Goal: Task Accomplishment & Management: Use online tool/utility

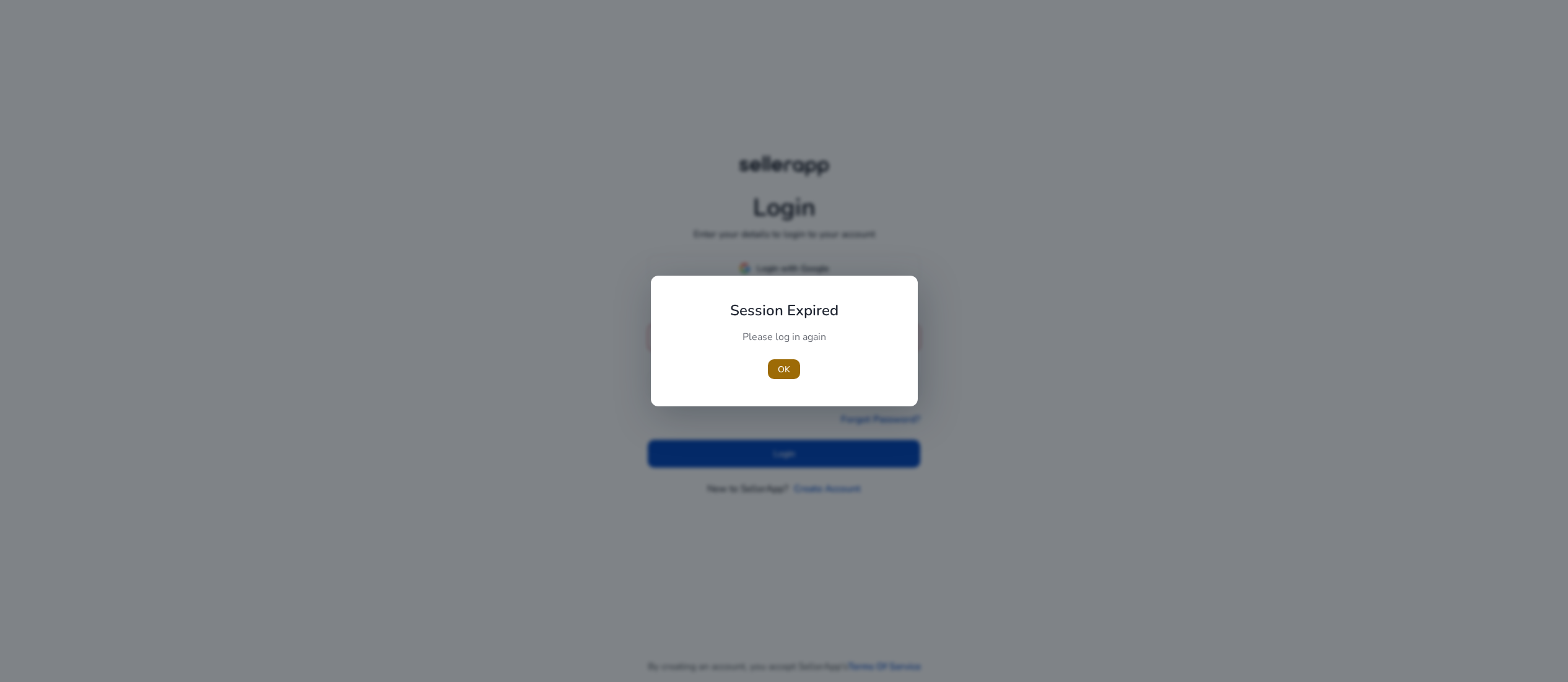
click at [784, 369] on span "OK" at bounding box center [783, 369] width 12 height 13
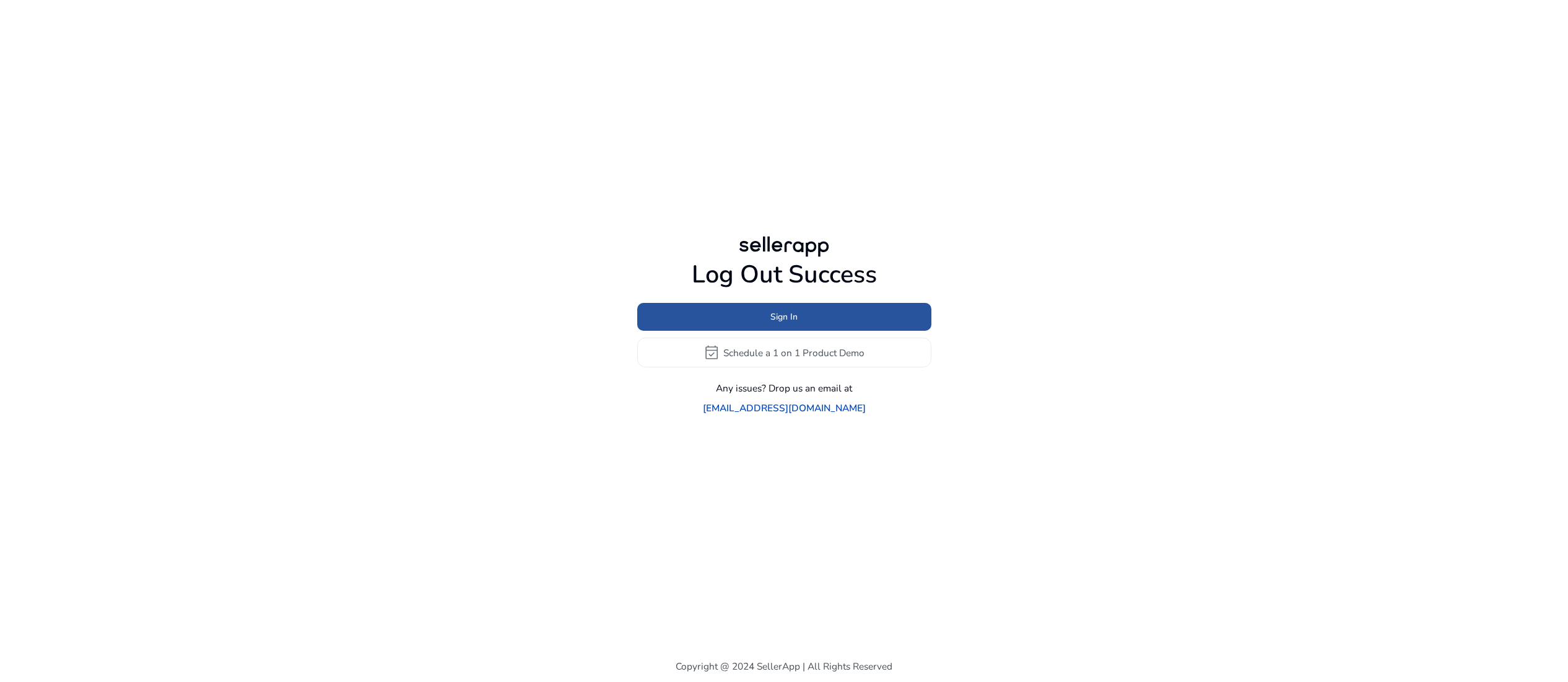
click at [802, 311] on span at bounding box center [784, 317] width 294 height 30
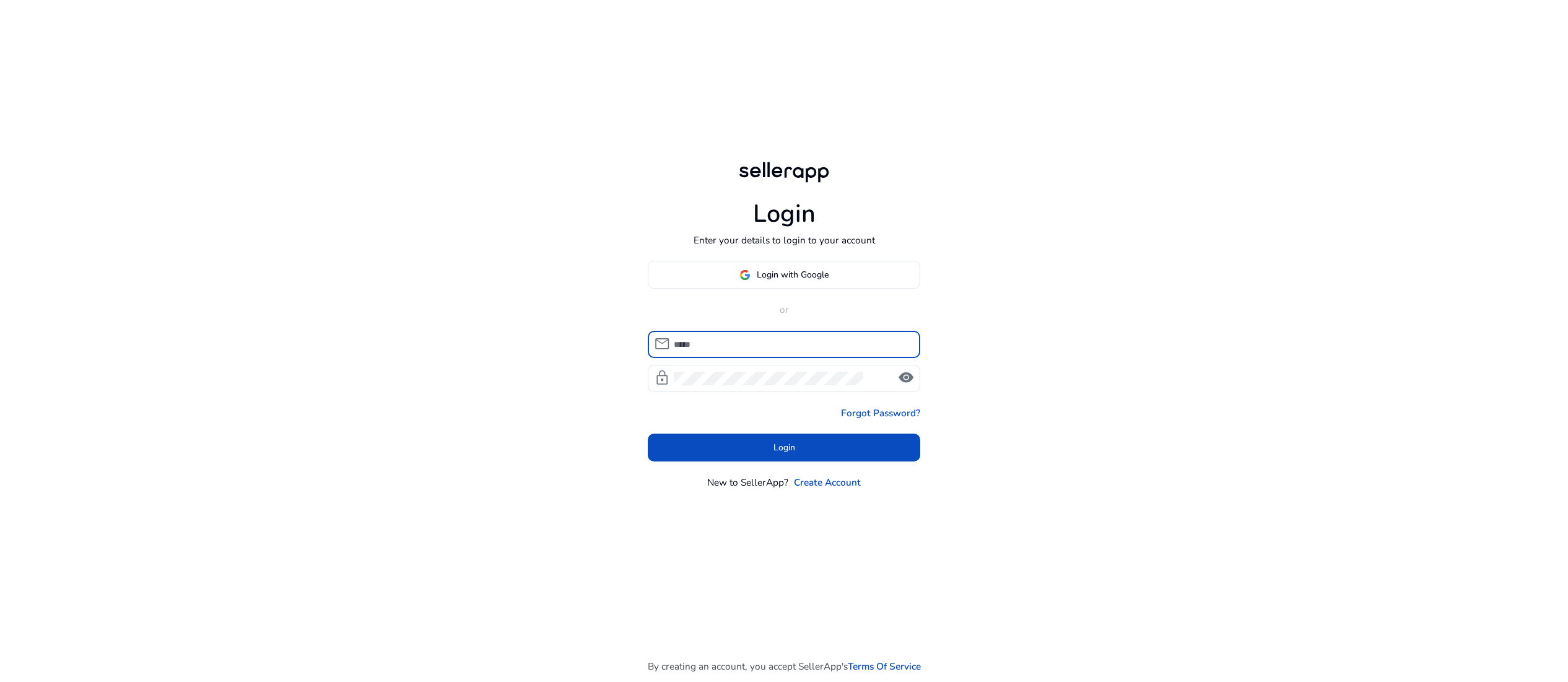
click at [757, 351] on input at bounding box center [791, 344] width 236 height 14
type input "**********"
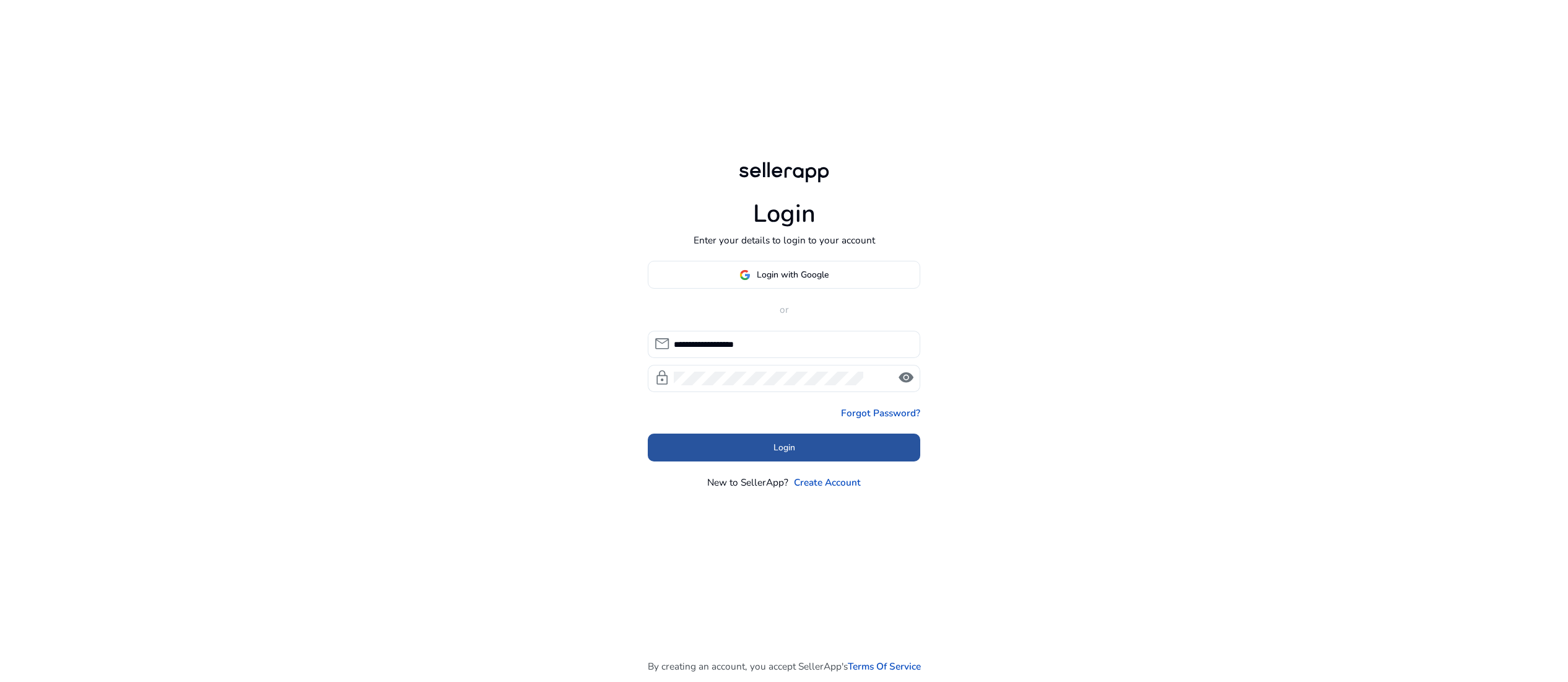
click at [798, 462] on span at bounding box center [783, 447] width 272 height 30
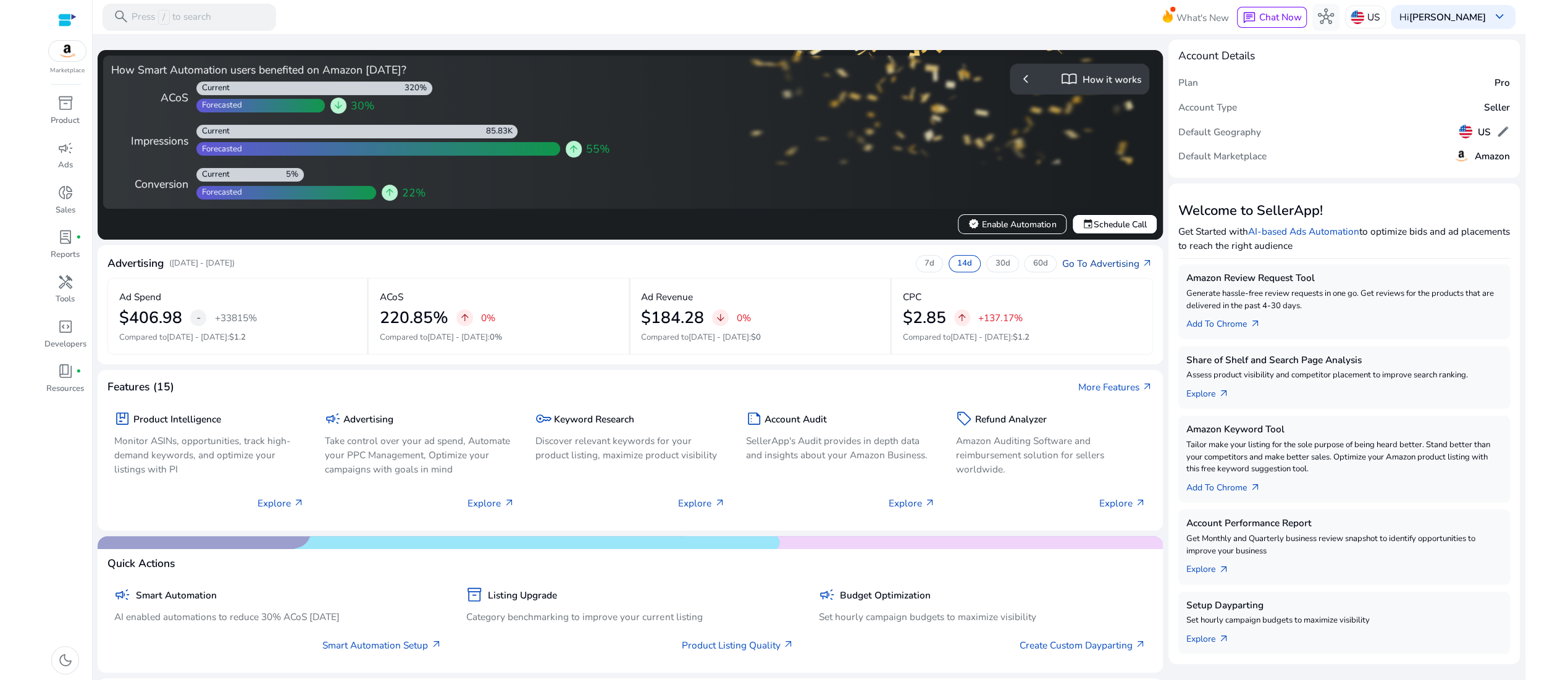
click at [1080, 271] on link "Go To Advertising arrow_outward" at bounding box center [1107, 264] width 91 height 15
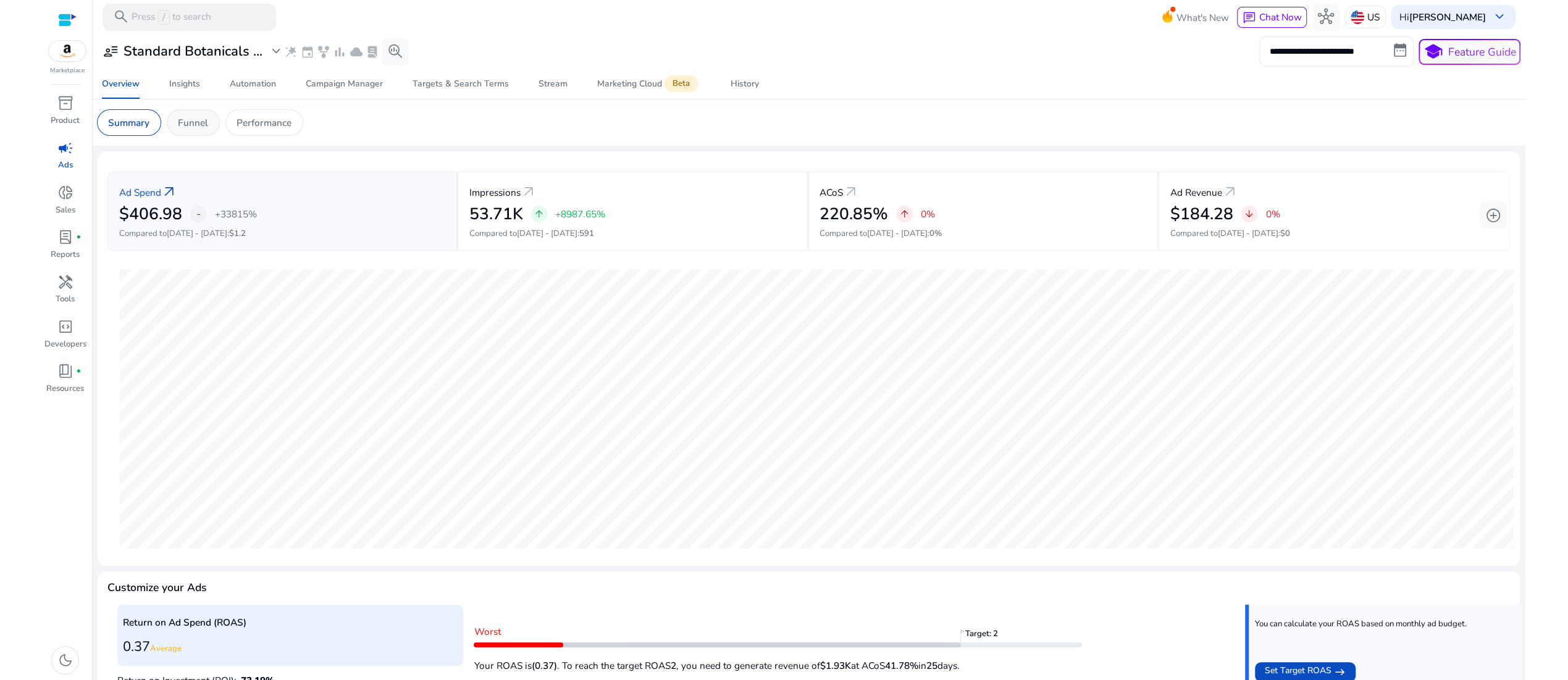
click at [208, 130] on p "Funnel" at bounding box center [193, 123] width 31 height 15
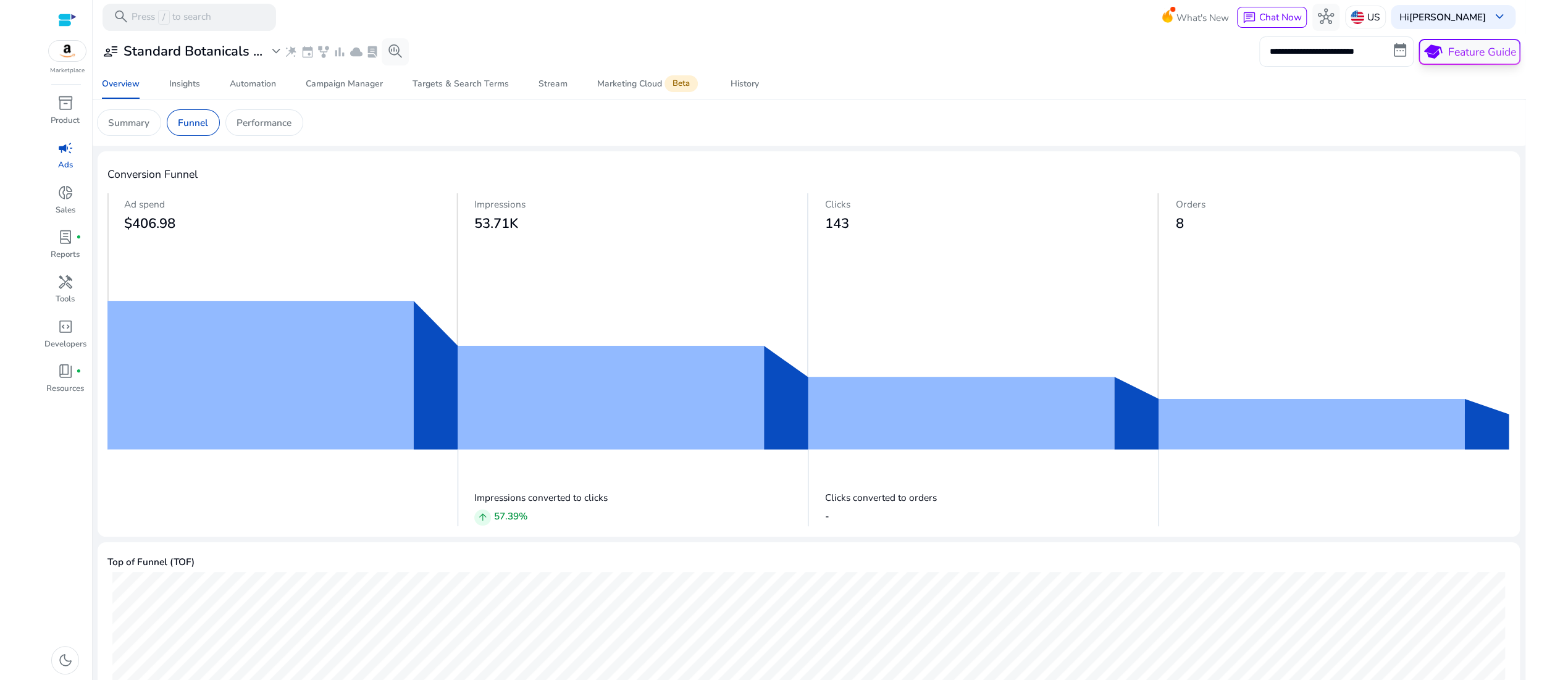
click at [1448, 60] on p "Feature Guide" at bounding box center [1481, 52] width 68 height 16
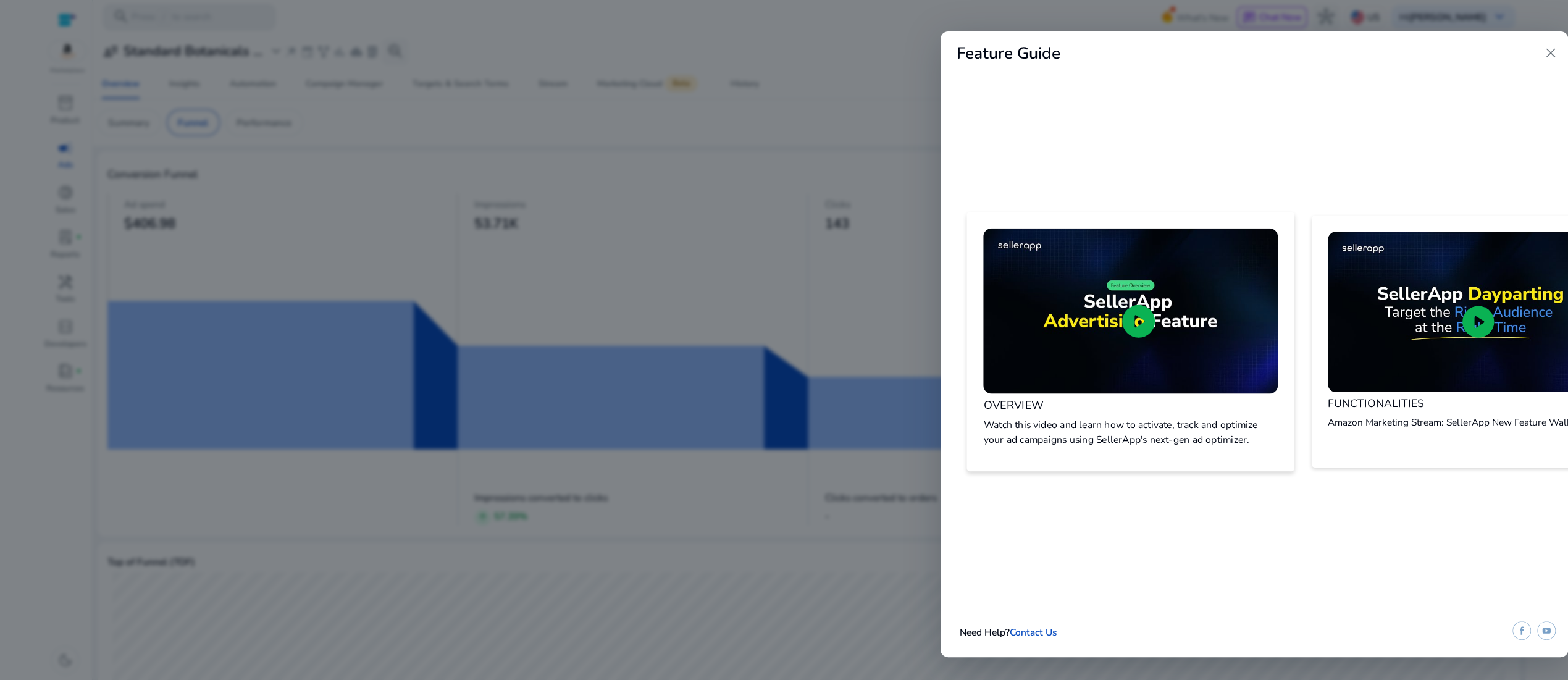
click at [1149, 302] on span "play_circle" at bounding box center [1139, 321] width 39 height 39
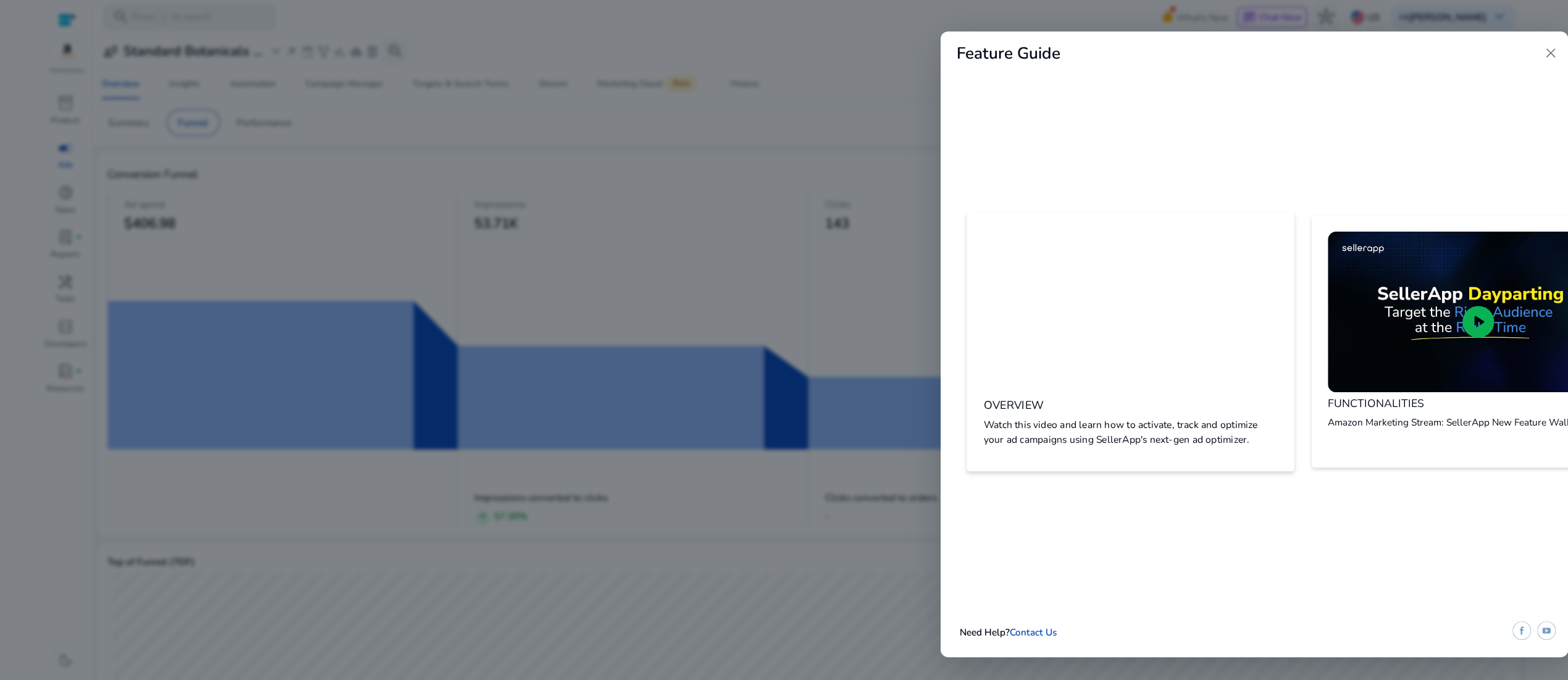
click at [1545, 58] on span "close" at bounding box center [1551, 53] width 16 height 16
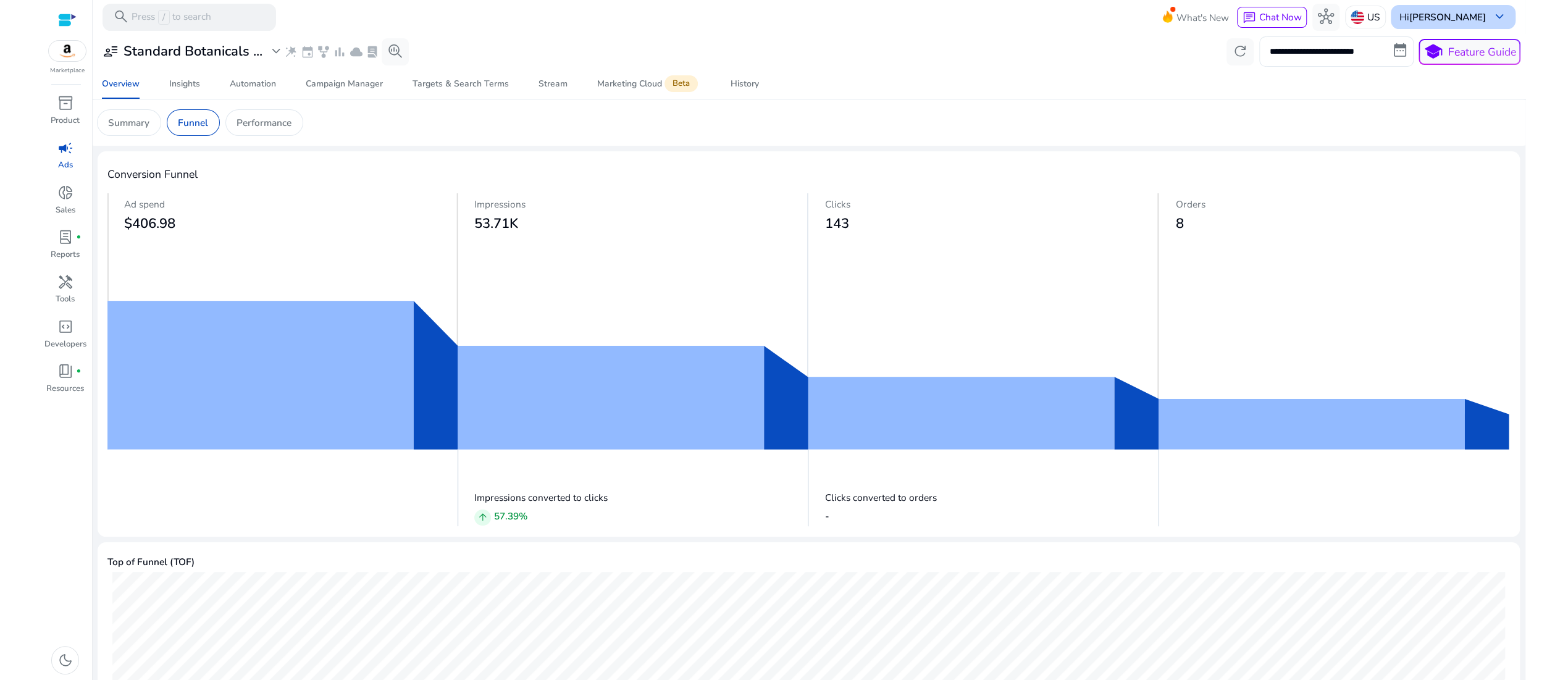
click at [1492, 14] on span "keyboard_arrow_down" at bounding box center [1499, 17] width 16 height 16
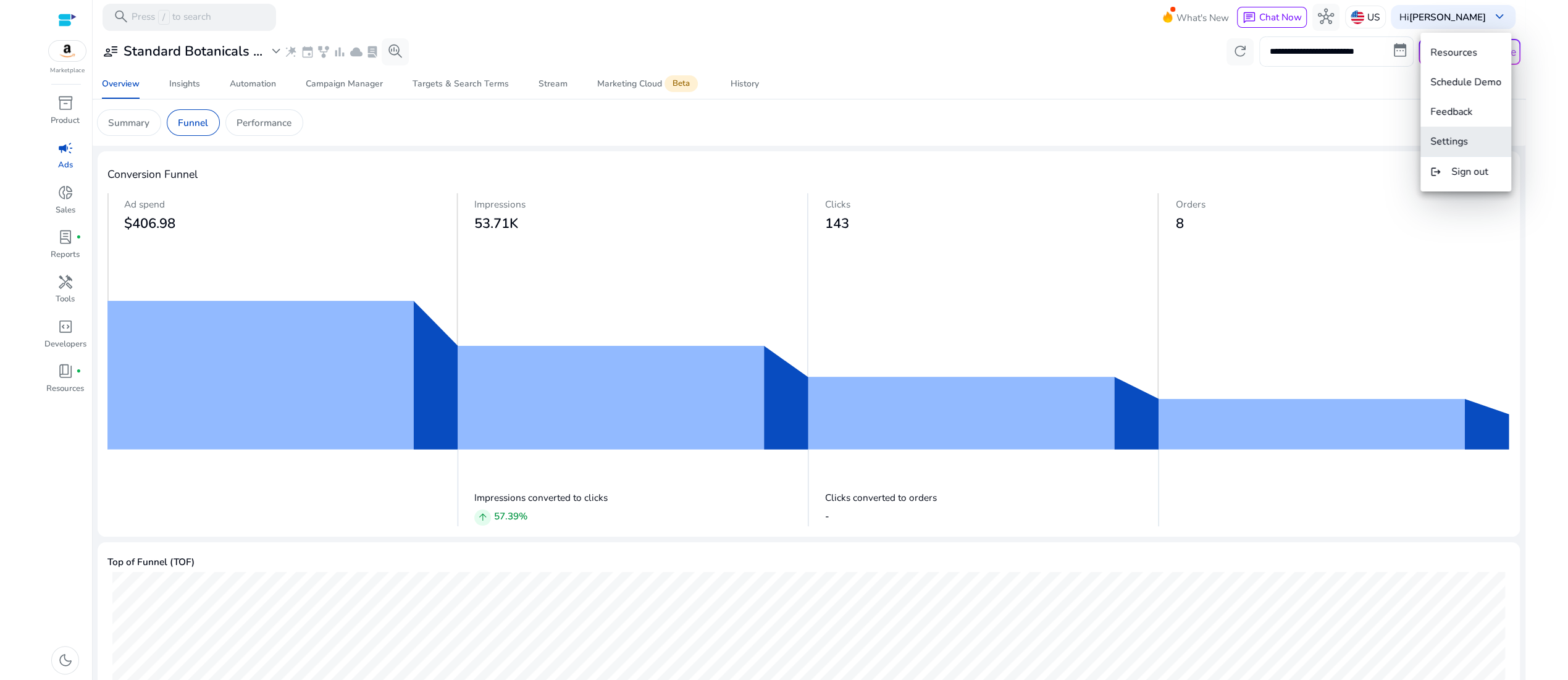
click at [1449, 138] on span "Settings" at bounding box center [1449, 141] width 38 height 14
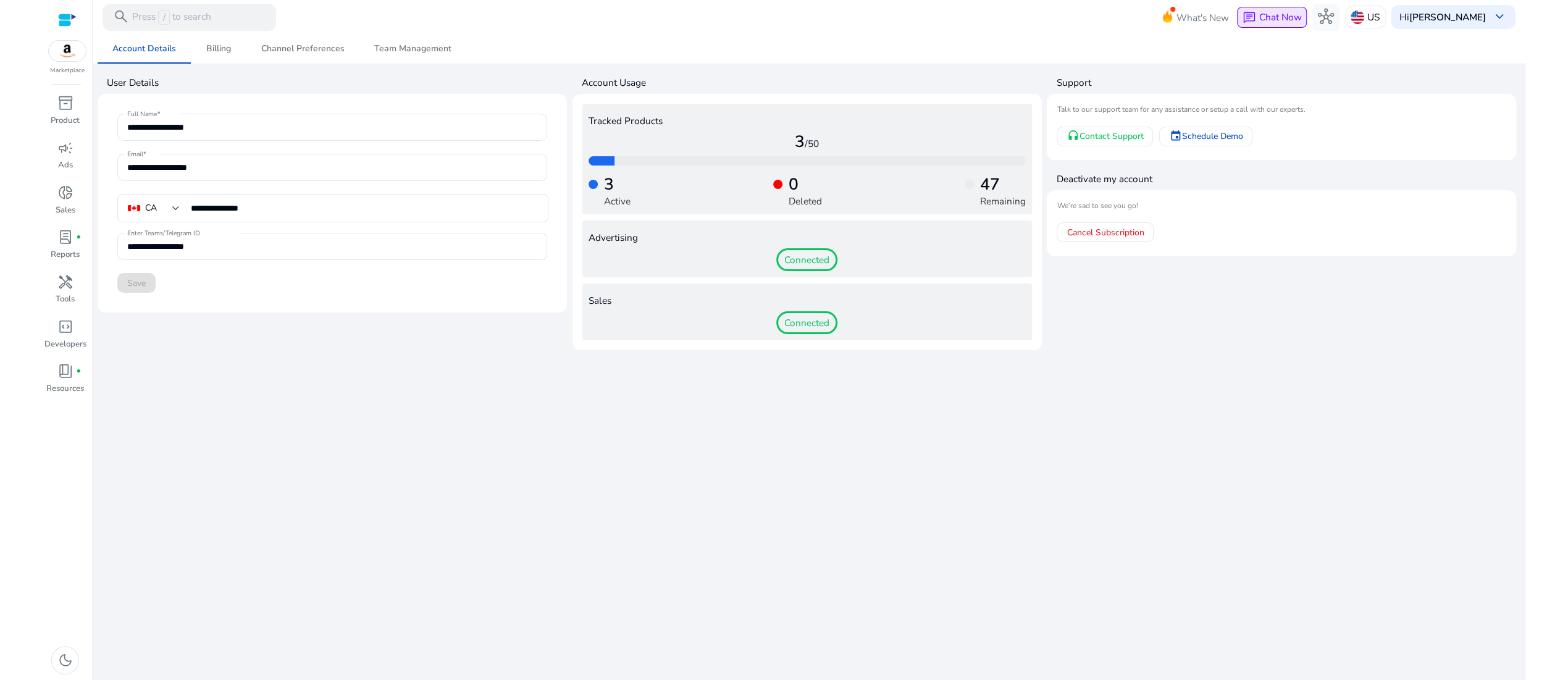
click at [1259, 15] on span "Chat Now" at bounding box center [1280, 17] width 43 height 13
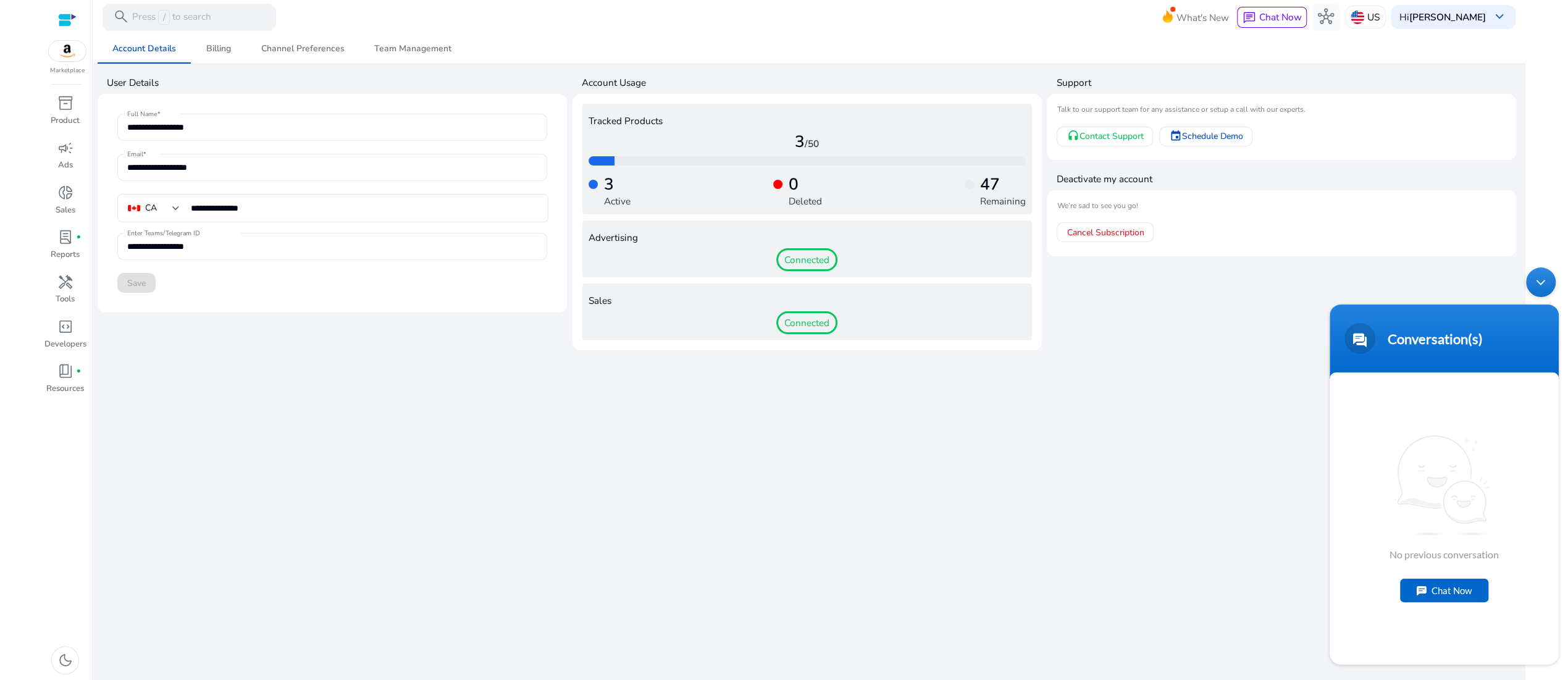
click at [1446, 591] on div "Chat Now" at bounding box center [1444, 590] width 88 height 23
click at [1398, 640] on textarea "Type your message and hit 'Enter'" at bounding box center [1444, 620] width 229 height 43
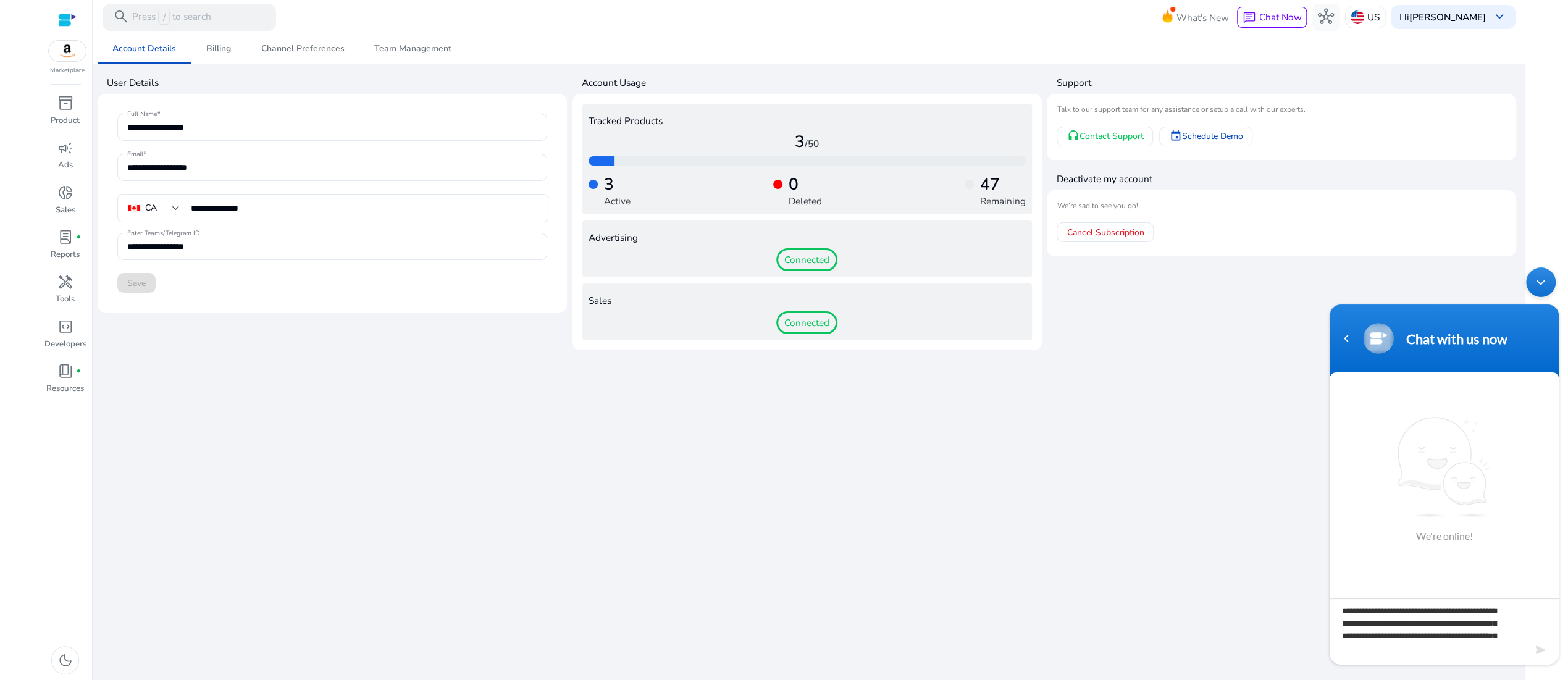
scroll to position [23, 0]
type textarea "**********"
click at [1537, 647] on em at bounding box center [1542, 649] width 12 height 17
click at [1537, 647] on em at bounding box center [1542, 649] width 12 height 17
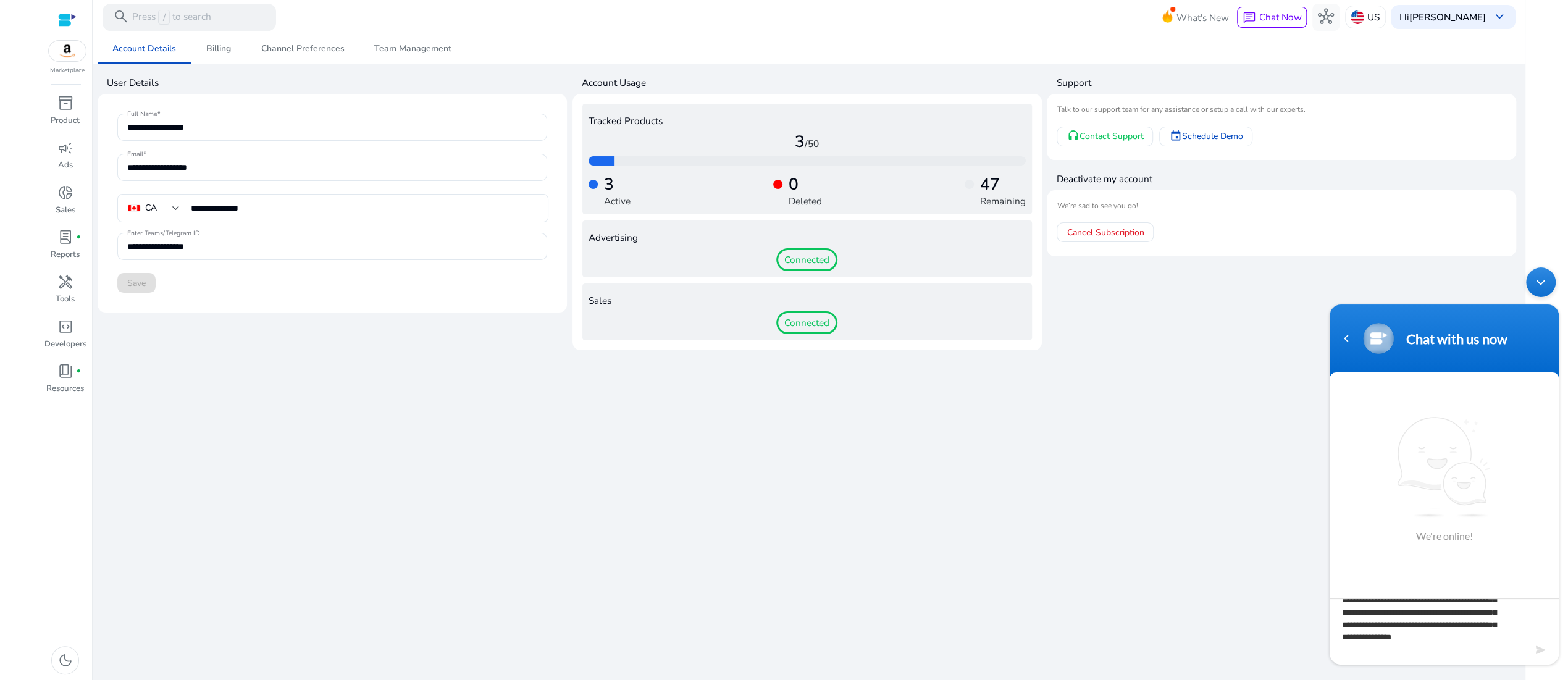
click at [1460, 527] on span "We're online!" at bounding box center [1444, 479] width 99 height 125
click at [1541, 646] on em at bounding box center [1542, 649] width 12 height 17
click at [1449, 618] on textarea "**********" at bounding box center [1444, 620] width 229 height 43
click at [1513, 641] on footer at bounding box center [1444, 652] width 229 height 23
click at [1538, 649] on em at bounding box center [1542, 649] width 12 height 17
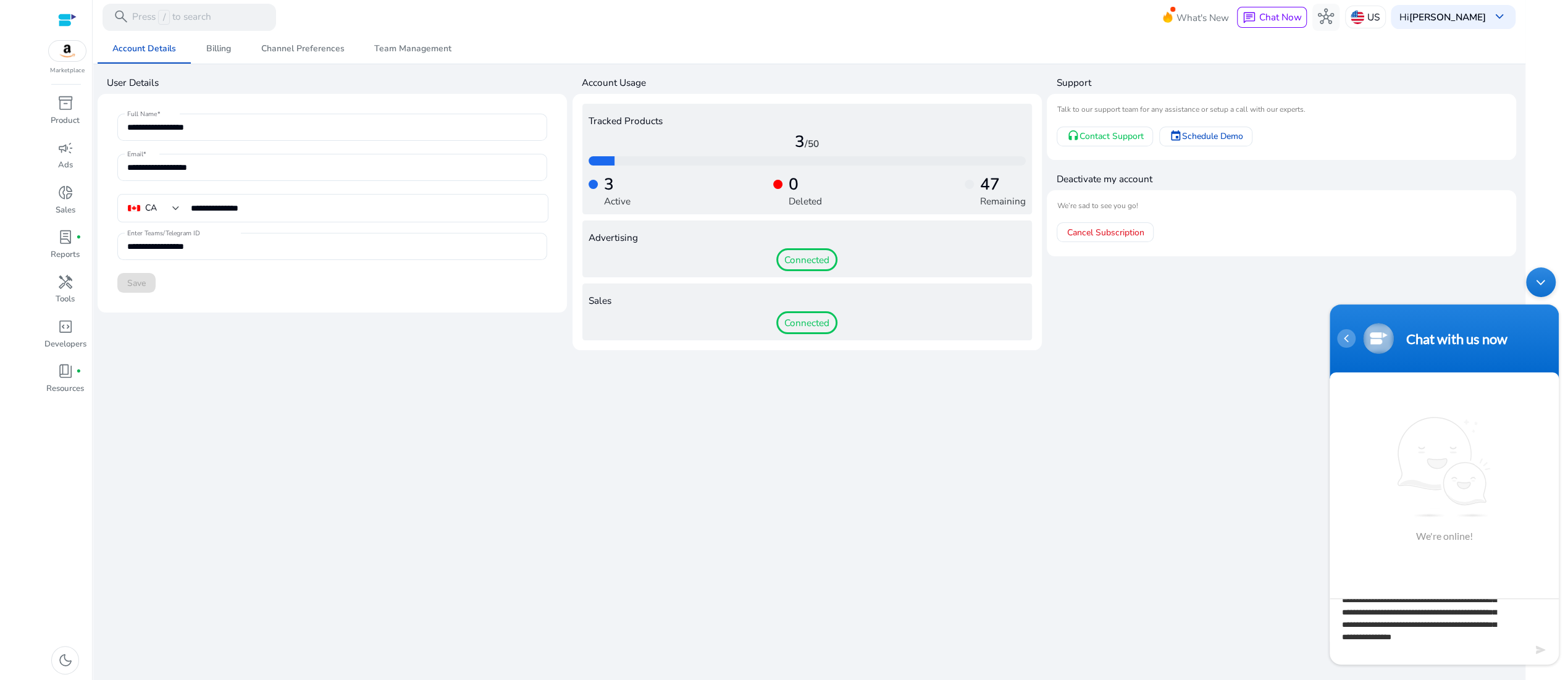
click at [1353, 341] on div "Navigation go back" at bounding box center [1345, 338] width 18 height 18
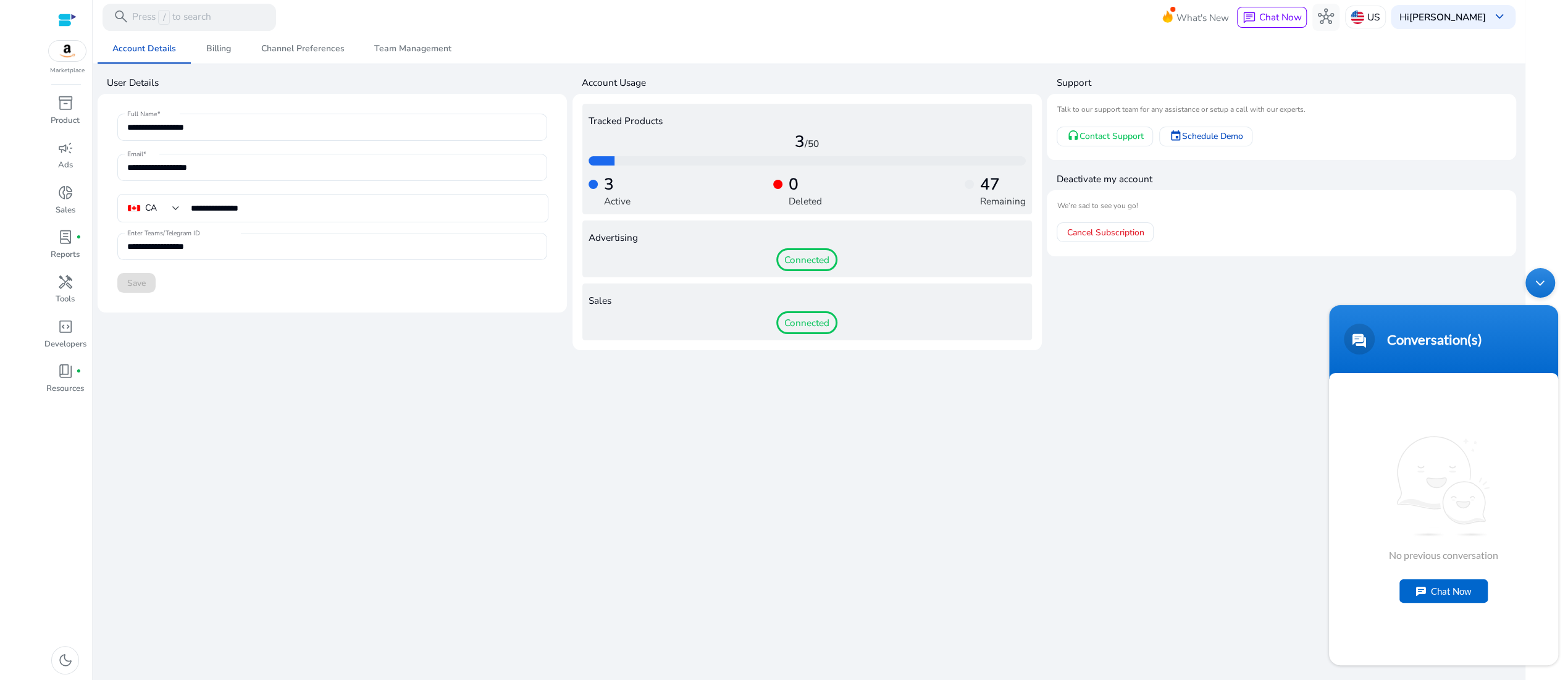
click at [1462, 593] on div "Chat Now" at bounding box center [1443, 591] width 88 height 23
type textarea "**********"
click at [1532, 647] on footer at bounding box center [1443, 653] width 229 height 23
click at [1553, 284] on div "Minimize live chat window" at bounding box center [1540, 282] width 30 height 30
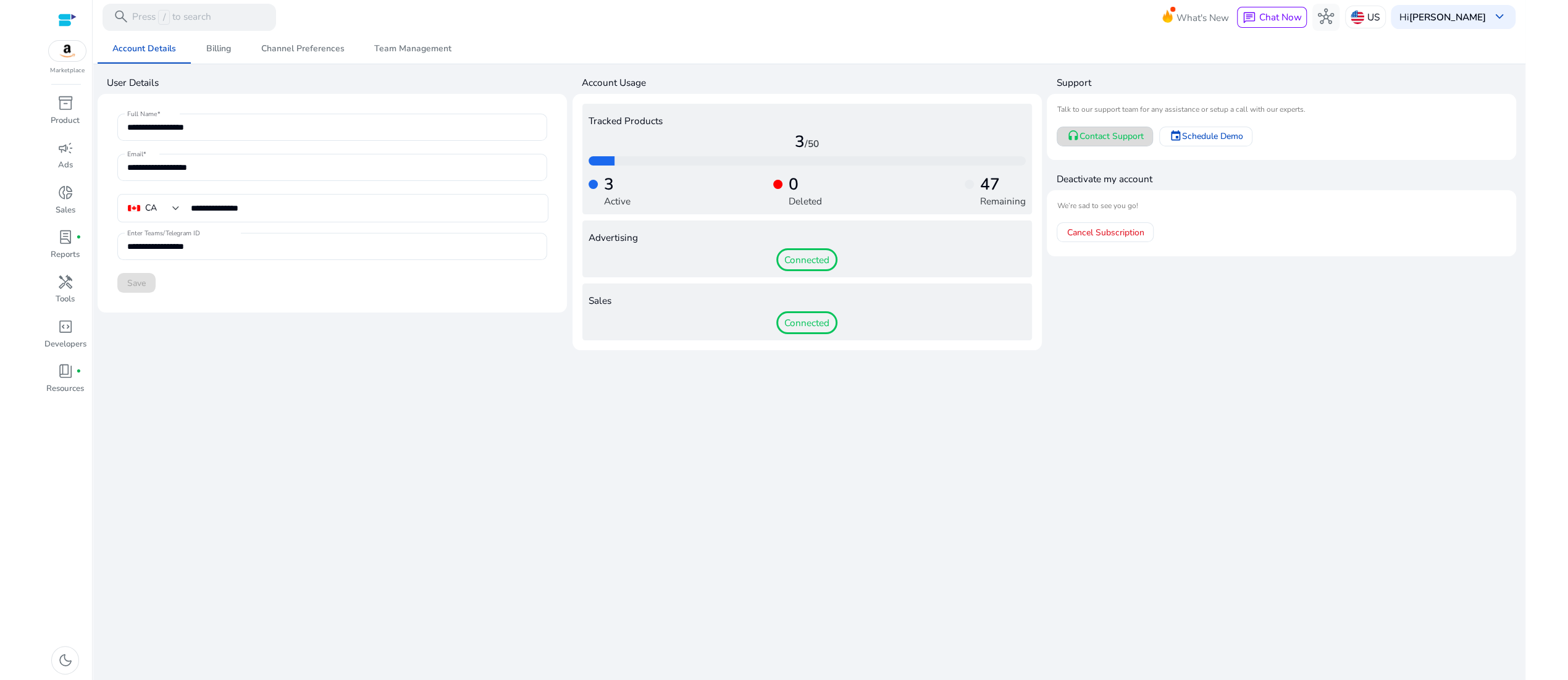
click at [1120, 143] on span "Contact Support" at bounding box center [1111, 136] width 64 height 13
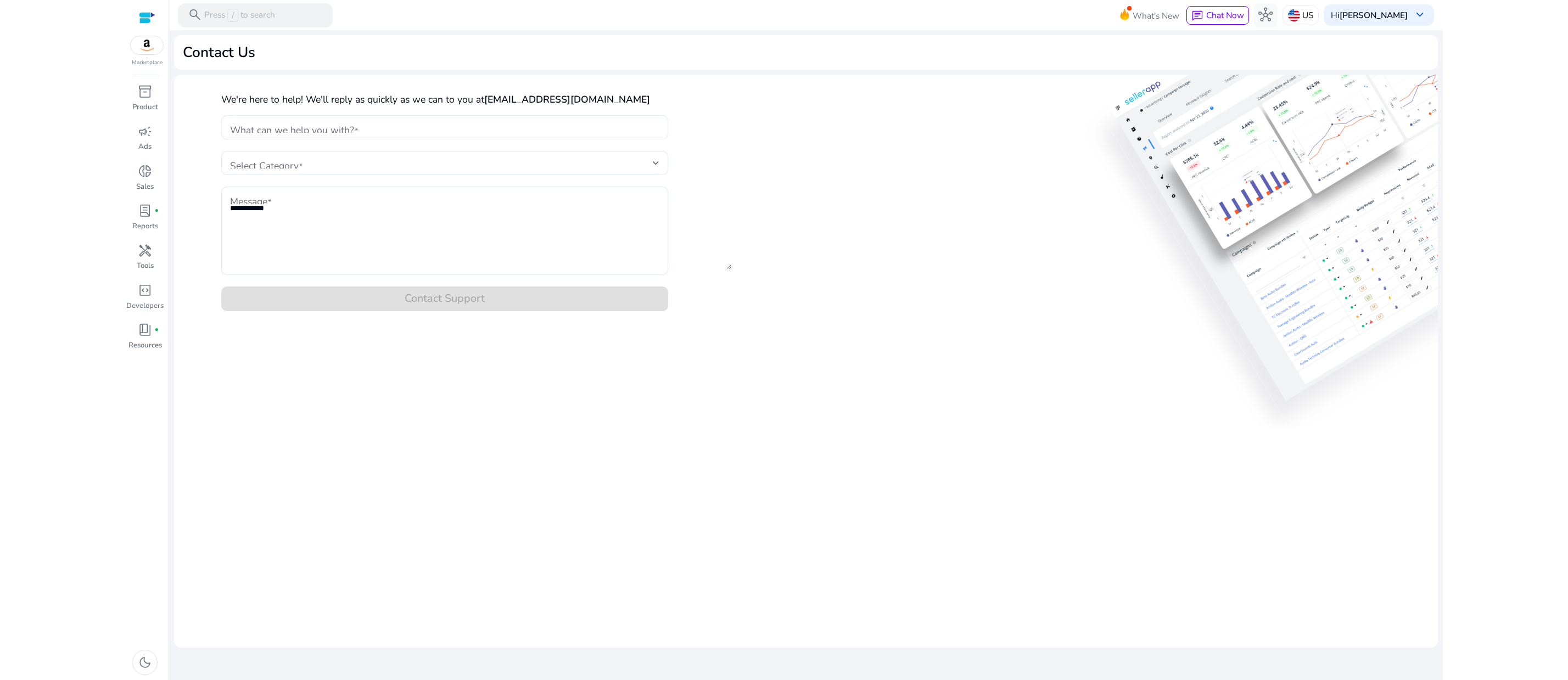
scroll to position [21, 0]
click at [381, 133] on input "What can we help you with?" at bounding box center [444, 127] width 429 height 12
click at [280, 169] on span at bounding box center [441, 163] width 423 height 12
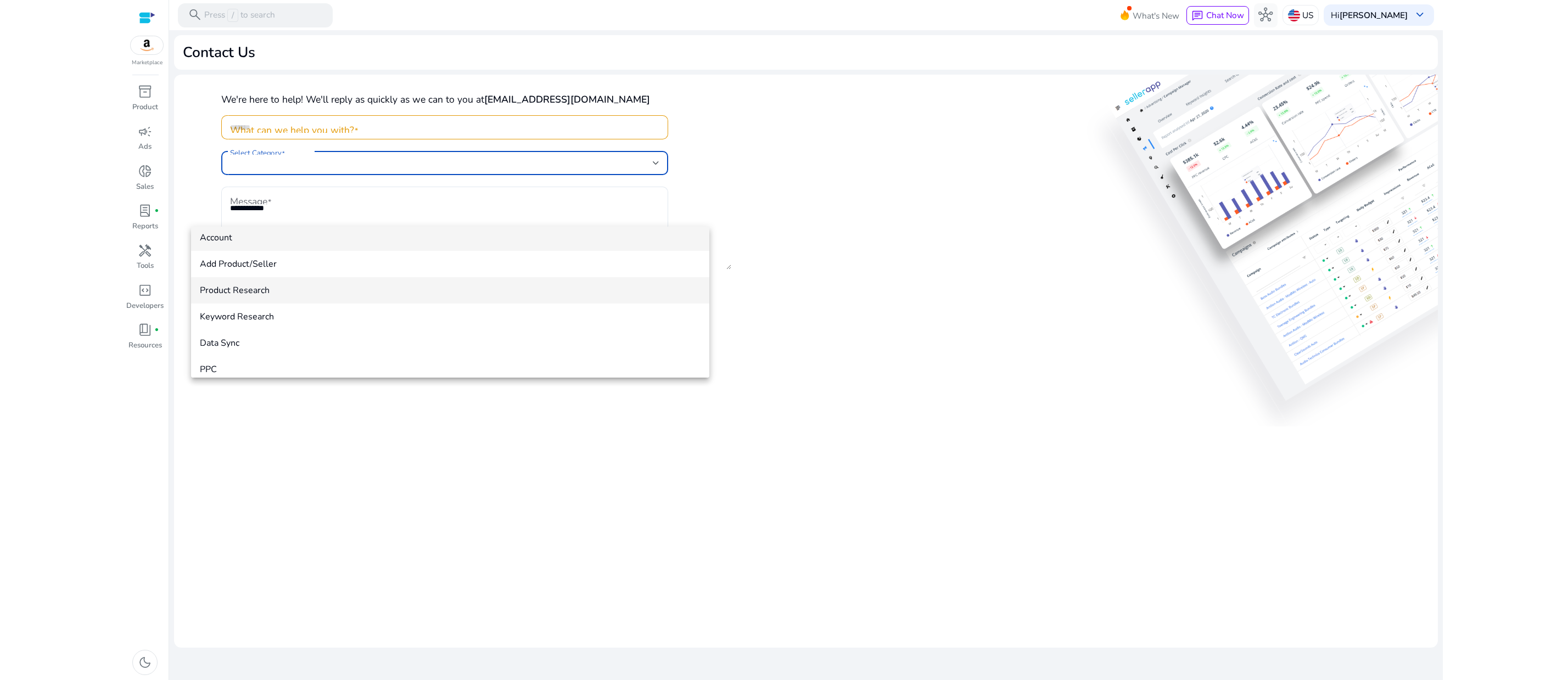
scroll to position [0, 0]
click at [273, 241] on span "Account" at bounding box center [450, 244] width 501 height 12
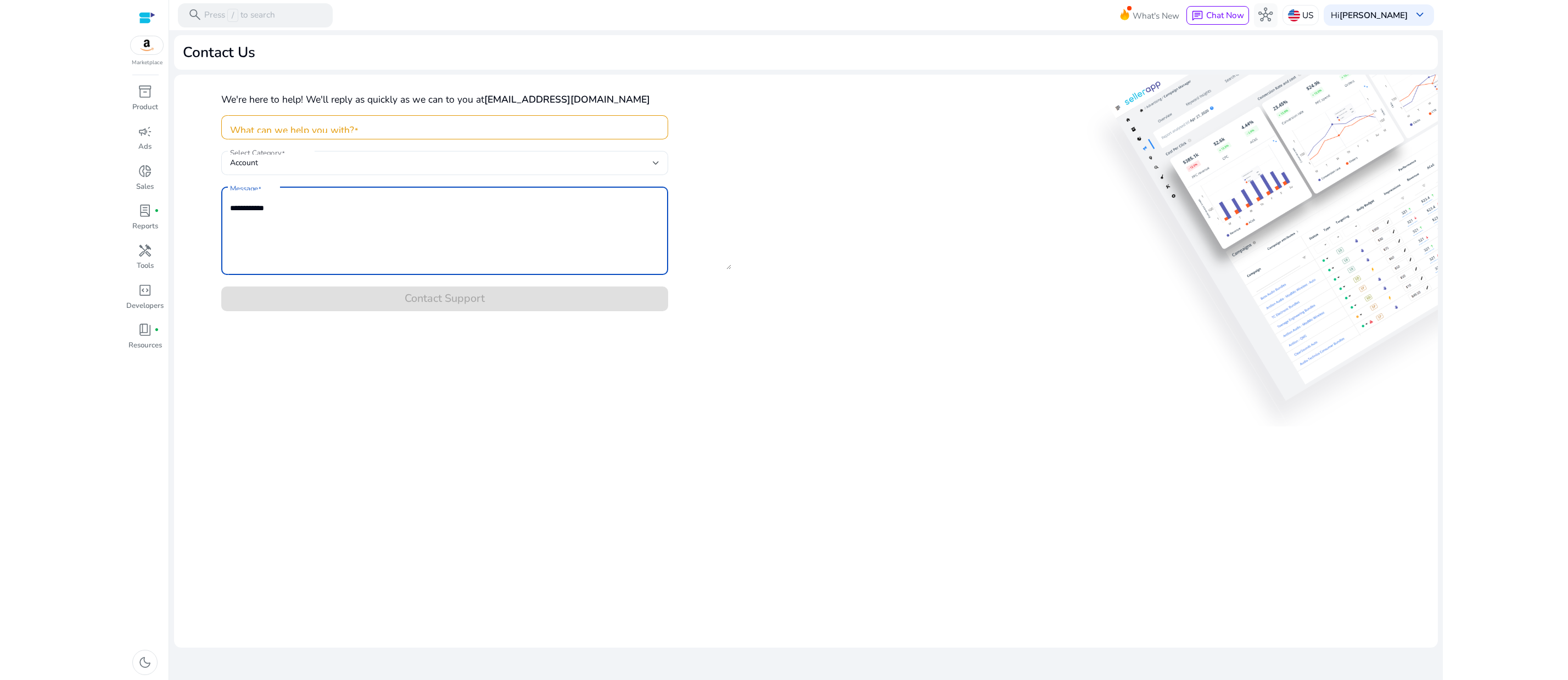
click at [267, 261] on textarea "Message" at bounding box center [480, 231] width 501 height 78
click at [230, 262] on textarea "Message" at bounding box center [480, 231] width 501 height 78
paste textarea "**********"
type textarea "**********"
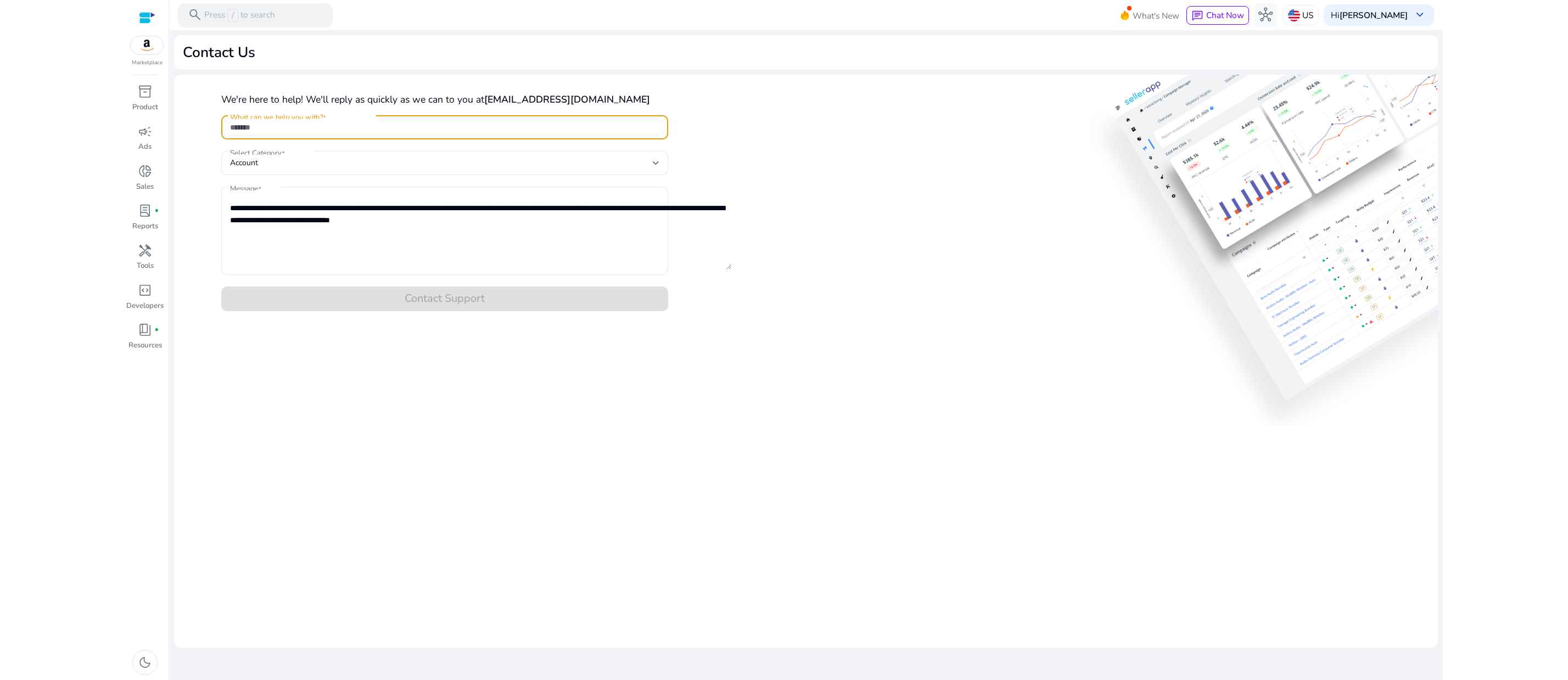
click at [233, 133] on input "What can we help you with?" at bounding box center [444, 127] width 429 height 12
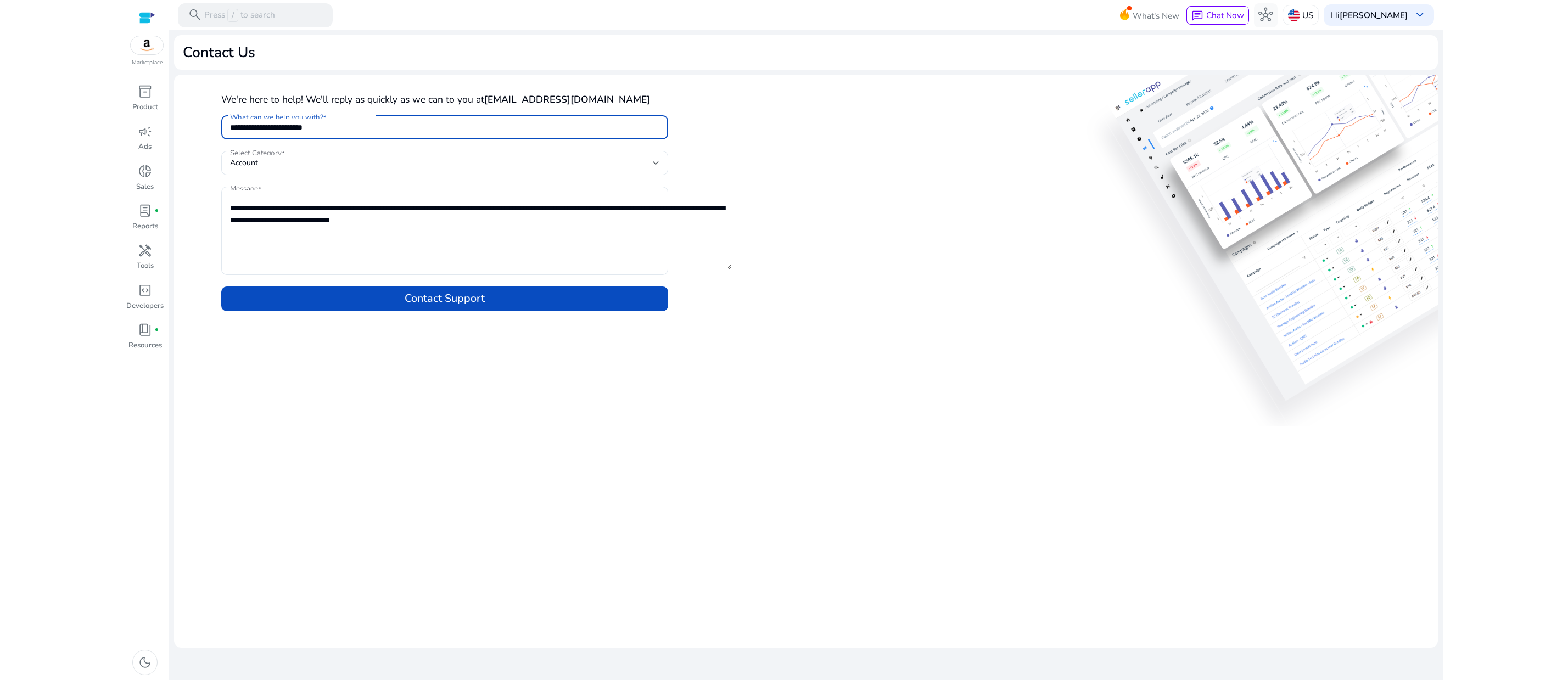
type input "**********"
click at [368, 446] on mat-card "**********" at bounding box center [806, 361] width 1264 height 573
click at [276, 157] on mat-label "Select Category" at bounding box center [256, 152] width 52 height 10
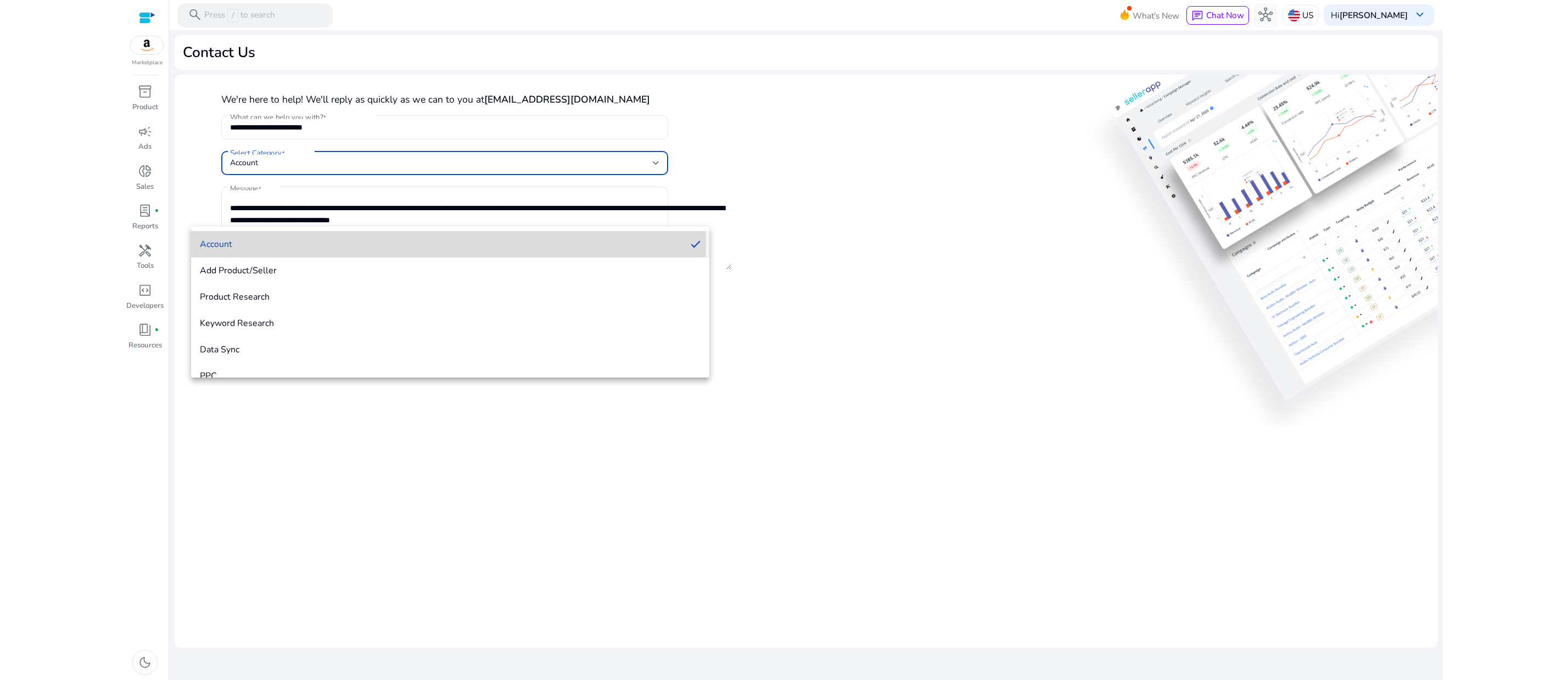
click at [235, 243] on span "Account" at bounding box center [441, 244] width 483 height 12
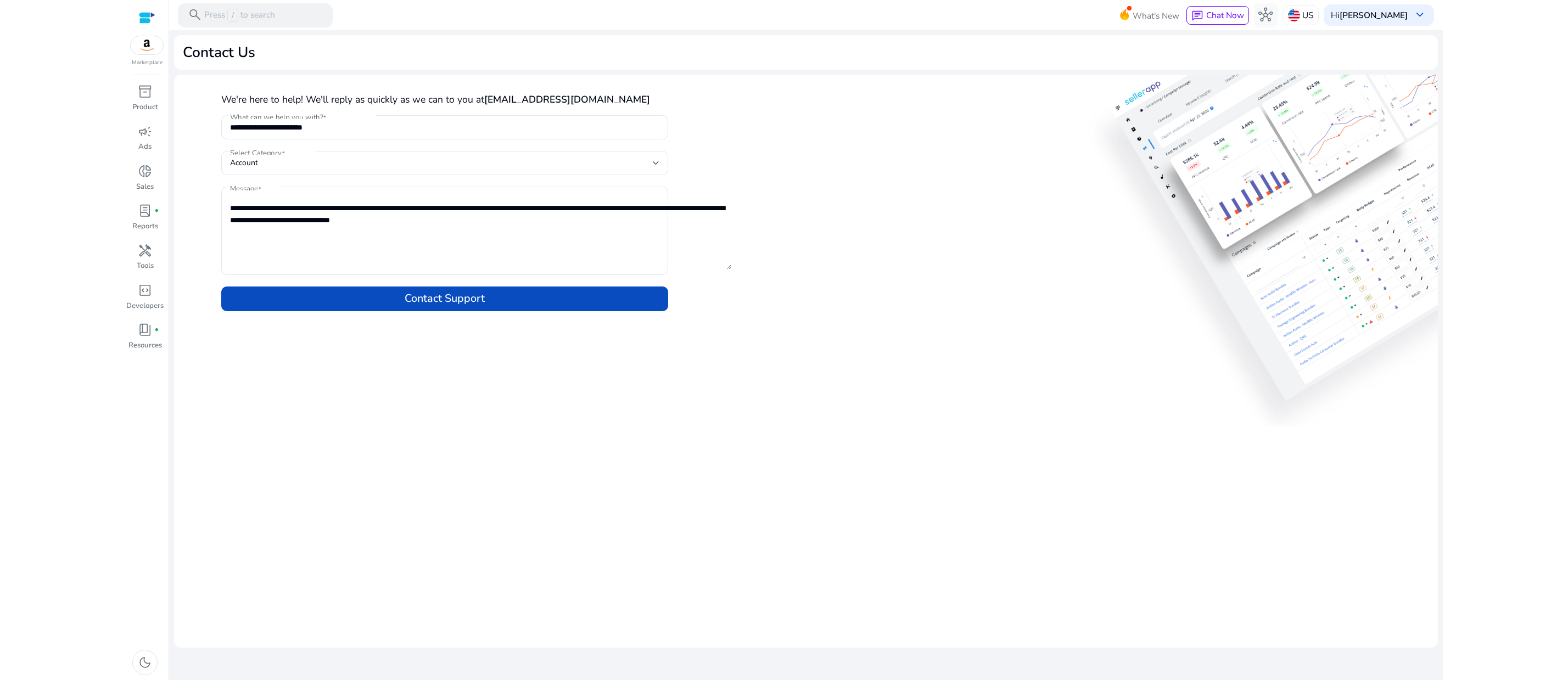
click at [390, 507] on mat-card "**********" at bounding box center [806, 361] width 1264 height 573
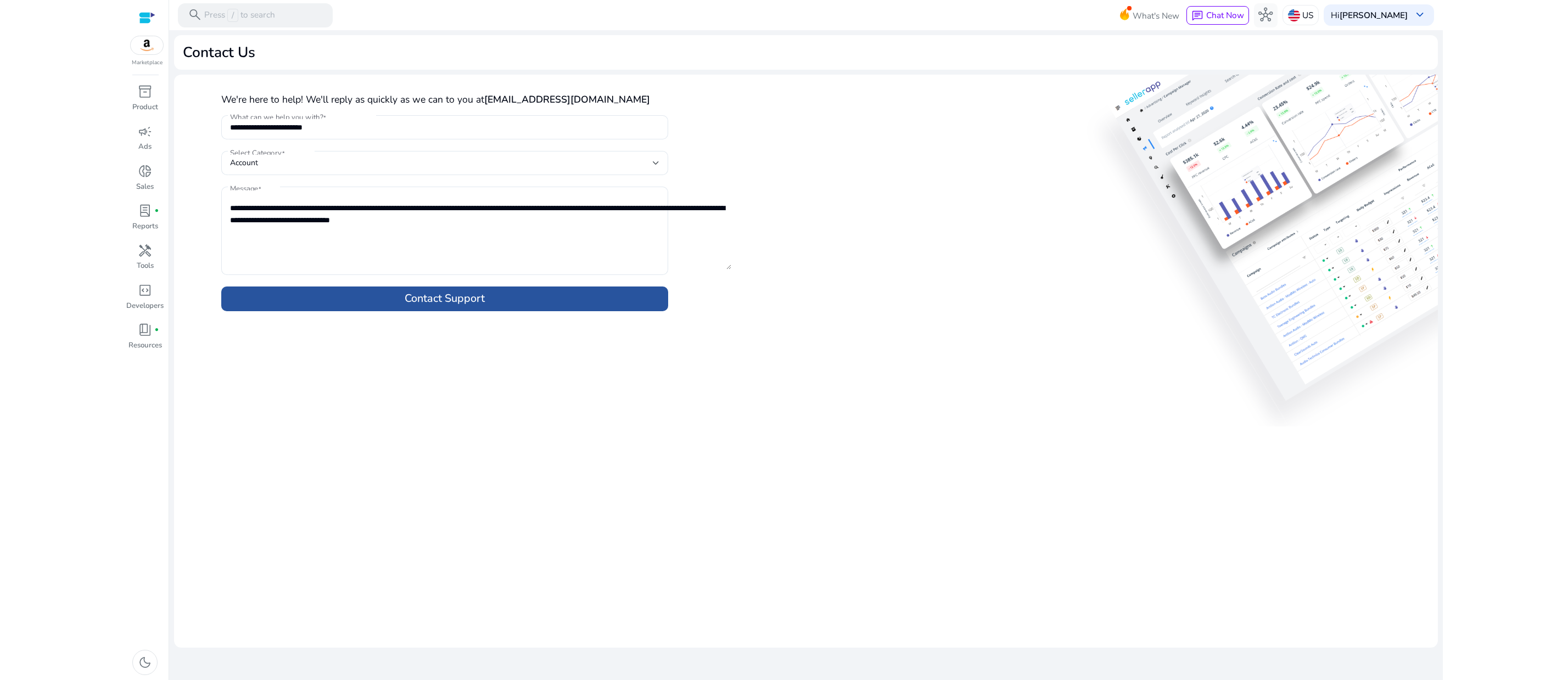
click at [431, 307] on span "Contact Support" at bounding box center [445, 299] width 80 height 17
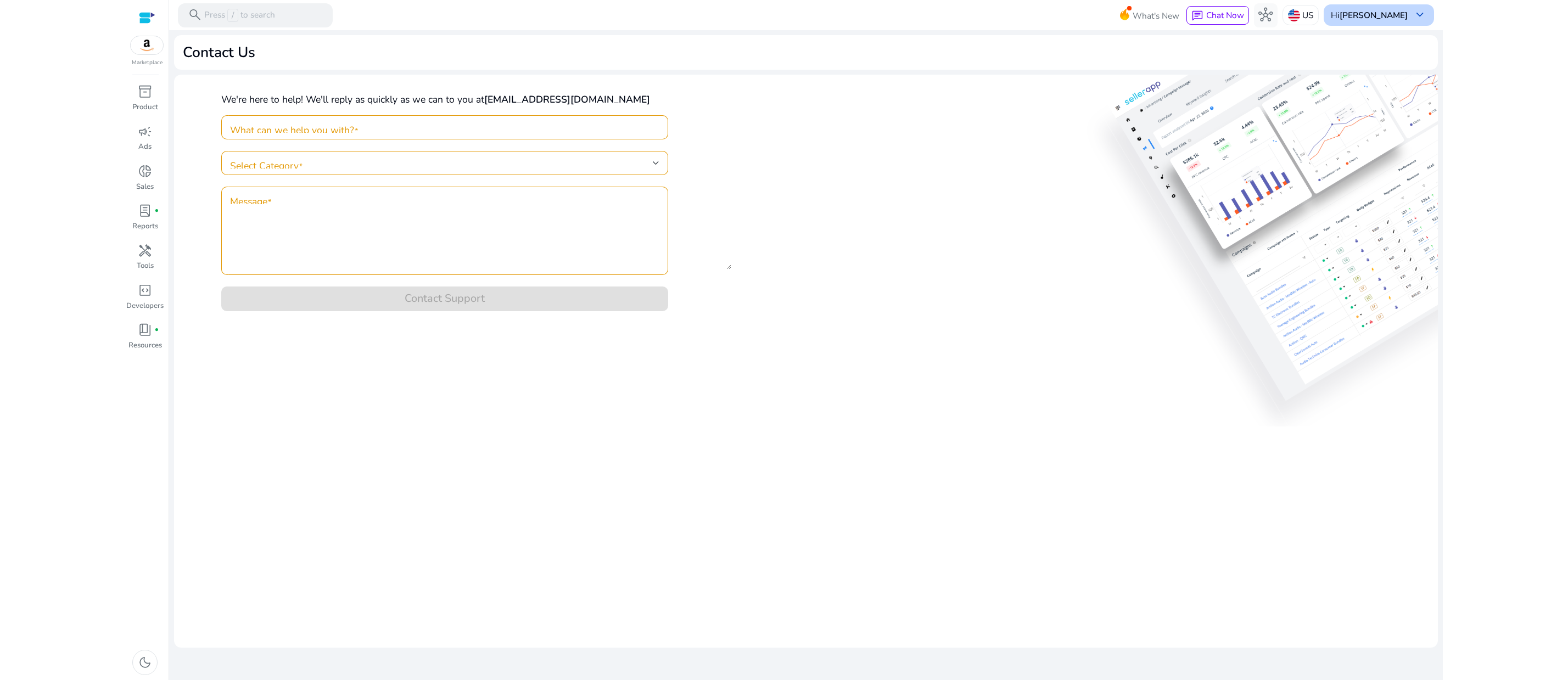
click at [1389, 12] on span "keyboard_arrow_down" at bounding box center [1420, 15] width 14 height 14
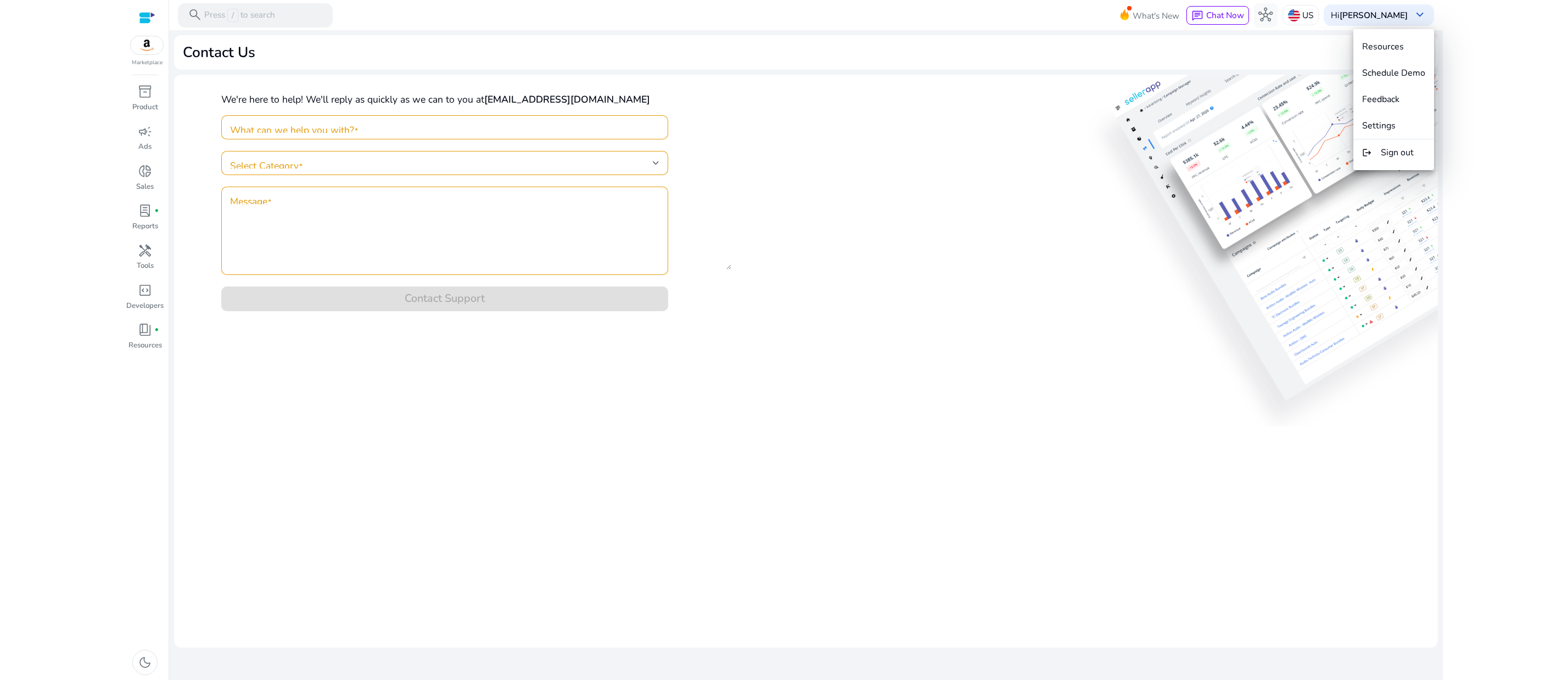
click at [1389, 279] on div at bounding box center [784, 340] width 1568 height 680
click at [1389, 279] on html "We recommend switching to desktop view for the best experience. Marketplace inv…" at bounding box center [784, 340] width 1568 height 680
click at [1268, 287] on div "We're here to help! We'll reply as quickly as we can to you at stdbotinc@gmail.…" at bounding box center [806, 197] width 1264 height 246
click at [1045, 305] on div "We're here to help! We'll reply as quickly as we can to you at stdbotinc@gmail.…" at bounding box center [806, 197] width 1264 height 246
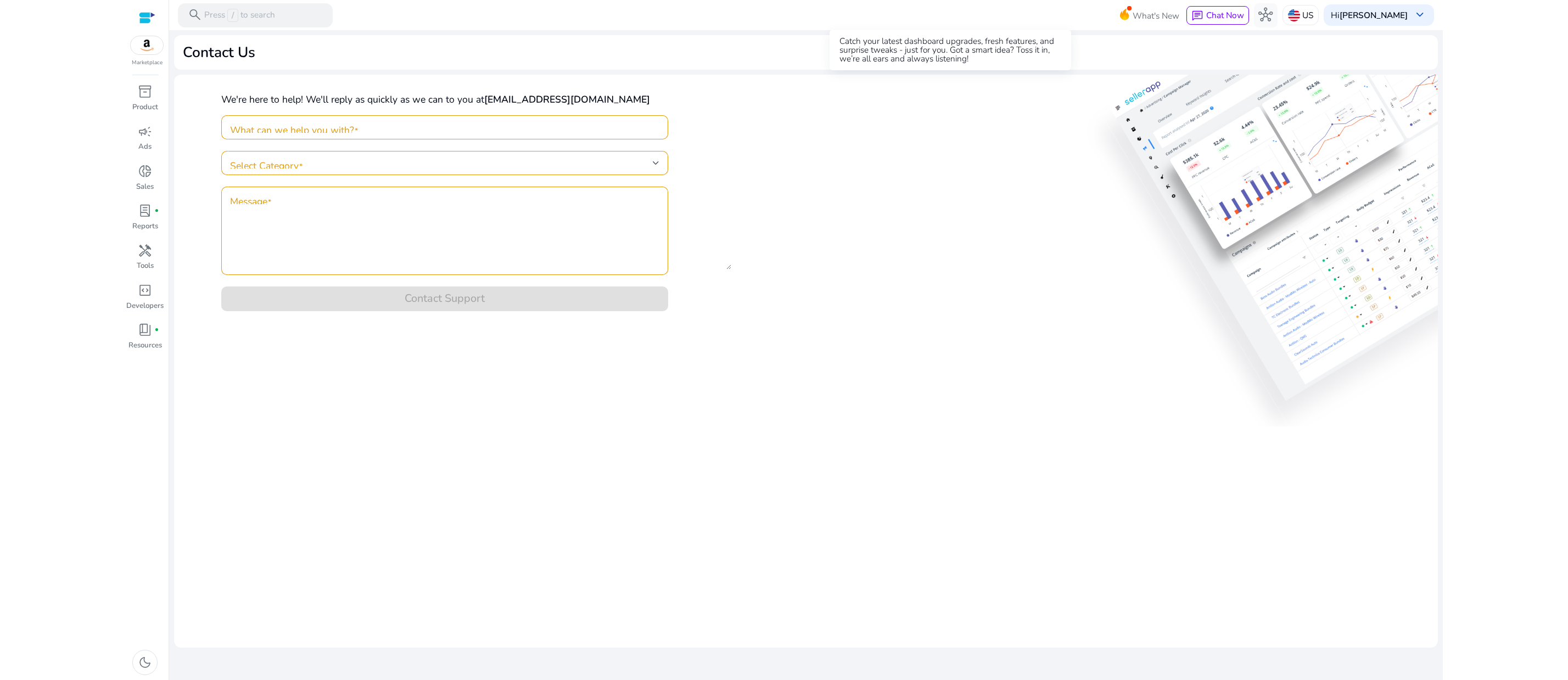
click at [1132, 19] on span "What's New" at bounding box center [1156, 16] width 47 height 19
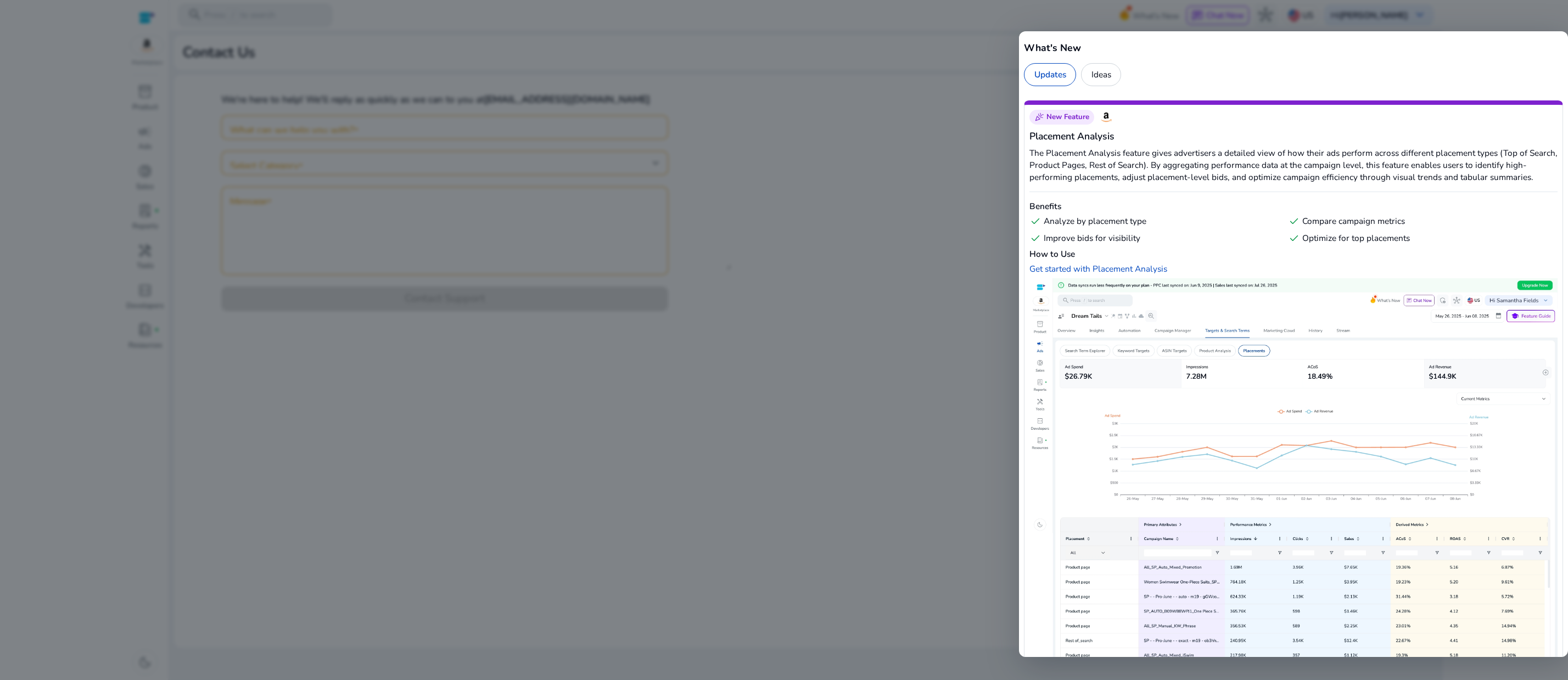
click at [906, 133] on div at bounding box center [784, 340] width 1568 height 680
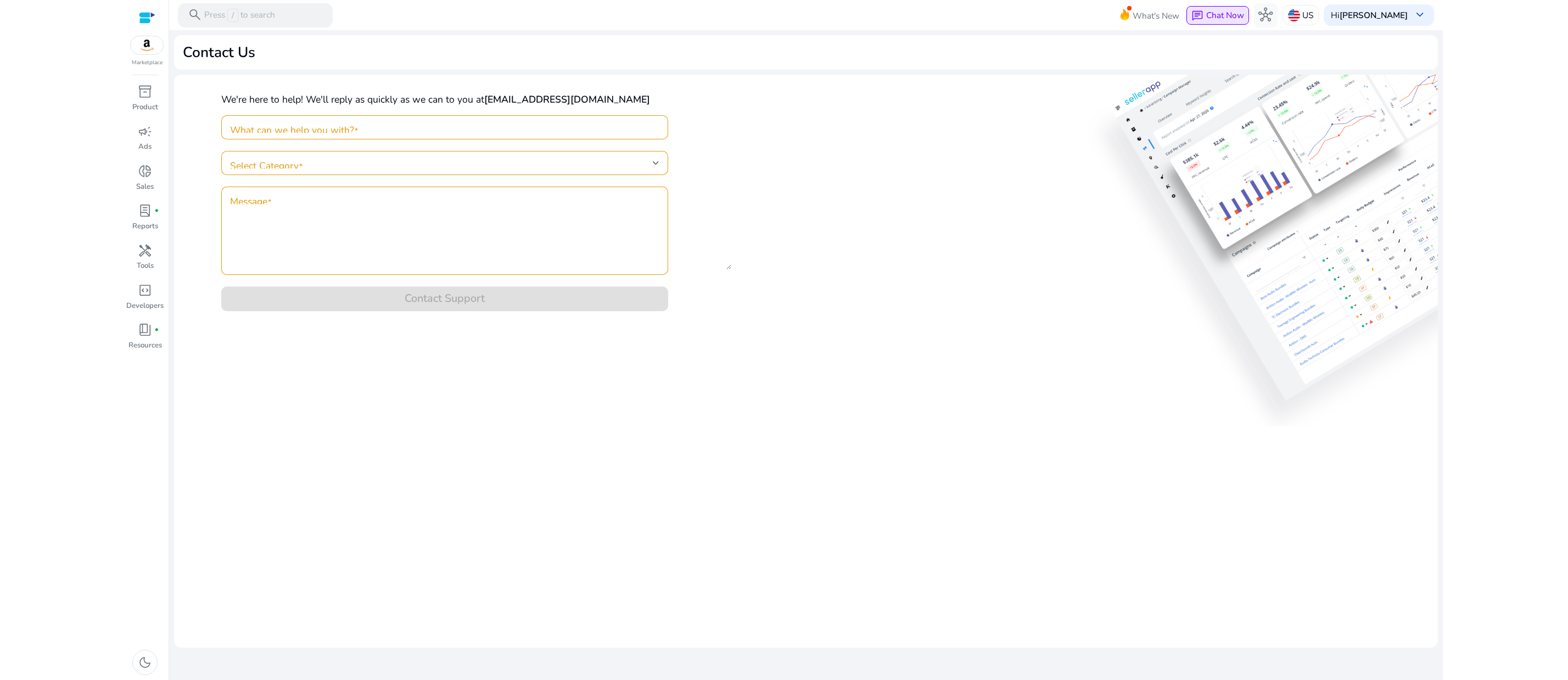
click at [1206, 14] on span "Chat Now" at bounding box center [1225, 15] width 38 height 12
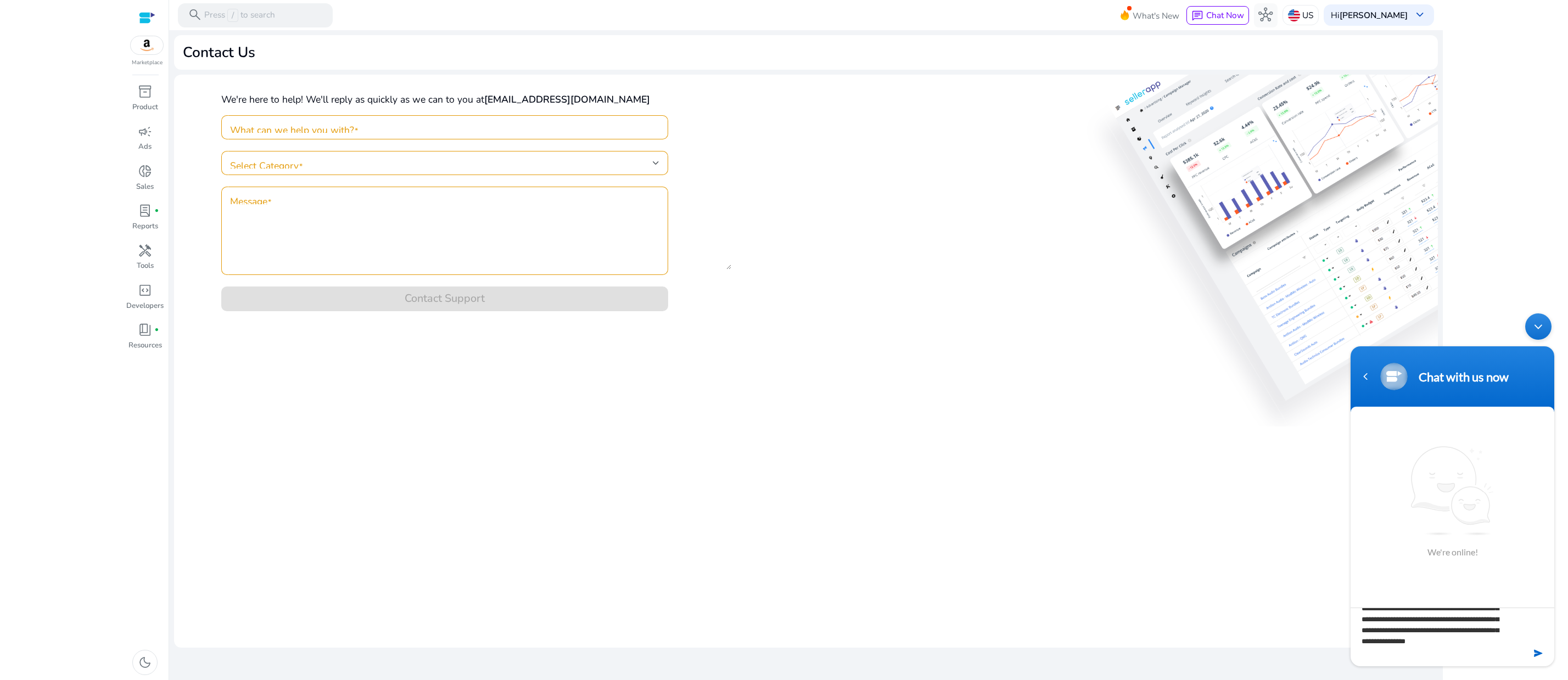
click at [1389, 604] on em at bounding box center [1539, 653] width 10 height 15
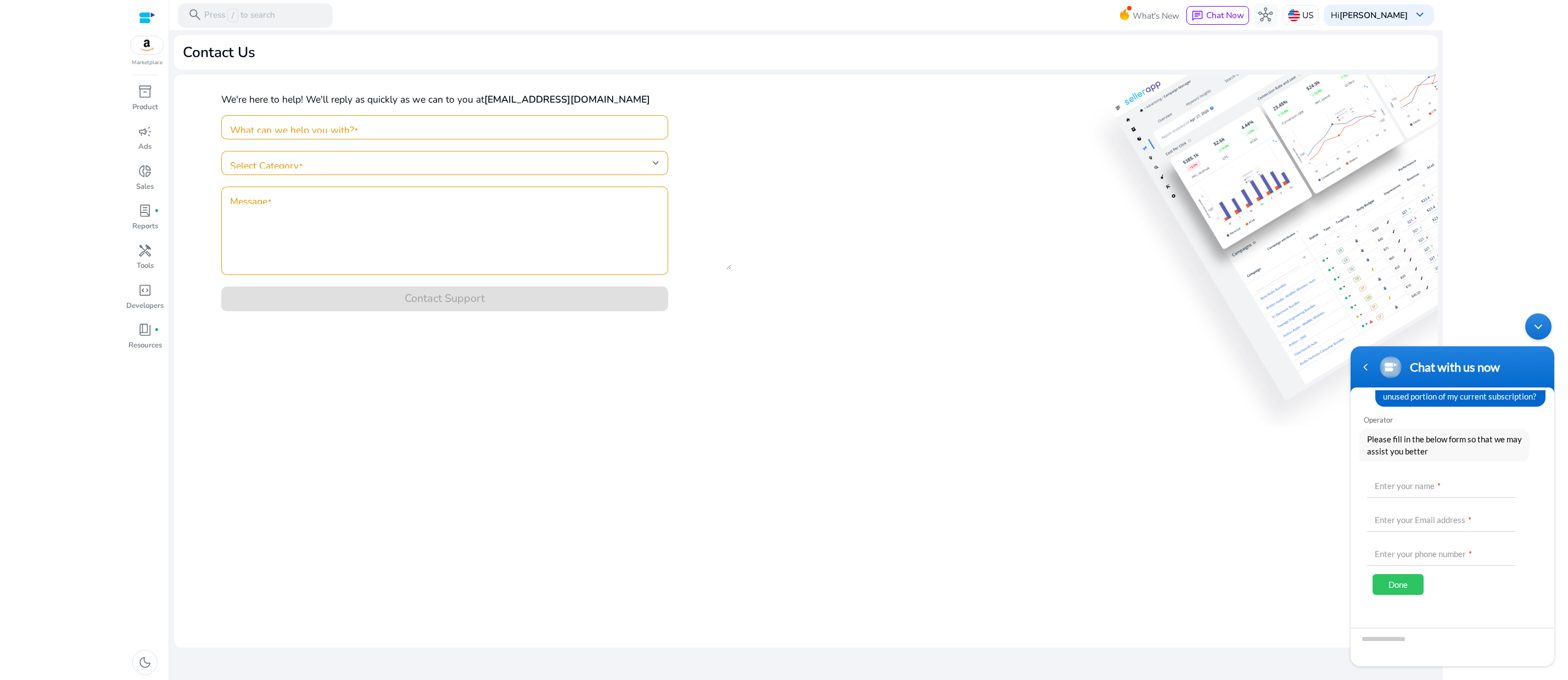
scroll to position [81, 0]
click at [1389, 498] on input "text" at bounding box center [1441, 484] width 148 height 27
type input "********"
type input "**********"
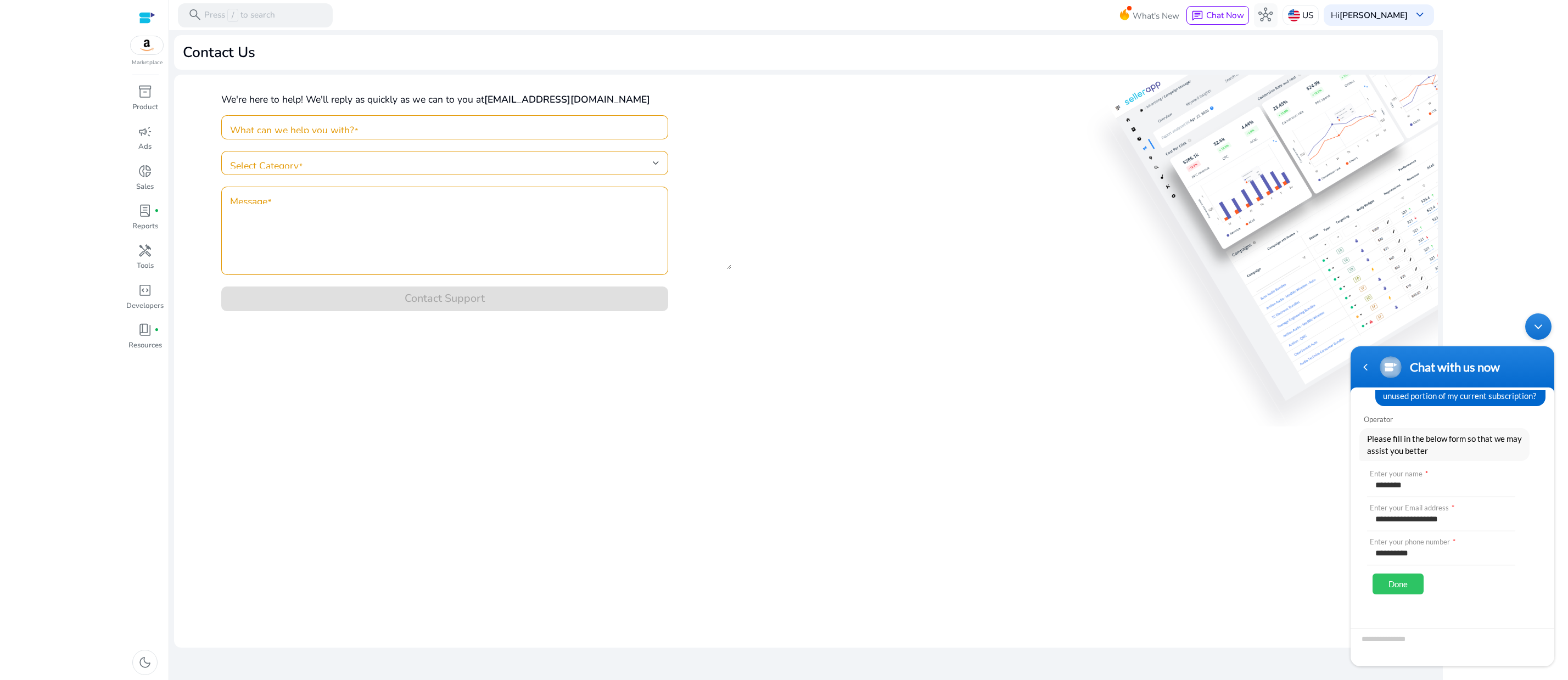
scroll to position [90, 0]
click at [1389, 584] on div "Done" at bounding box center [1398, 584] width 51 height 21
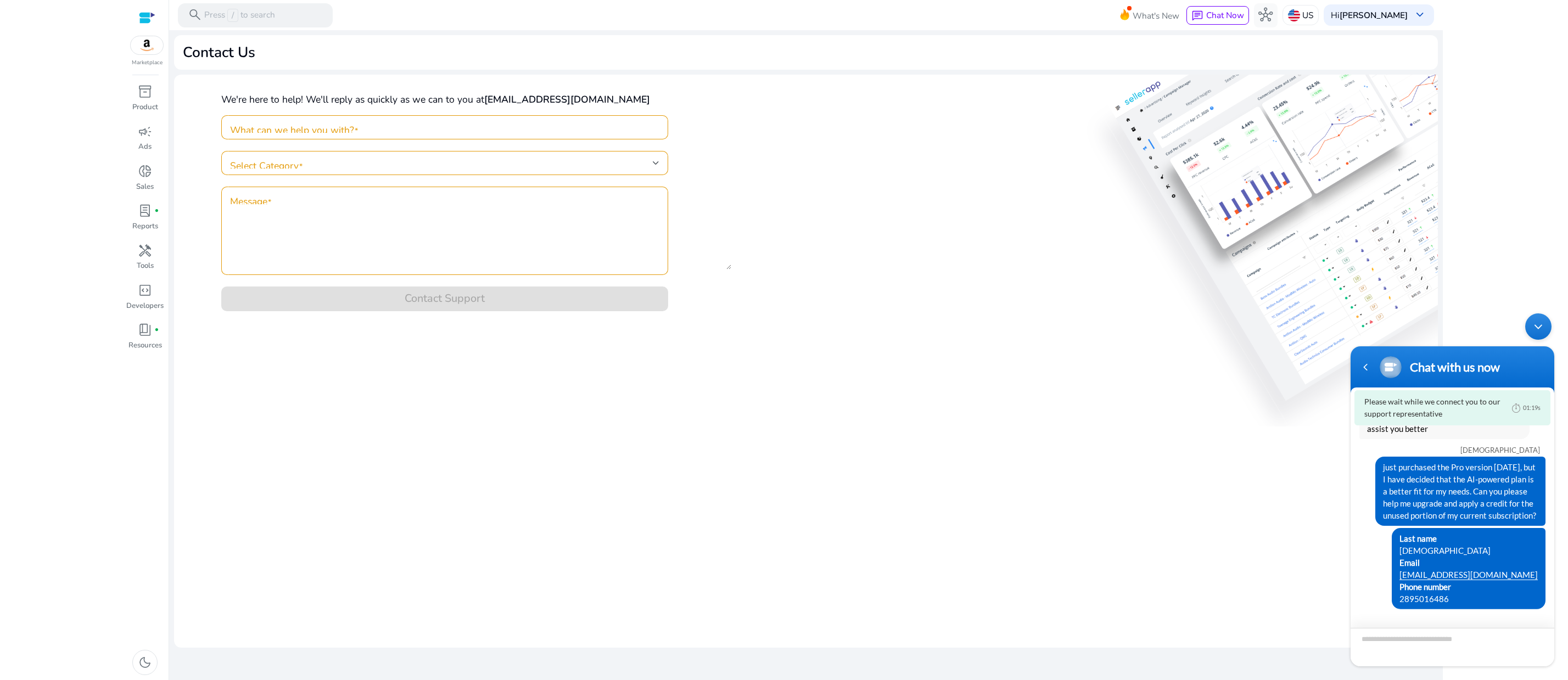
scroll to position [124, 0]
type textarea "**********"
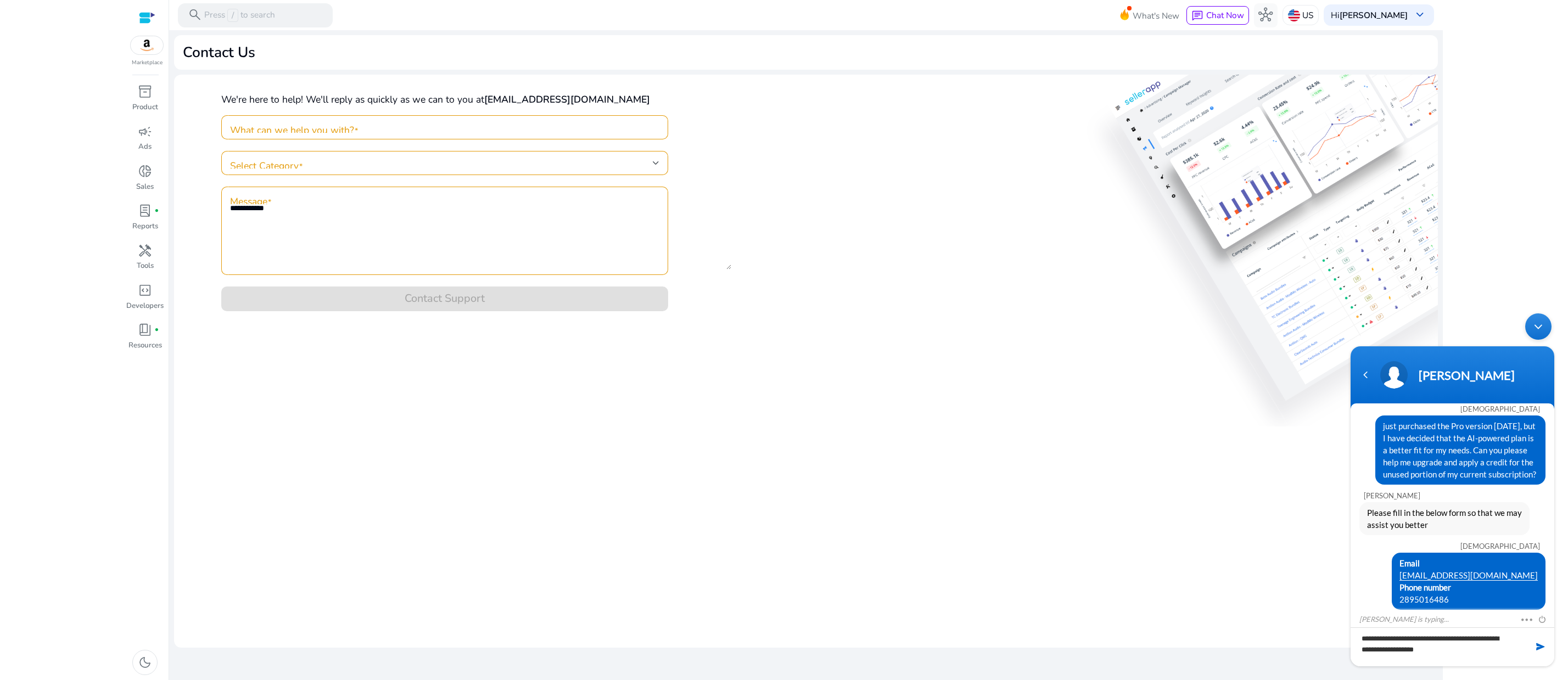
scroll to position [13, 0]
click at [1396, 639] on textarea "**********" at bounding box center [1452, 647] width 204 height 39
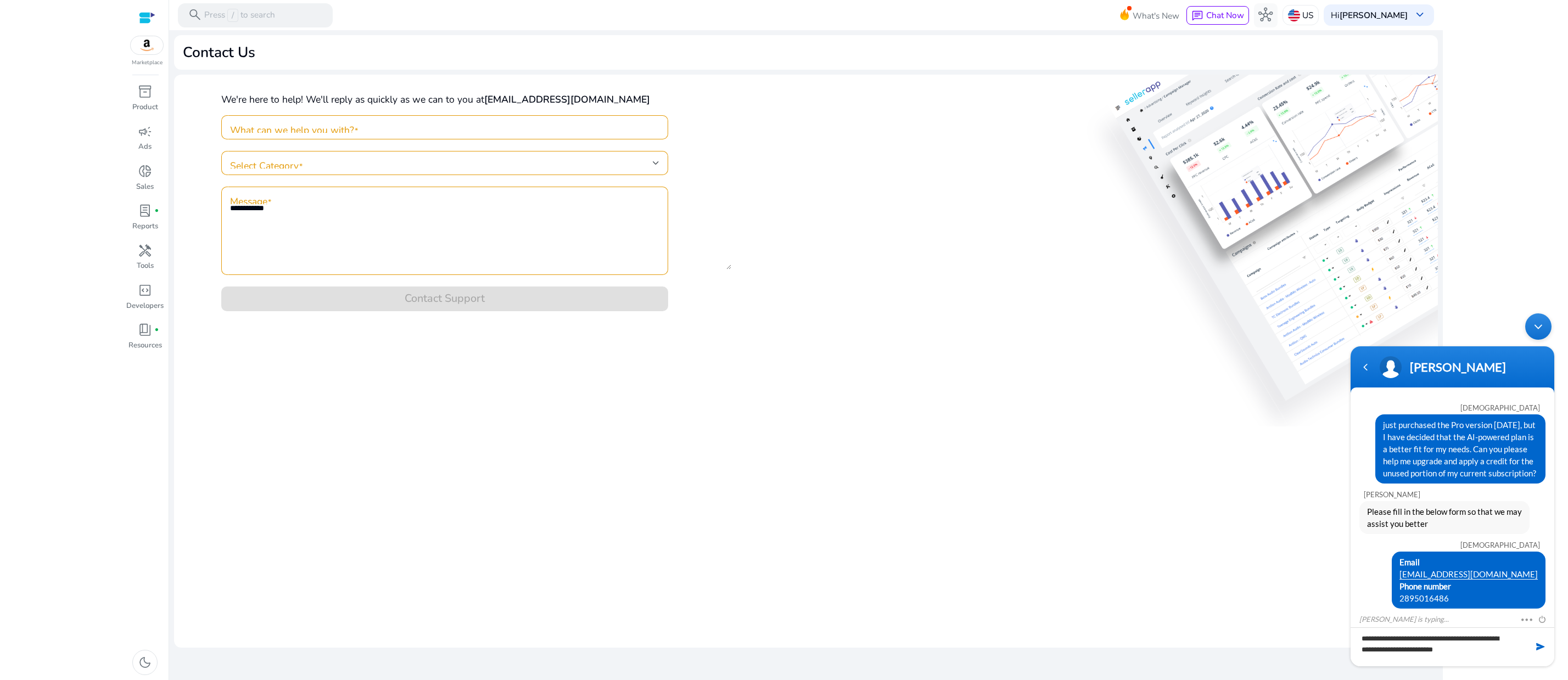
scroll to position [51, 0]
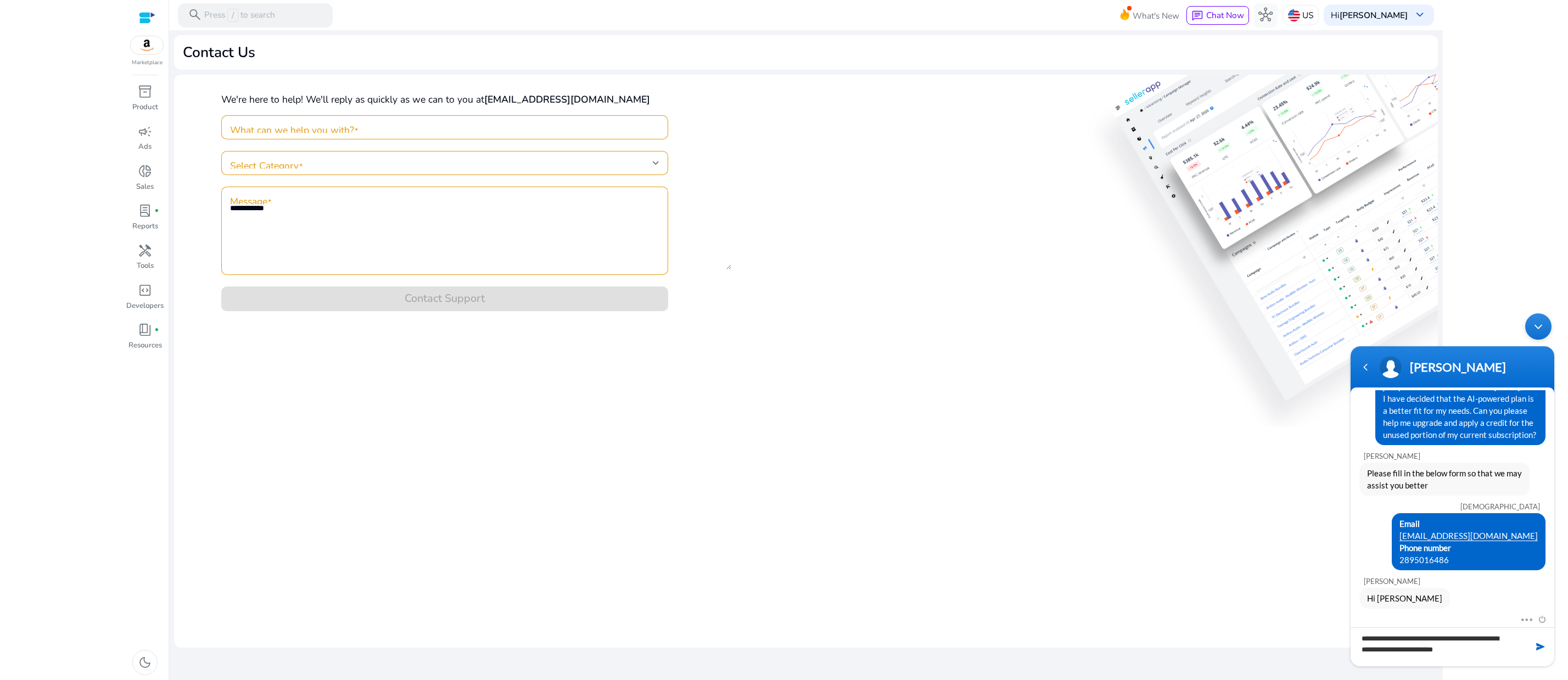
click at [1463, 655] on textarea "**********" at bounding box center [1452, 647] width 204 height 39
click at [1428, 640] on textarea "**********" at bounding box center [1452, 647] width 204 height 39
click at [1478, 651] on textarea "**********" at bounding box center [1452, 647] width 204 height 39
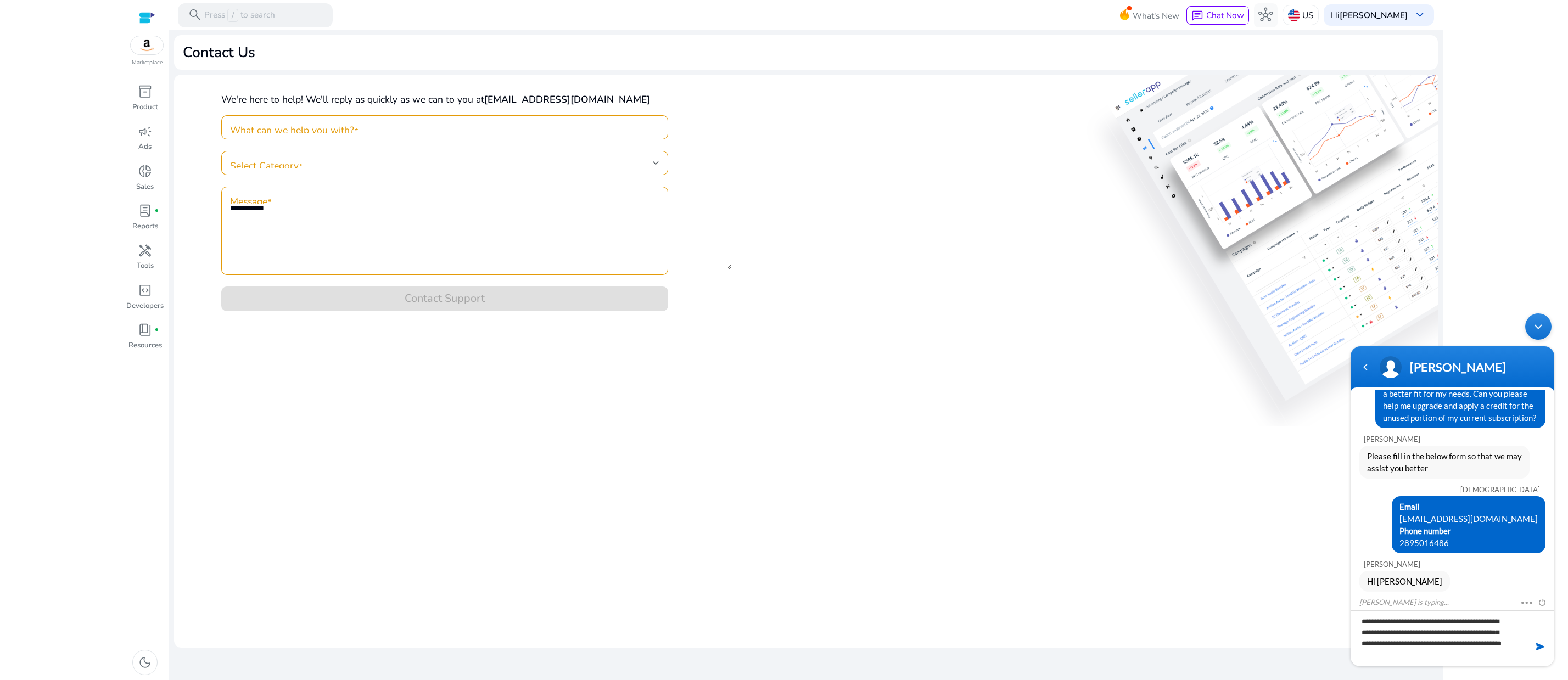
scroll to position [68, 0]
type textarea "**********"
click at [1539, 646] on span at bounding box center [1540, 646] width 11 height 11
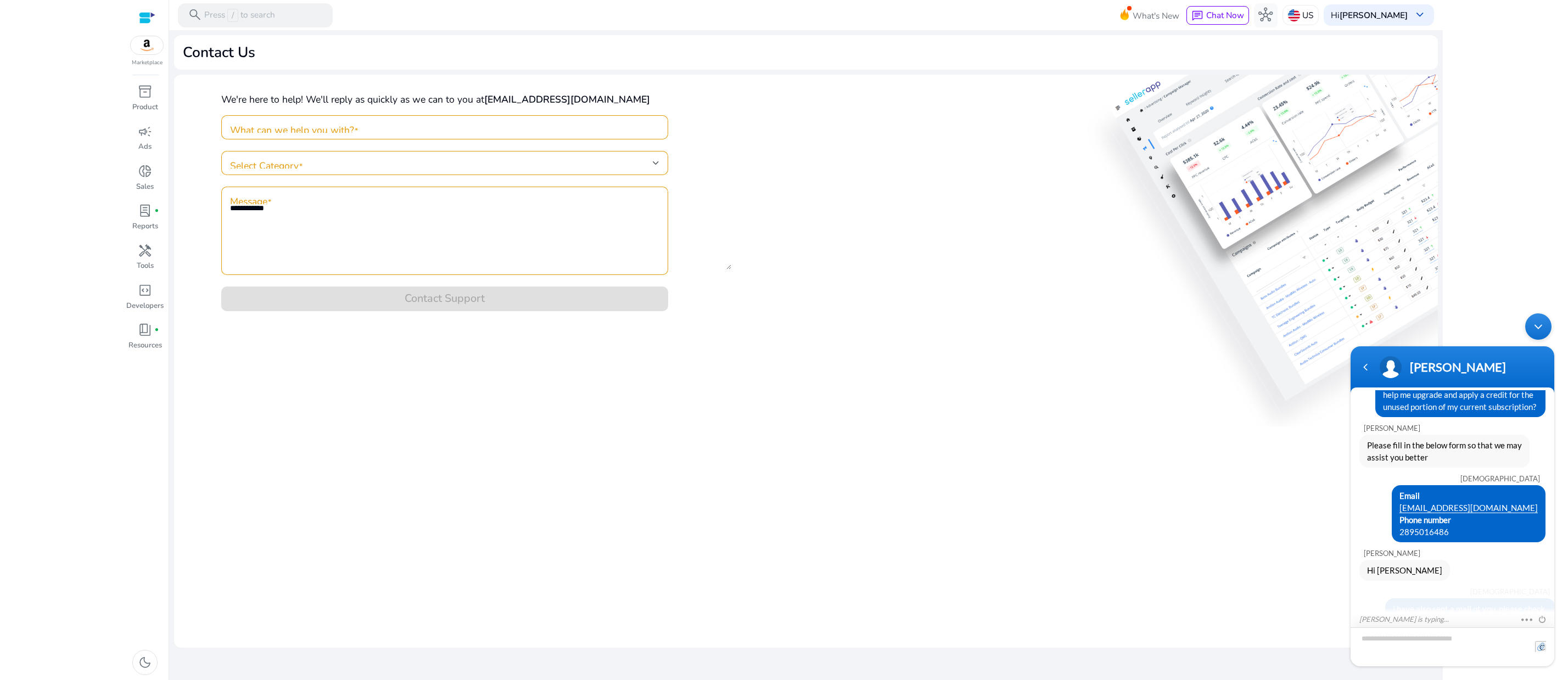
scroll to position [126, 0]
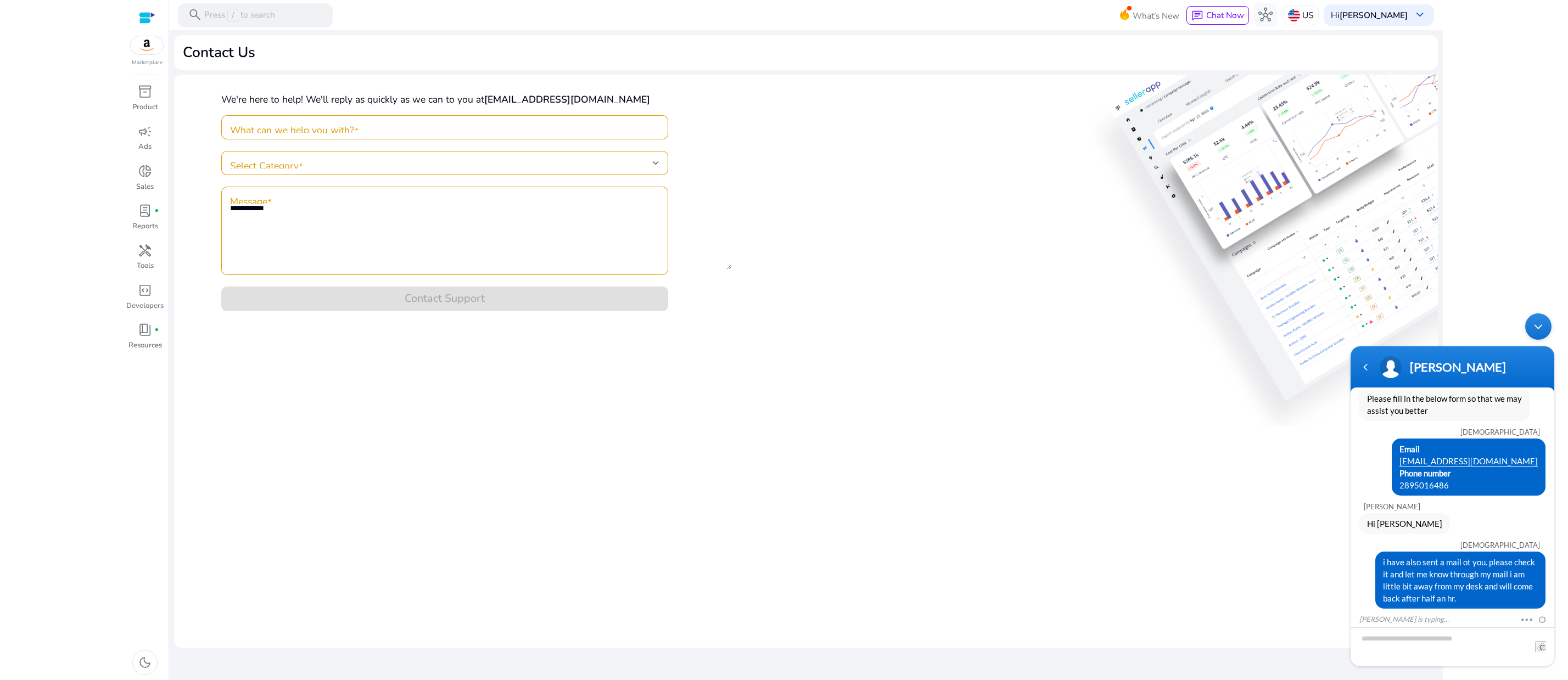
click at [1193, 320] on div "We're here to help! We'll reply as quickly as we can to you at stdbotinc@gmail.…" at bounding box center [806, 197] width 1264 height 246
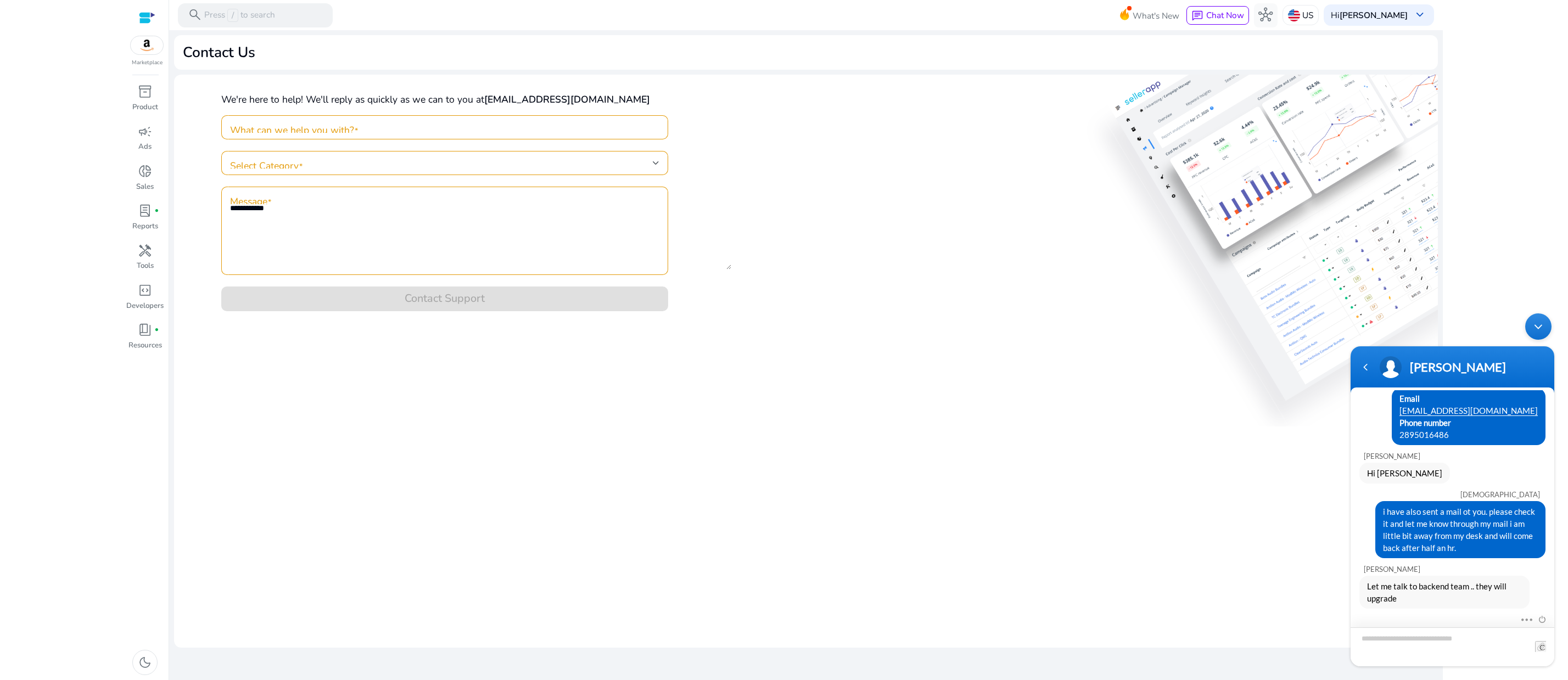
click at [1439, 644] on textarea "Type your message and hit 'Enter'" at bounding box center [1452, 647] width 204 height 39
type textarea "**********"
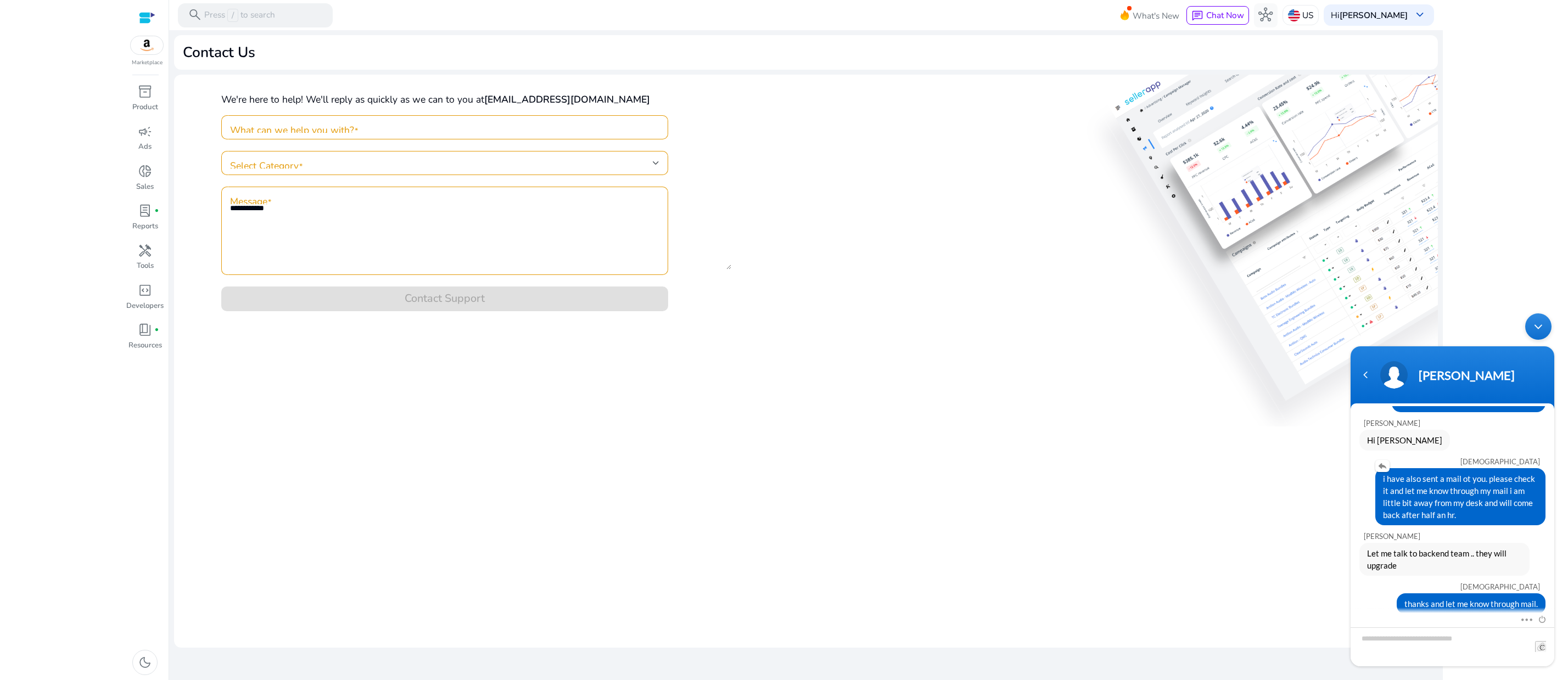
scroll to position [215, 0]
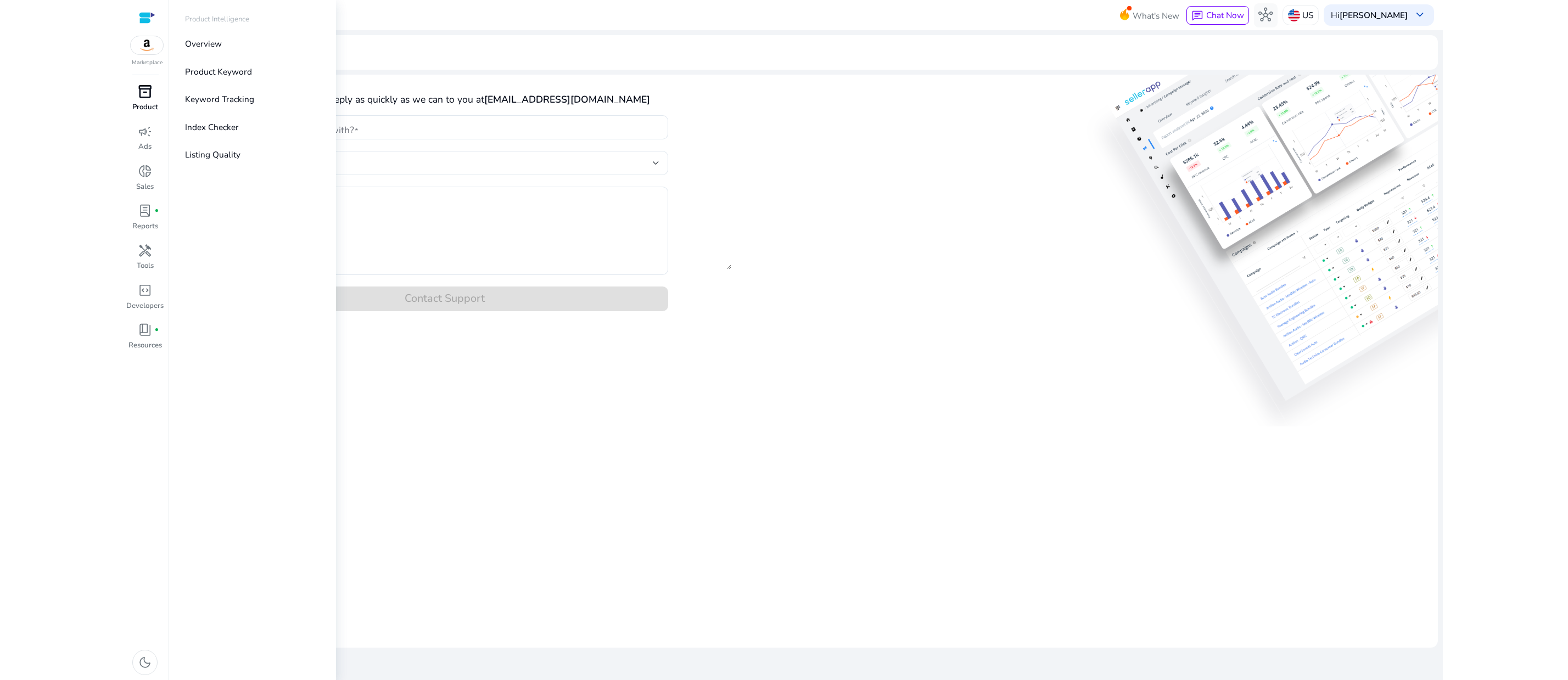
click at [152, 99] on span "inventory_2" at bounding box center [145, 92] width 14 height 14
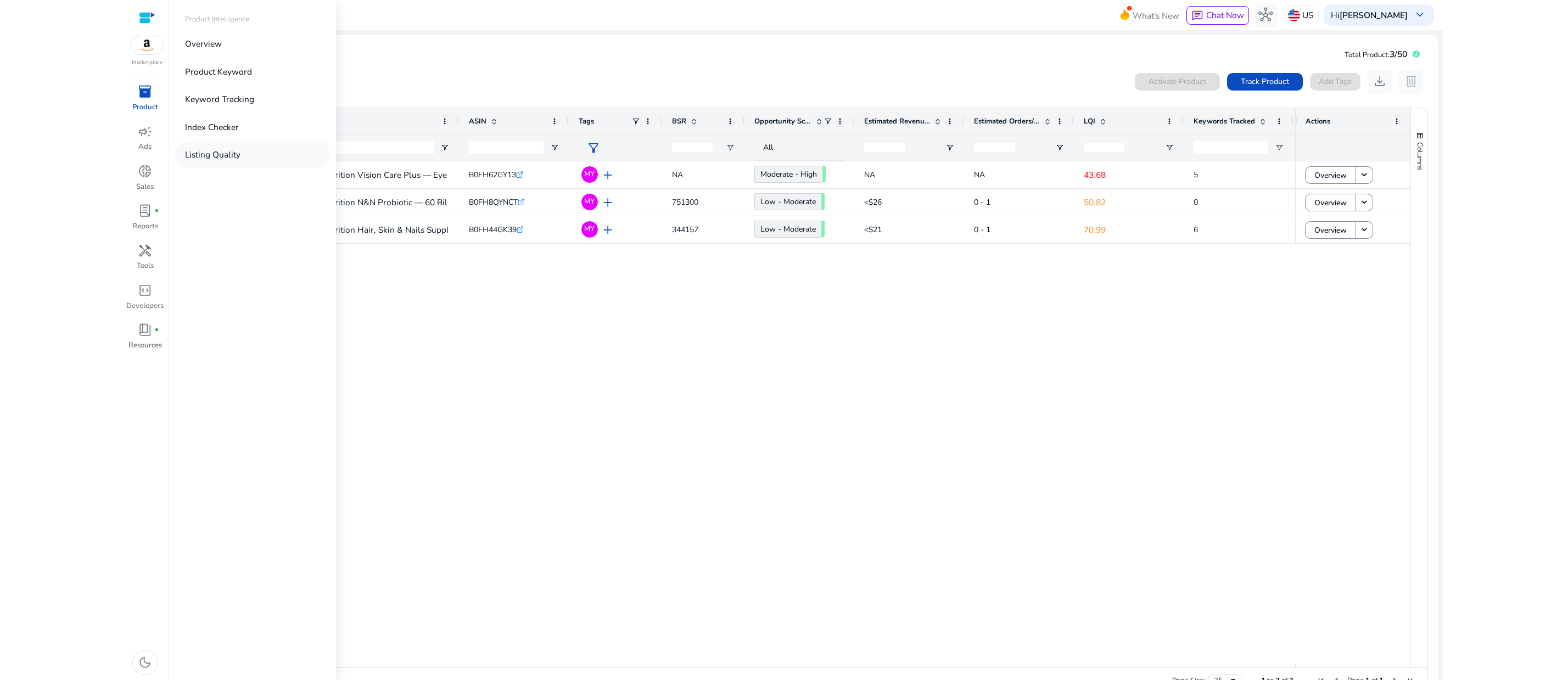
click at [241, 161] on p "Listing Quality" at bounding box center [213, 155] width 56 height 13
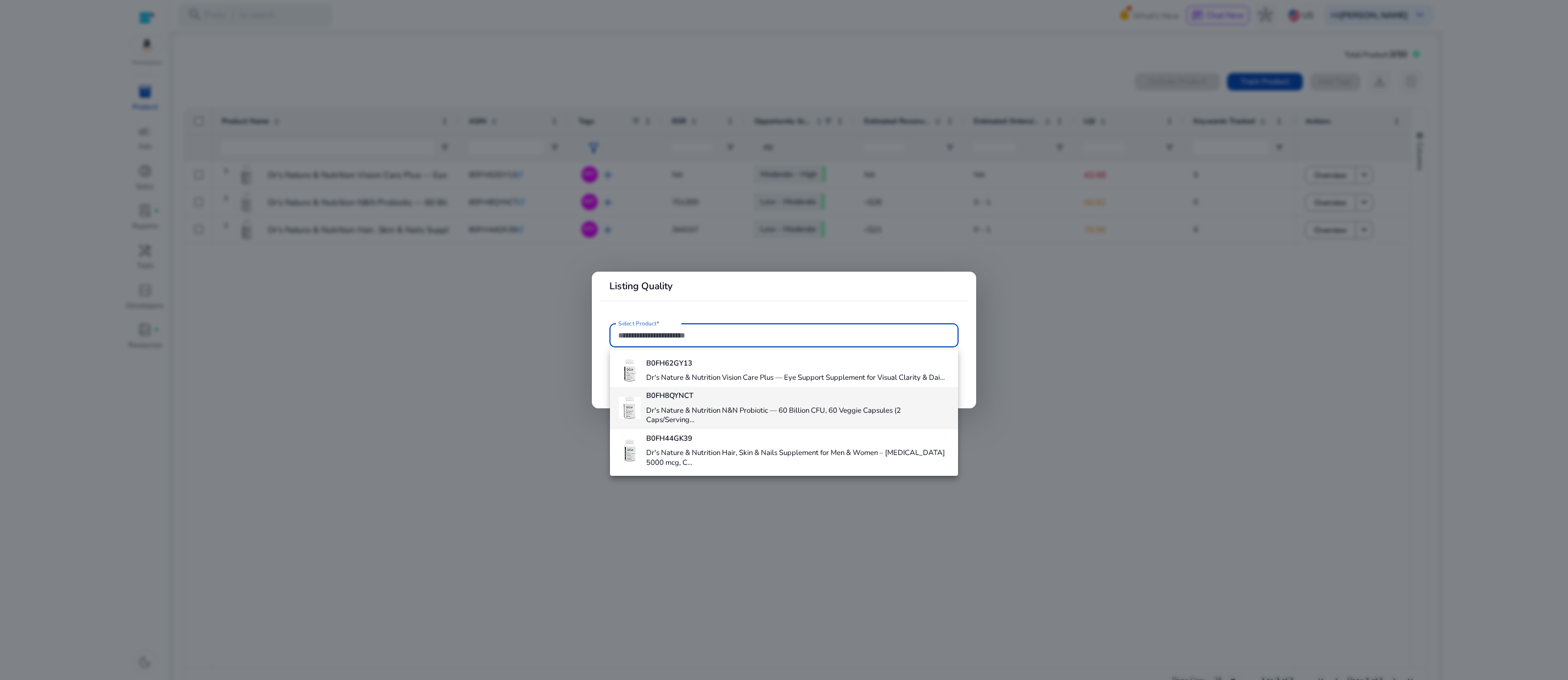
scroll to position [60, 0]
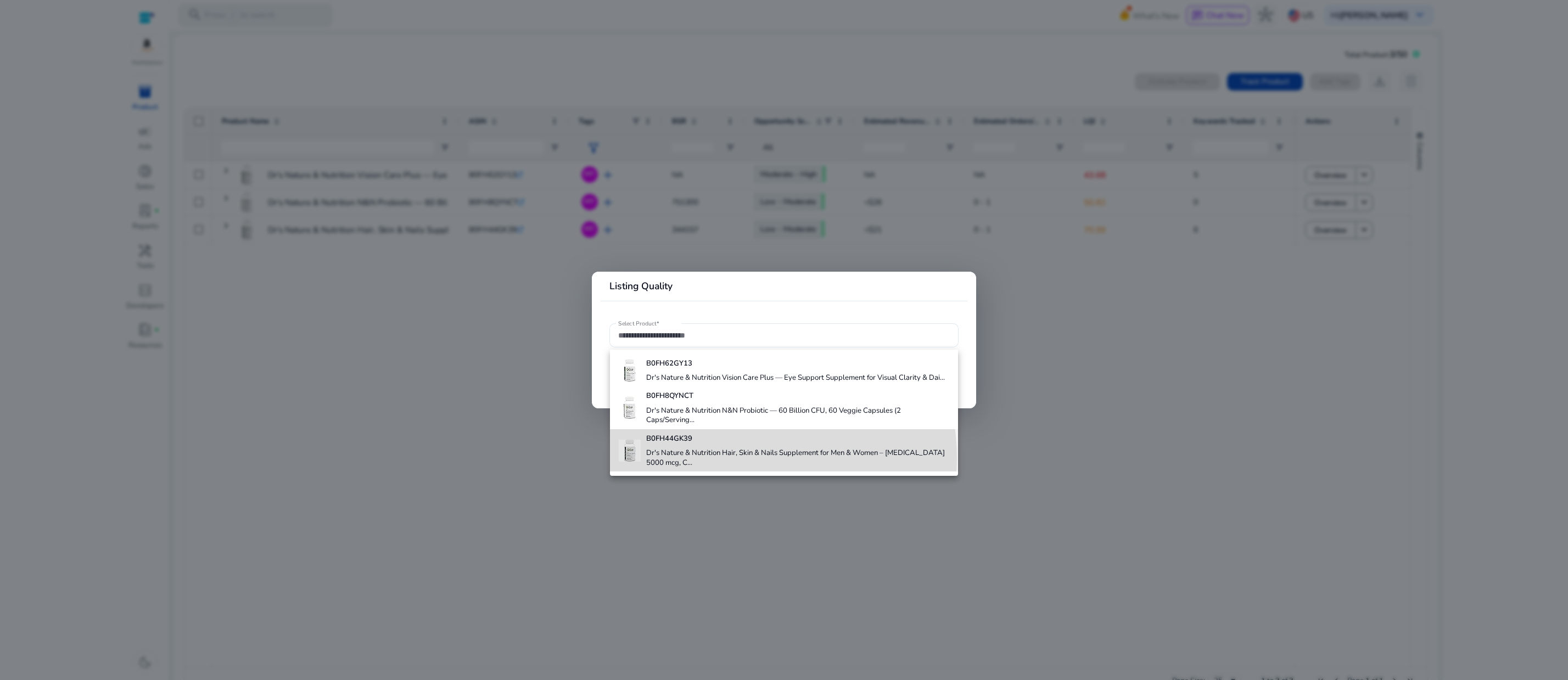
click at [729, 450] on h4 "Dr's Nature & Nutrition Hair, Skin & Nails Supplement for Men & Women – Biotin …" at bounding box center [797, 458] width 302 height 19
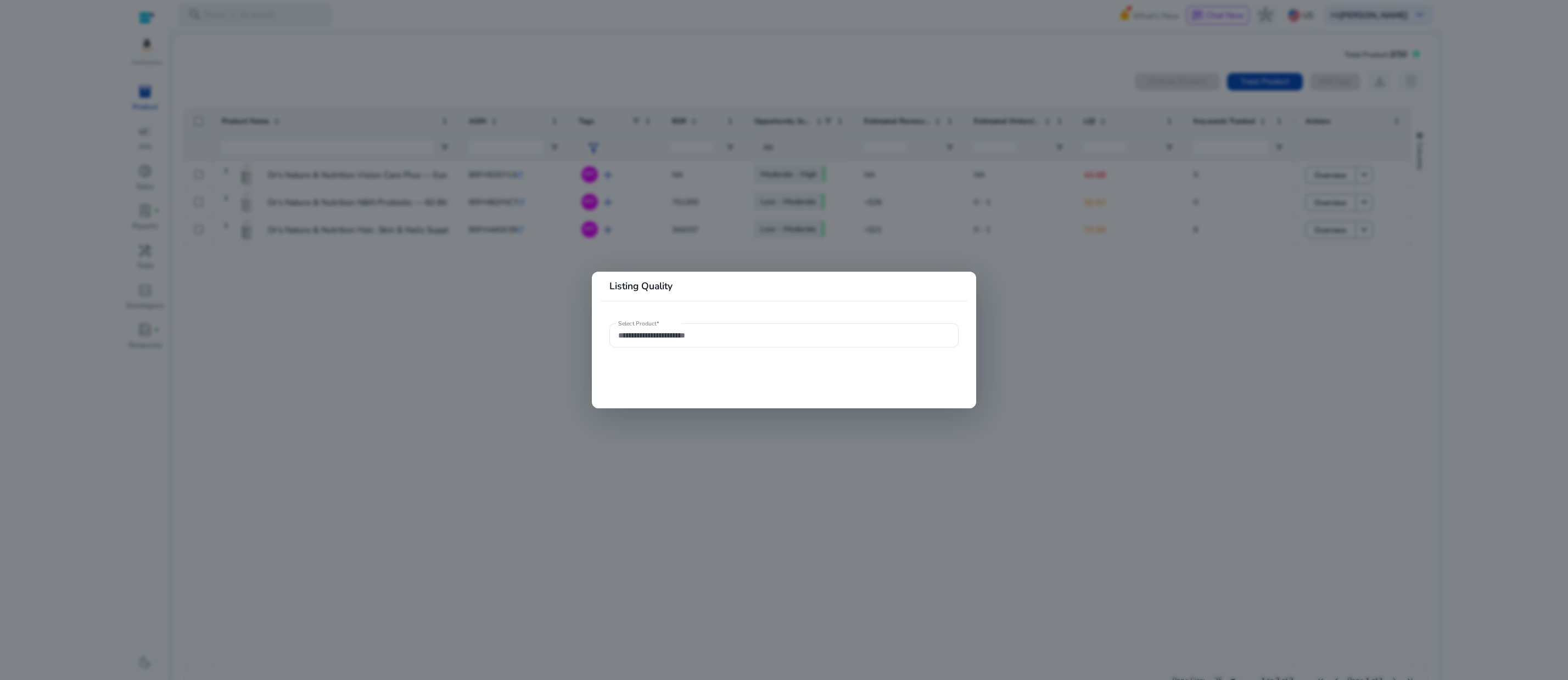
type input "**********"
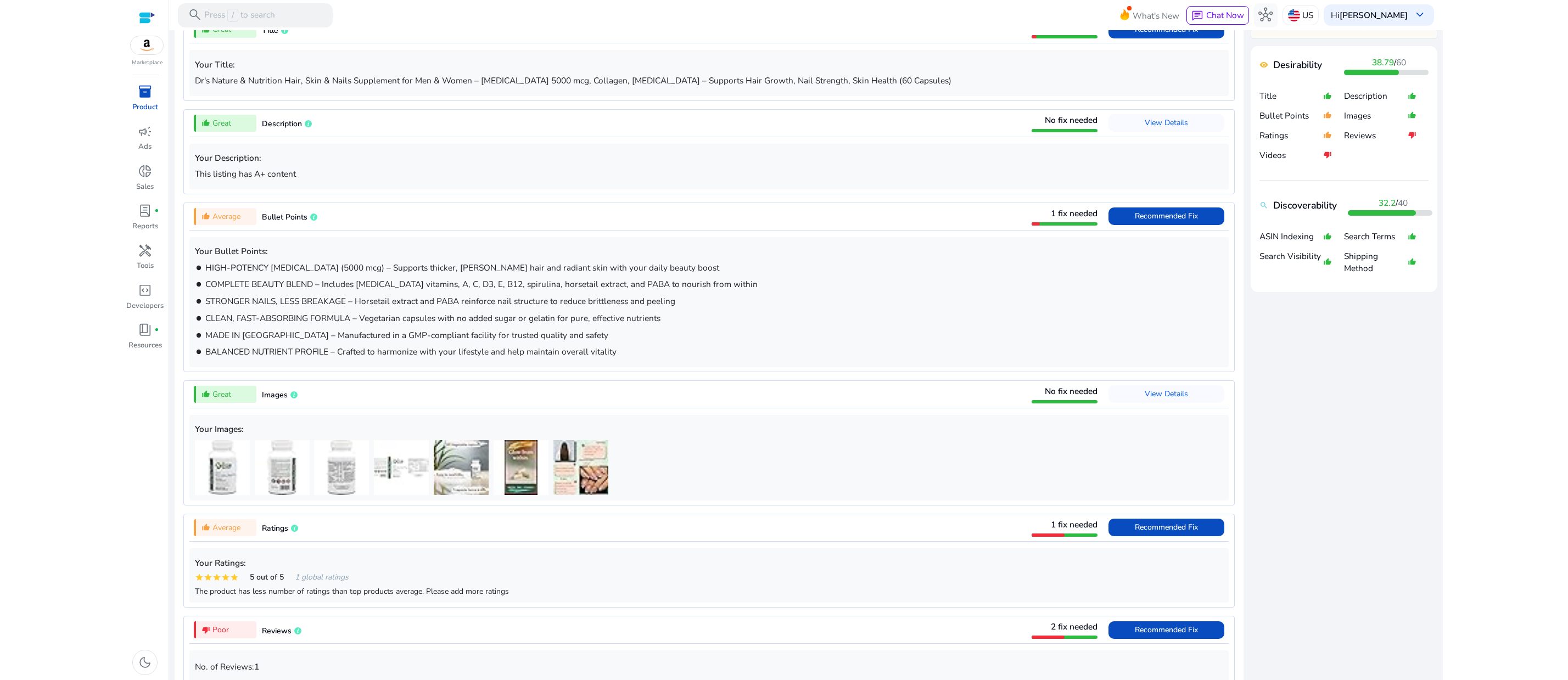
scroll to position [443, 0]
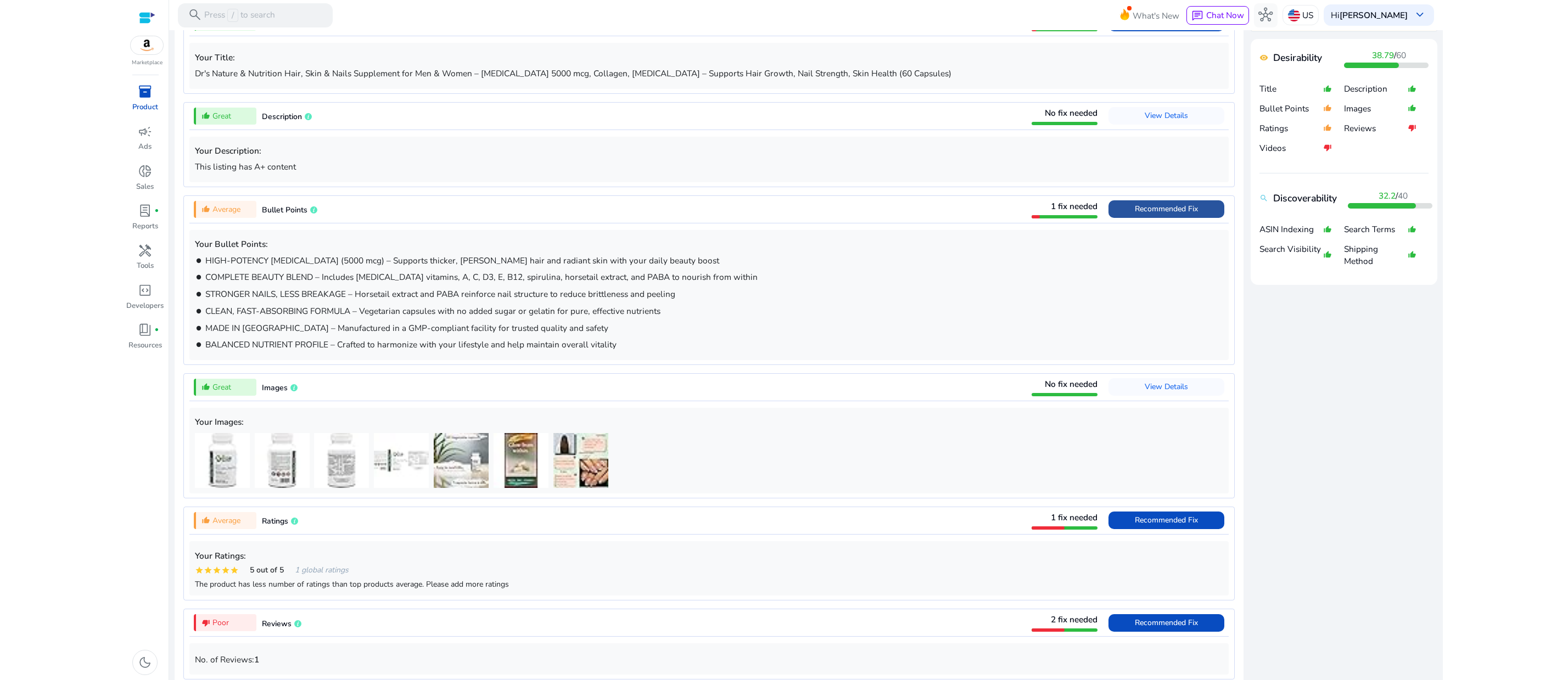
click at [1109, 223] on span at bounding box center [1166, 209] width 116 height 27
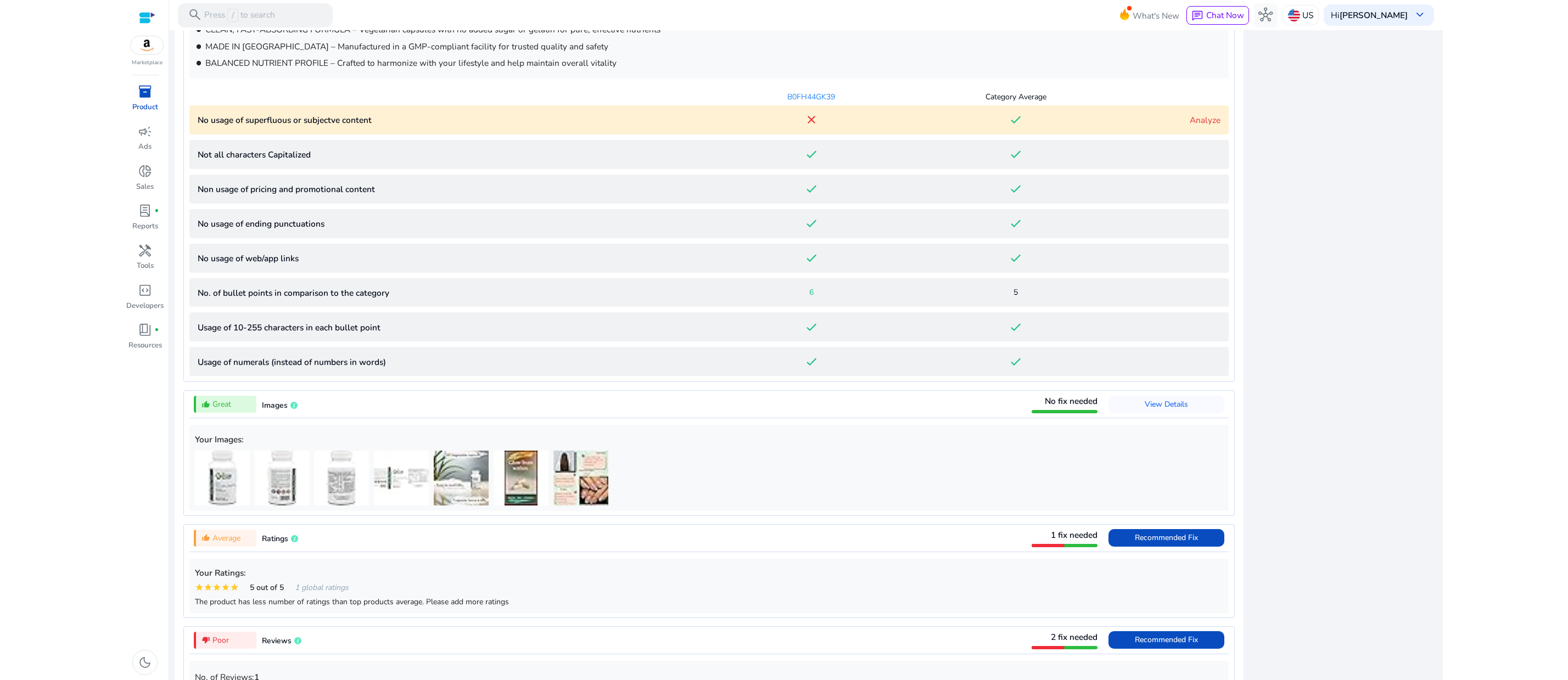
scroll to position [766, 0]
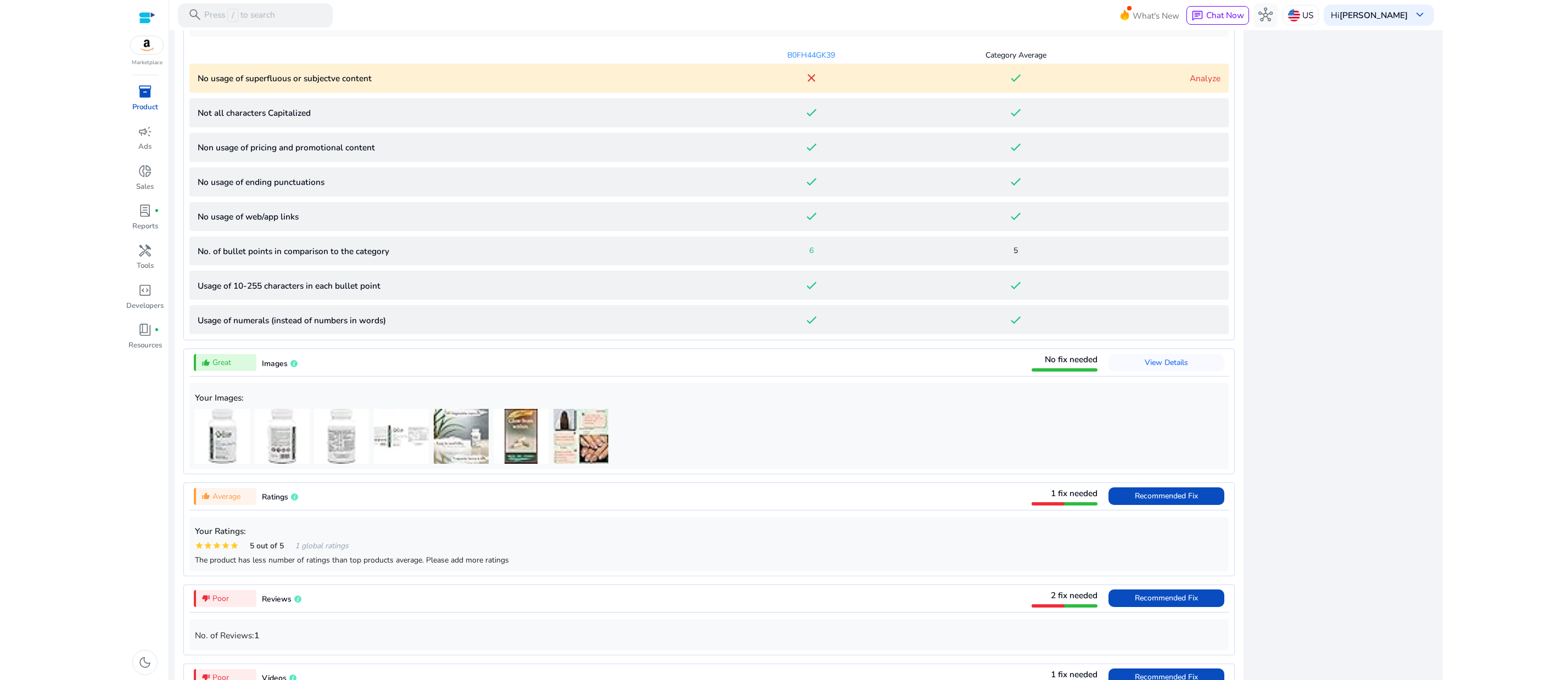
click at [327, 85] on p "No usage of superfluous or subjectve content" at bounding box center [453, 78] width 512 height 13
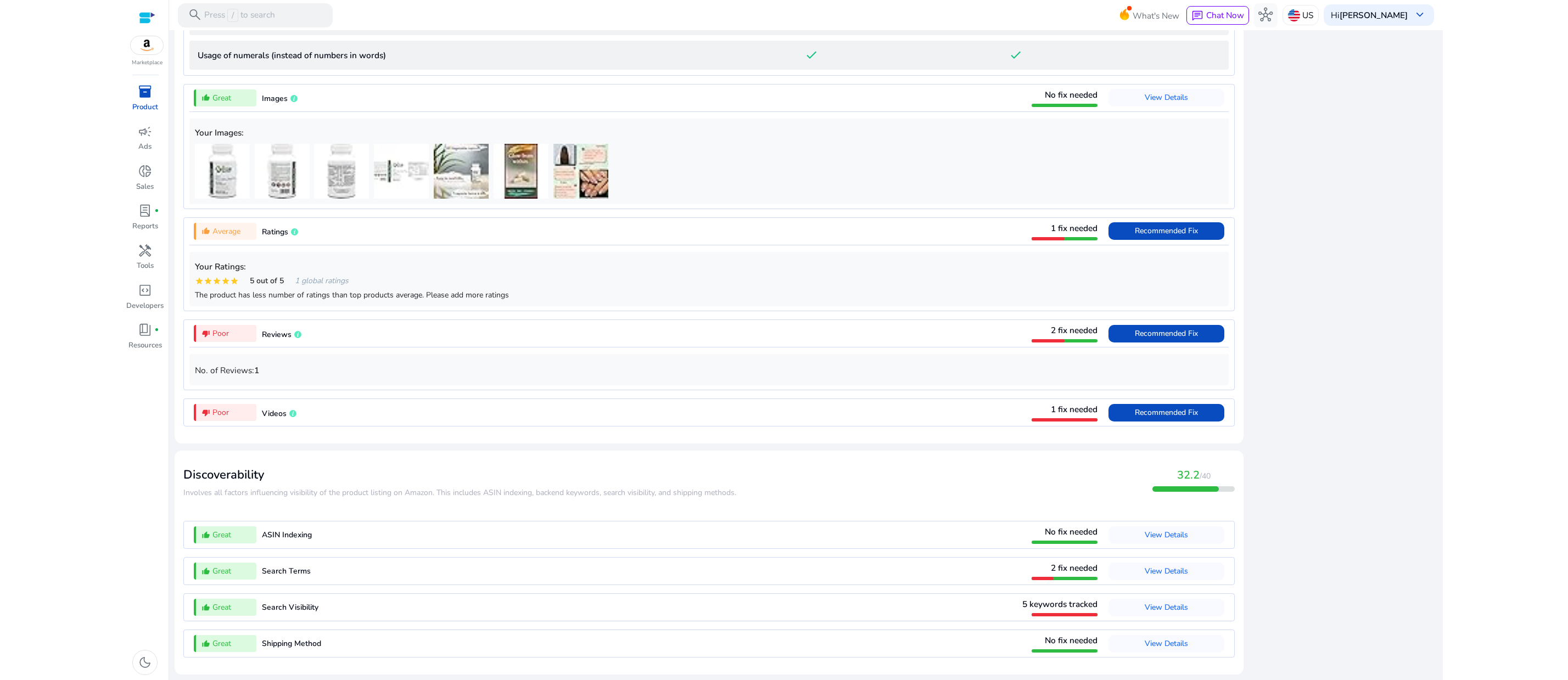
scroll to position [1643, 0]
click at [1134, 236] on span "Recommended Fix" at bounding box center [1166, 231] width 63 height 10
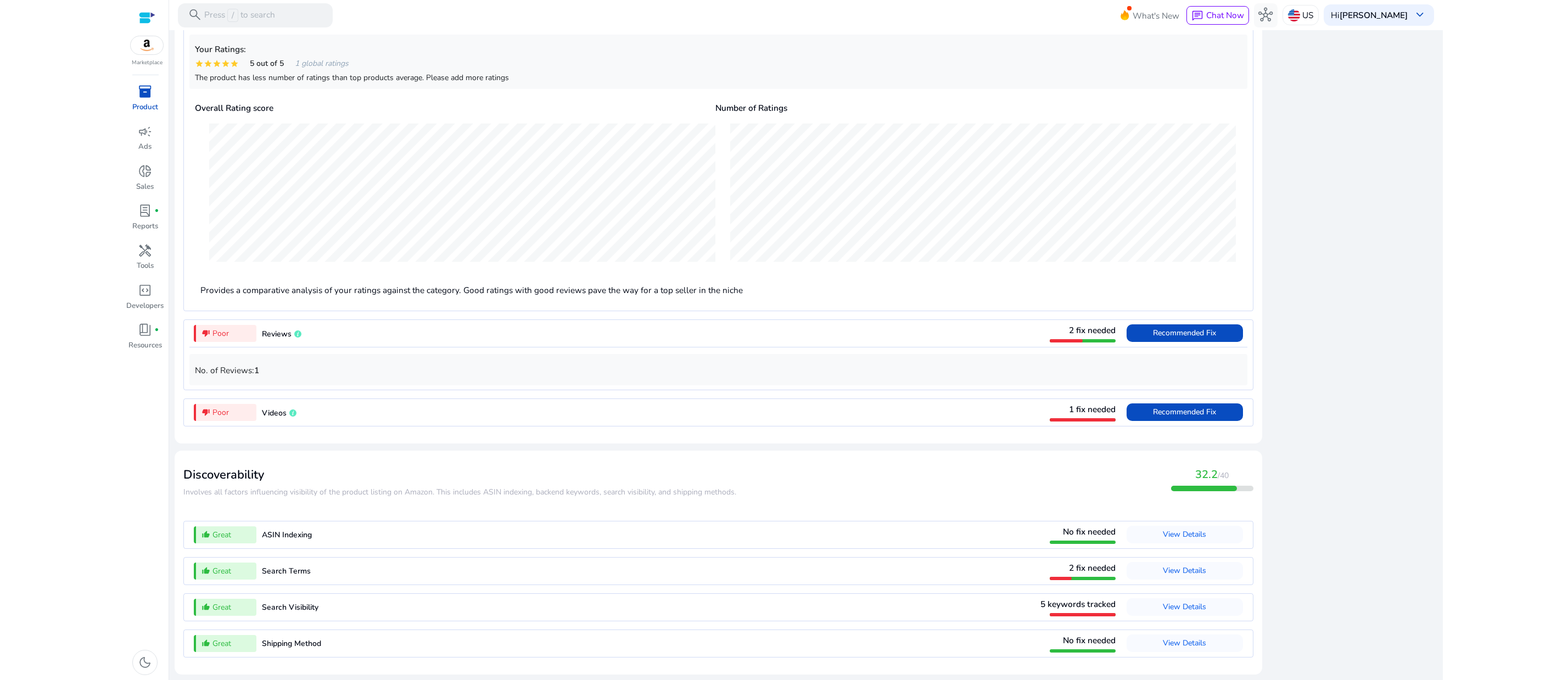
scroll to position [1148, 0]
click at [1127, 346] on span at bounding box center [1184, 333] width 116 height 27
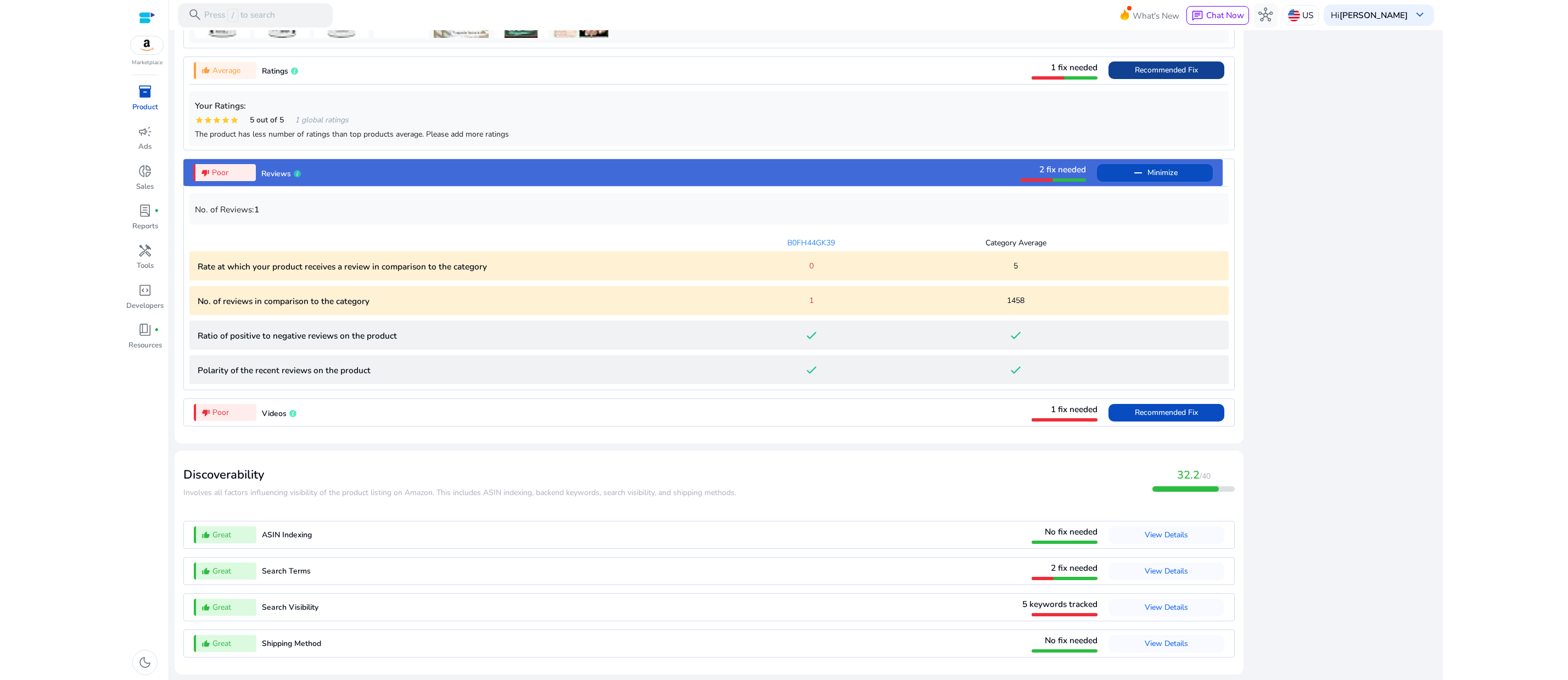
scroll to position [1236, 0]
click at [491, 295] on p "No. of reviews in comparison to the category" at bounding box center [453, 302] width 512 height 13
click at [1022, 598] on span "5 keywords tracked" at bounding box center [1059, 604] width 75 height 12
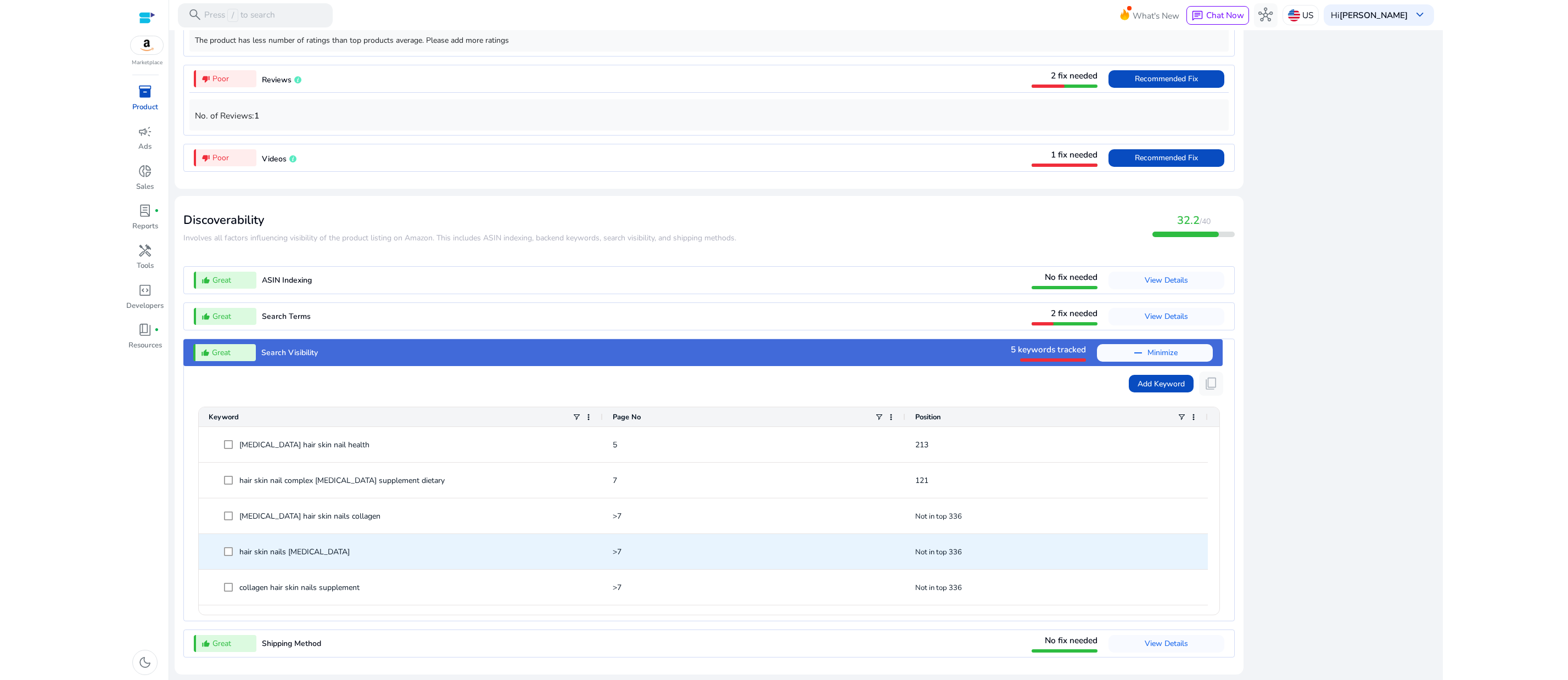
scroll to position [1302, 0]
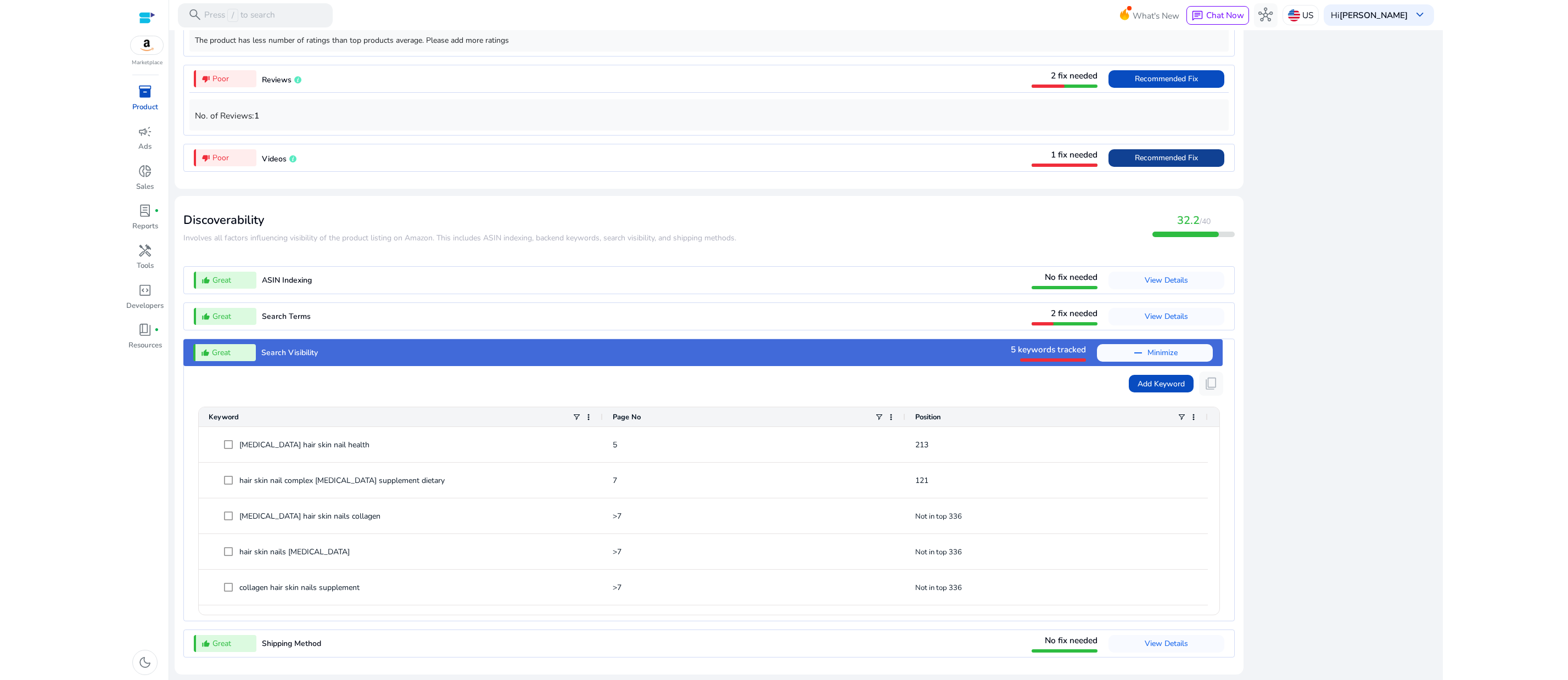
click at [1134, 153] on span "Recommended Fix" at bounding box center [1166, 158] width 63 height 10
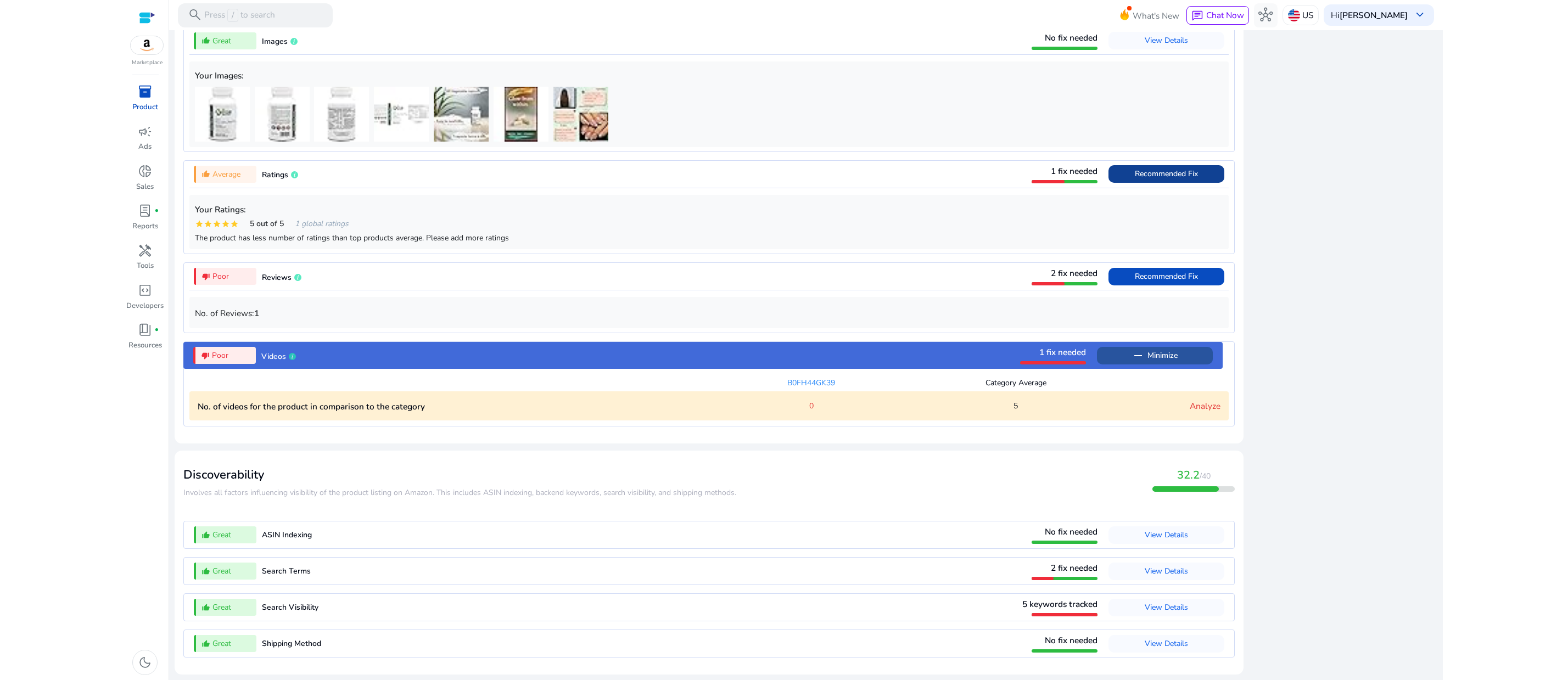
scroll to position [1102, 0]
click at [1189, 400] on link "Analyze" at bounding box center [1205, 406] width 31 height 12
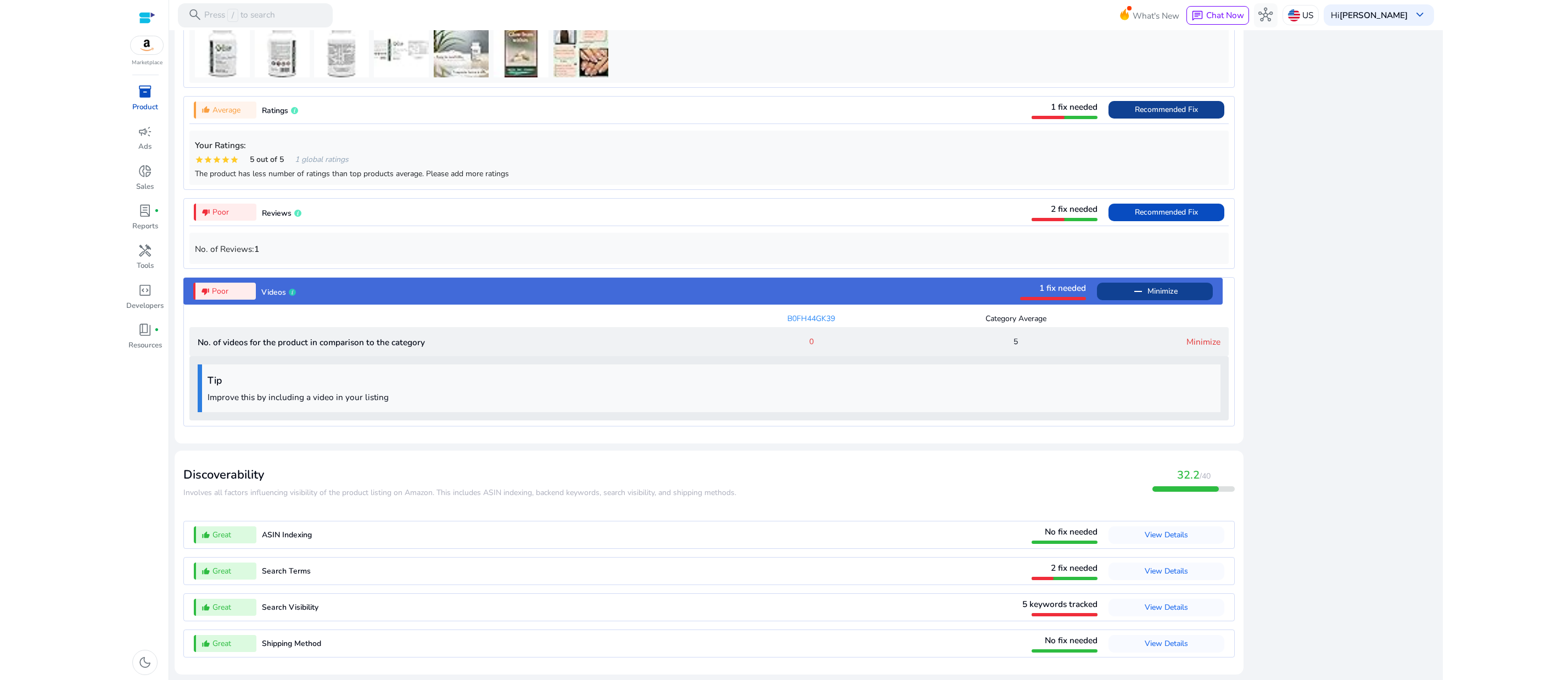
scroll to position [1185, 0]
click at [727, 391] on p "Improve this by including a video in your listing" at bounding box center [711, 397] width 1008 height 13
click at [1401, 330] on div "close Our extension is available for your browser! See the Listing Quality scor…" at bounding box center [1343, 104] width 186 height 1152
click at [1051, 562] on span "2 fix needed" at bounding box center [1074, 568] width 47 height 12
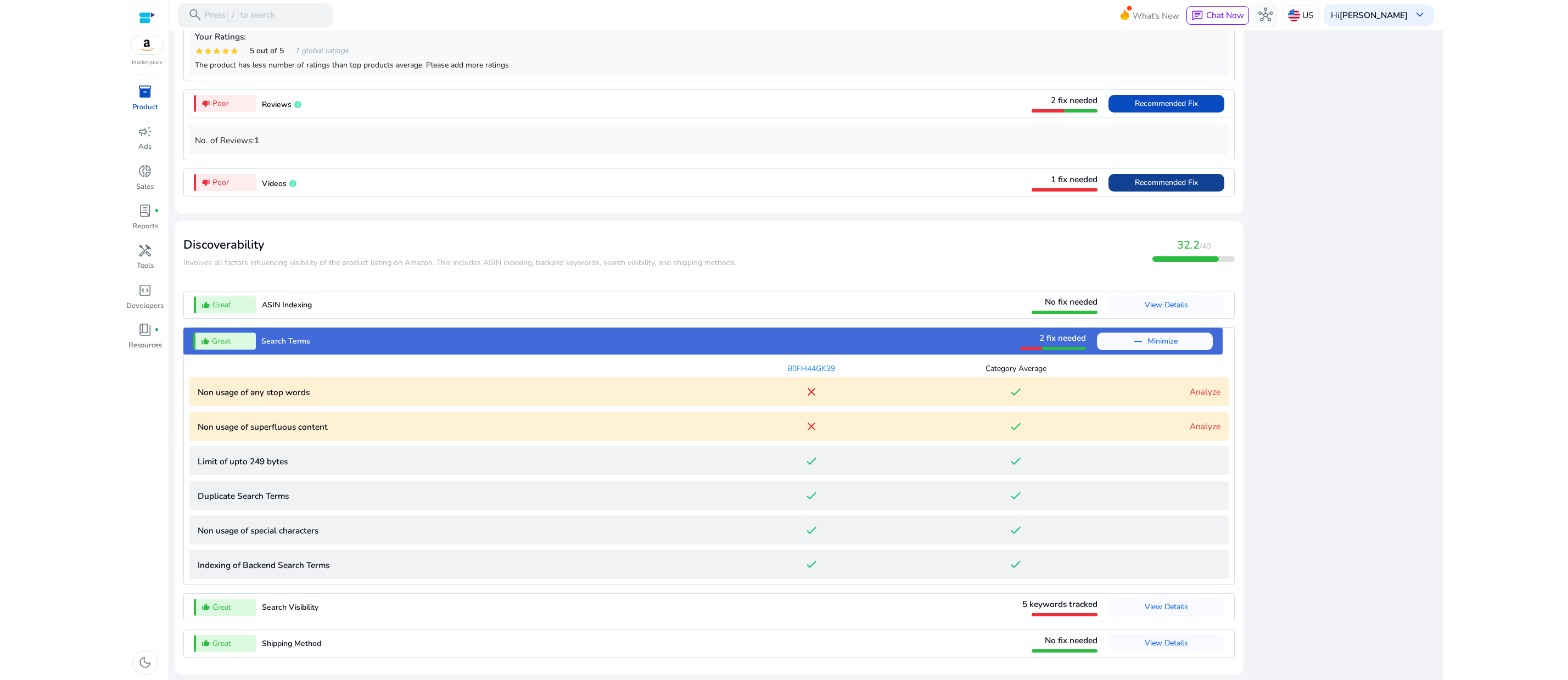
scroll to position [1326, 0]
click at [1189, 386] on link "Analyze" at bounding box center [1205, 391] width 31 height 12
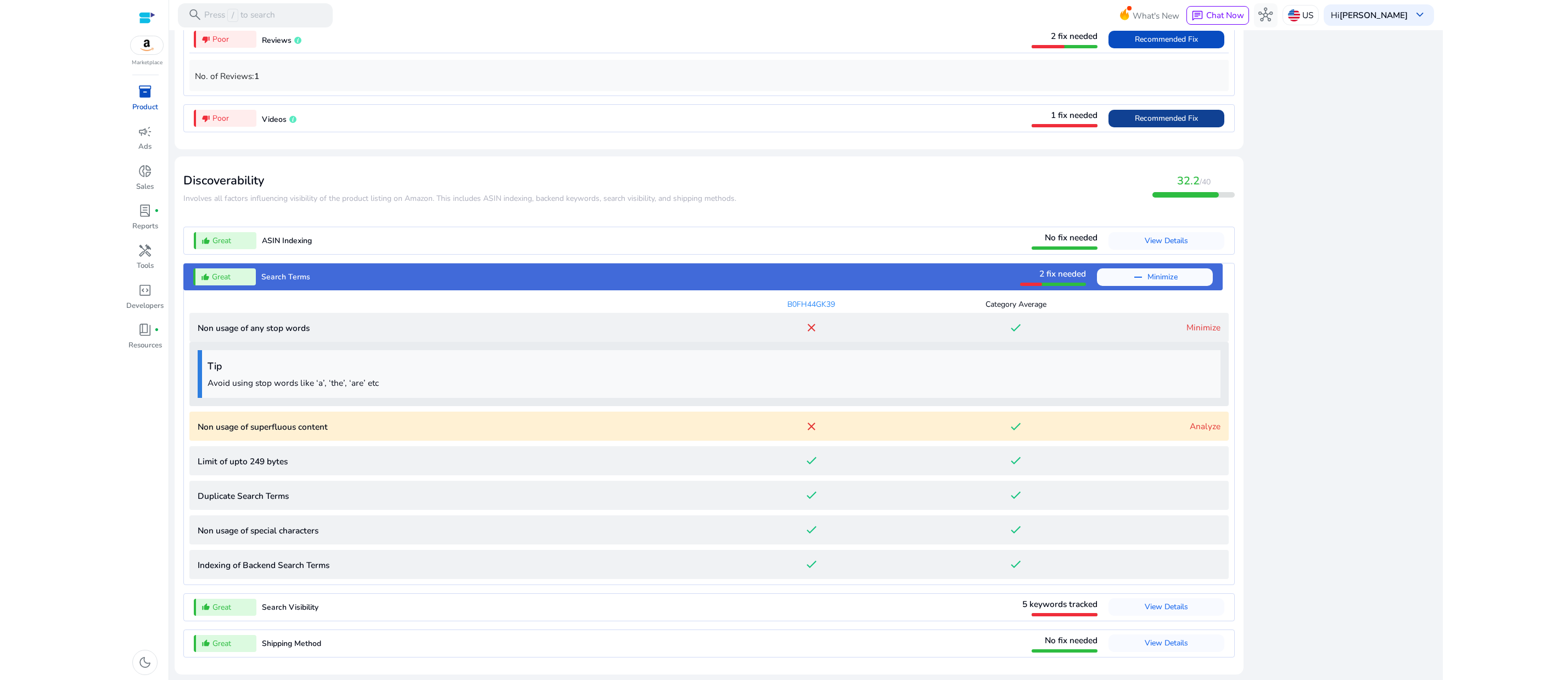
scroll to position [1408, 0]
click at [1195, 421] on link "Analyze" at bounding box center [1205, 426] width 31 height 12
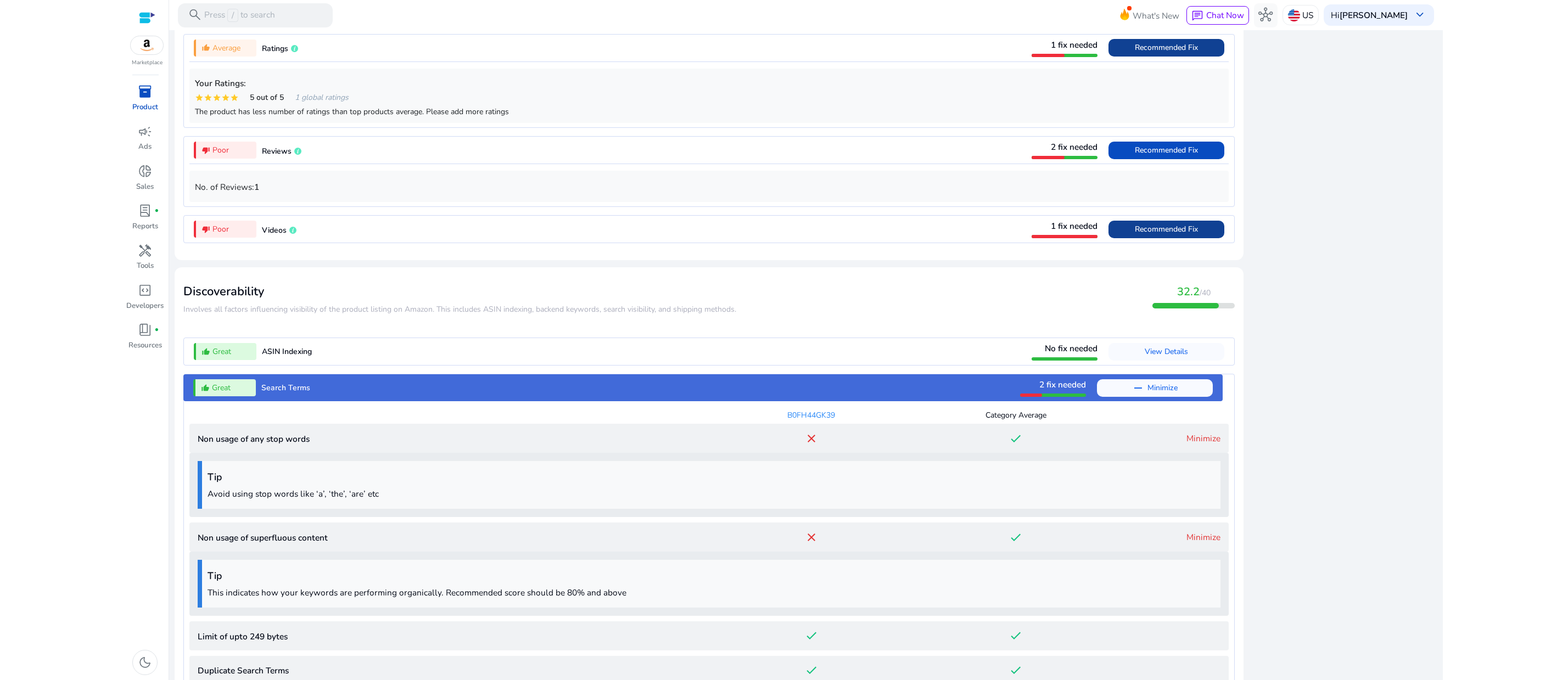
scroll to position [359, 0]
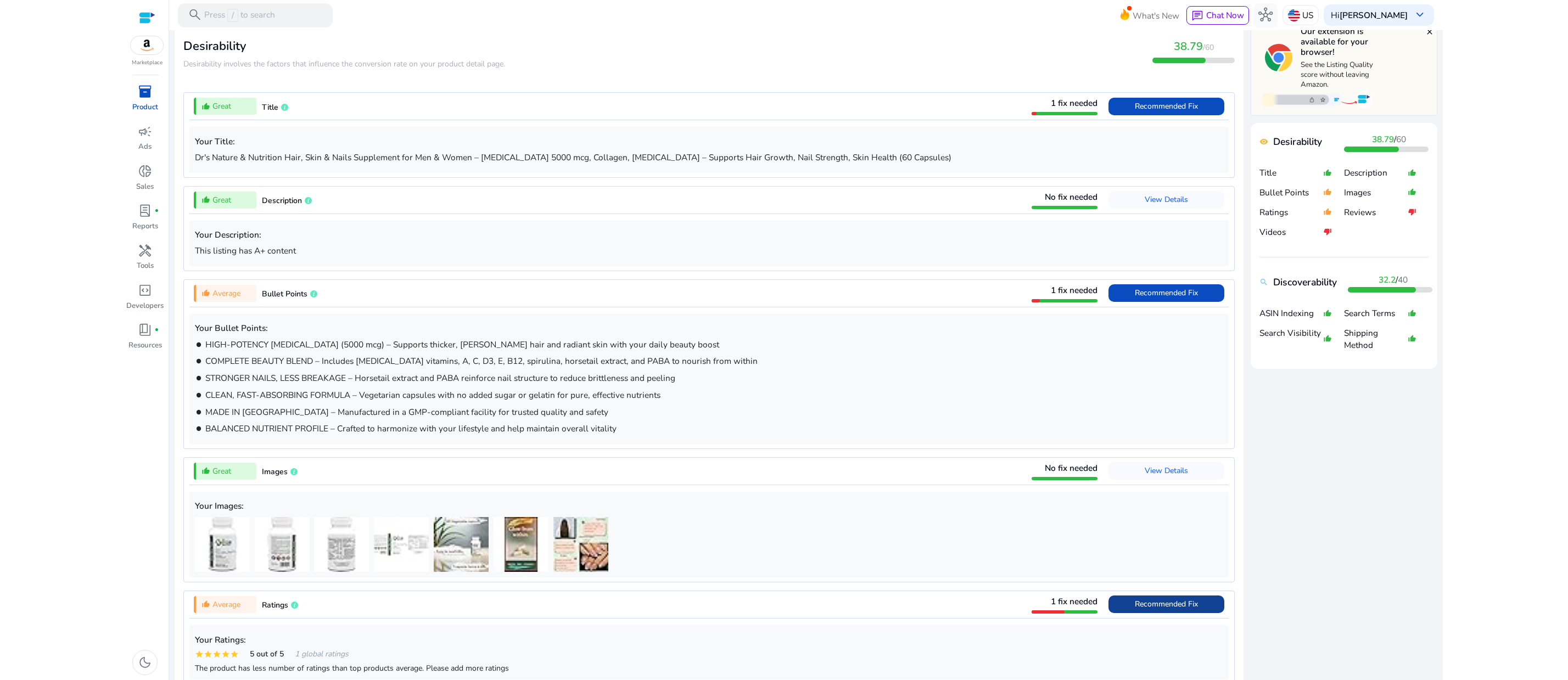
click at [43, 232] on html "We recommend switching to desktop view for the best experience. Marketplace inv…" at bounding box center [784, 340] width 1568 height 680
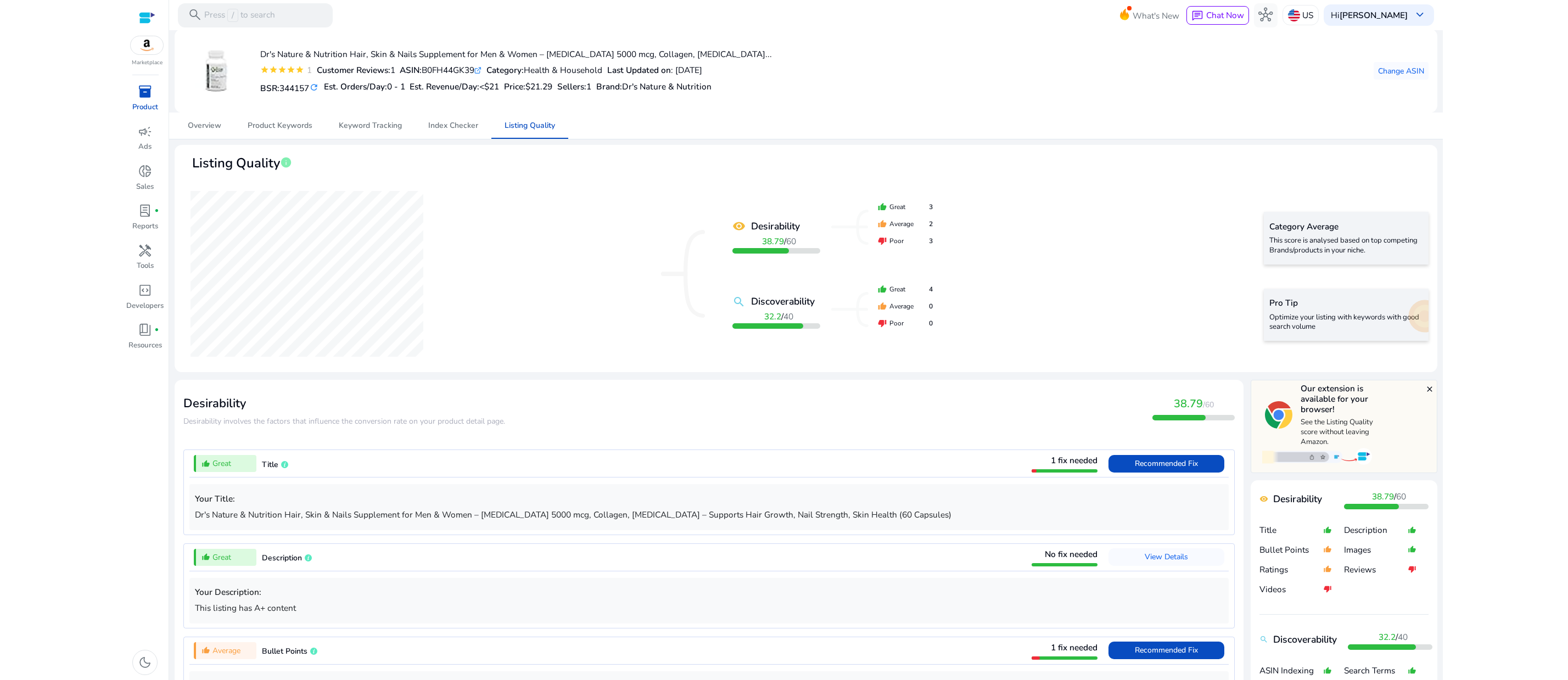
scroll to position [0, 0]
click at [499, 290] on div "remove_red_eye Desirability 38.79 / 60 search Discoverability 32.2 / 40 thumb_u…" at bounding box center [806, 276] width 1245 height 179
click at [284, 131] on span "Product Keywords" at bounding box center [280, 127] width 65 height 8
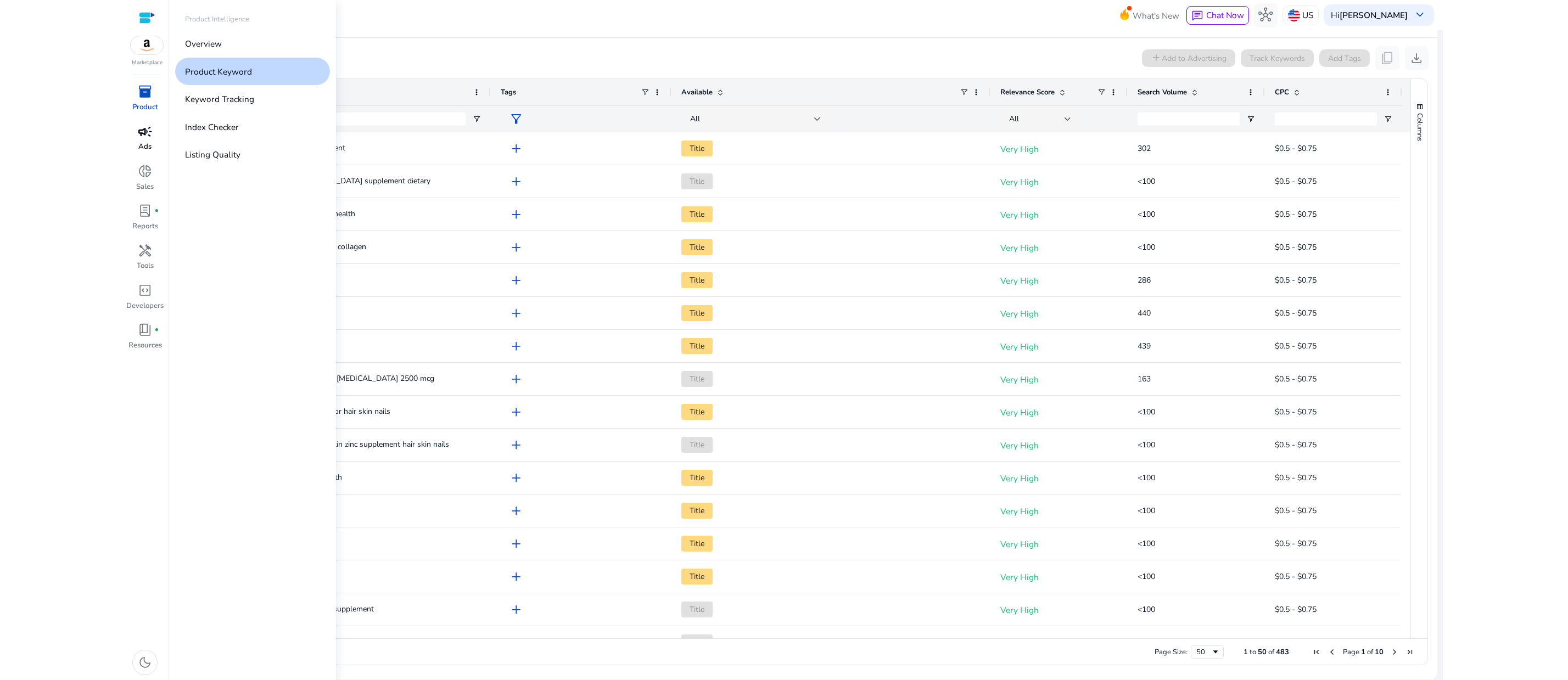
click at [150, 139] on span "campaign" at bounding box center [145, 132] width 14 height 14
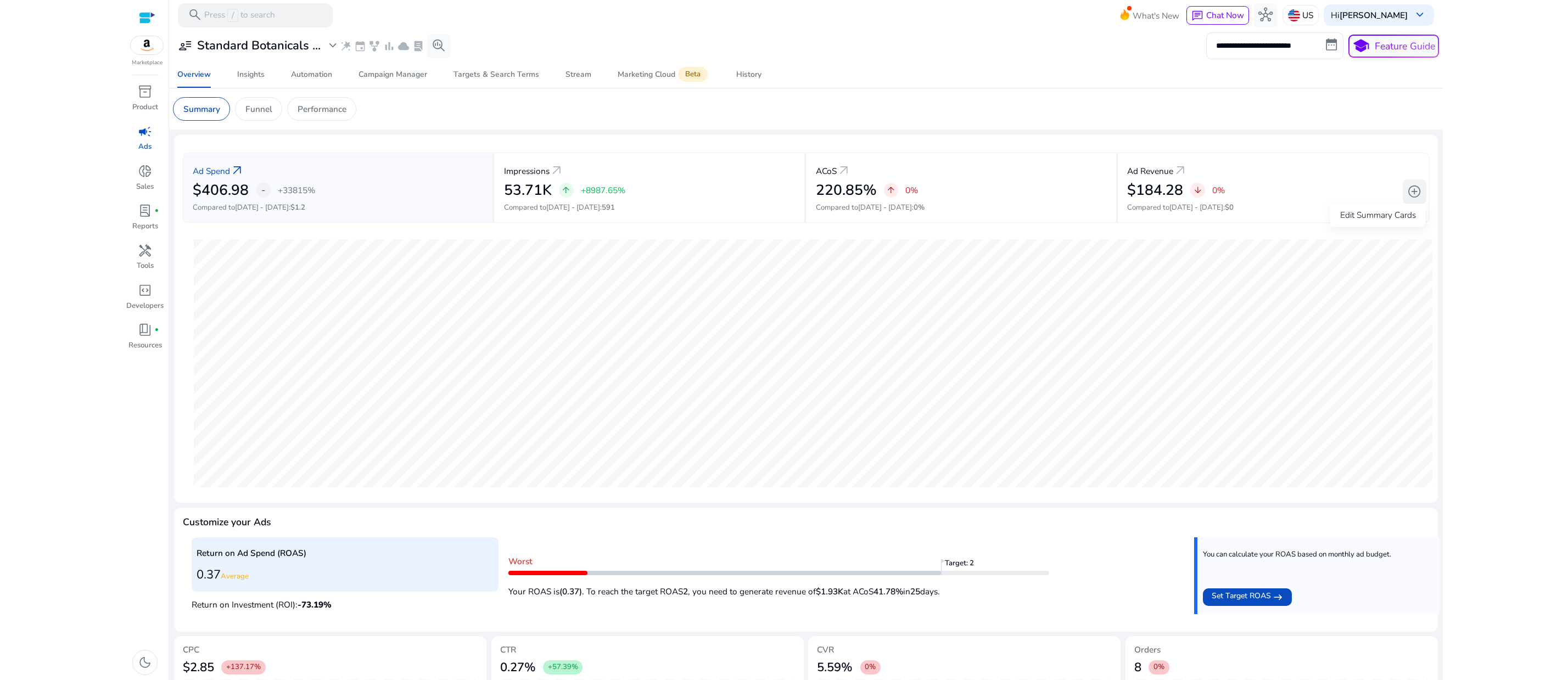
click at [1407, 199] on span "add_circle" at bounding box center [1414, 192] width 14 height 14
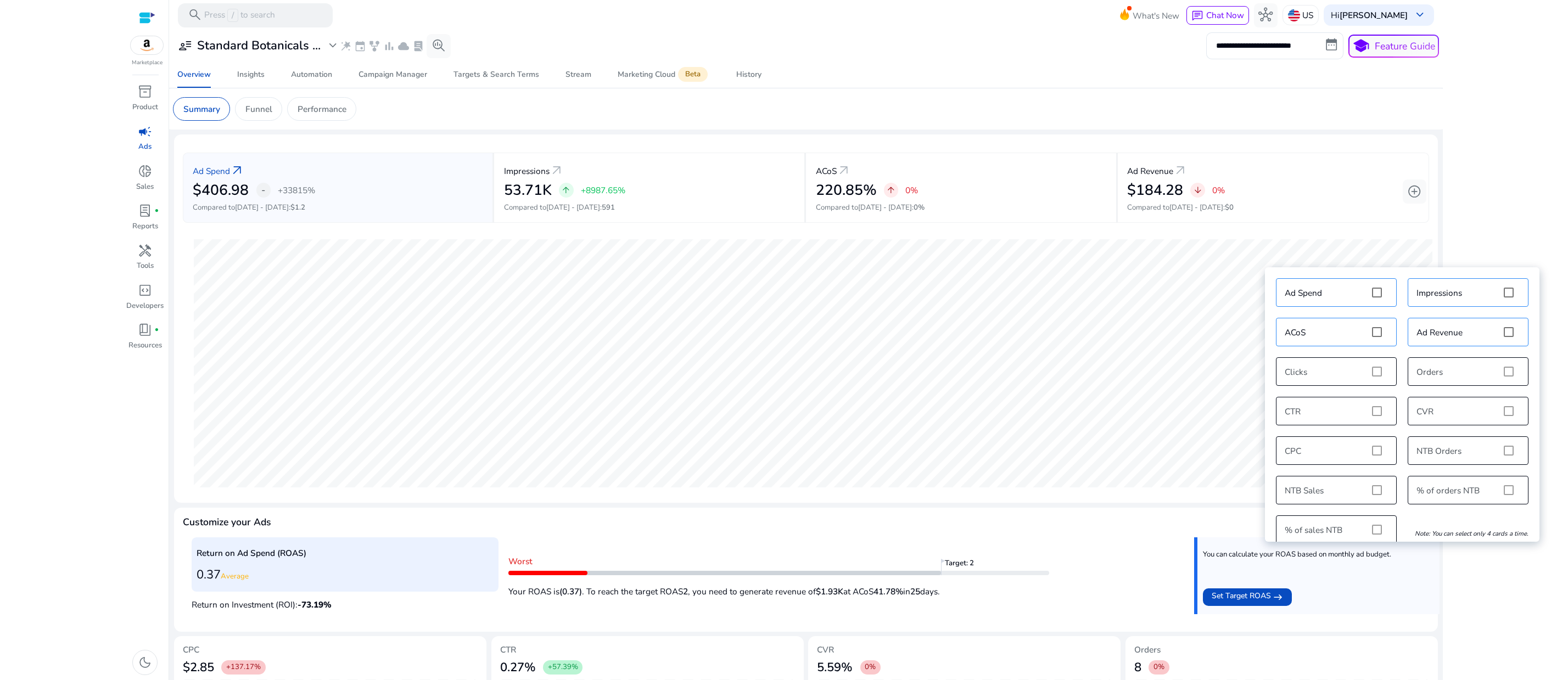
click at [1497, 124] on html "**********" at bounding box center [784, 340] width 1568 height 680
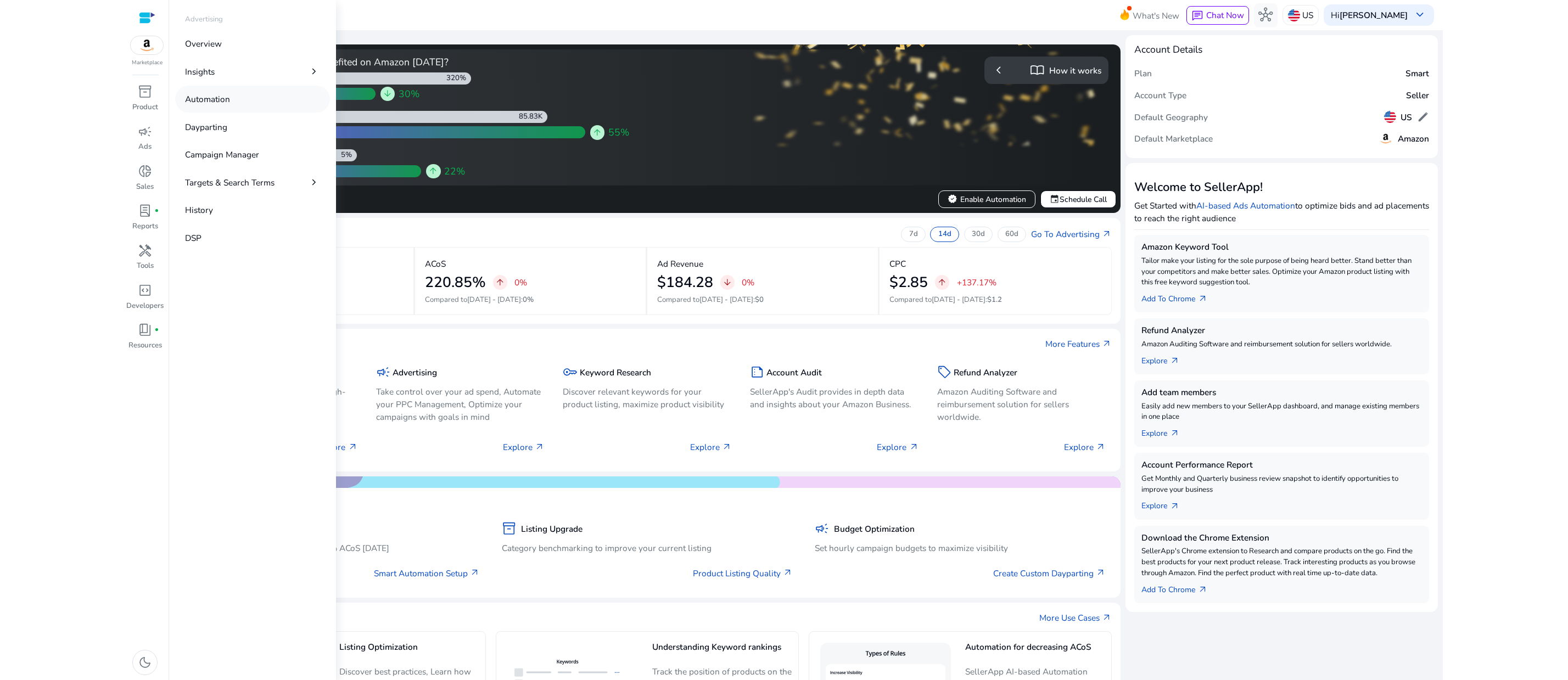
click at [230, 105] on p "Automation" at bounding box center [208, 99] width 45 height 13
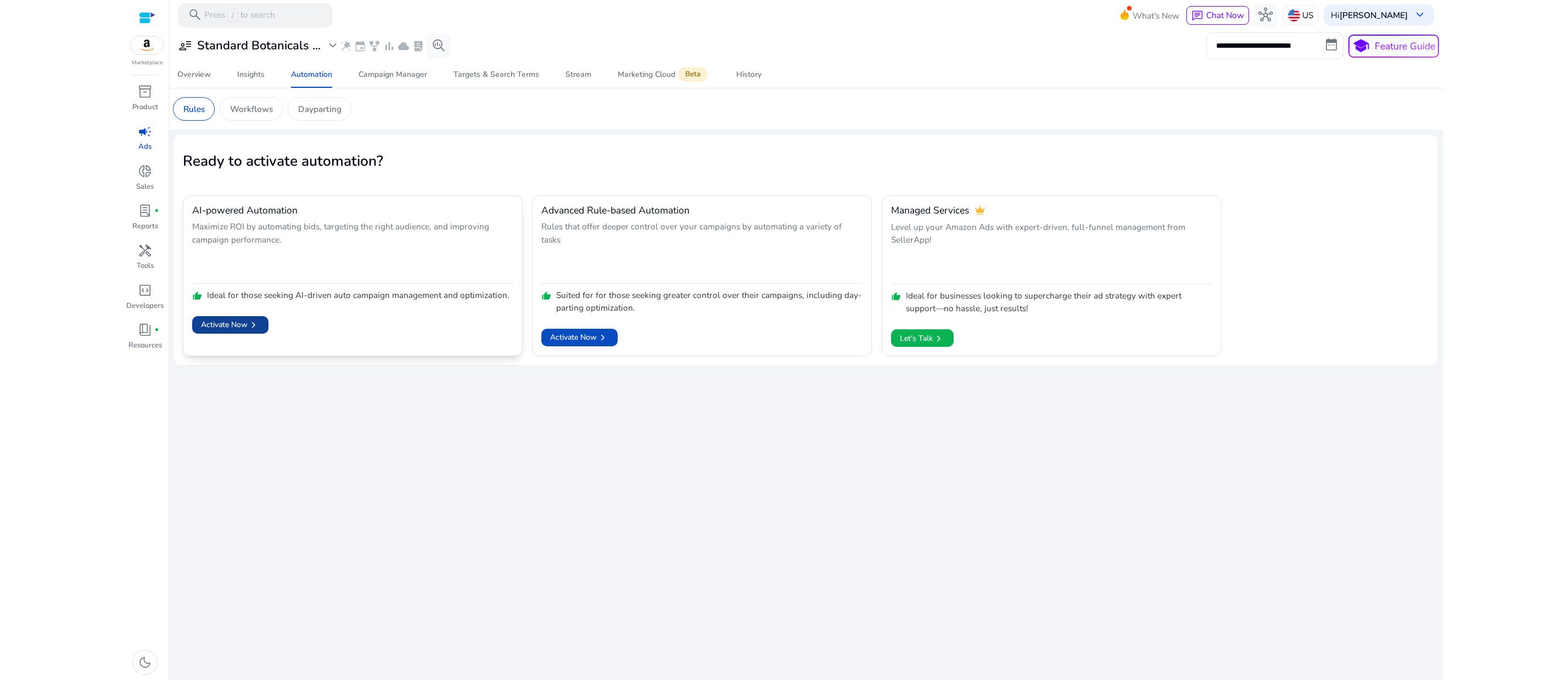
click at [247, 331] on span "Activate Now chevron_right" at bounding box center [230, 325] width 59 height 12
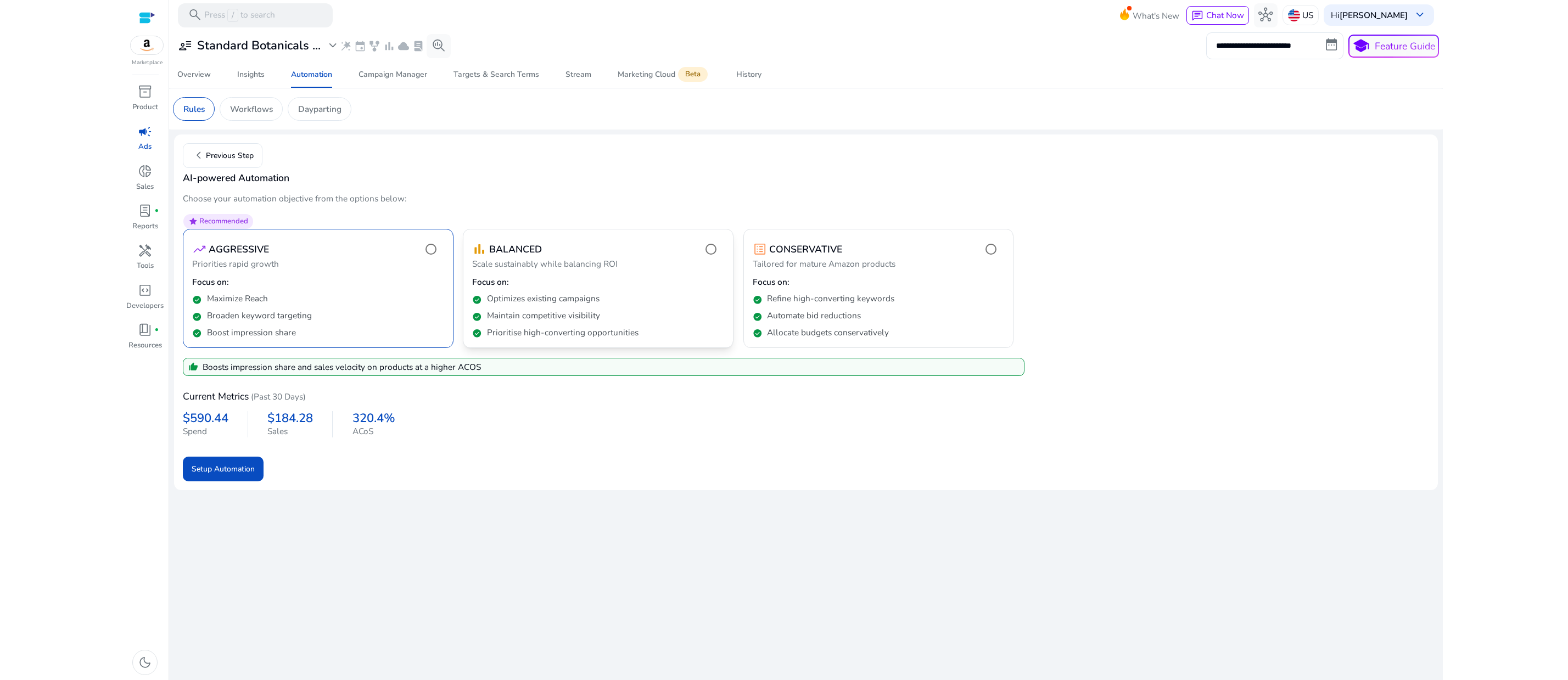
click at [600, 272] on p "Scale sustainably while balancing ROI" at bounding box center [598, 265] width 252 height 14
click at [606, 272] on p "Scale sustainably while balancing ROI" at bounding box center [598, 265] width 252 height 14
click at [271, 115] on p "Workflows" at bounding box center [251, 109] width 43 height 13
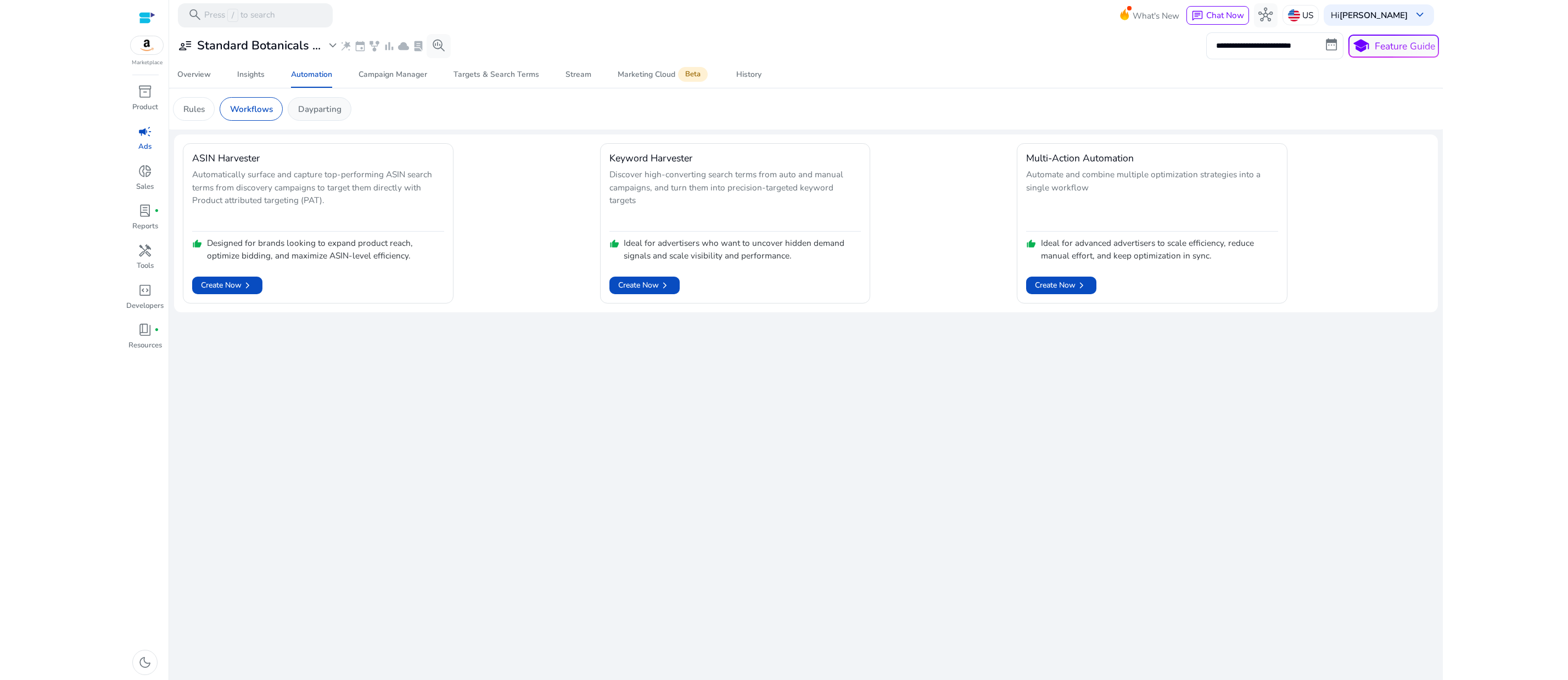
click at [342, 115] on p "Dayparting" at bounding box center [320, 109] width 43 height 13
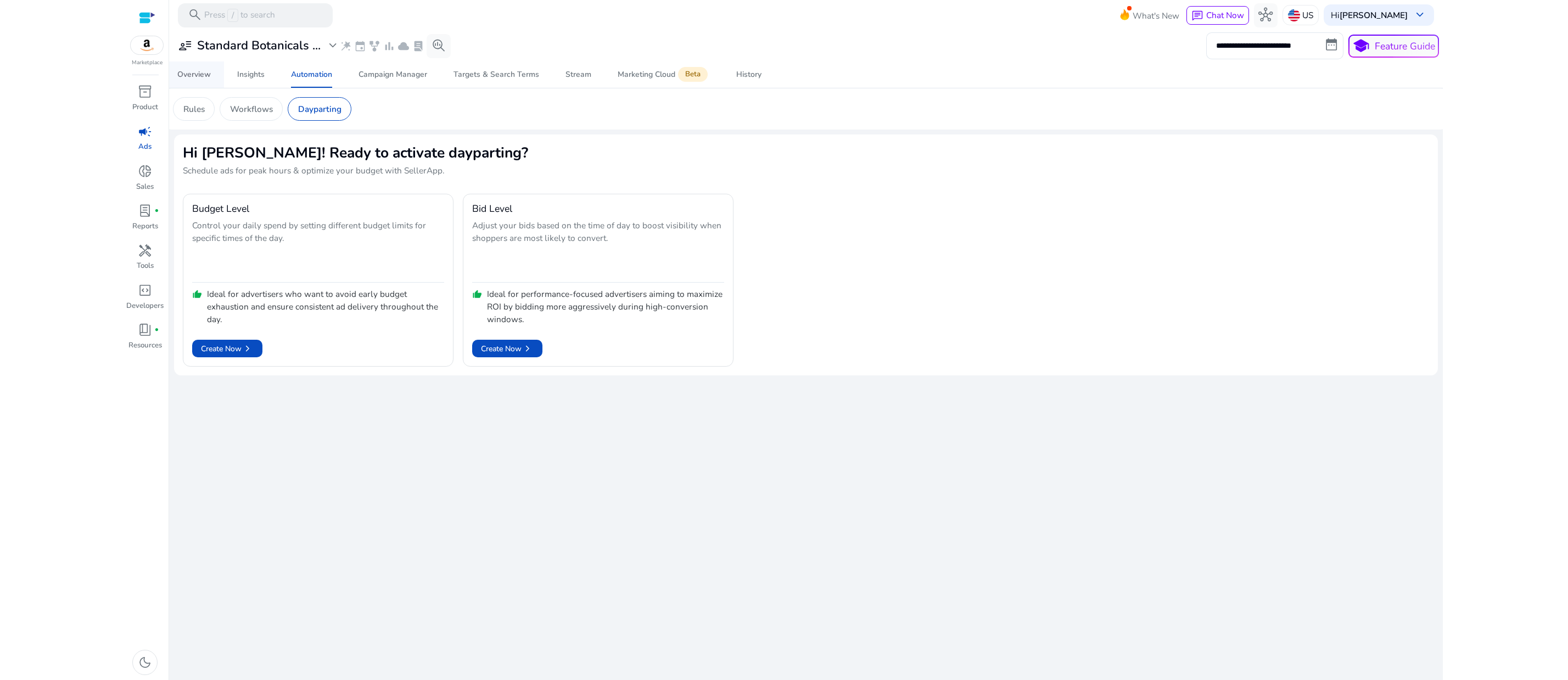
click at [197, 78] on div "Overview" at bounding box center [194, 74] width 34 height 8
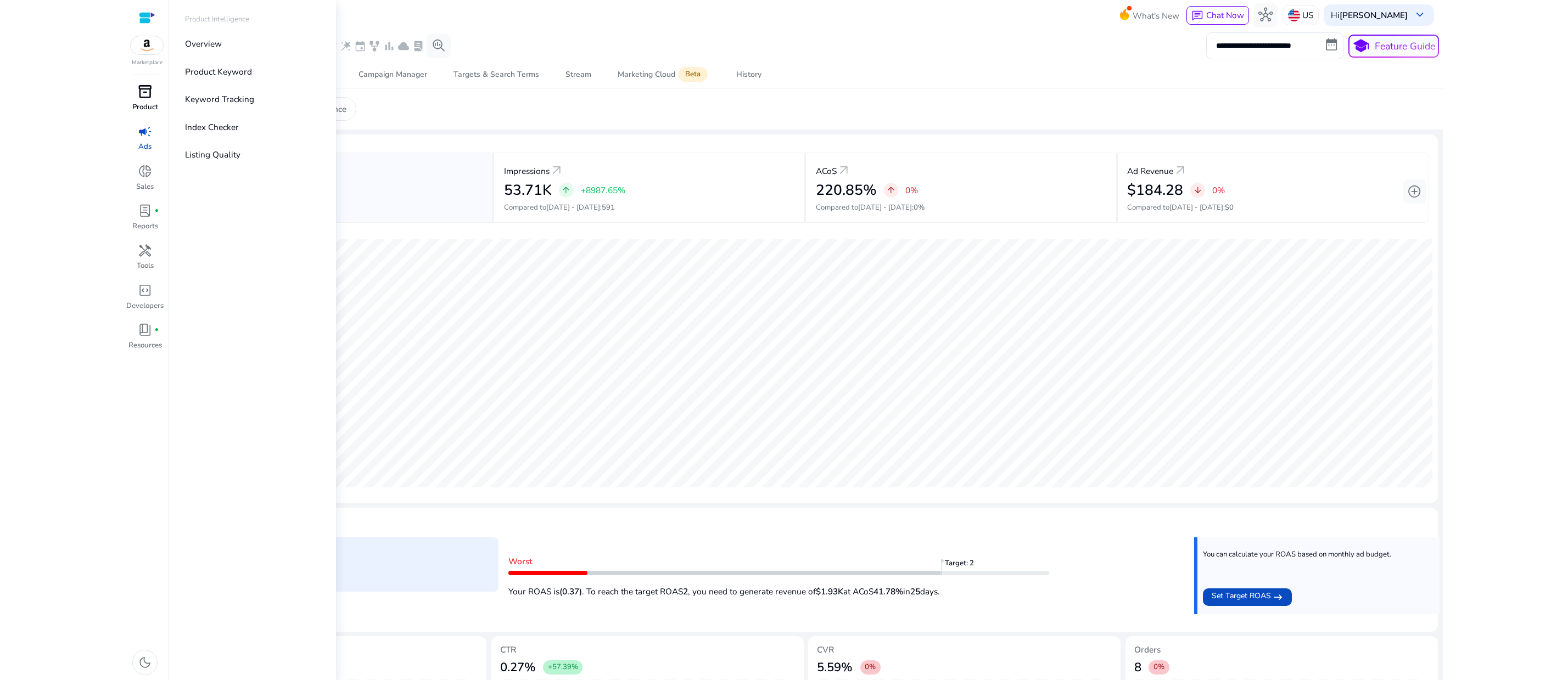
click at [145, 99] on span "inventory_2" at bounding box center [145, 92] width 14 height 14
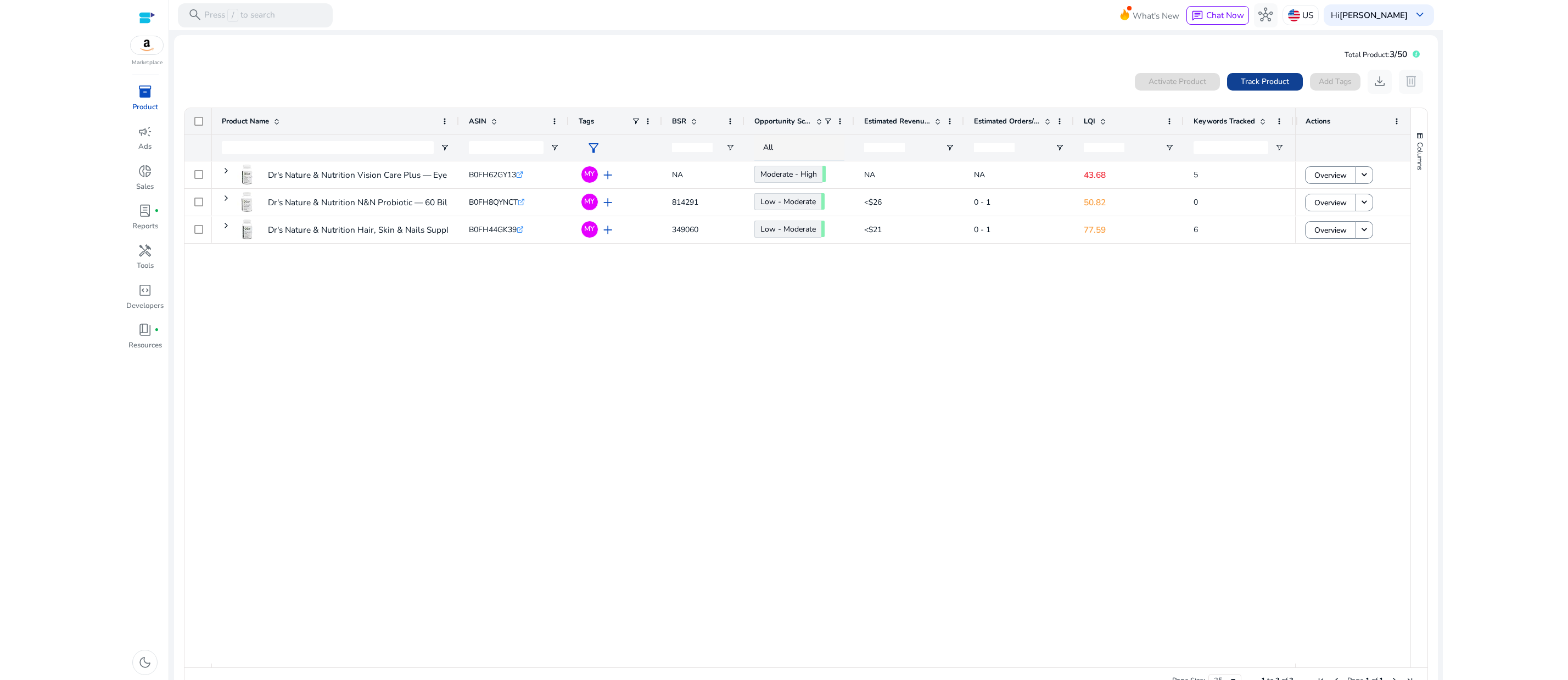
click at [1227, 95] on span at bounding box center [1264, 82] width 76 height 27
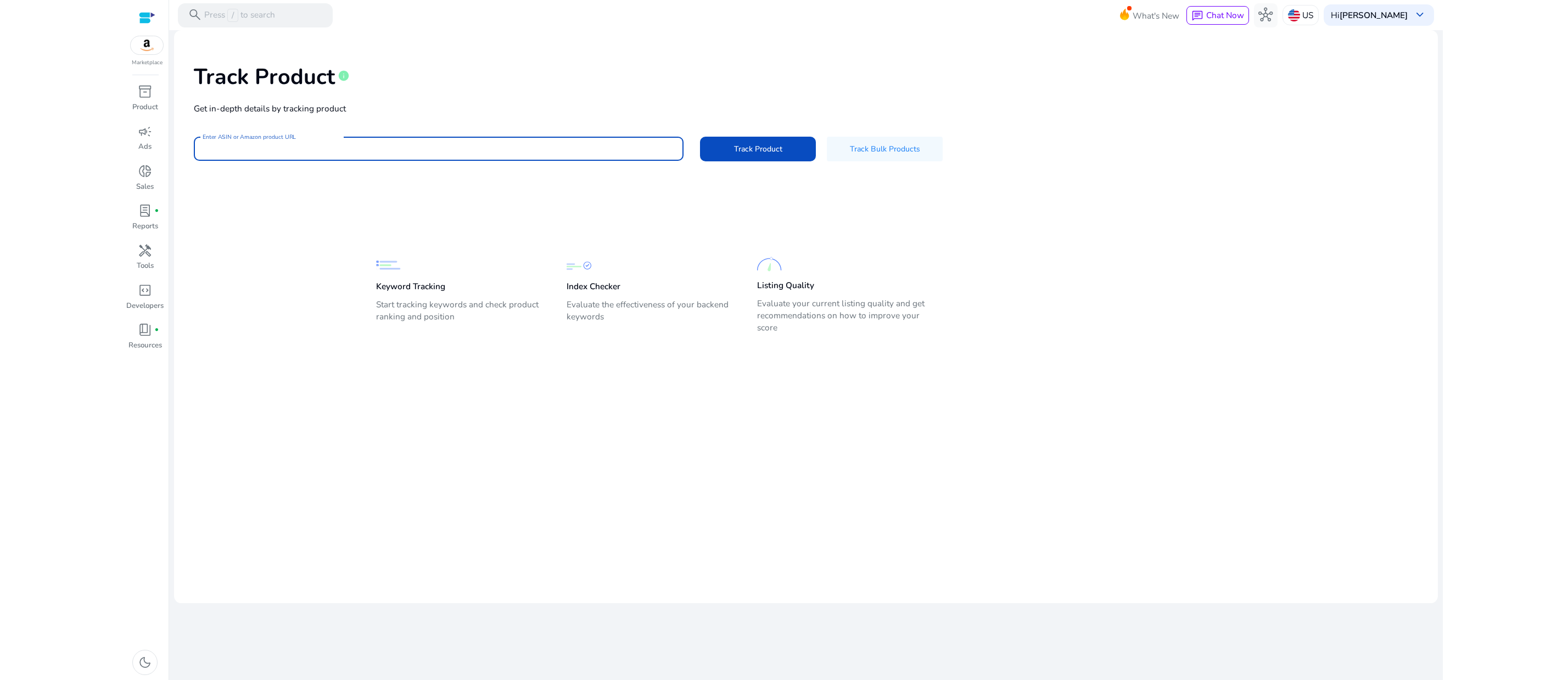
click at [289, 155] on input "Enter ASIN or Amazon product URL" at bounding box center [439, 149] width 472 height 12
click at [782, 155] on span "Track Product" at bounding box center [758, 149] width 49 height 12
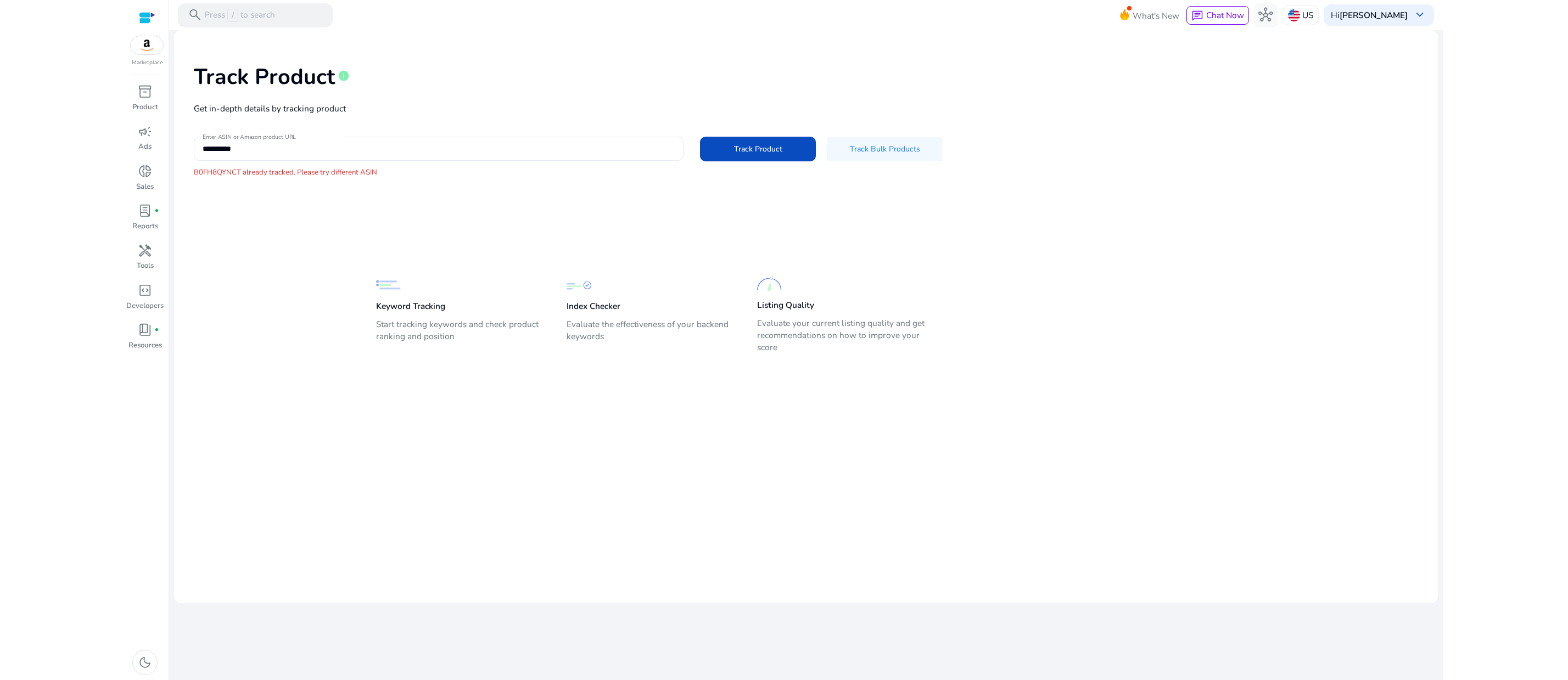
click at [296, 155] on input "**********" at bounding box center [439, 149] width 472 height 12
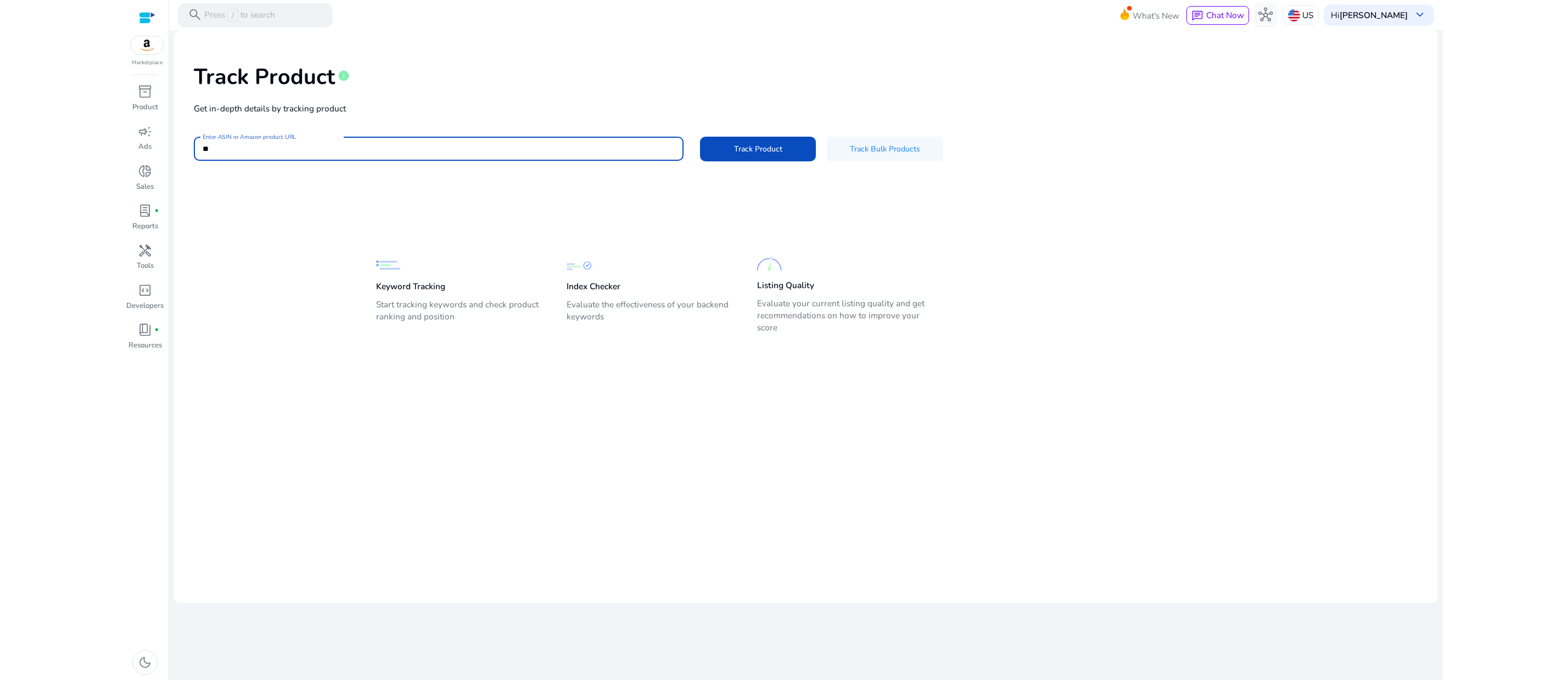
type input "*"
click at [138, 139] on span "campaign" at bounding box center [145, 132] width 14 height 14
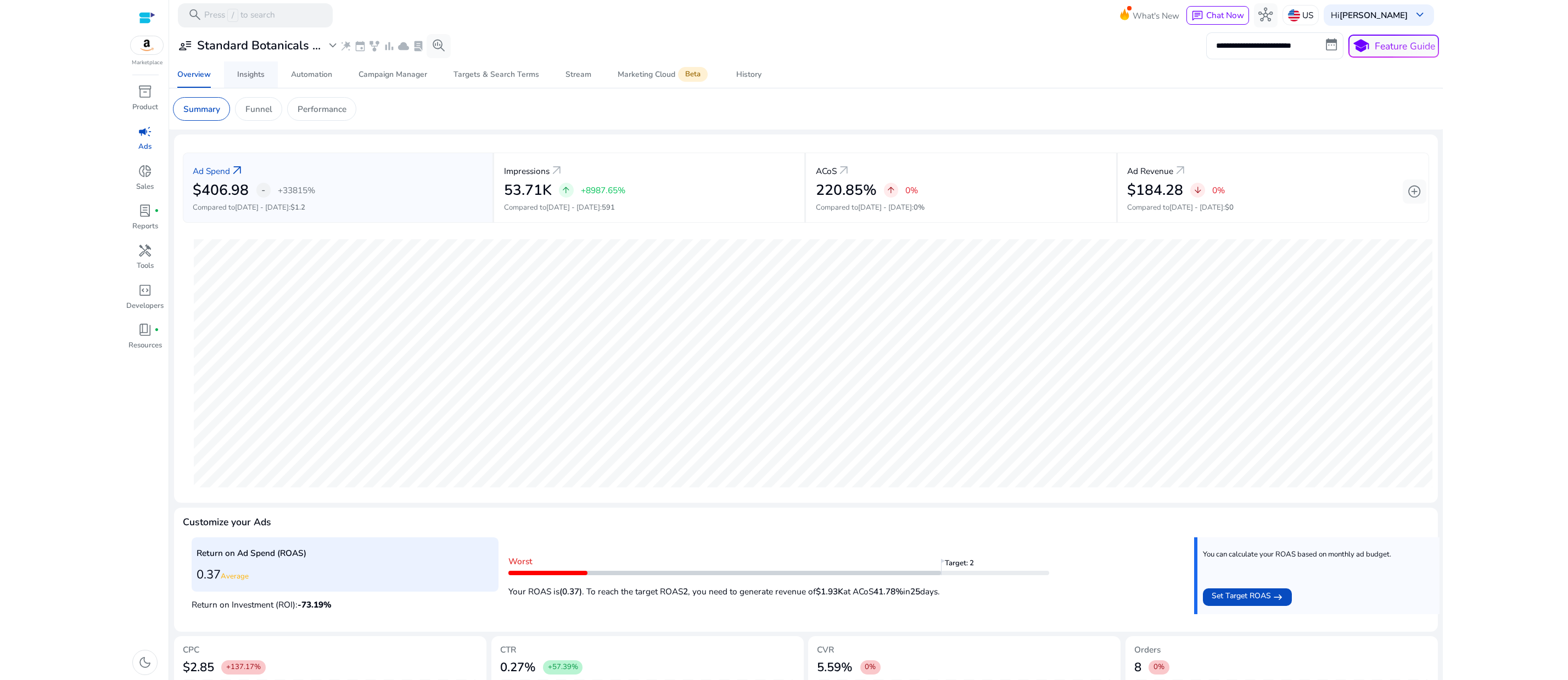
click at [255, 78] on div "Insights" at bounding box center [250, 74] width 27 height 8
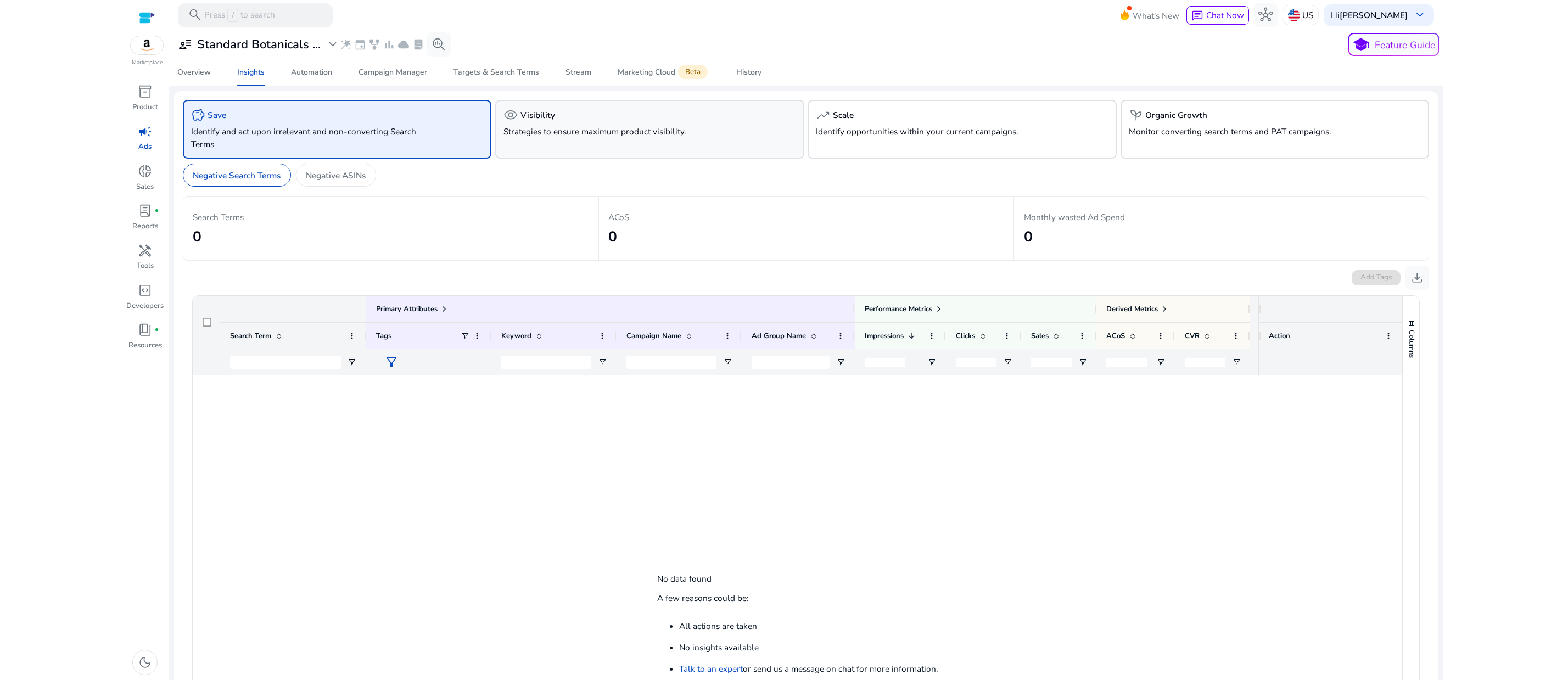
click at [629, 138] on p "Strategies to ensure maximum product visibility." at bounding box center [625, 131] width 244 height 13
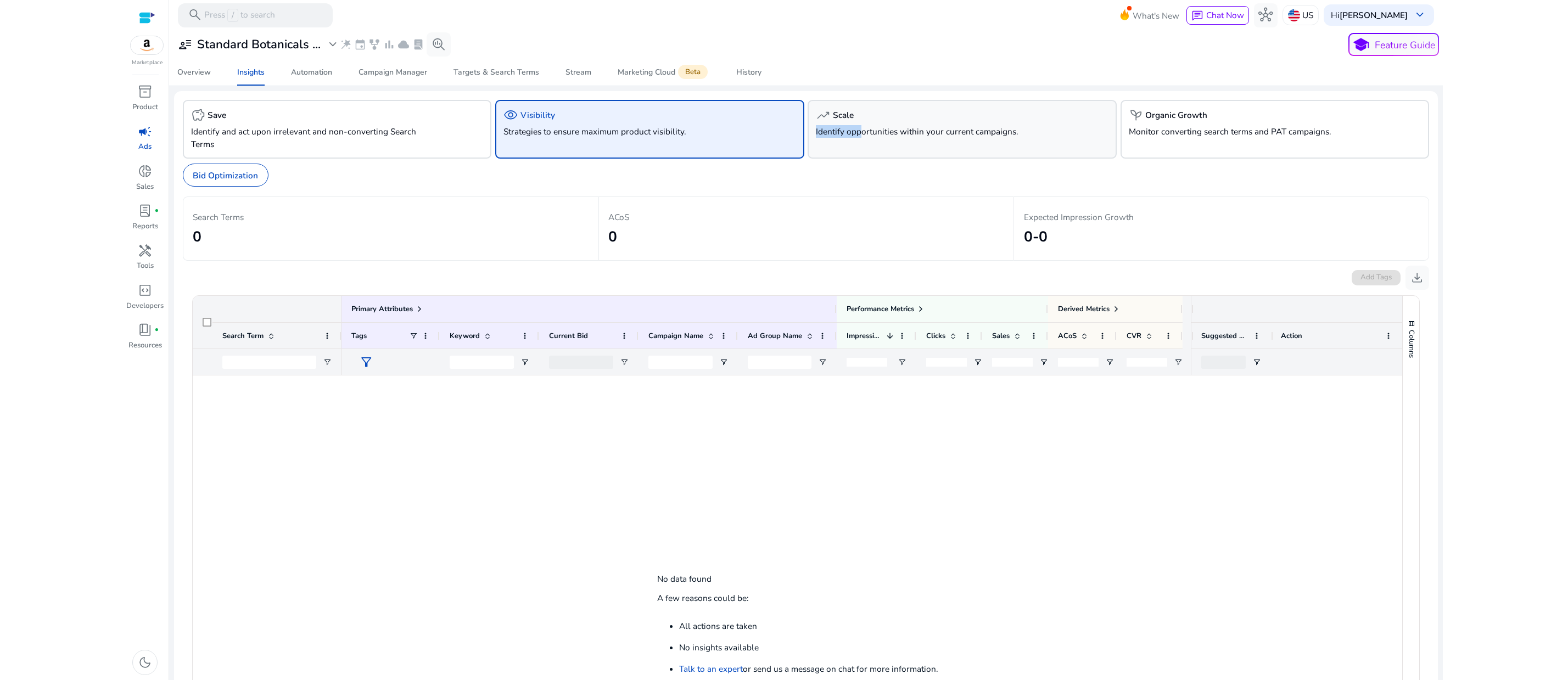
click at [888, 138] on p "Identify opportunities within your current campaigns." at bounding box center [938, 131] width 244 height 13
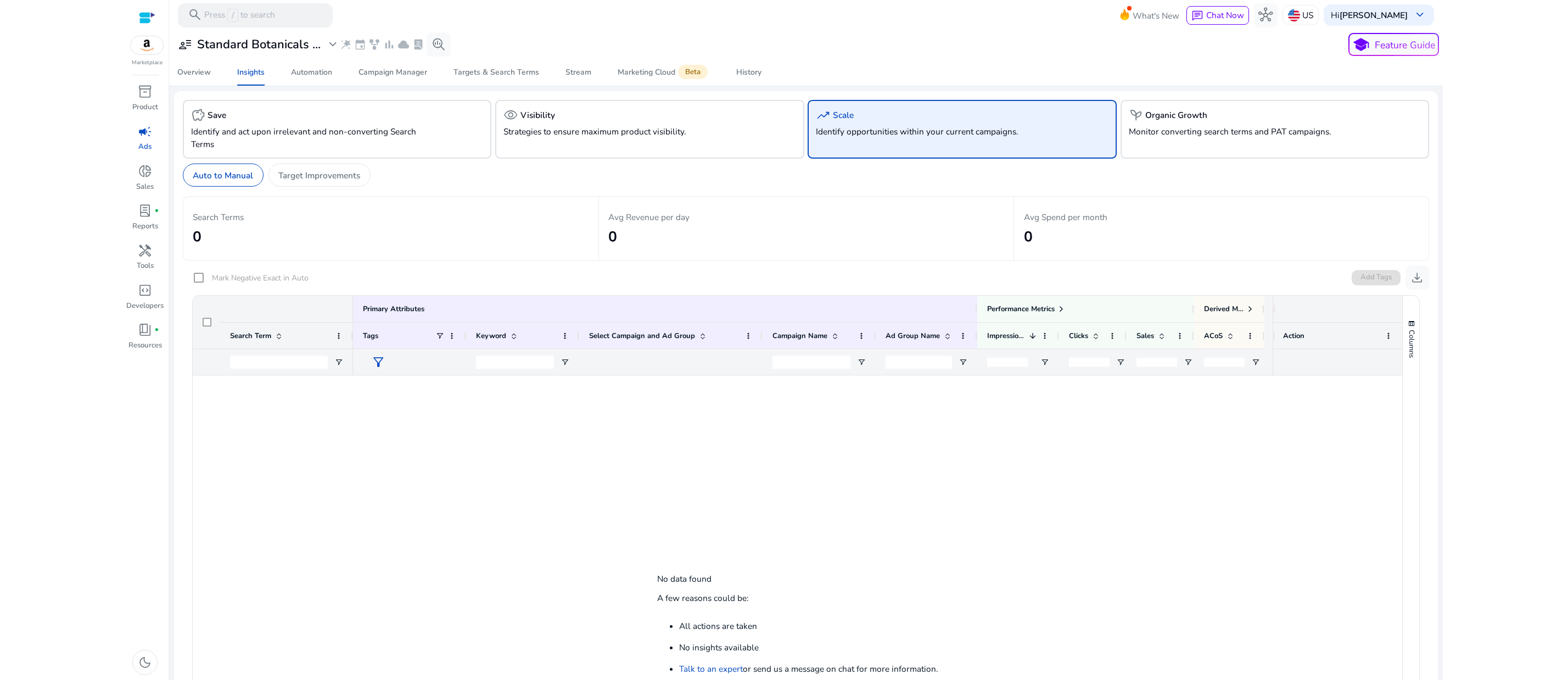
click at [963, 138] on p "Identify opportunities within your current campaigns." at bounding box center [938, 131] width 244 height 13
click at [360, 182] on p "Target Improvements" at bounding box center [319, 175] width 82 height 13
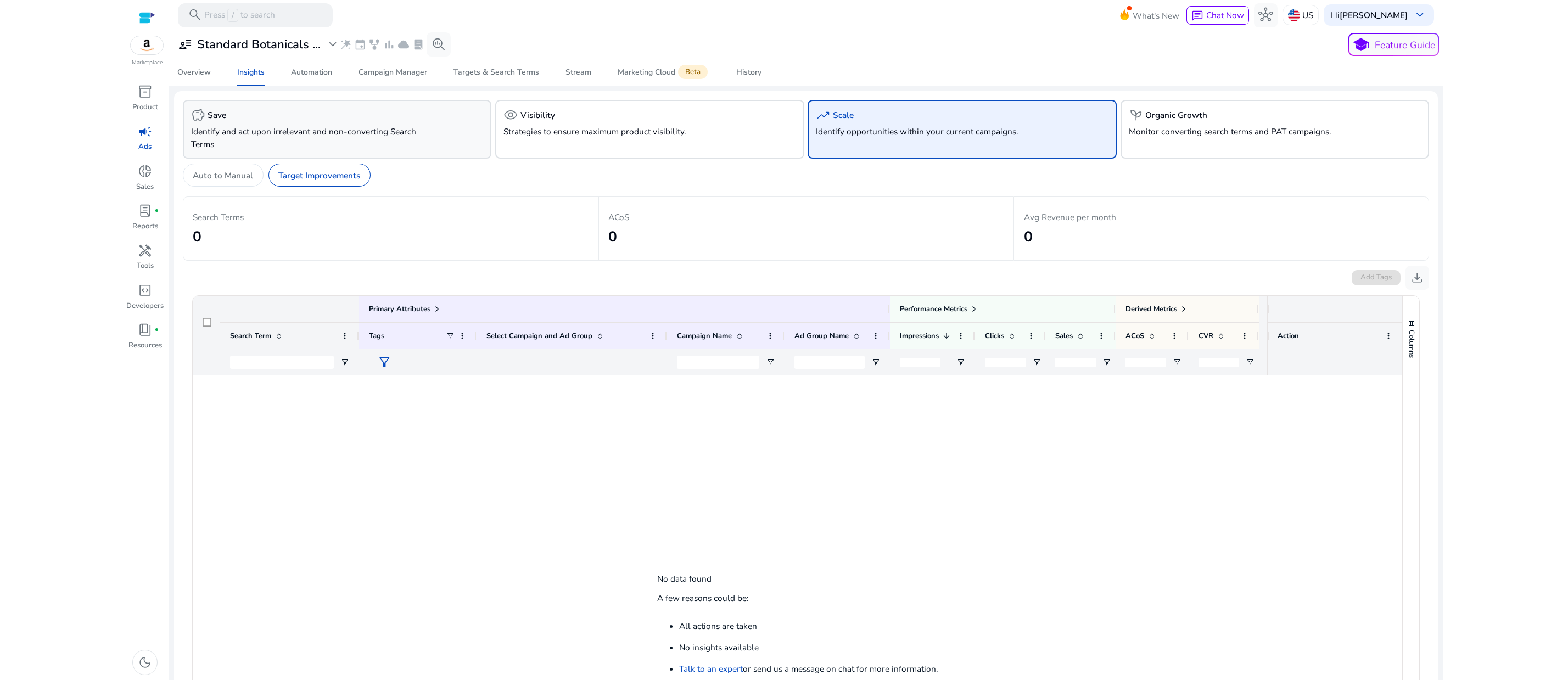
click at [365, 150] on p "Identify and act upon irrelevant and non-converting Search Terms" at bounding box center [313, 137] width 244 height 25
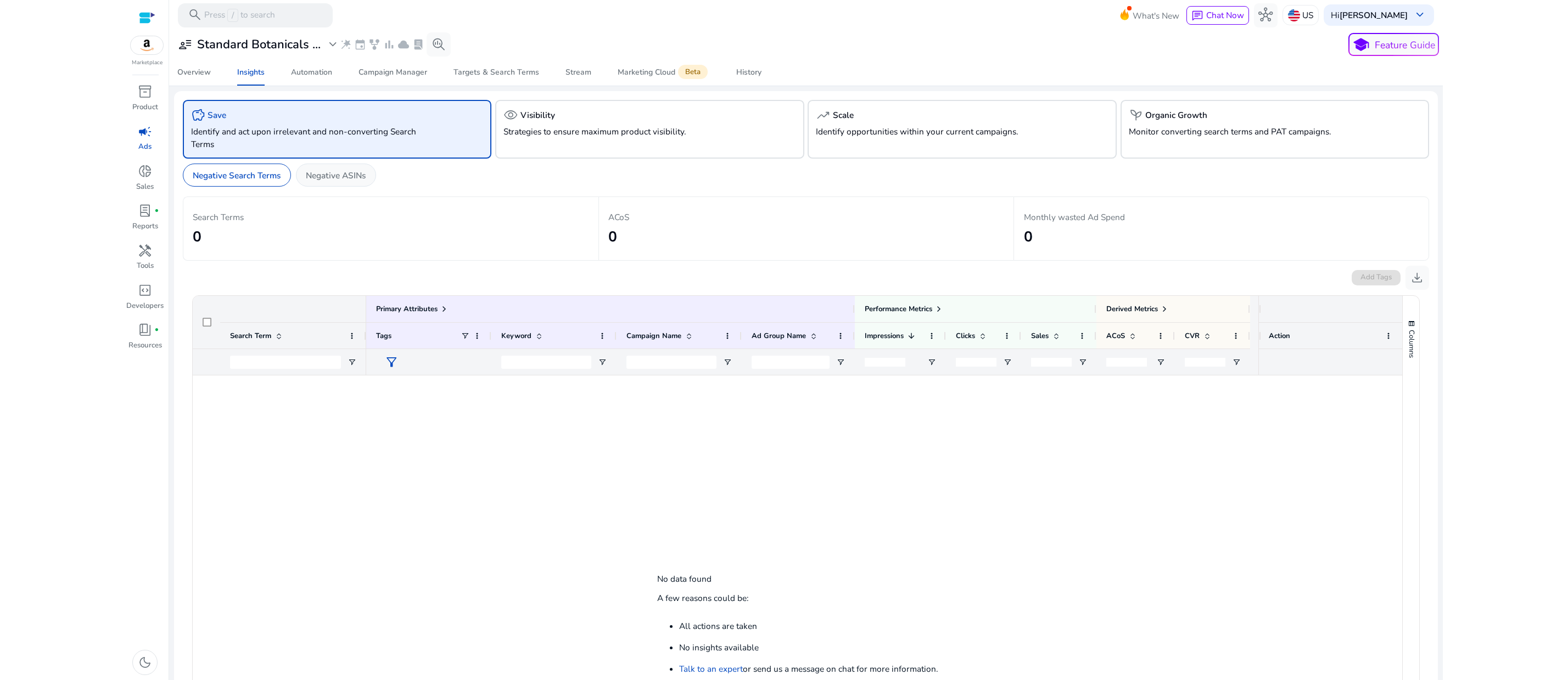
click at [366, 182] on p "Negative ASINs" at bounding box center [335, 175] width 60 height 13
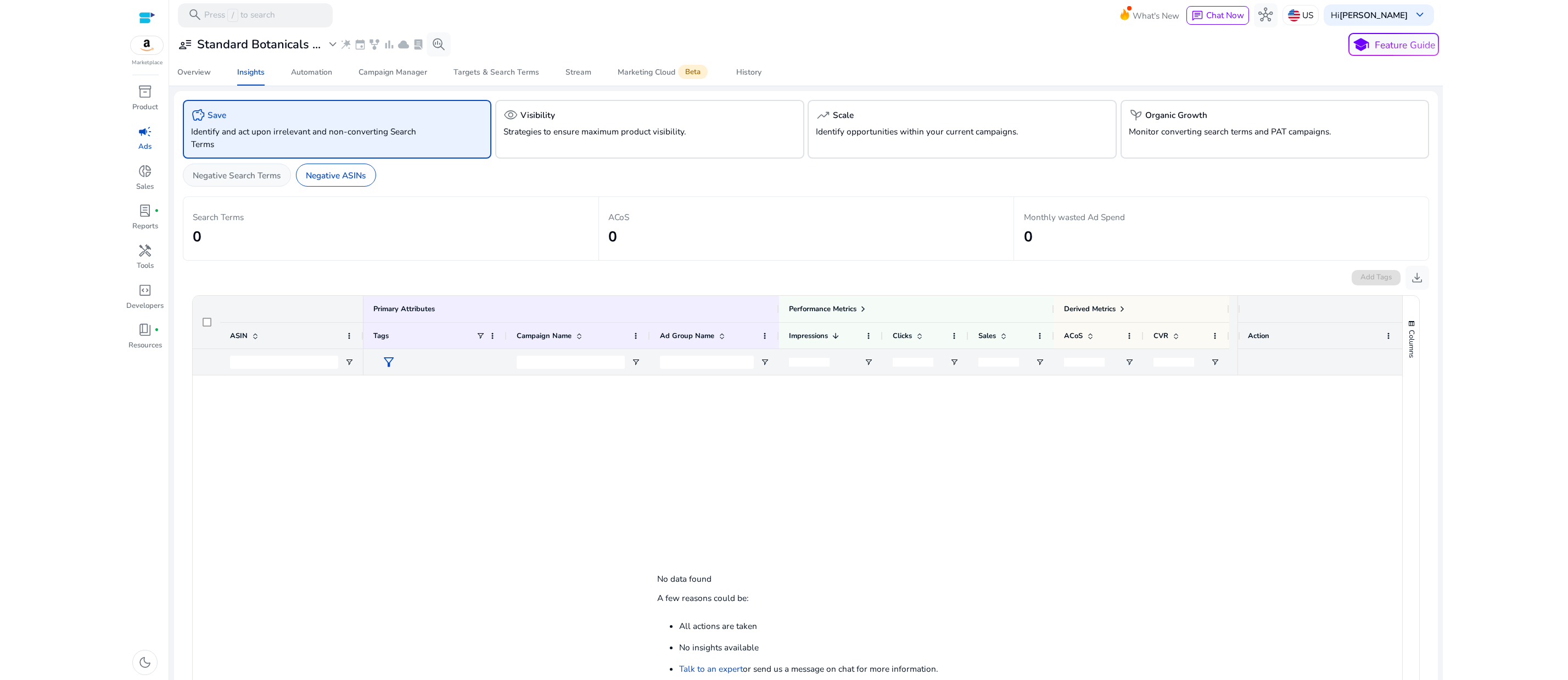
click at [280, 182] on p "Negative Search Terms" at bounding box center [237, 175] width 88 height 13
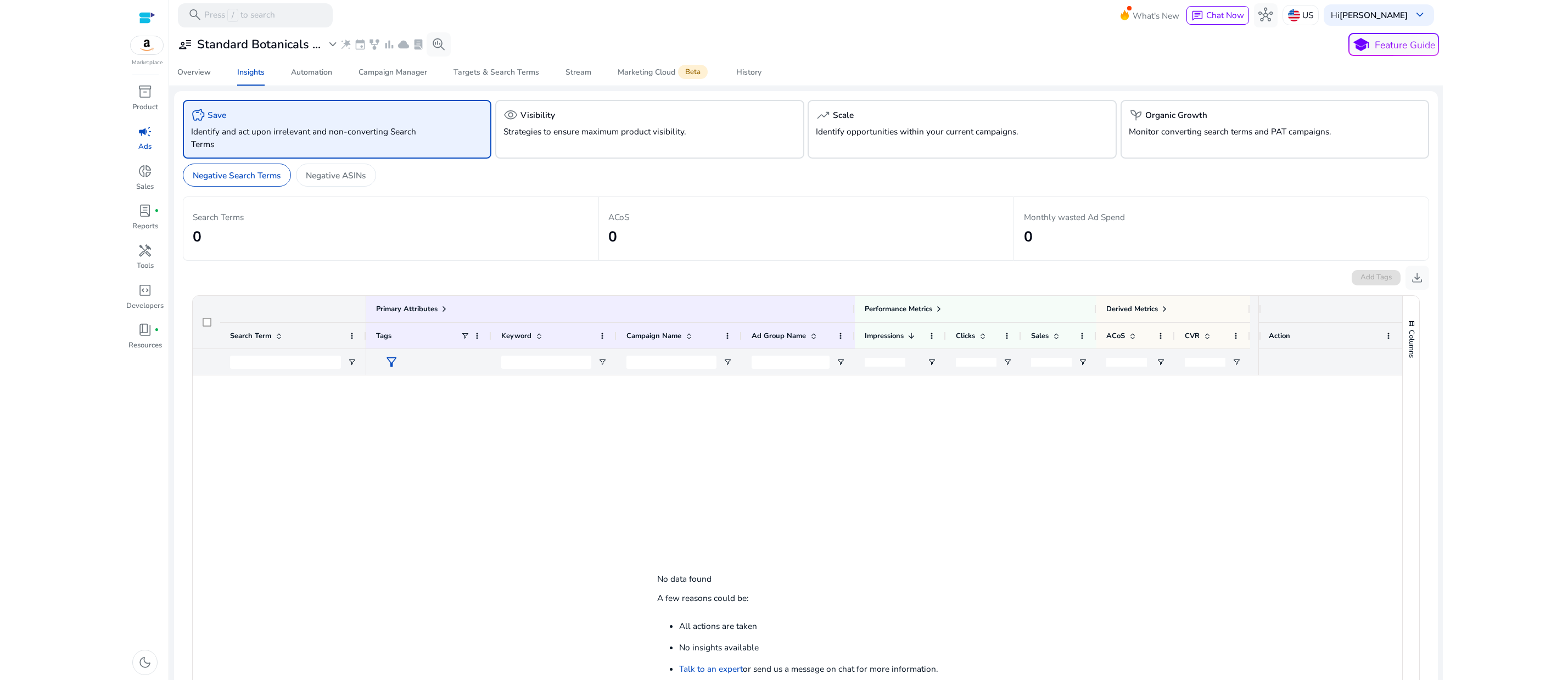
click at [346, 150] on p "Identify and act upon irrelevant and non-converting Search Terms" at bounding box center [313, 137] width 244 height 25
click at [907, 122] on div "trending_up Scale" at bounding box center [962, 115] width 292 height 14
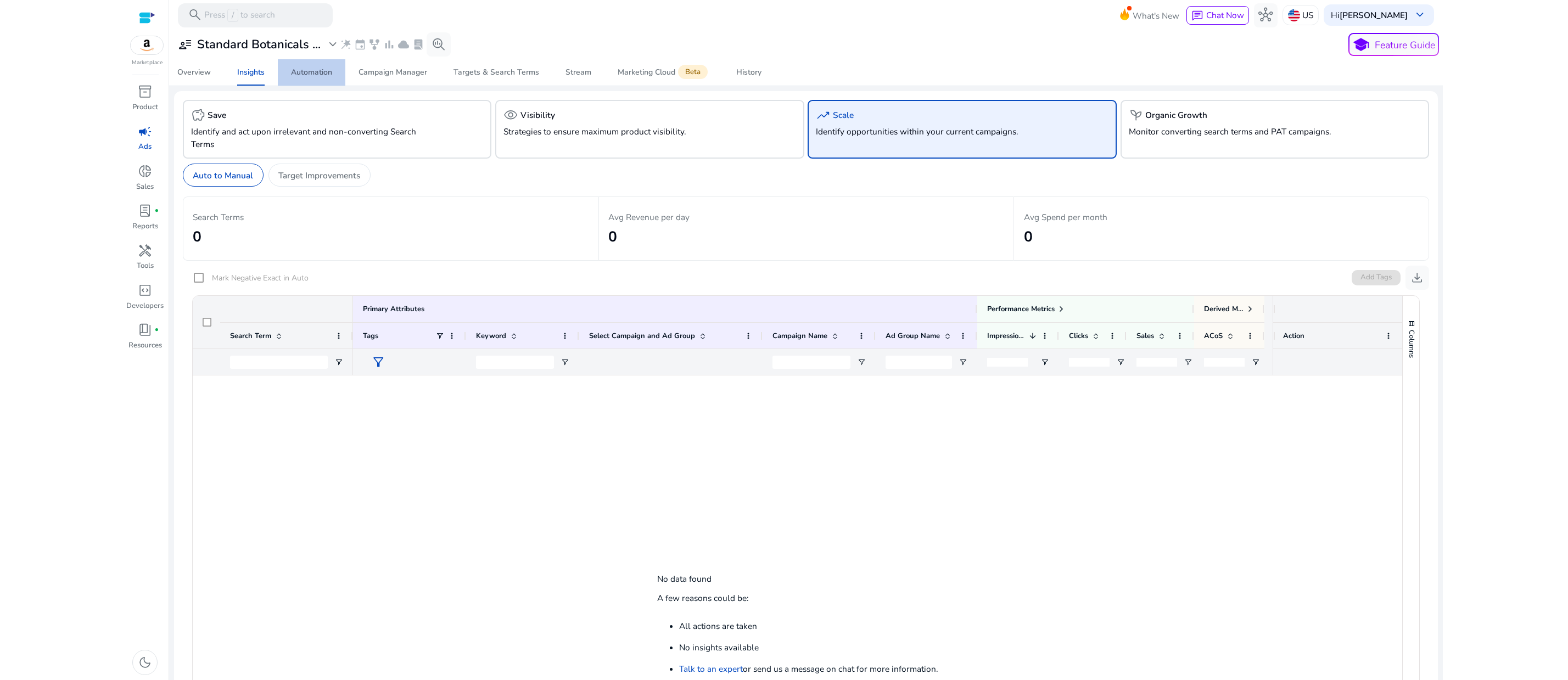
click at [314, 76] on div "Automation" at bounding box center [312, 72] width 41 height 8
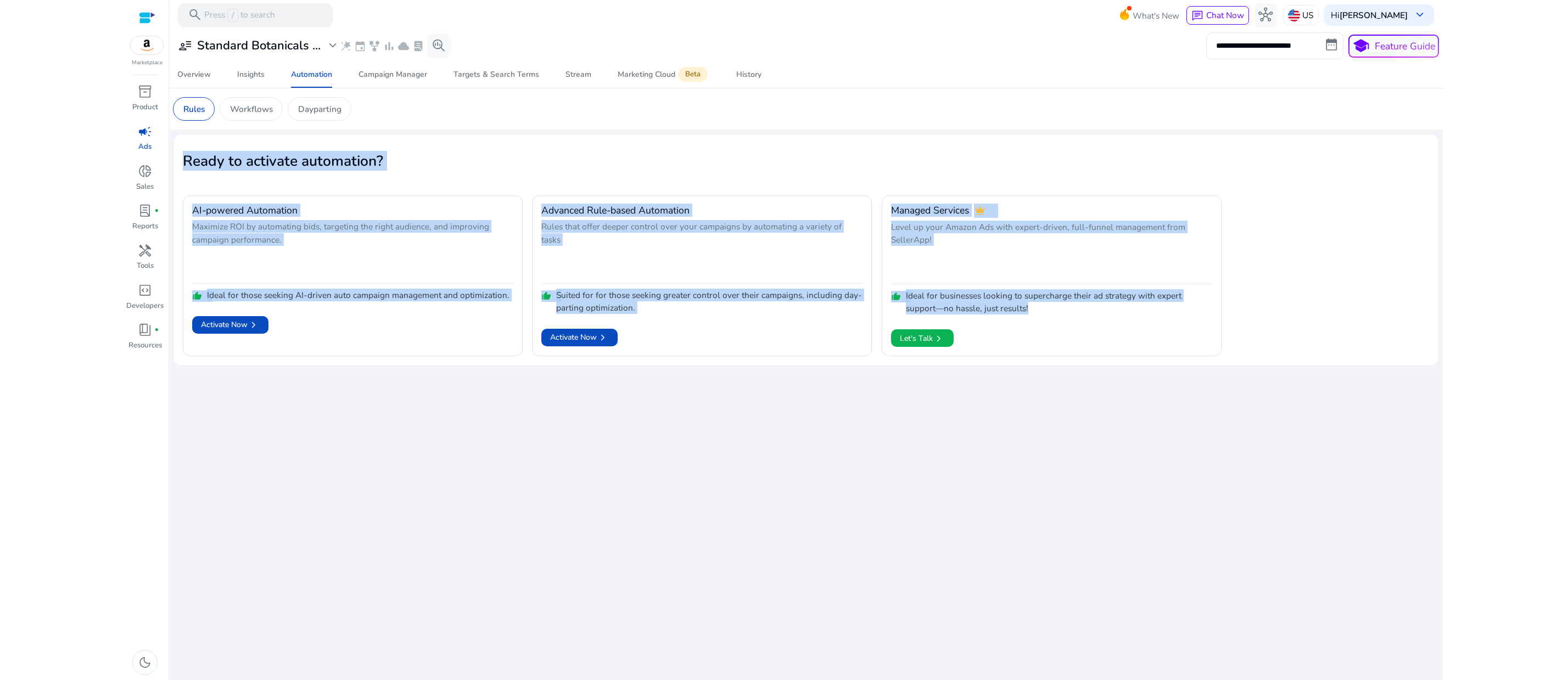
drag, startPoint x: 187, startPoint y: 194, endPoint x: 1149, endPoint y: 510, distance: 1012.6
click at [1149, 510] on div "**********" at bounding box center [806, 355] width 1264 height 650
copy mat-card "Ready to activate automation? AI-powered Automation Maximize ROI by automating …"
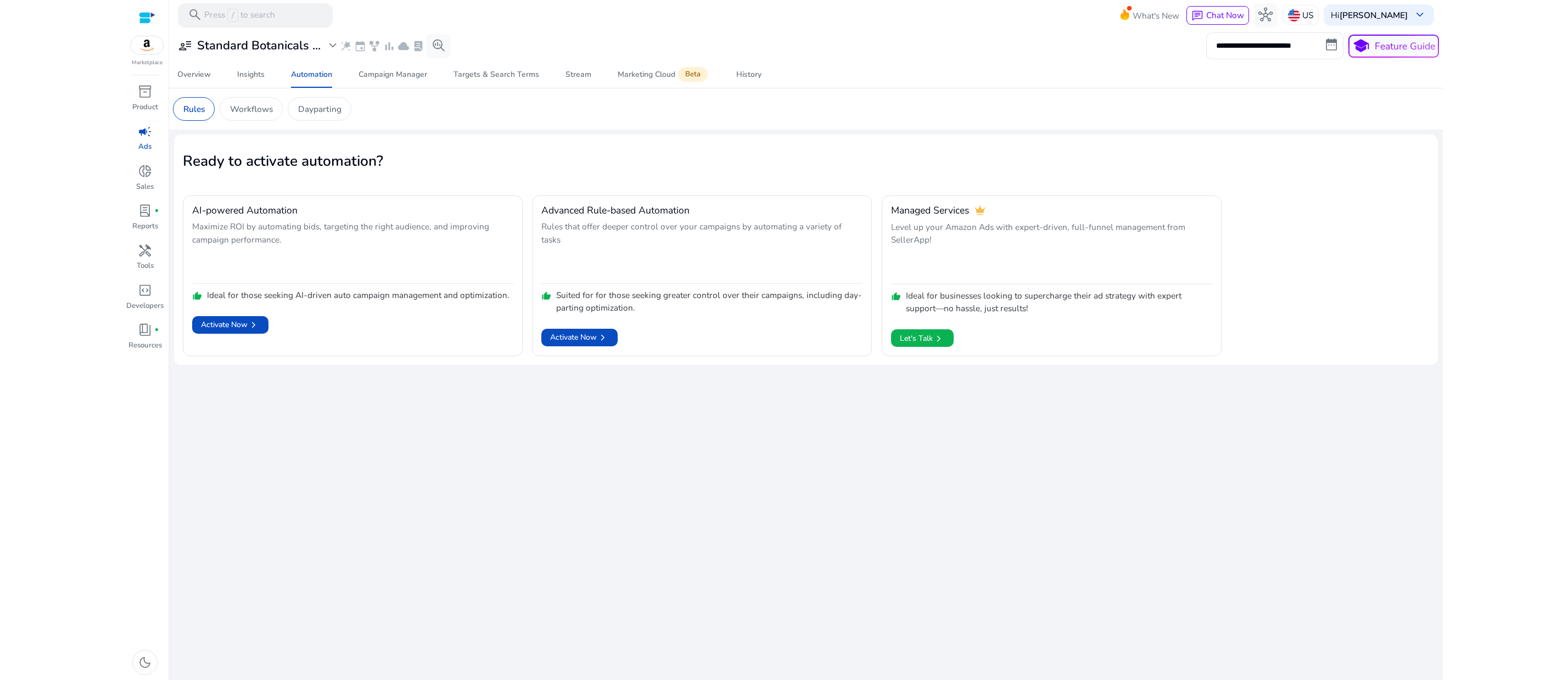
click at [448, 551] on div "**********" at bounding box center [806, 355] width 1264 height 650
click at [248, 331] on span "Activate Now chevron_right" at bounding box center [230, 325] width 59 height 12
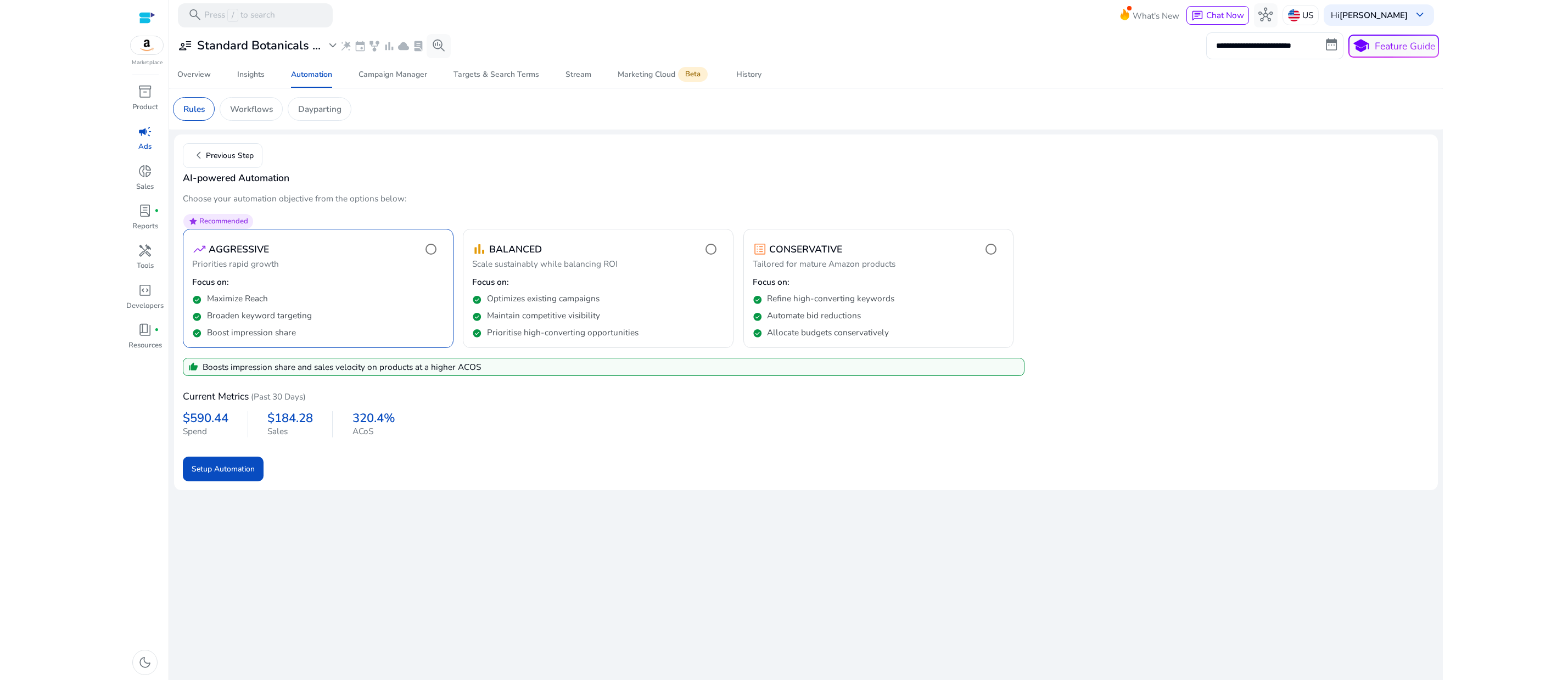
click at [184, 212] on mat-card "chevron_left Previous Step AI-powered Automation Choose your automation objecti…" at bounding box center [806, 313] width 1264 height 356
drag, startPoint x: 187, startPoint y: 212, endPoint x: 864, endPoint y: 652, distance: 807.4
click at [864, 652] on div "**********" at bounding box center [806, 355] width 1264 height 650
copy mat-card "AI-powered Automation Choose your automation objective from the options below: …"
click at [1232, 378] on form "star Recommended trending_up AGGRESSIVE Priorities rapid growth Focus on: check…" at bounding box center [806, 343] width 1246 height 277
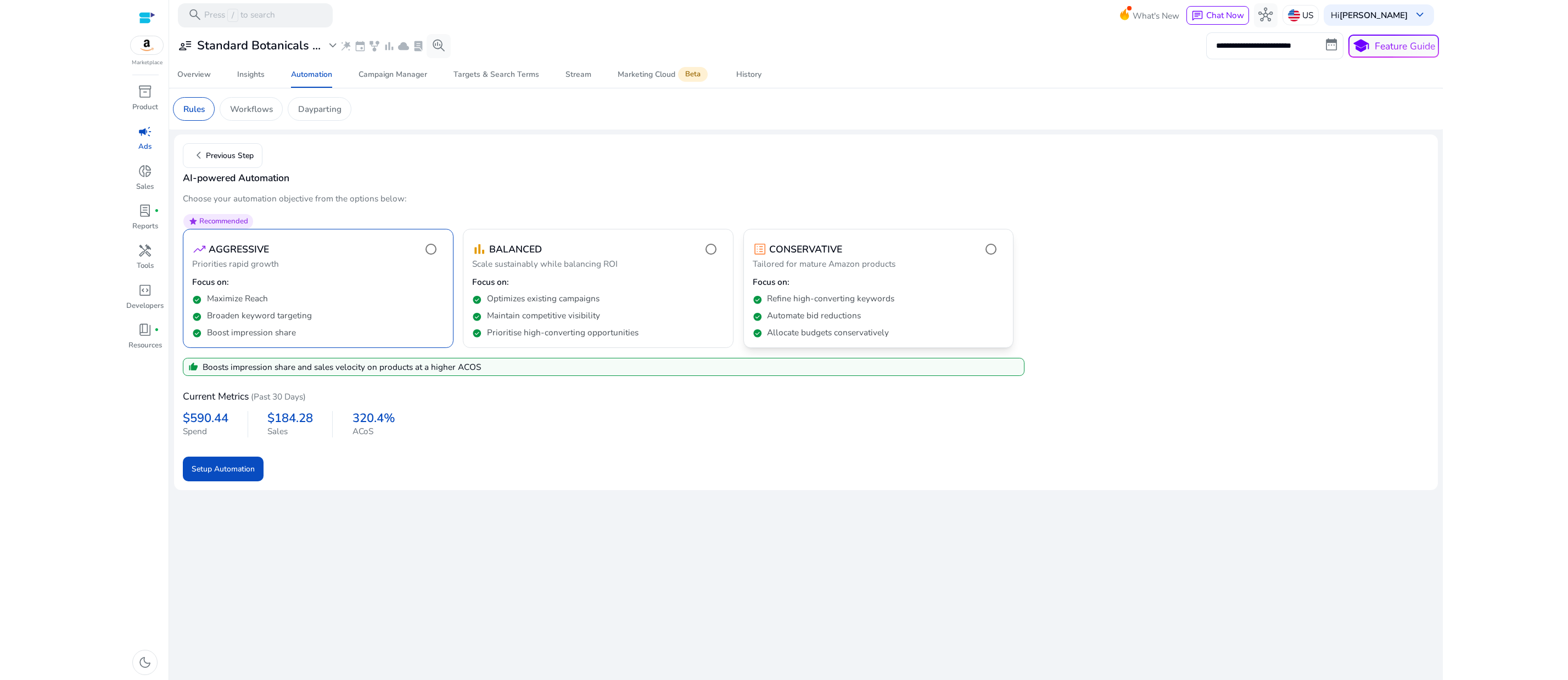
click at [935, 288] on p "Focus on:" at bounding box center [878, 282] width 252 height 12
click at [223, 475] on span "Setup Automation" at bounding box center [223, 469] width 63 height 12
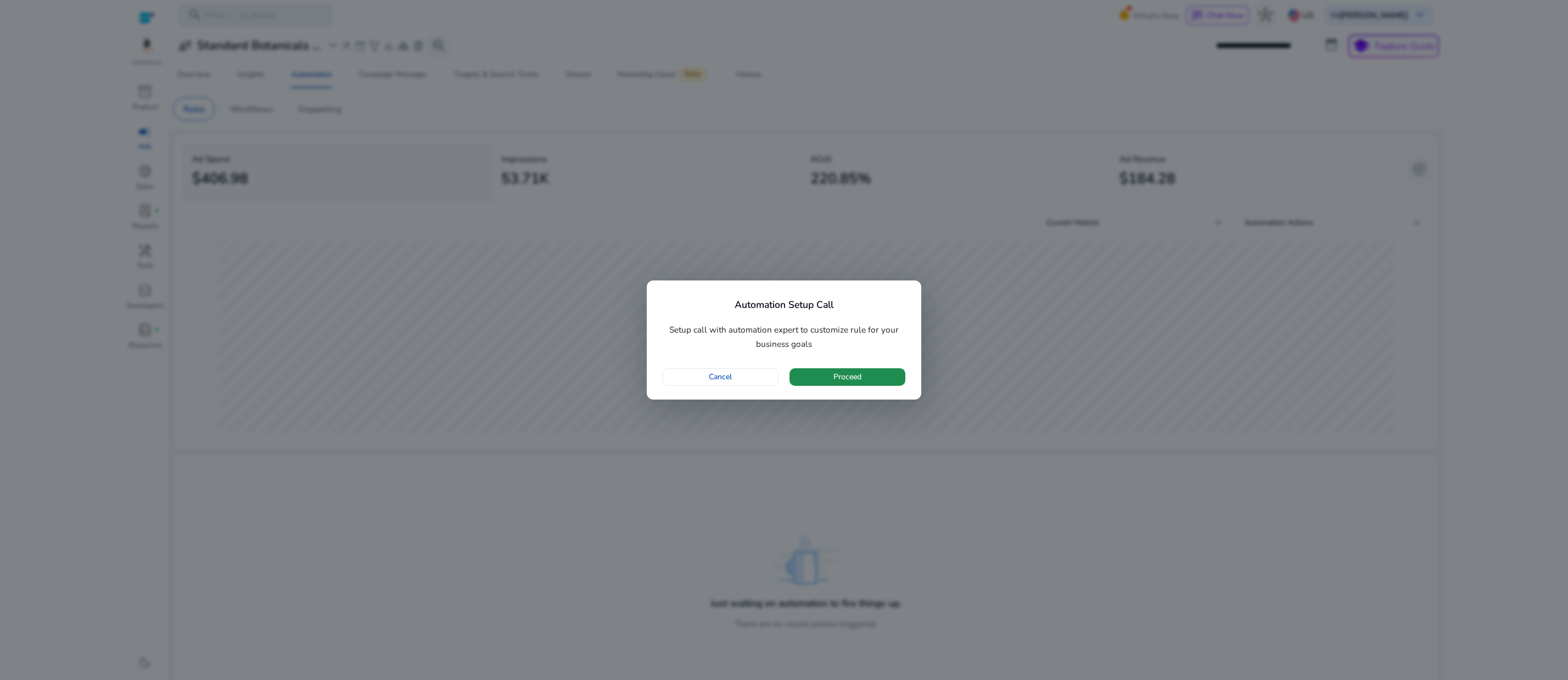
click at [835, 382] on span "Proceed" at bounding box center [847, 377] width 28 height 12
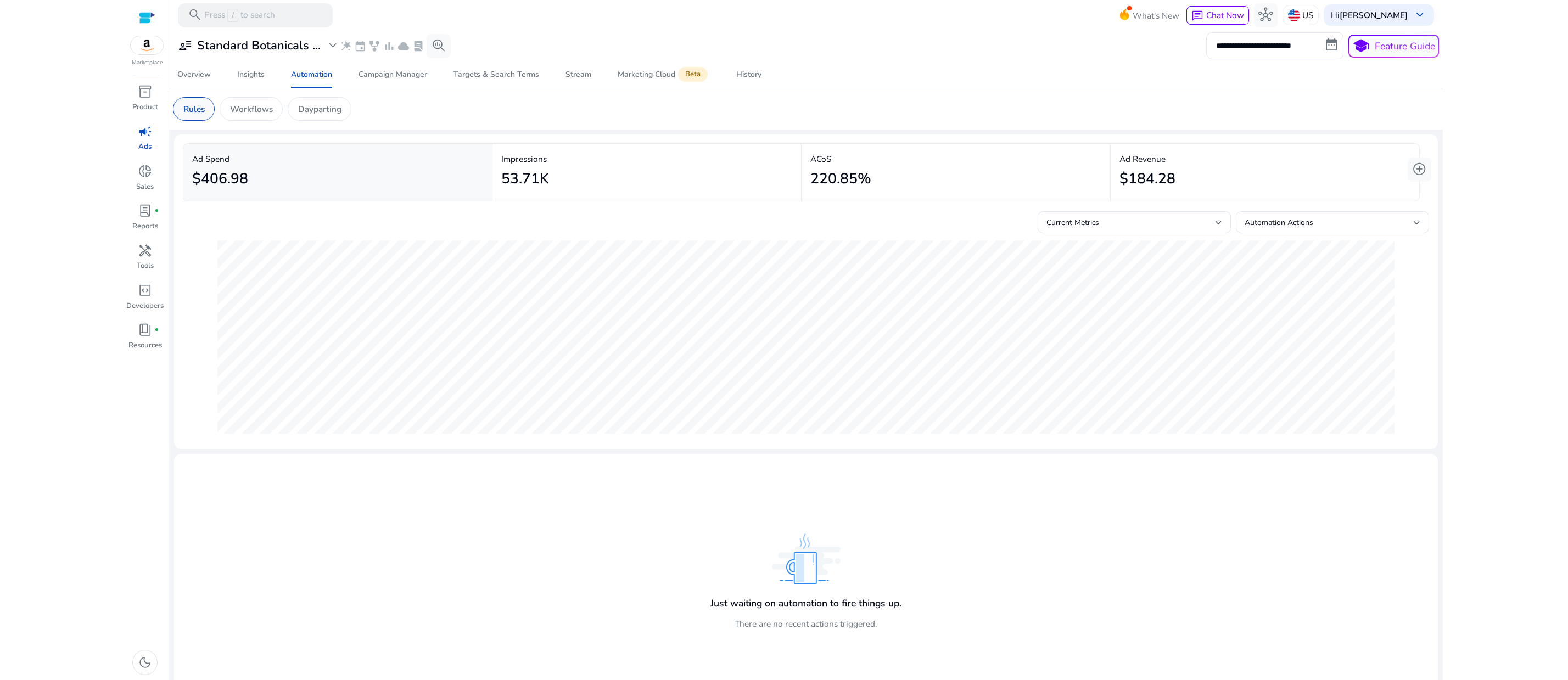
click at [193, 115] on p "Rules" at bounding box center [193, 109] width 21 height 13
click at [309, 78] on div "Automation" at bounding box center [312, 74] width 41 height 8
click at [411, 78] on div "Campaign Manager" at bounding box center [393, 74] width 69 height 8
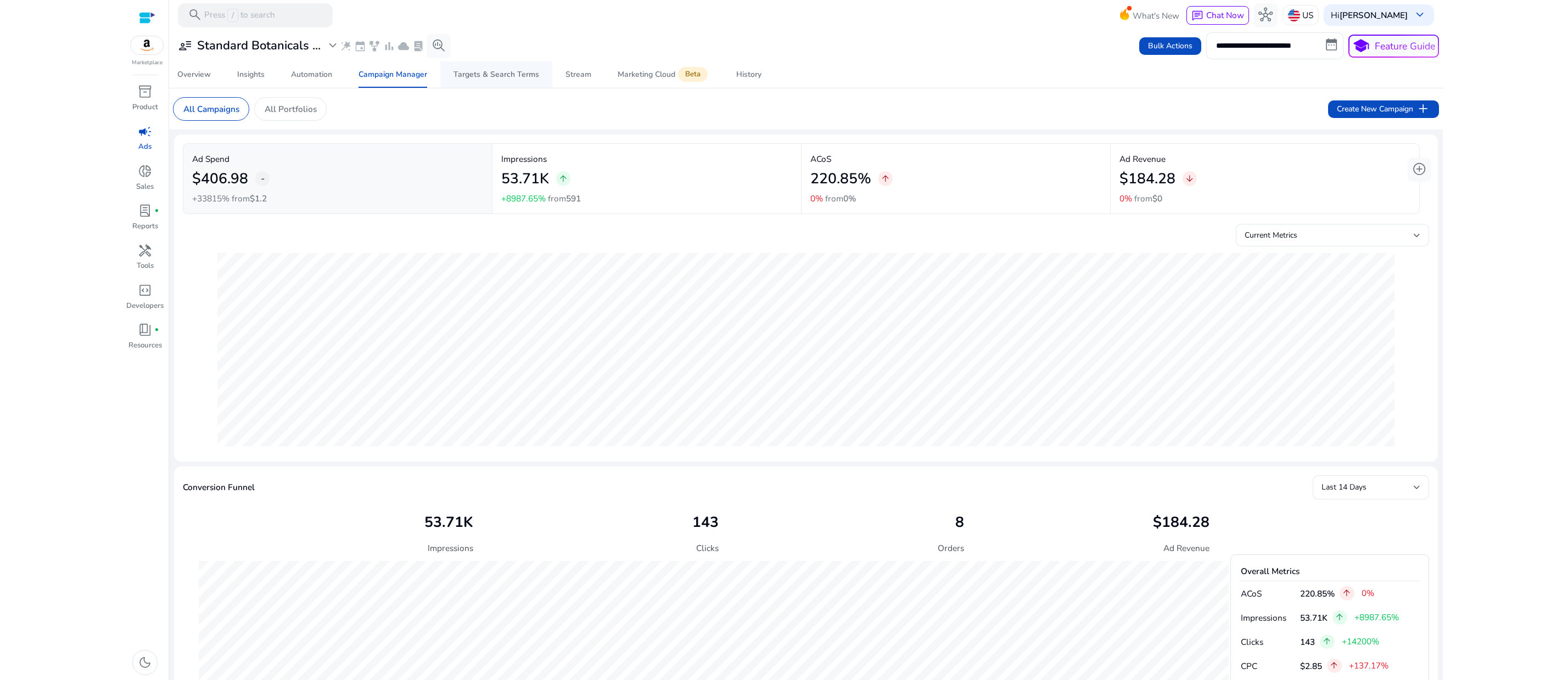
click at [480, 78] on div "Targets & Search Terms" at bounding box center [496, 74] width 85 height 8
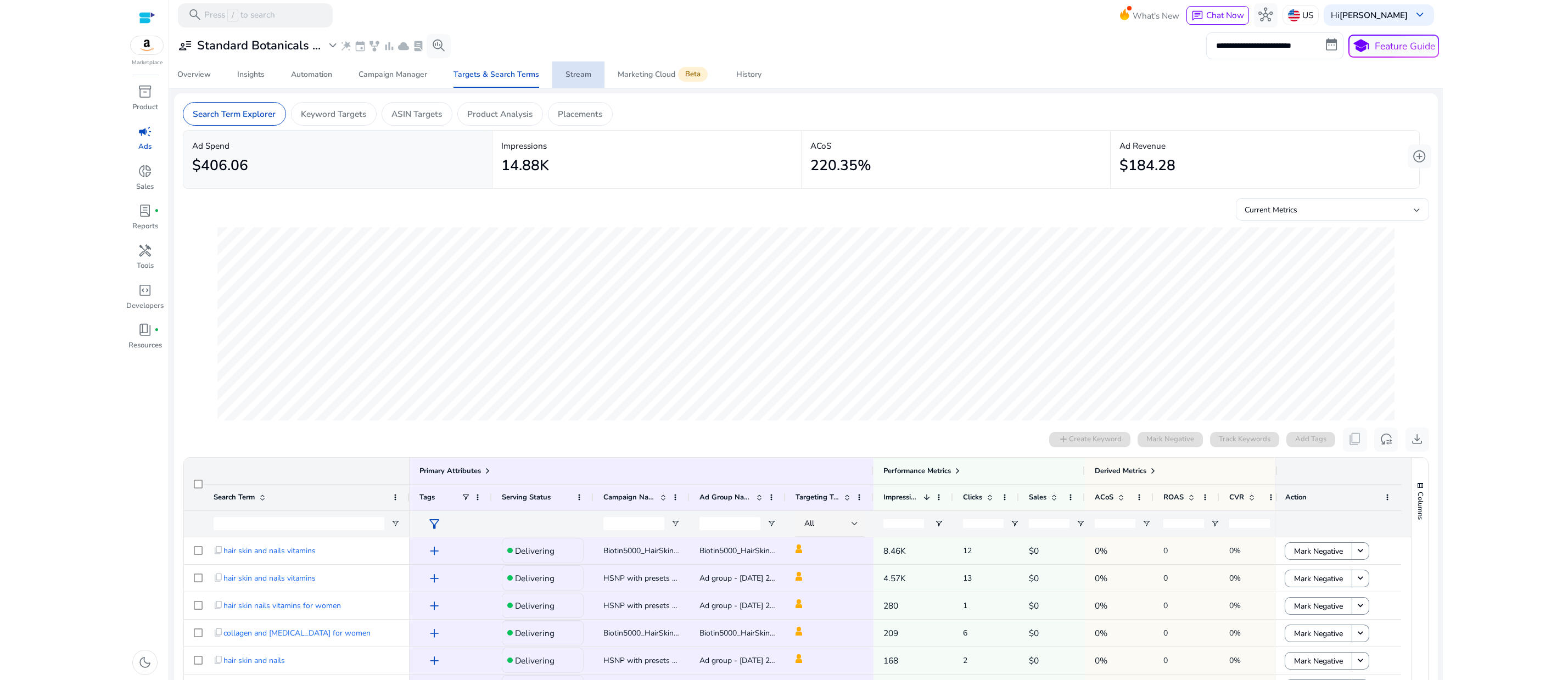
click at [573, 78] on div "Stream" at bounding box center [579, 74] width 26 height 8
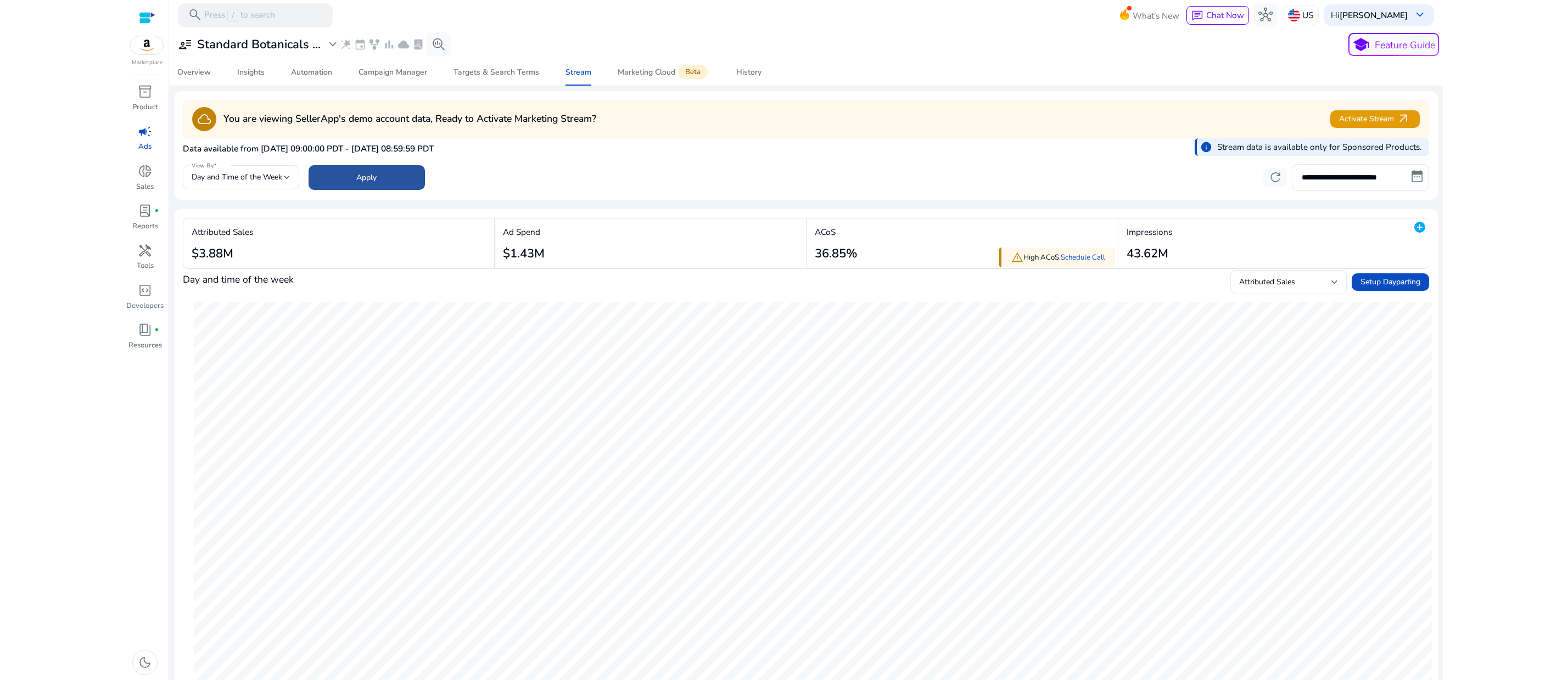
click at [377, 183] on span "Apply" at bounding box center [366, 178] width 20 height 12
click at [648, 78] on div "Marketing Cloud Beta" at bounding box center [663, 72] width 93 height 10
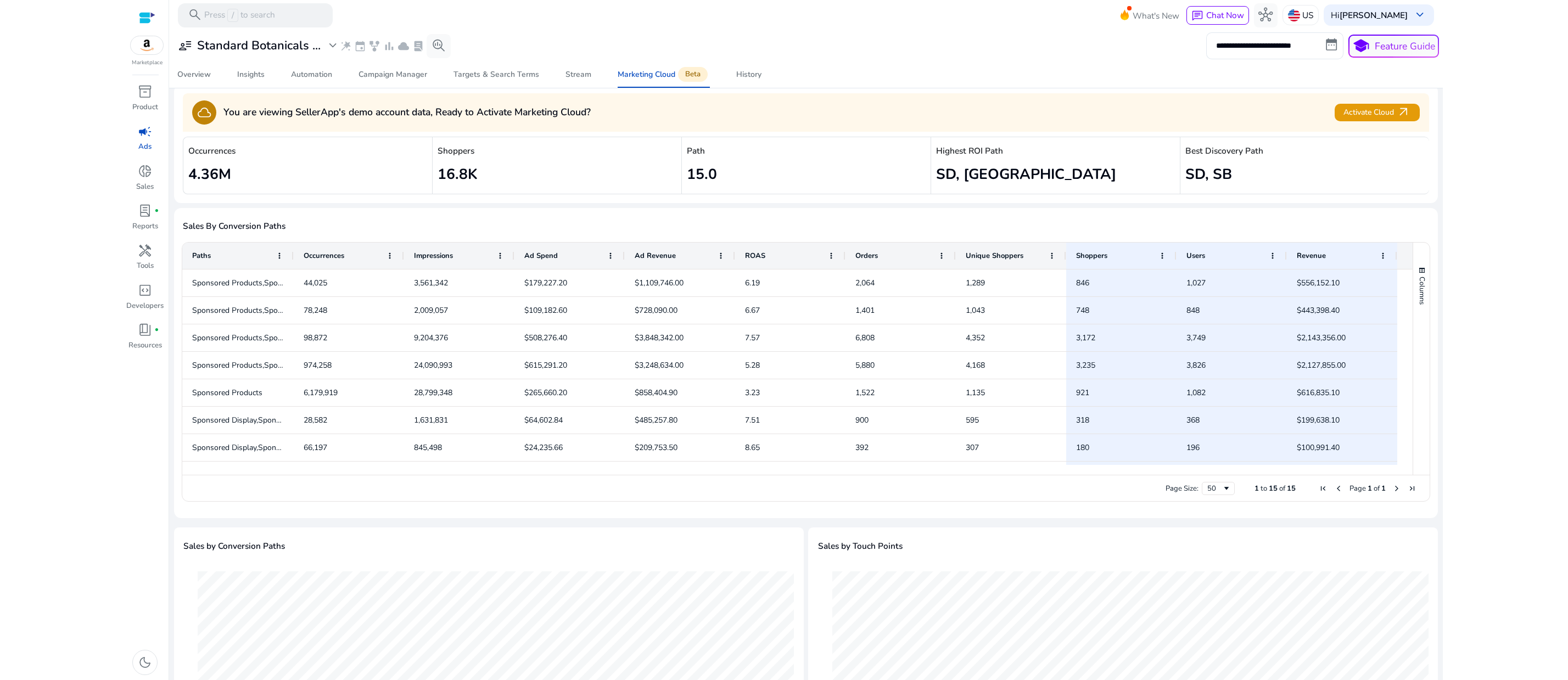
scroll to position [71, 0]
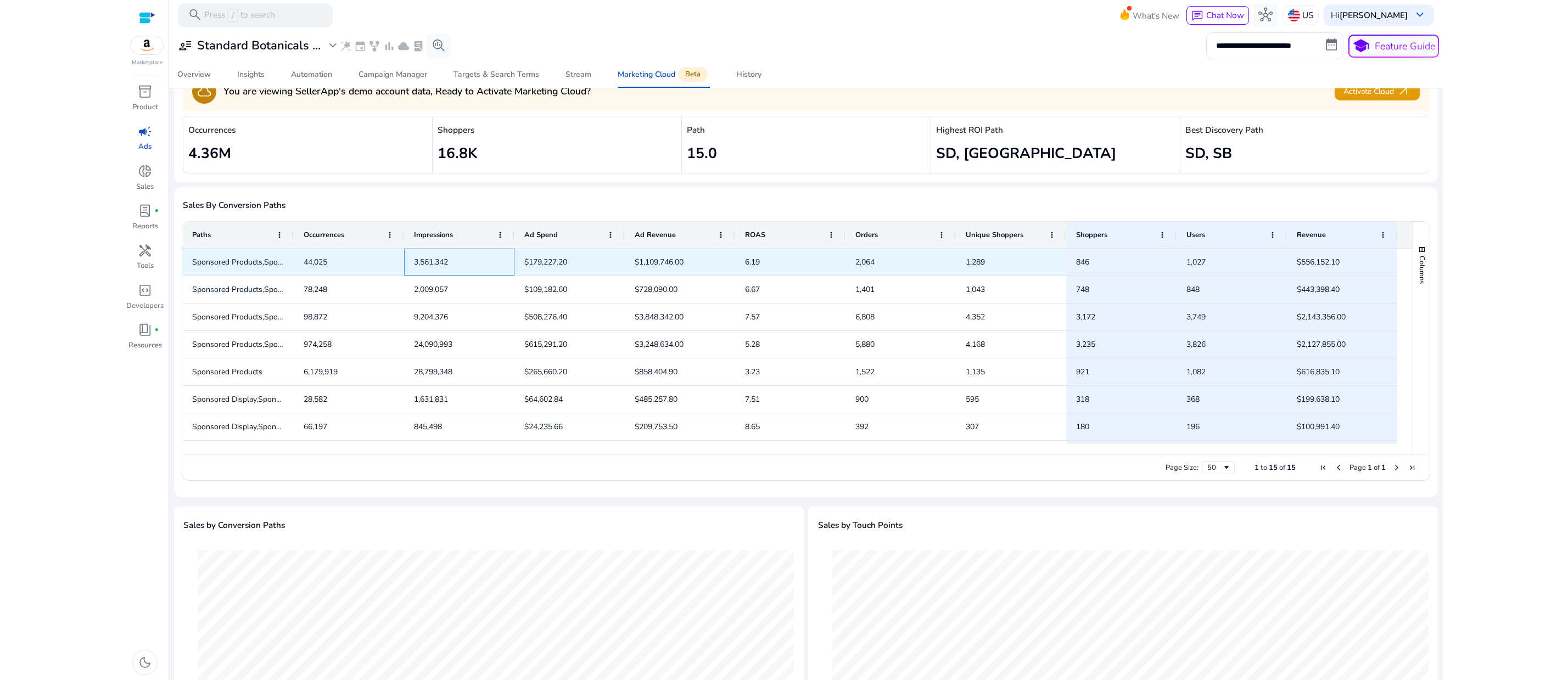
click at [448, 267] on span "3,561,342" at bounding box center [431, 262] width 34 height 10
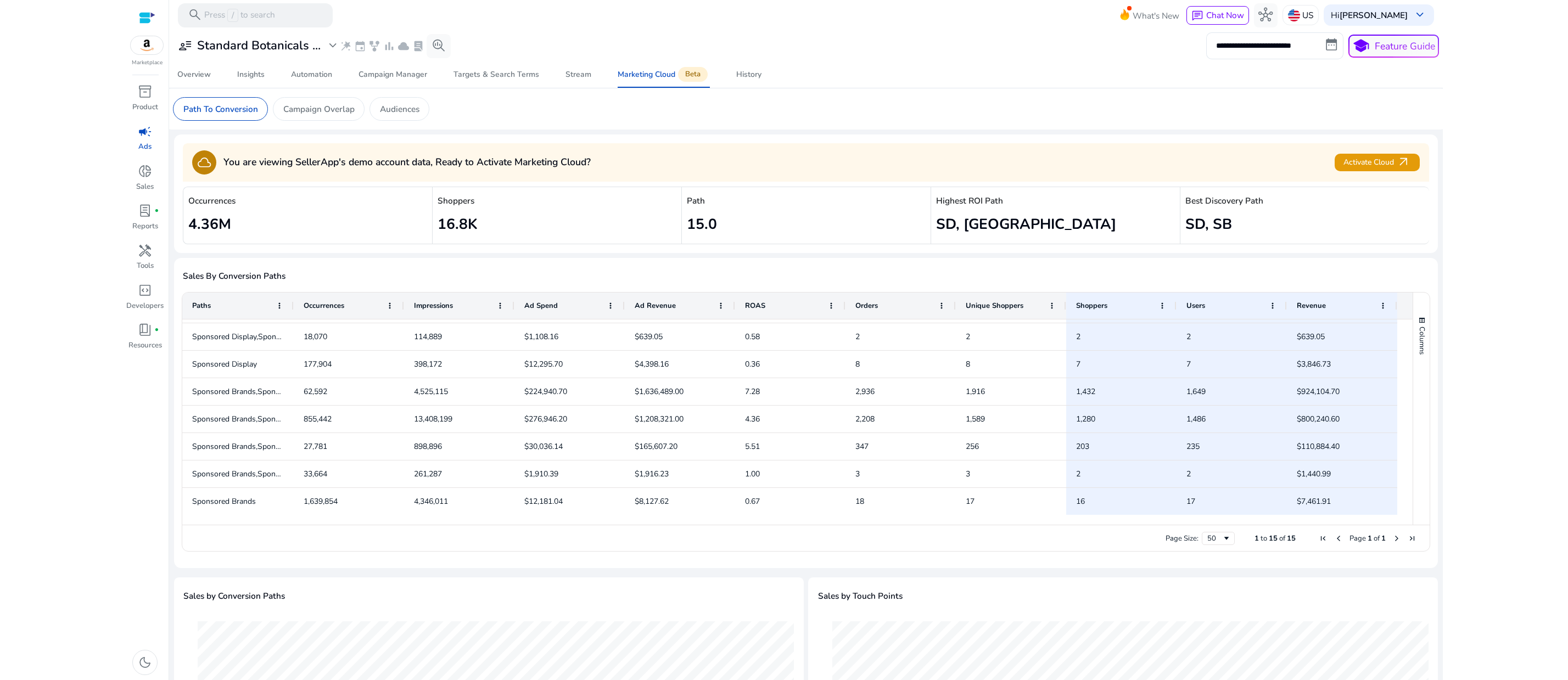
scroll to position [7, 0]
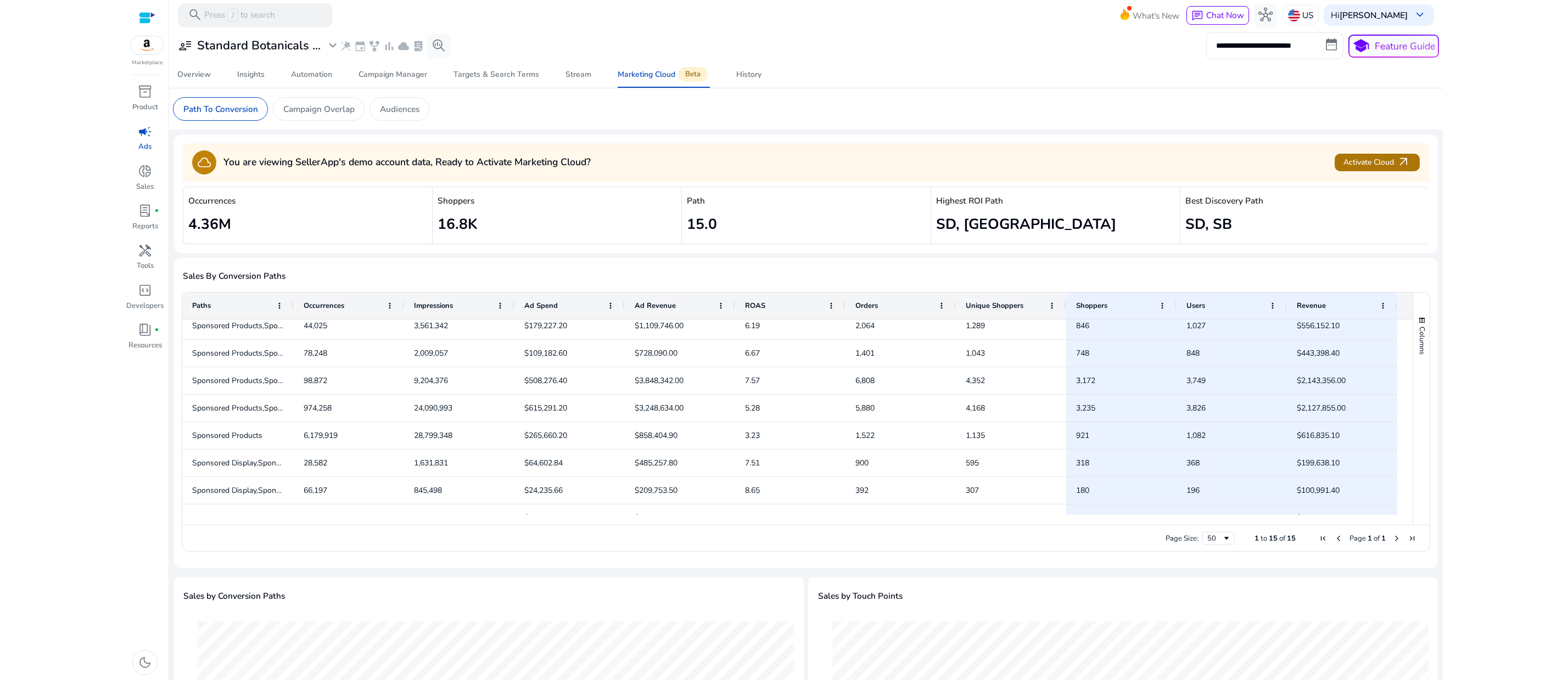
click at [1356, 170] on span "Activate Cloud arrow_outward" at bounding box center [1376, 162] width 67 height 14
click at [760, 78] on div "History" at bounding box center [749, 74] width 25 height 8
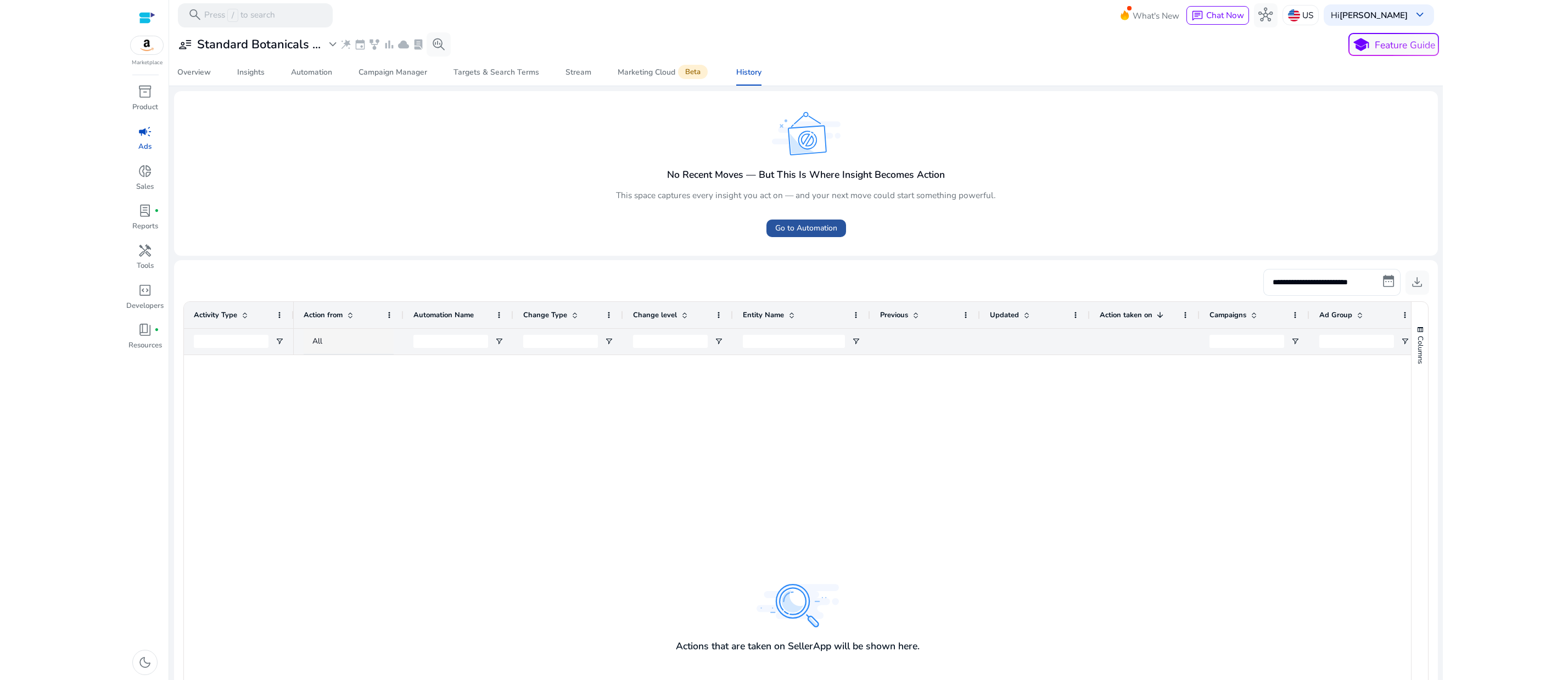
click at [809, 234] on span "Go to Automation" at bounding box center [806, 228] width 62 height 12
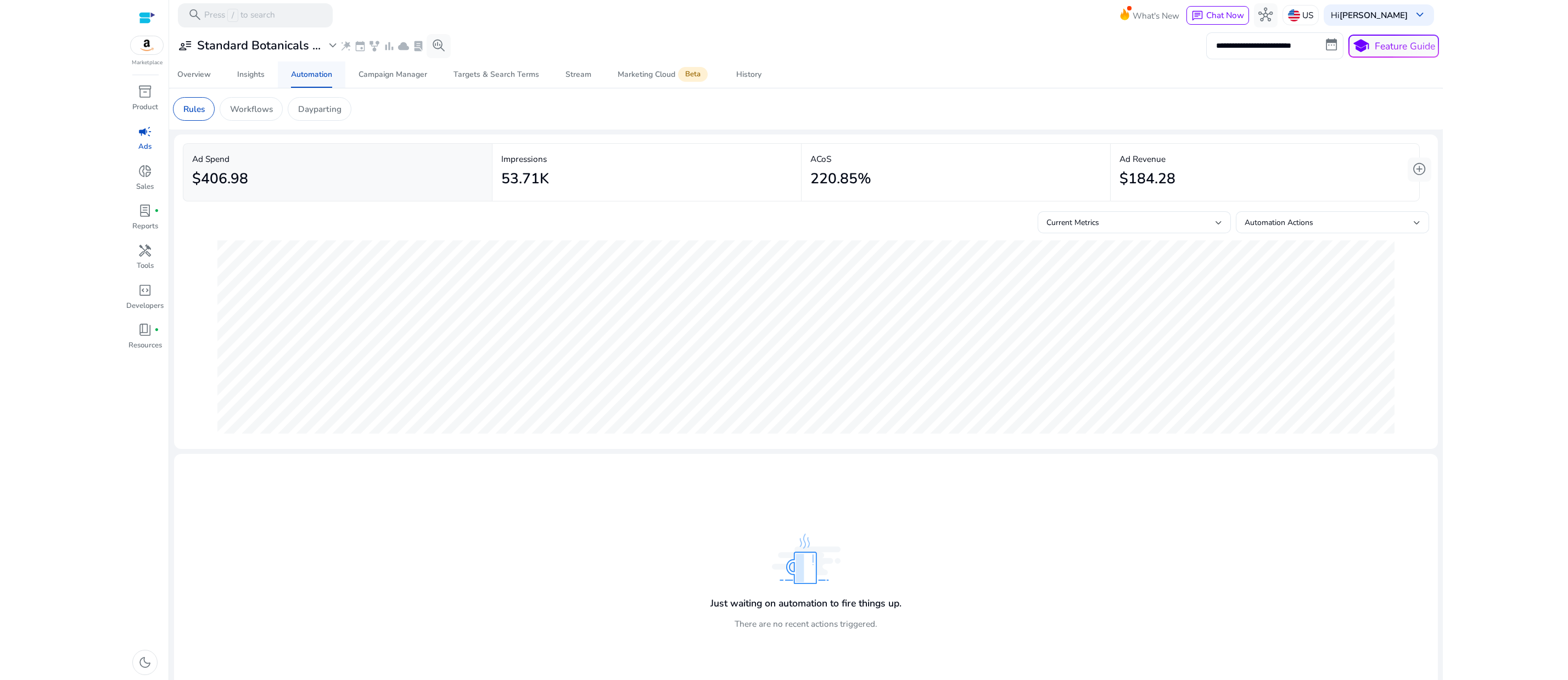
click at [308, 78] on div "Automation" at bounding box center [312, 74] width 41 height 8
click at [273, 115] on p "Workflows" at bounding box center [251, 109] width 43 height 13
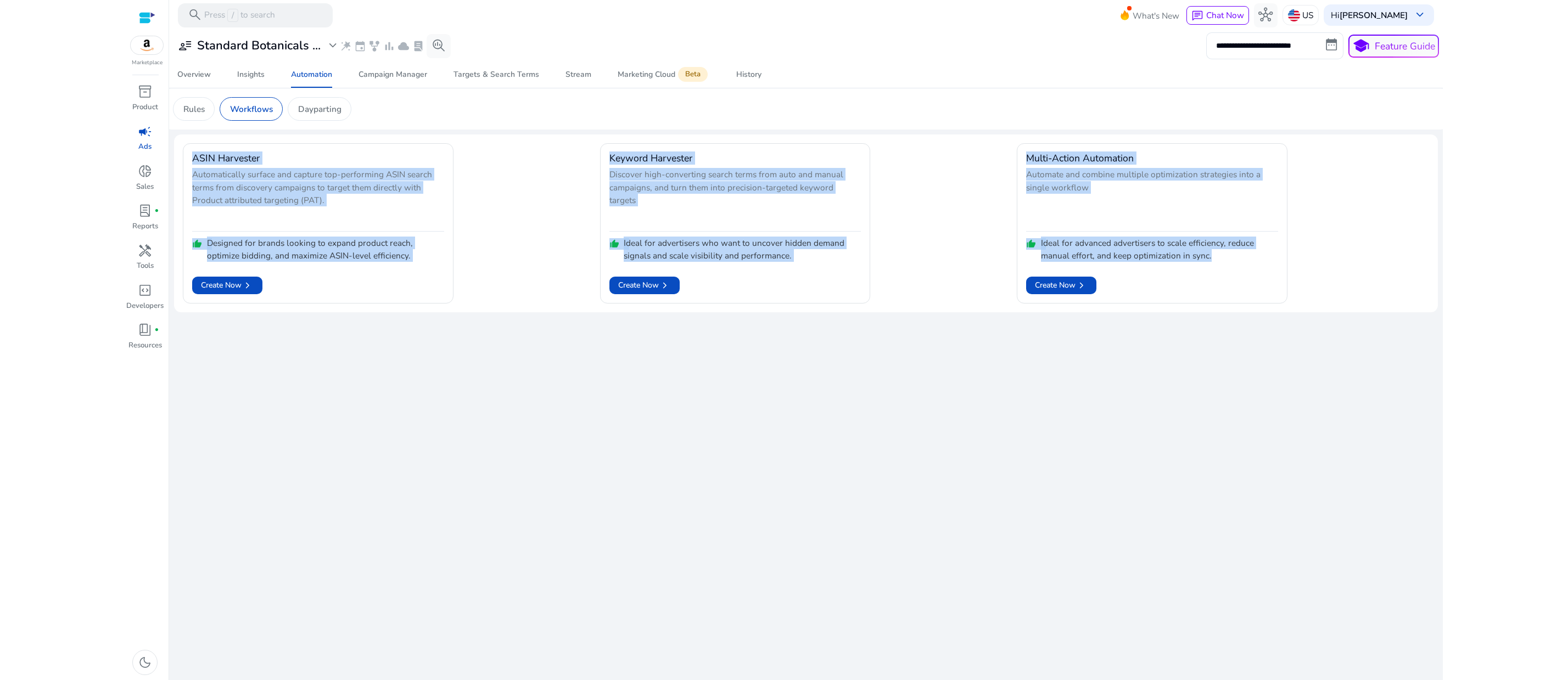
drag, startPoint x: 182, startPoint y: 177, endPoint x: 1279, endPoint y: 377, distance: 1115.1
click at [1279, 313] on mat-card "ASIN Harvester Automatically surface and capture top-performing ASIN search ter…" at bounding box center [806, 223] width 1264 height 178
copy div "ASIN Harvester Automatically surface and capture top-performing ASIN search ter…"
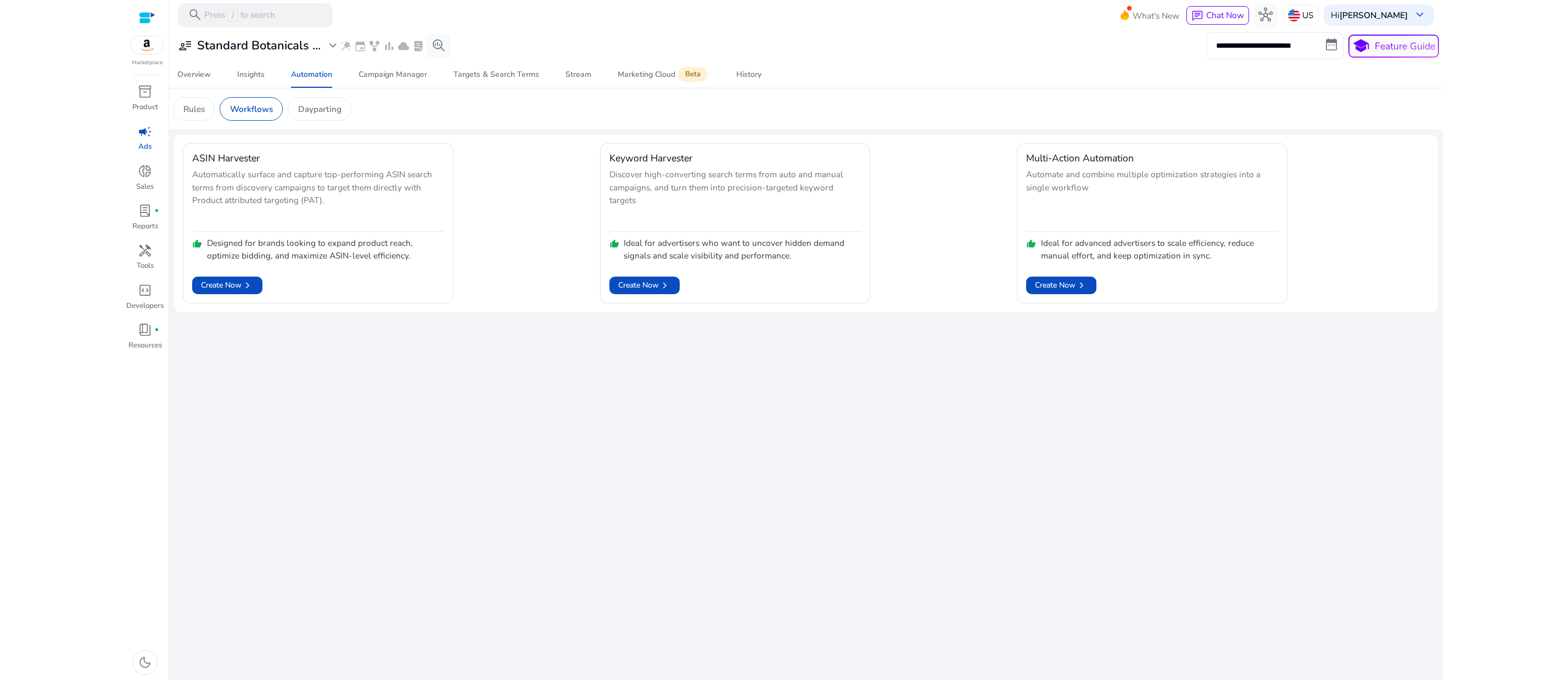
click at [730, 526] on div "**********" at bounding box center [806, 355] width 1264 height 650
click at [645, 291] on span "Create Now chevron_right" at bounding box center [644, 285] width 52 height 12
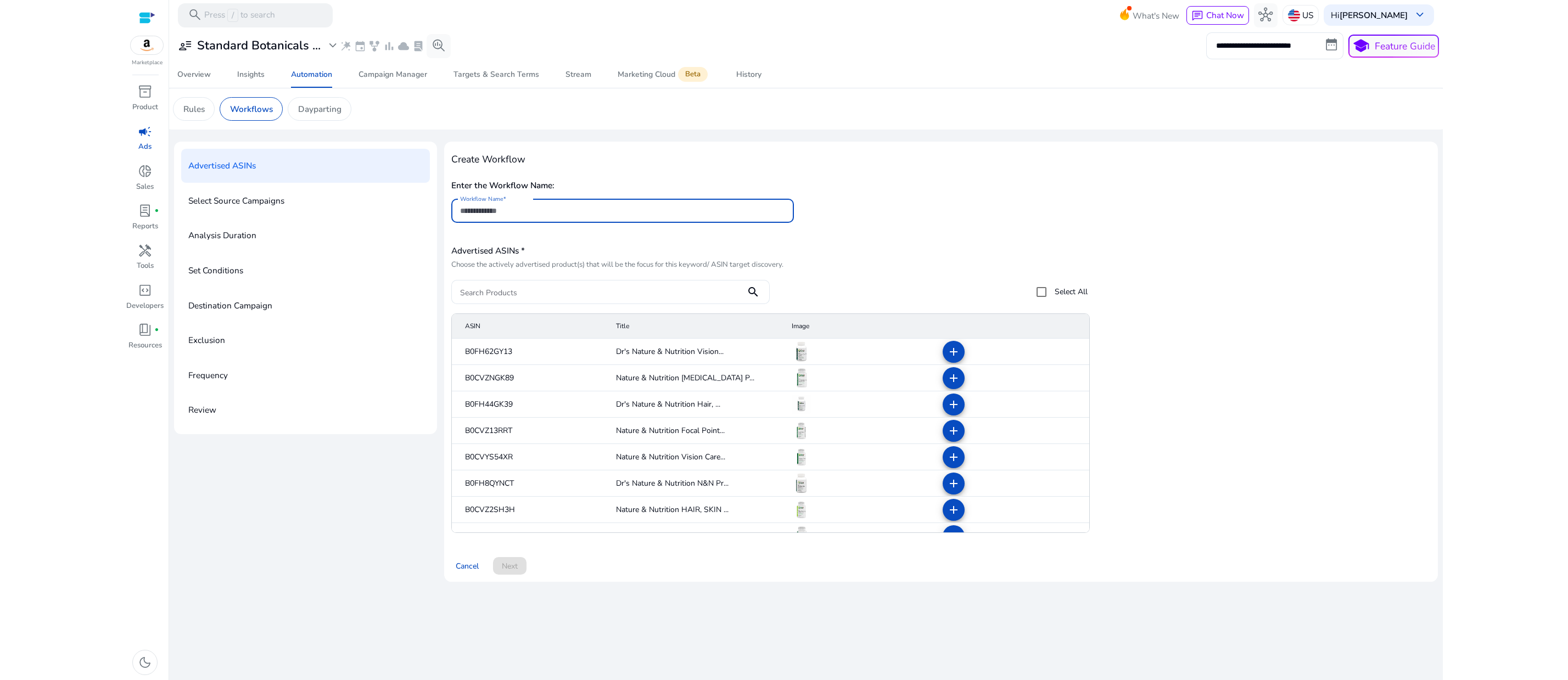
scroll to position [21, 0]
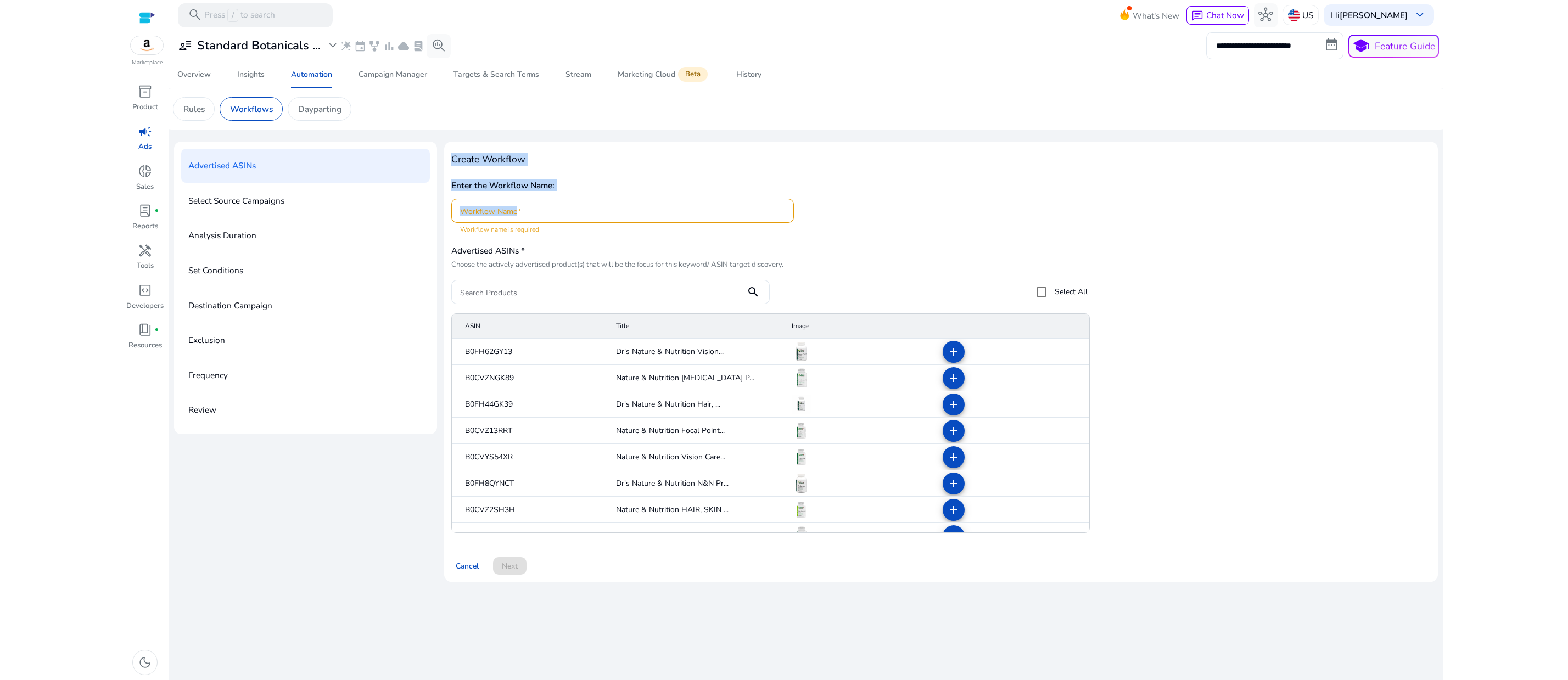
drag, startPoint x: 467, startPoint y: 177, endPoint x: 665, endPoint y: 256, distance: 213.2
click at [665, 256] on div "Create Workflow Enter the Workflow Name: Workflow Name Workflow name is require…" at bounding box center [940, 345] width 979 height 394
copy div "Create Workflow Enter the Workflow Name: Workflow Name"
click at [765, 190] on h5 "Enter the Workflow Name:" at bounding box center [940, 185] width 979 height 10
click at [561, 217] on input "Workflow Name" at bounding box center [623, 210] width 325 height 12
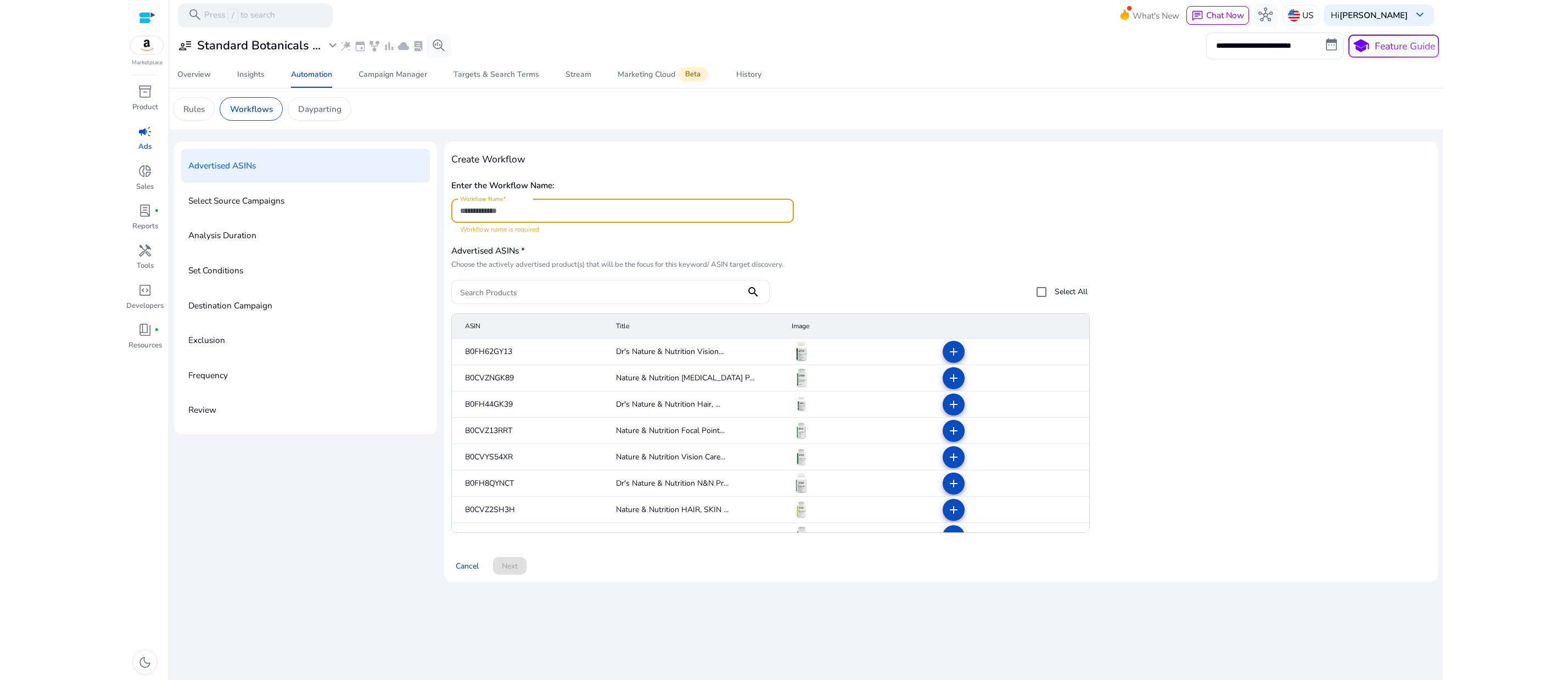
paste input "**********"
type input "**********"
click at [968, 234] on div "**********" at bounding box center [940, 205] width 979 height 58
click at [953, 358] on mat-icon "add" at bounding box center [953, 352] width 13 height 13
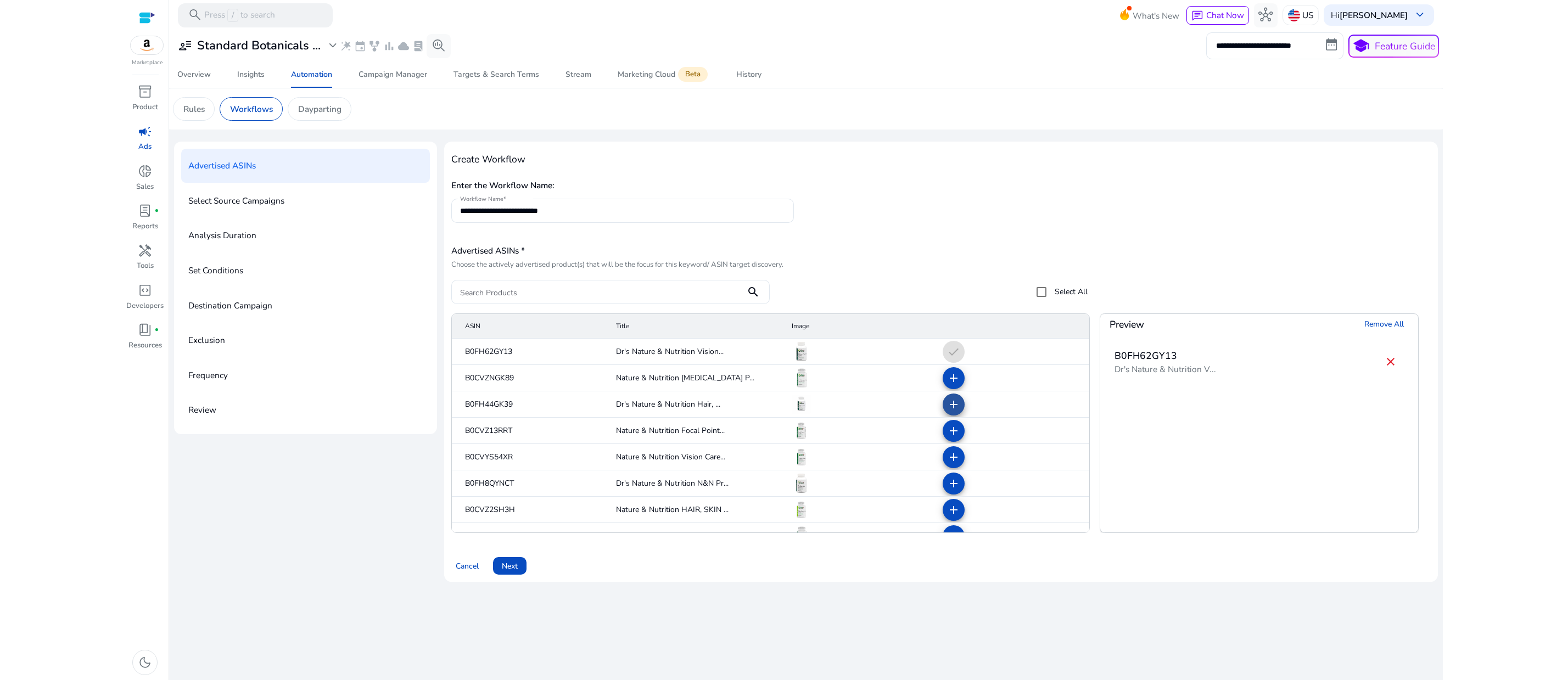
click at [953, 411] on mat-icon "add" at bounding box center [953, 404] width 13 height 13
click at [949, 490] on mat-icon "add" at bounding box center [953, 483] width 13 height 13
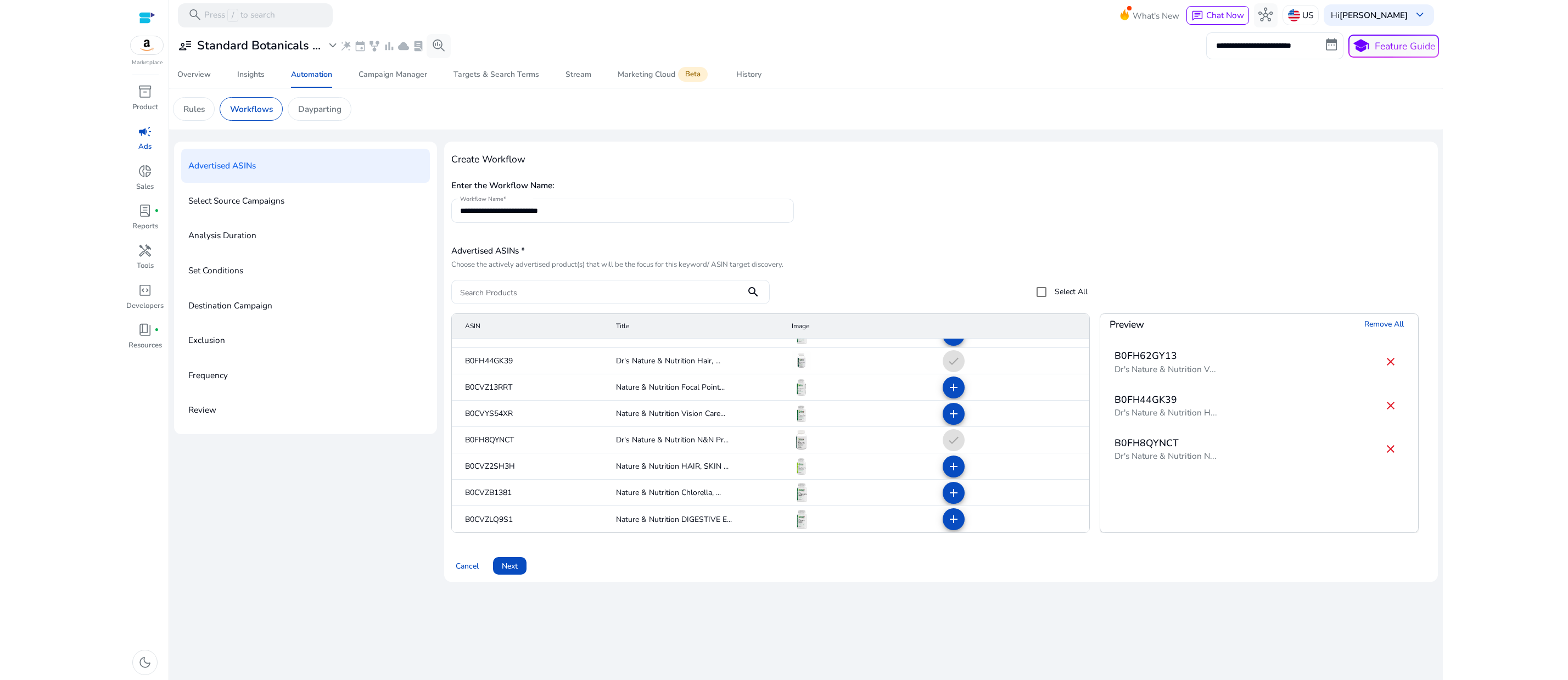
scroll to position [25, 0]
click at [518, 572] on span "Next" at bounding box center [509, 566] width 16 height 12
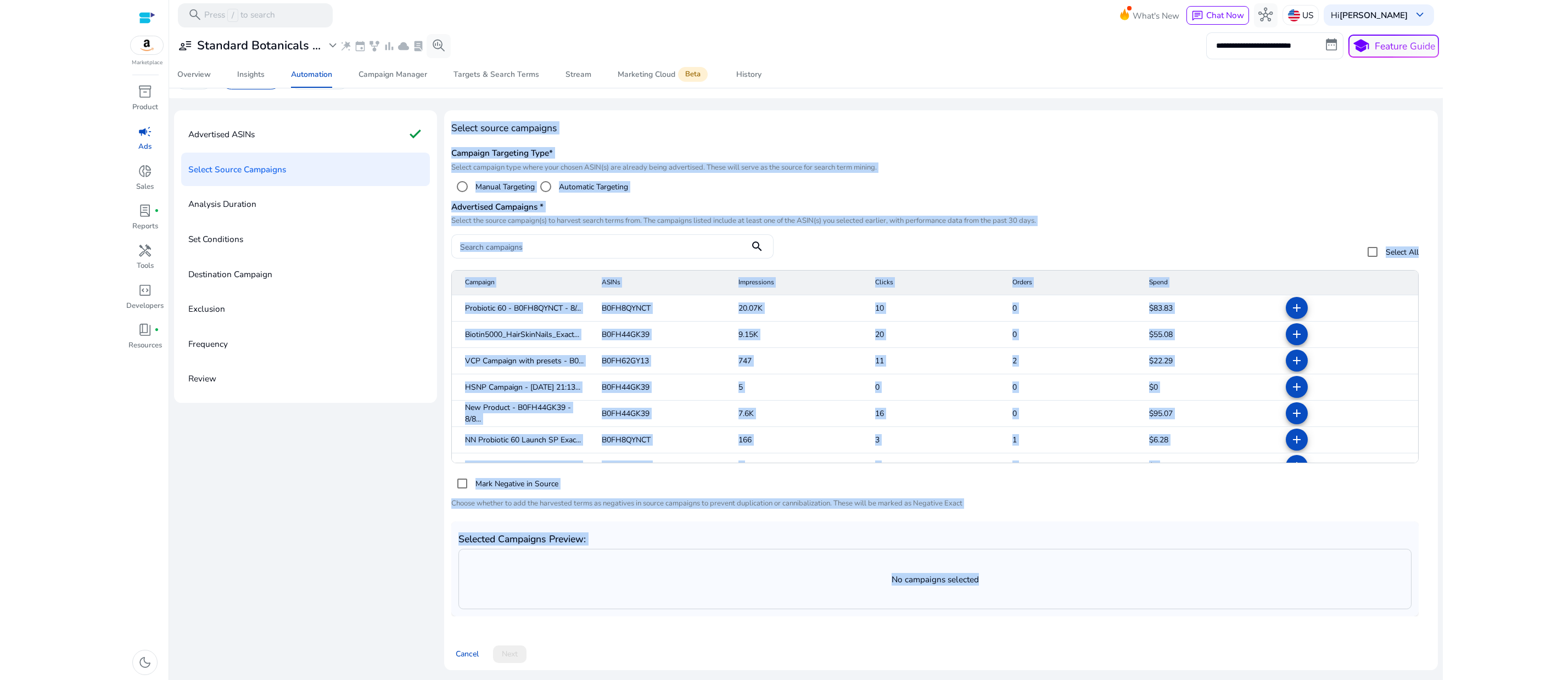
scroll to position [30, 0]
drag, startPoint x: 465, startPoint y: 157, endPoint x: 698, endPoint y: 479, distance: 397.5
click at [698, 479] on div "Select source campaigns Campaign Targeting Type* Select campaign type where you…" at bounding box center [940, 369] width 979 height 504
copy div "Select source campaigns Campaign Targeting Type* Select campaign type where you…"
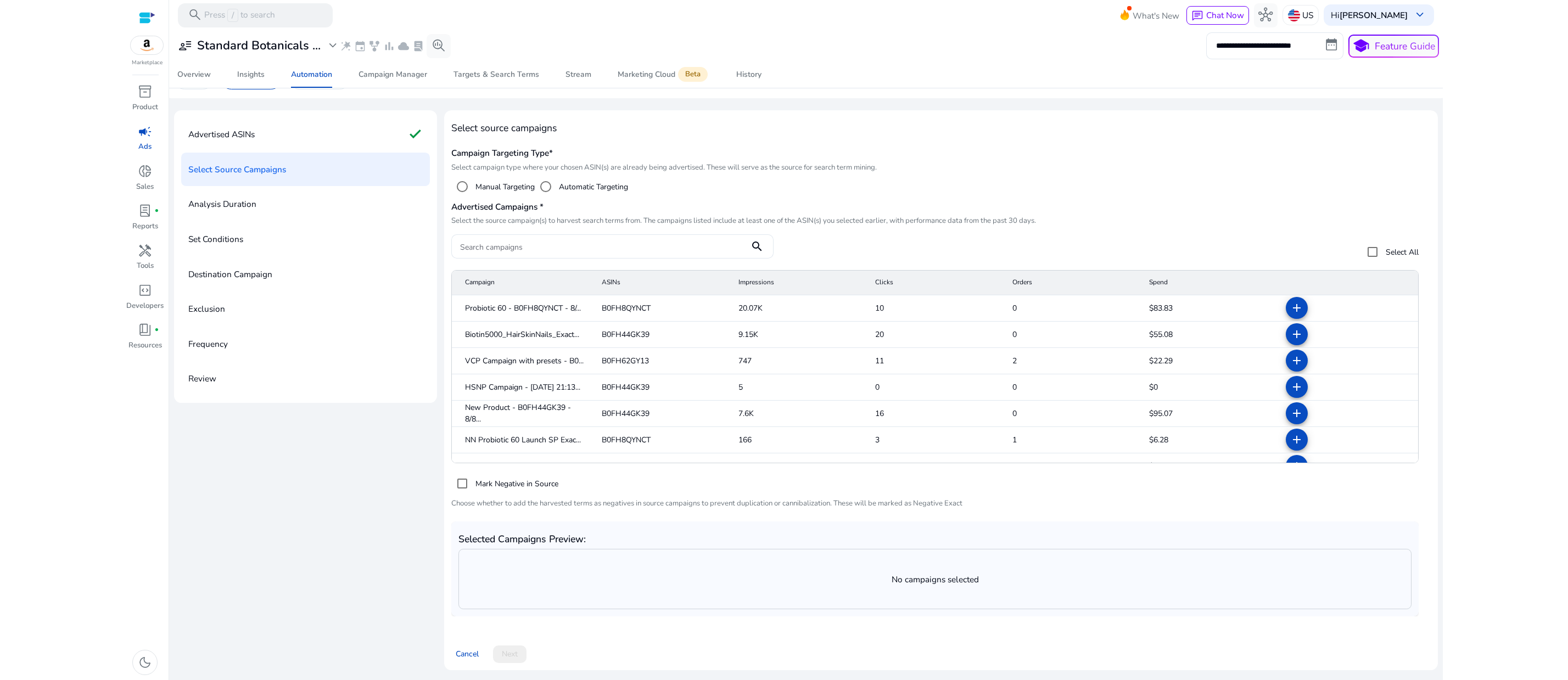
click at [378, 541] on div "Advertised ASINs check Select Source Campaigns Analysis Duration Set Conditions…" at bounding box center [806, 395] width 1264 height 570
click at [1290, 302] on mat-icon "add" at bounding box center [1296, 308] width 13 height 13
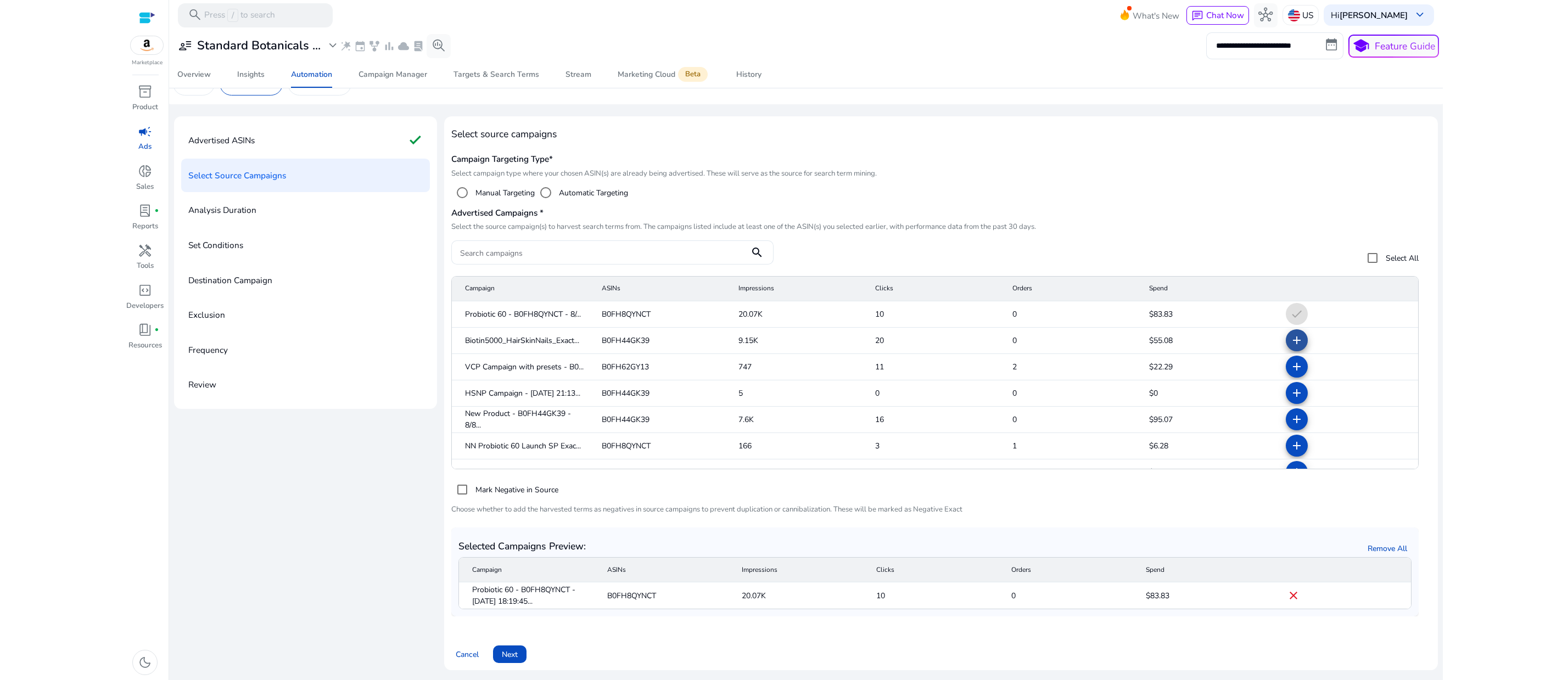
click at [1290, 334] on mat-icon "add" at bounding box center [1296, 340] width 13 height 13
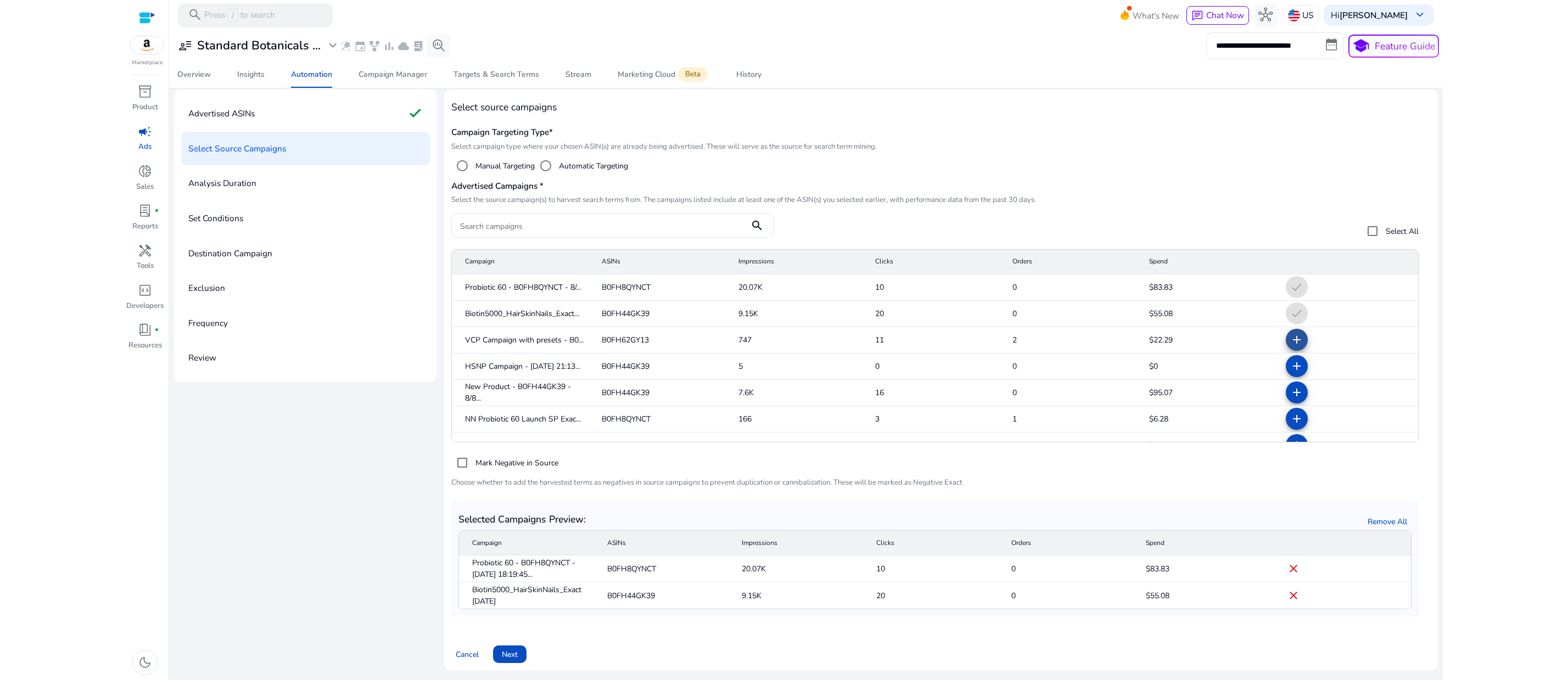
click at [1290, 333] on mat-icon "add" at bounding box center [1296, 340] width 13 height 13
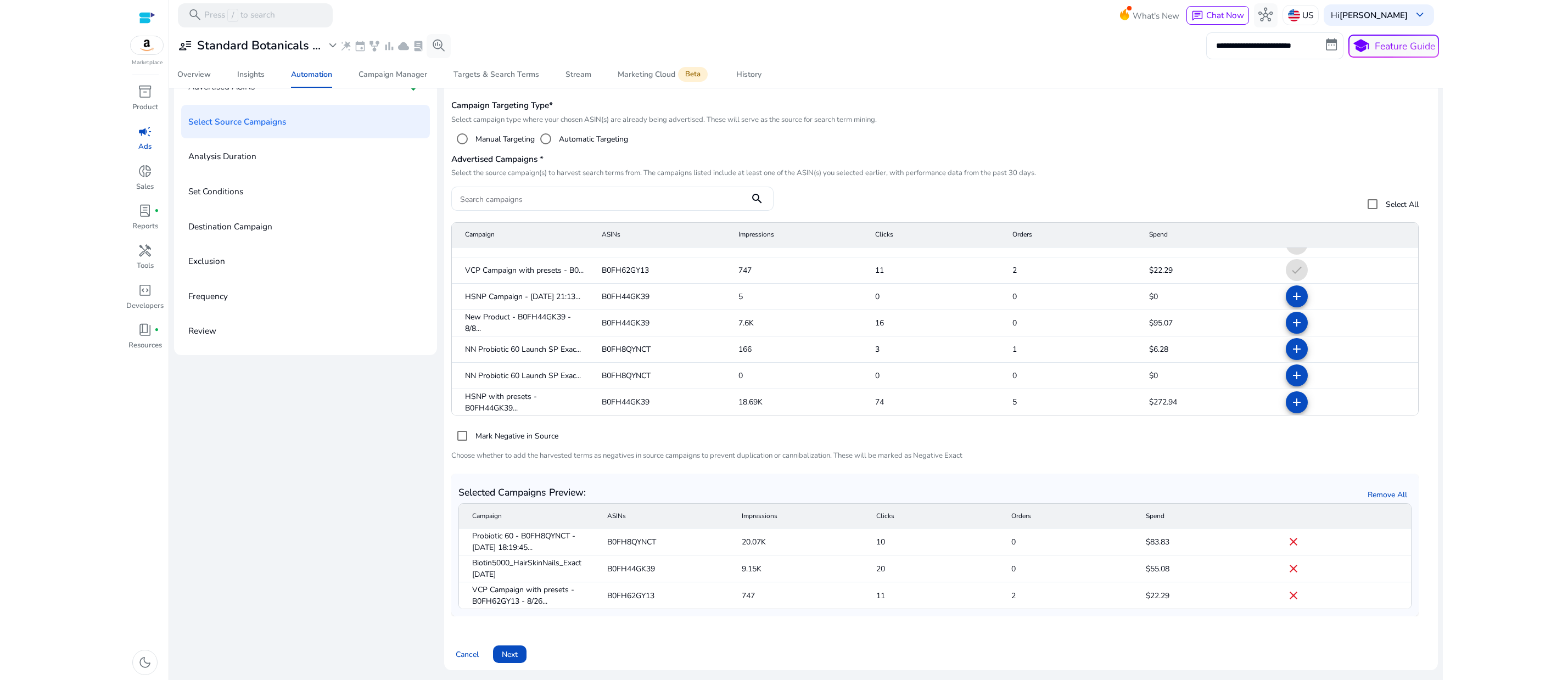
scroll to position [39, 0]
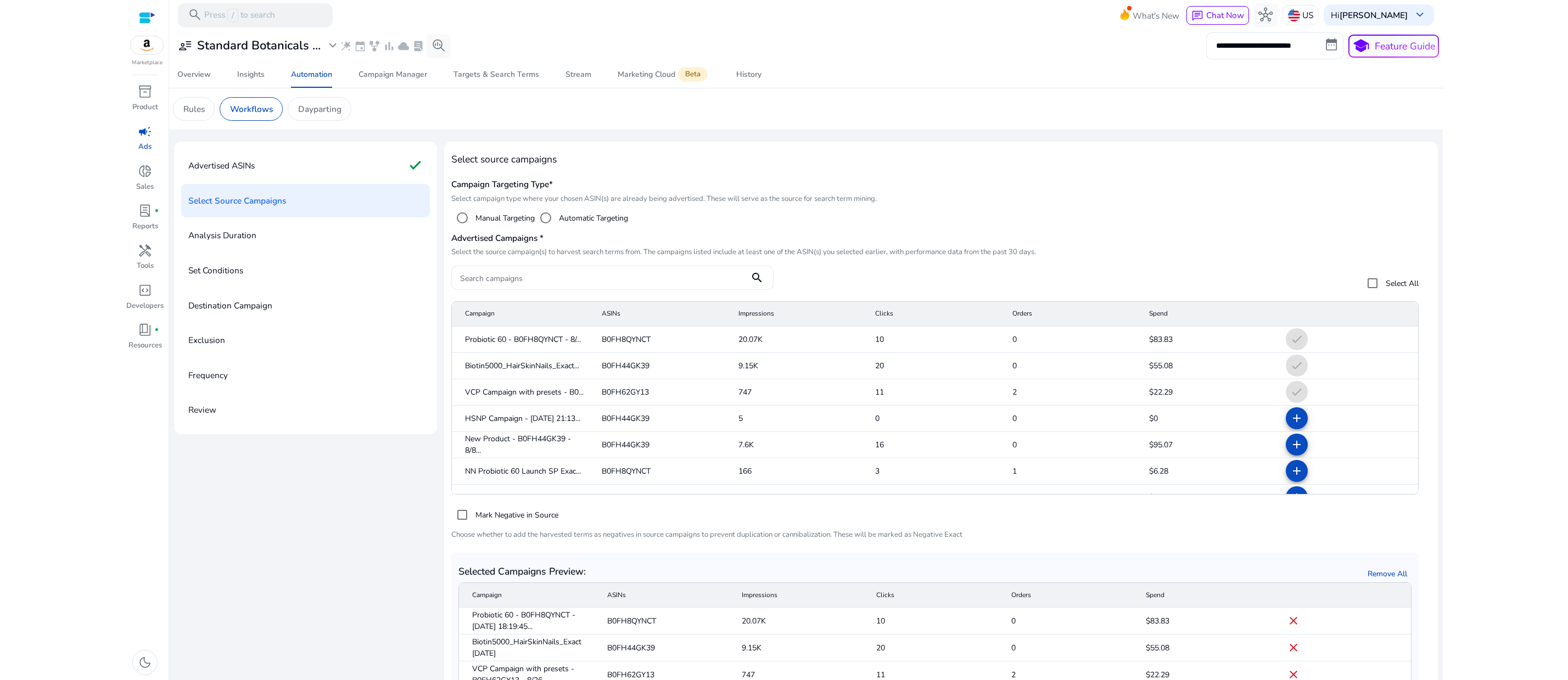
scroll to position [43, 0]
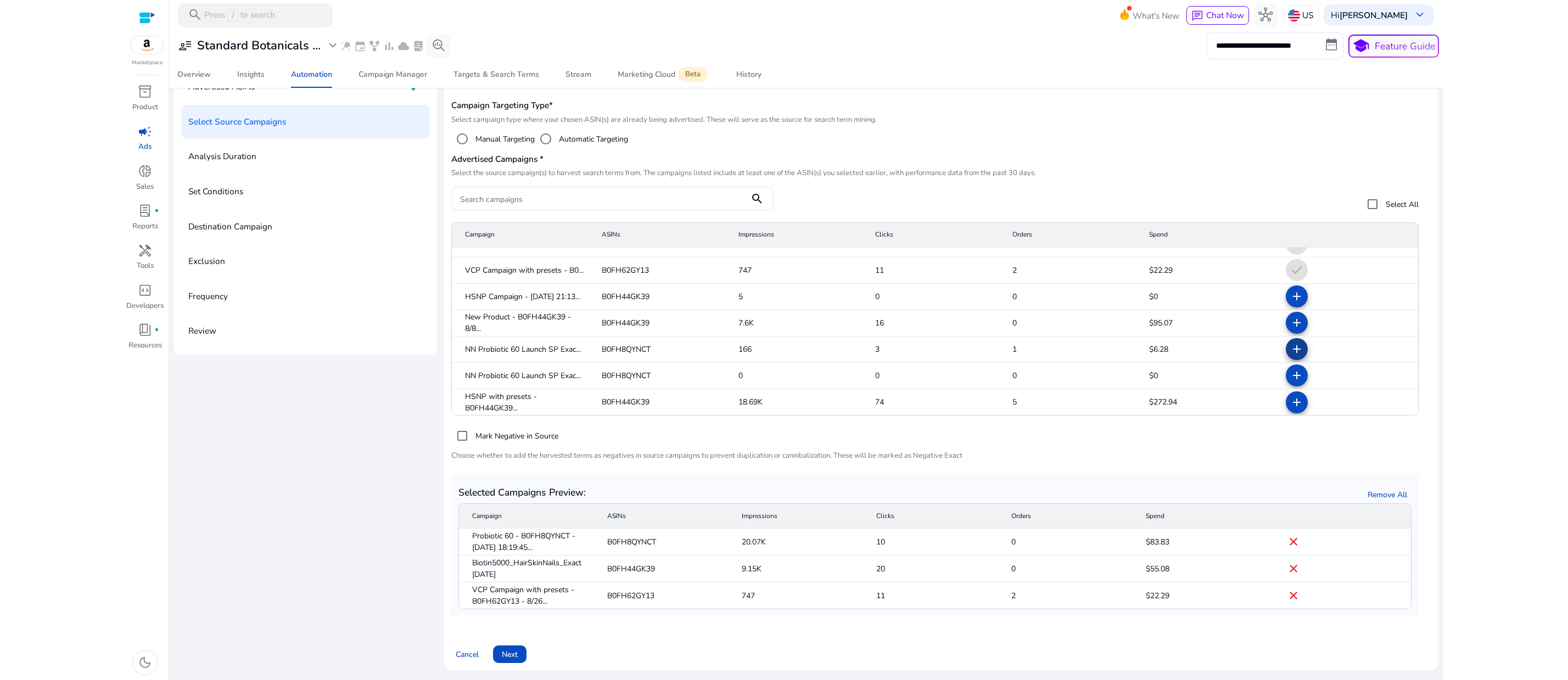
click at [1286, 336] on span at bounding box center [1296, 349] width 27 height 27
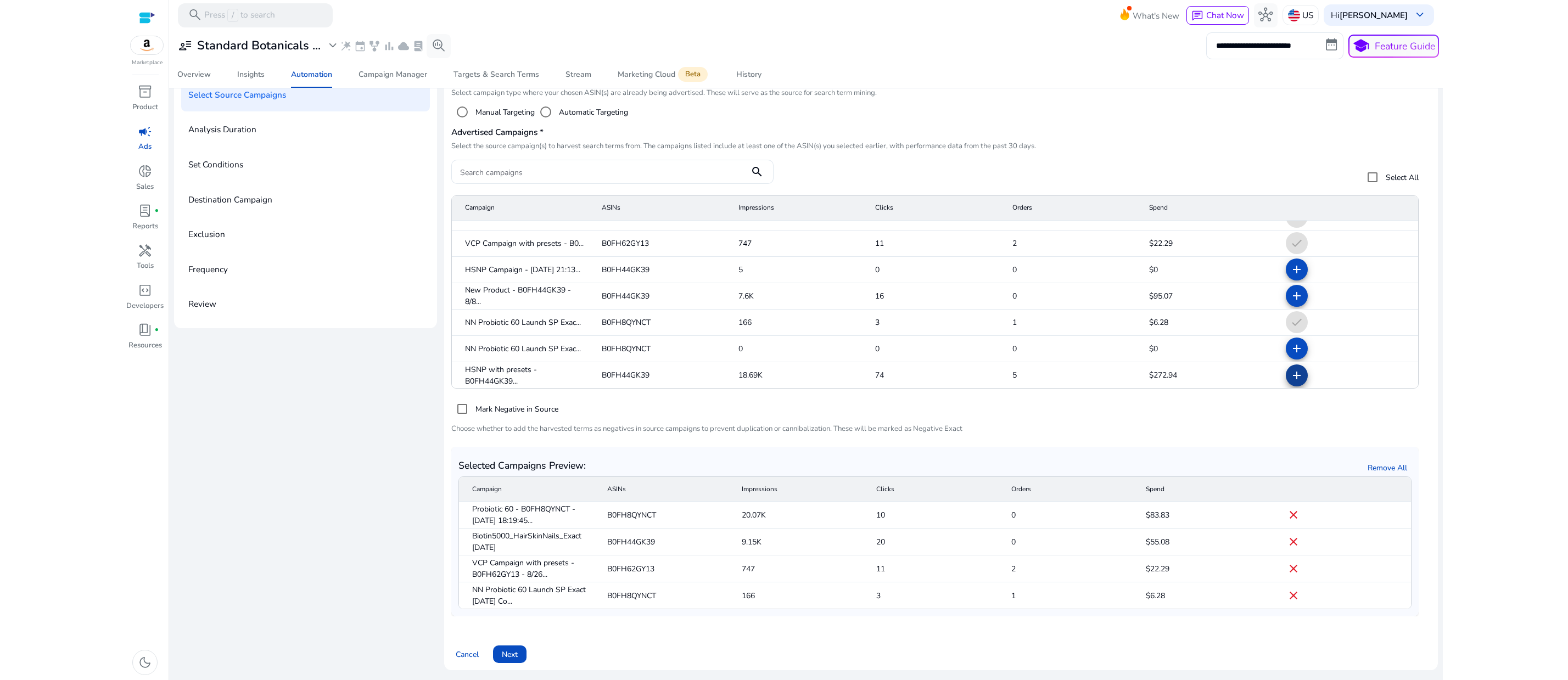
click at [1290, 369] on mat-icon "add" at bounding box center [1296, 375] width 13 height 13
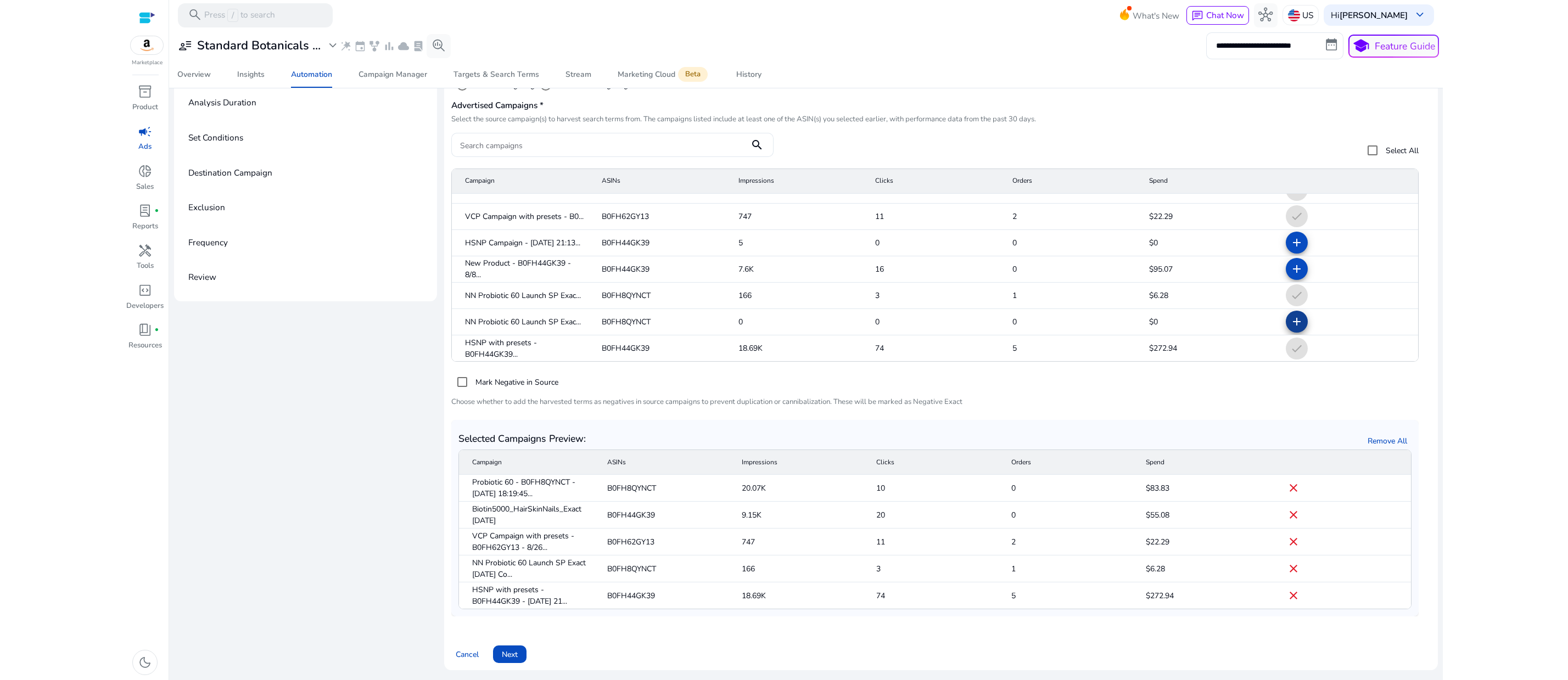
click at [1287, 331] on span at bounding box center [1296, 322] width 27 height 27
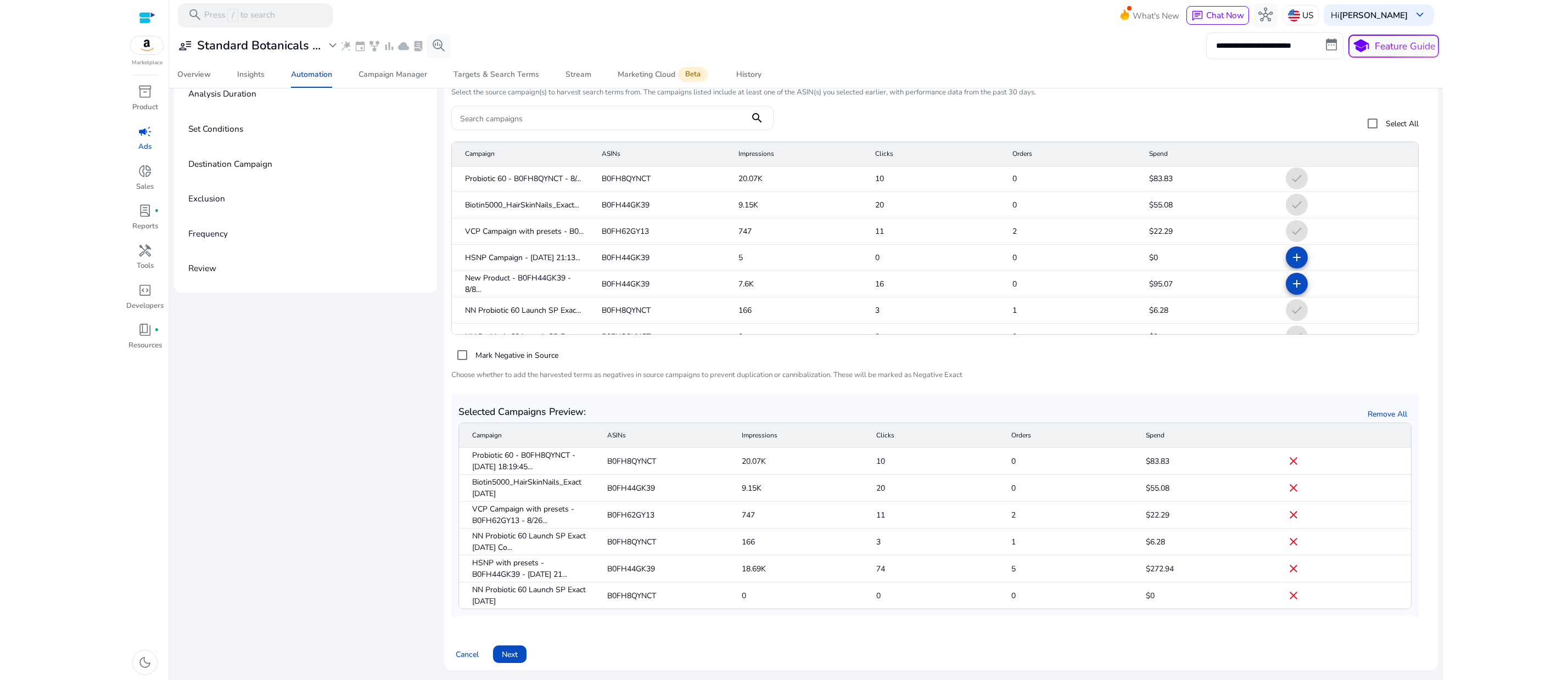
scroll to position [0, 0]
click at [1278, 219] on mat-cell "check" at bounding box center [1347, 206] width 141 height 27
click at [1279, 219] on mat-cell "check" at bounding box center [1347, 206] width 141 height 27
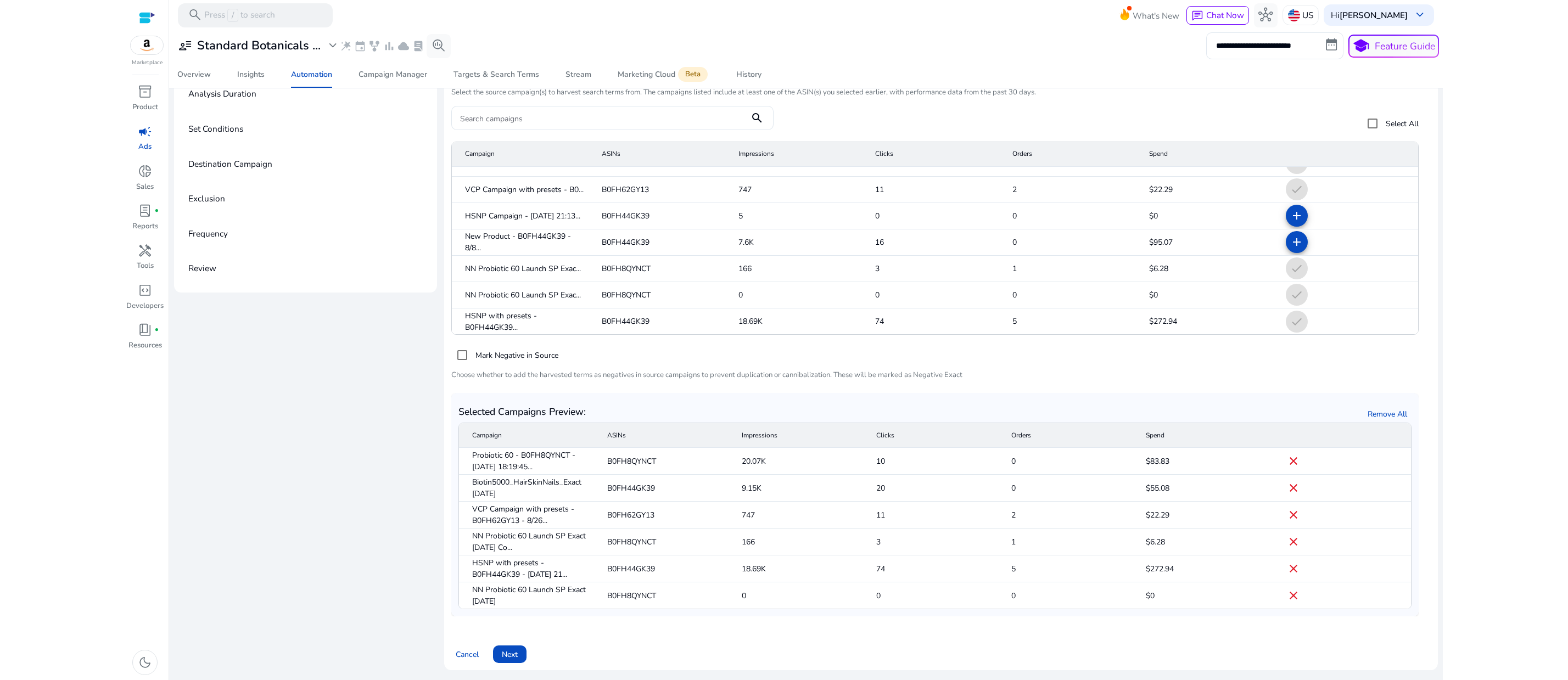
scroll to position [127, 0]
click at [1286, 481] on mat-icon "close" at bounding box center [1293, 488] width 13 height 13
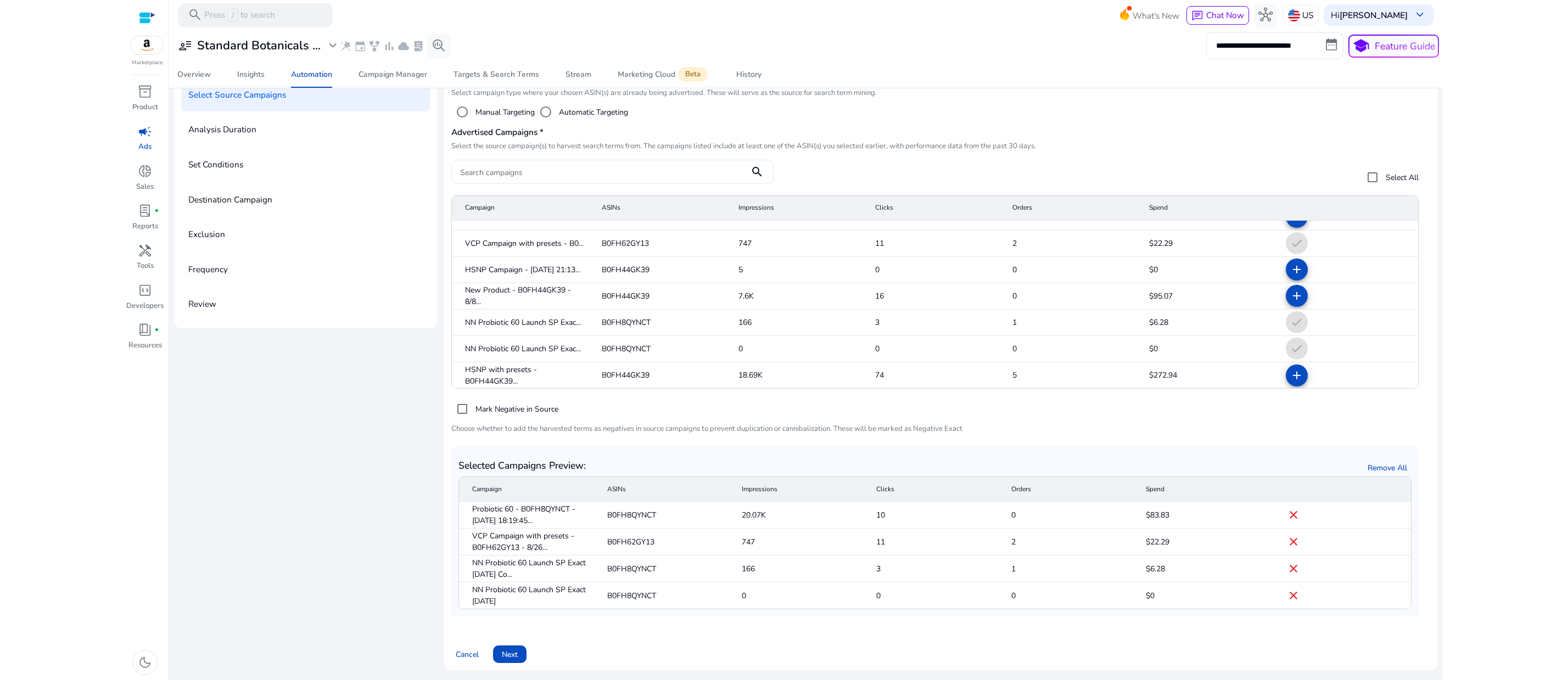
scroll to position [175, 0]
click at [1290, 369] on mat-icon "add" at bounding box center [1296, 375] width 13 height 13
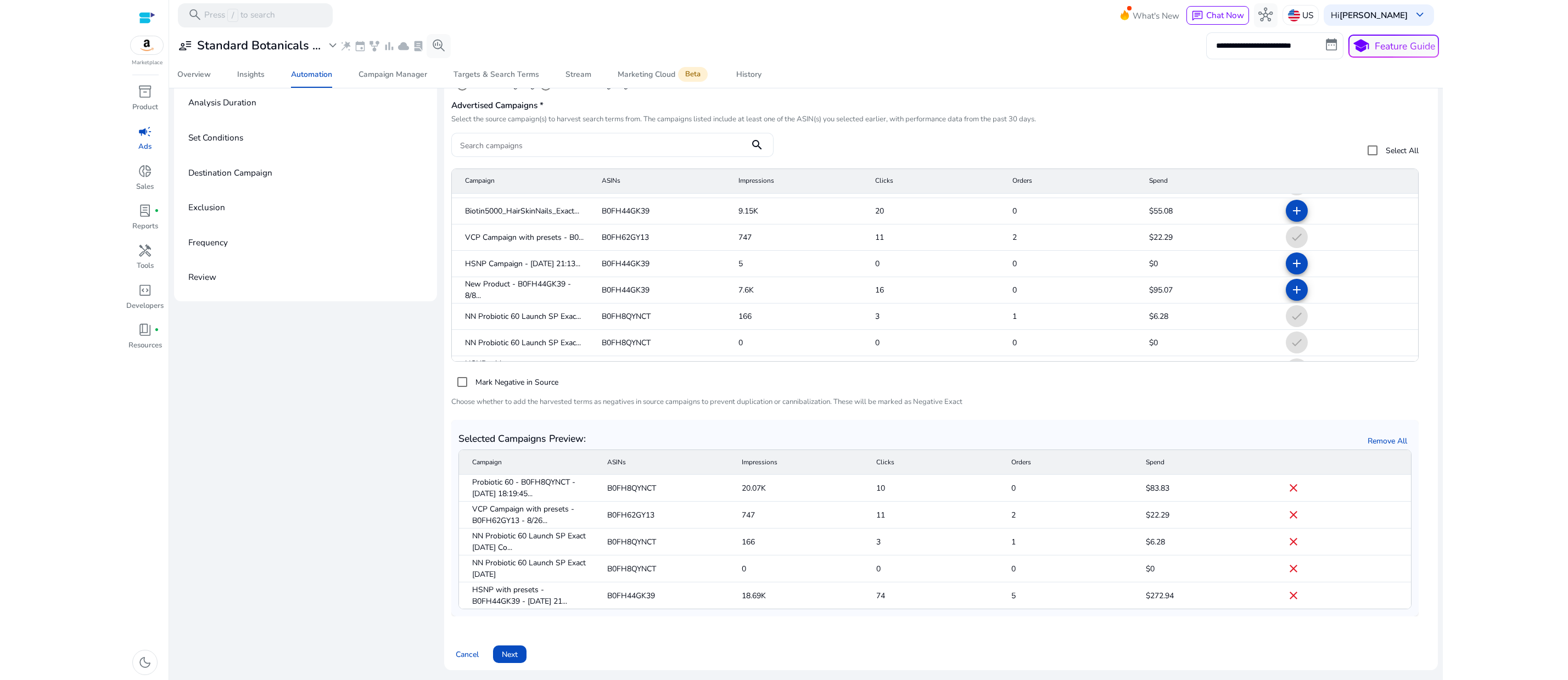
scroll to position [0, 0]
click at [1286, 568] on mat-icon "close" at bounding box center [1293, 569] width 13 height 13
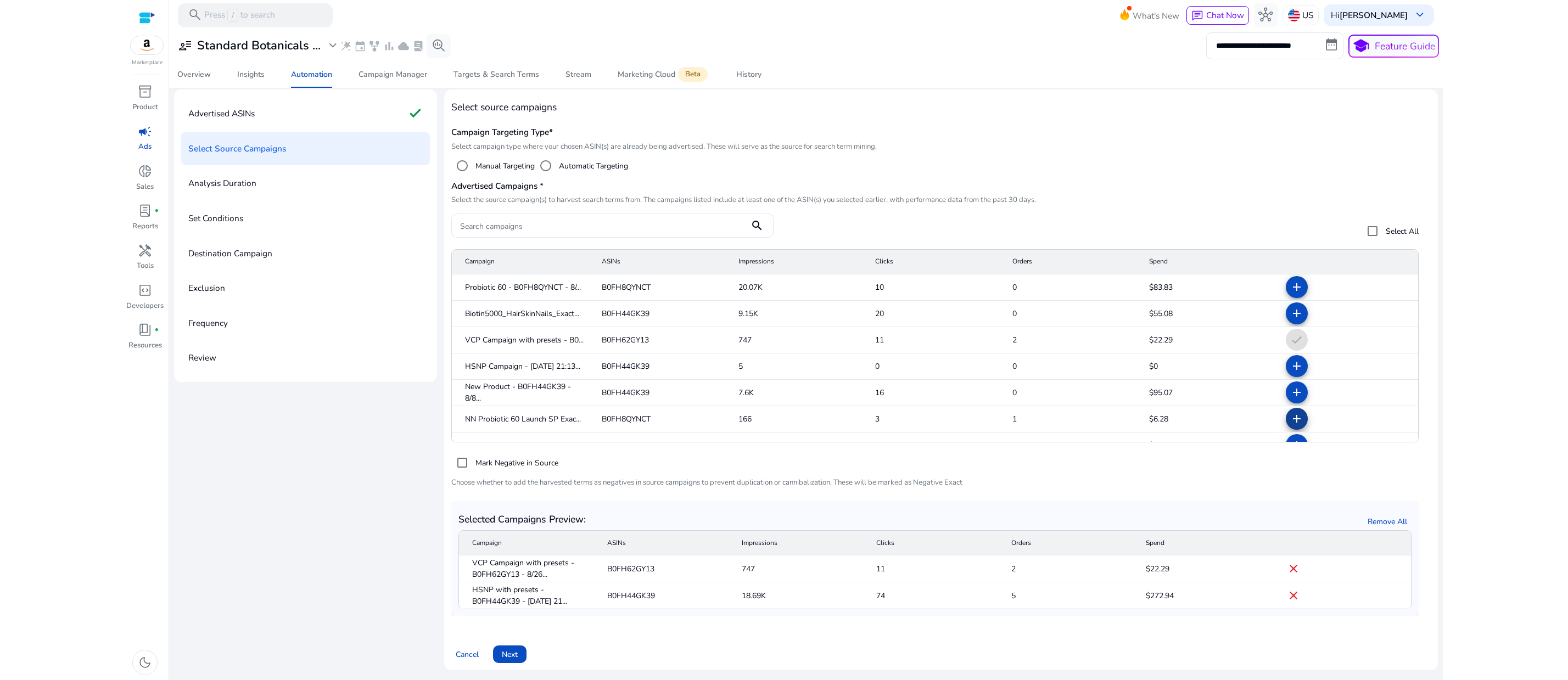
click at [1290, 412] on mat-icon "add" at bounding box center [1296, 419] width 13 height 13
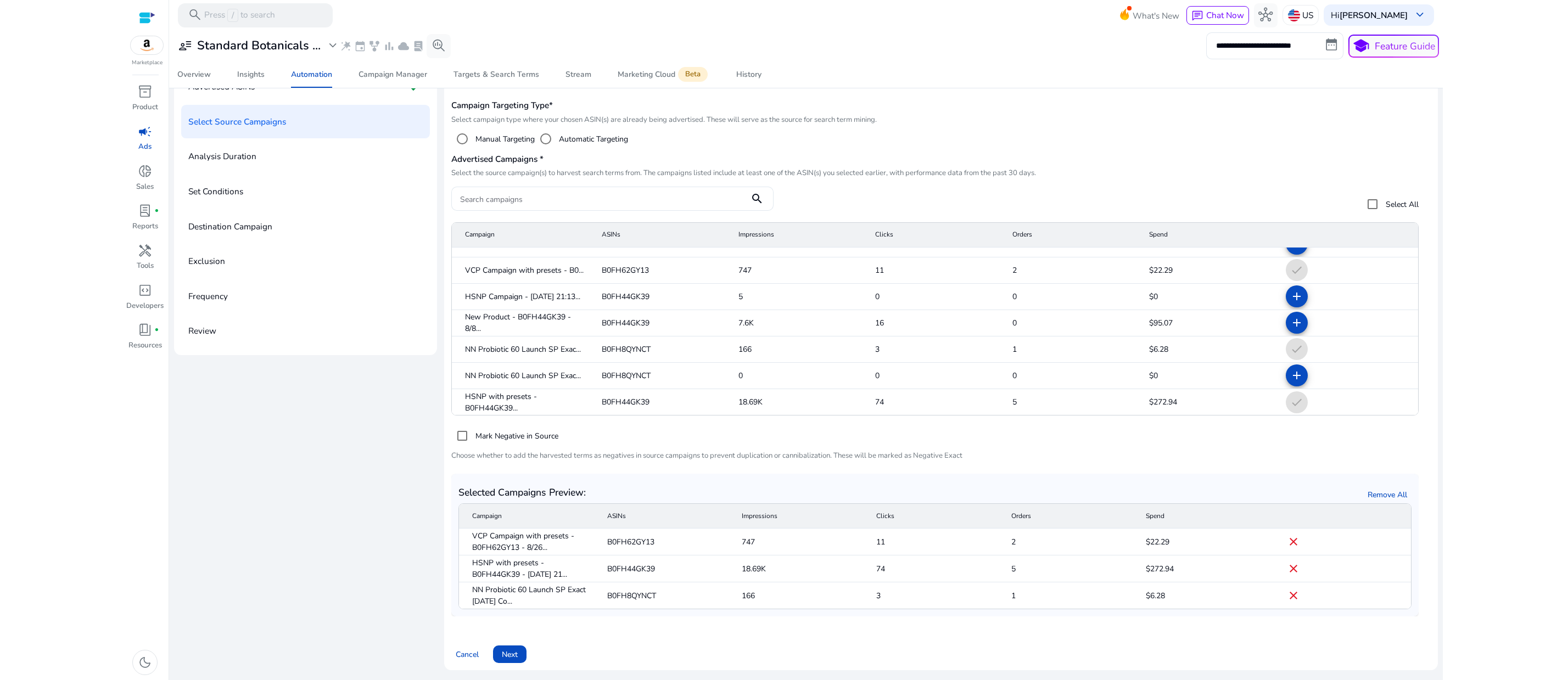
scroll to position [46, 0]
click at [1290, 369] on mat-icon "add" at bounding box center [1296, 375] width 13 height 13
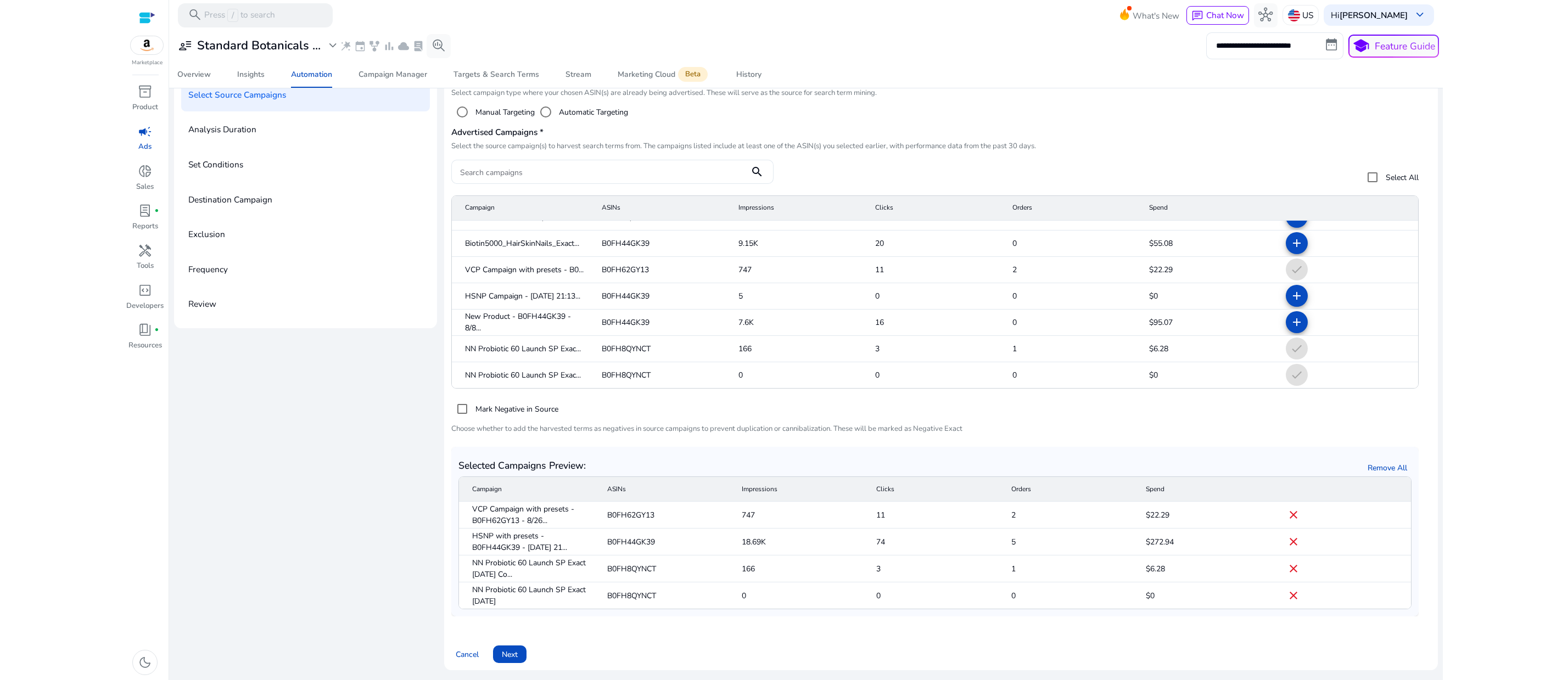
scroll to position [5, 0]
click at [1290, 302] on mat-icon "add" at bounding box center [1296, 308] width 13 height 13
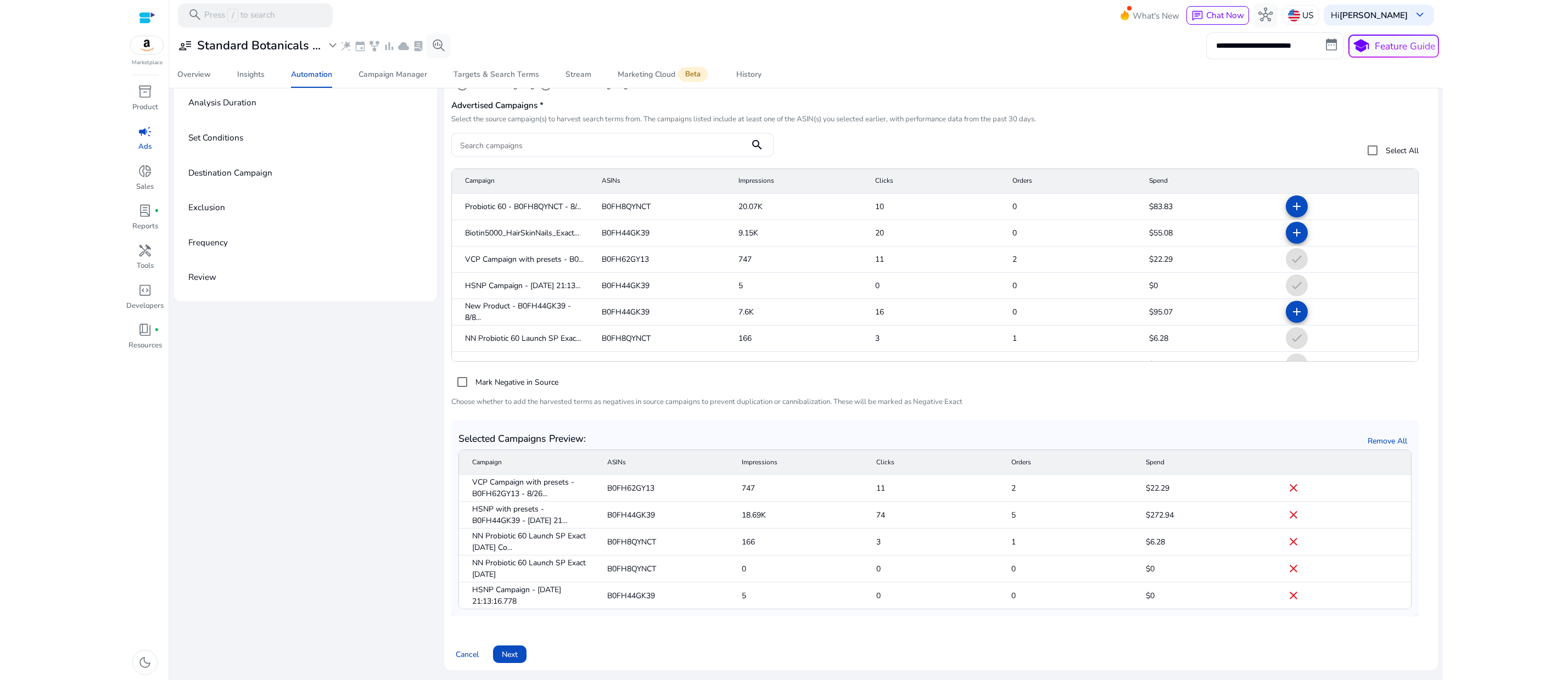
scroll to position [100, 0]
drag, startPoint x: 459, startPoint y: 322, endPoint x: 1301, endPoint y: 358, distance: 842.8
click at [1301, 358] on div "Select source campaigns Campaign Targeting Type* Select campaign type where you…" at bounding box center [940, 340] width 993 height 662
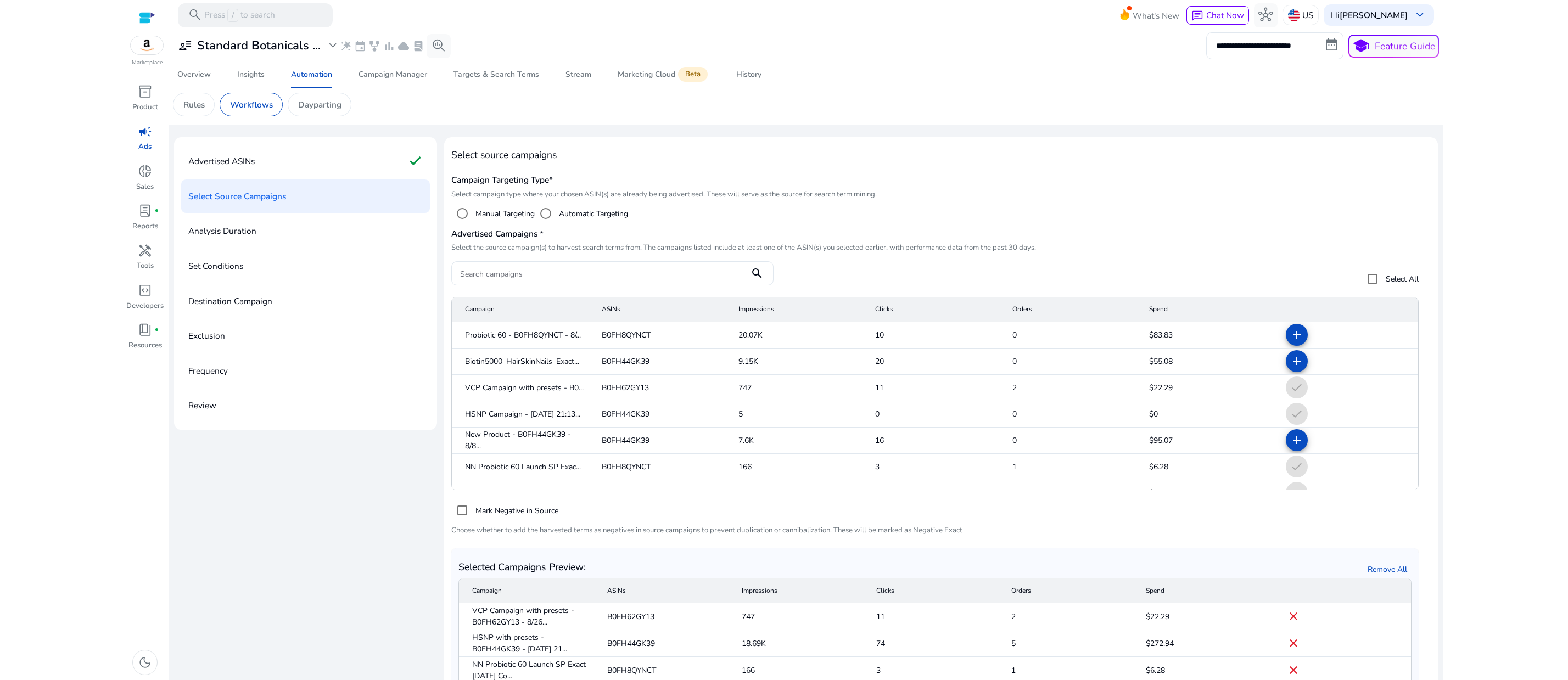
scroll to position [0, 0]
click at [603, 284] on input "Search campaigns" at bounding box center [600, 278] width 280 height 12
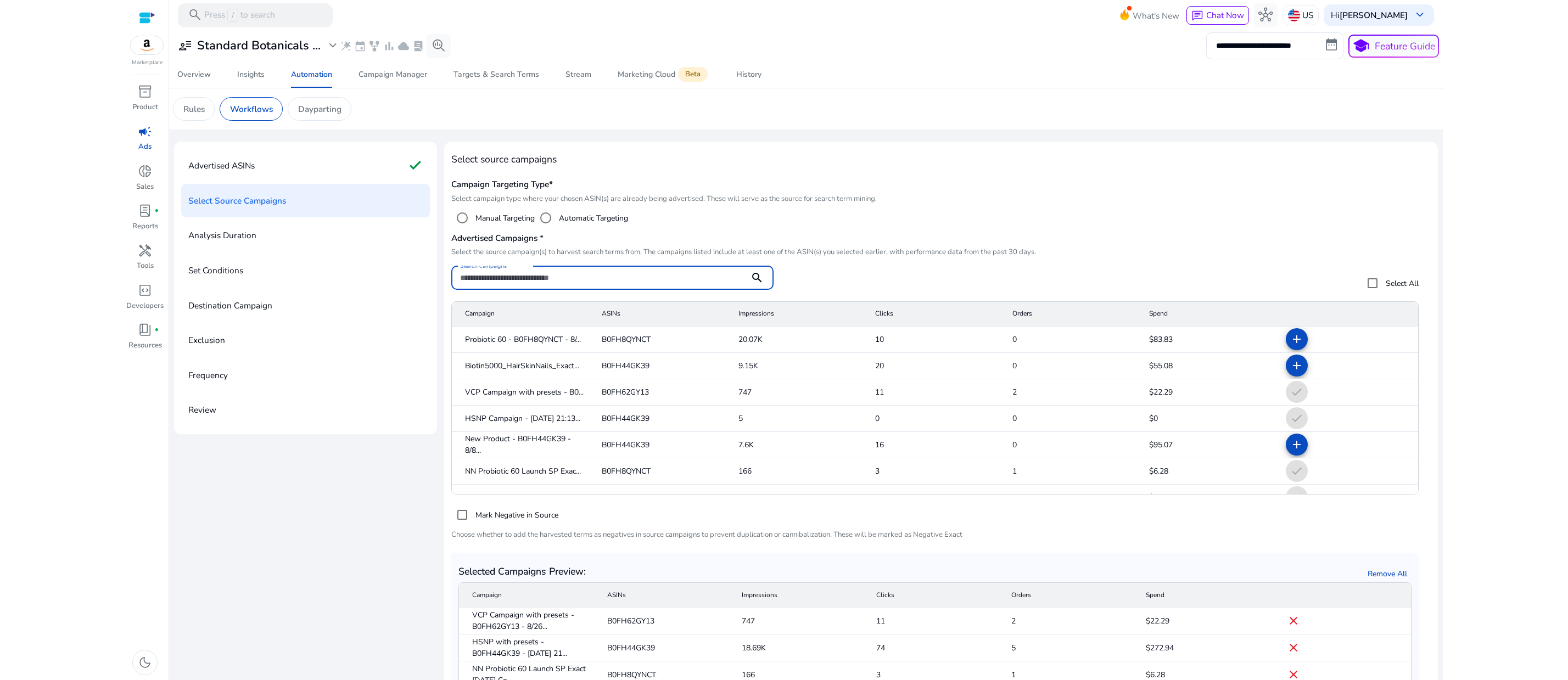
click at [621, 284] on input "Search campaigns" at bounding box center [600, 278] width 280 height 12
click at [938, 302] on div "Search campaigns search Select All" at bounding box center [934, 283] width 967 height 36
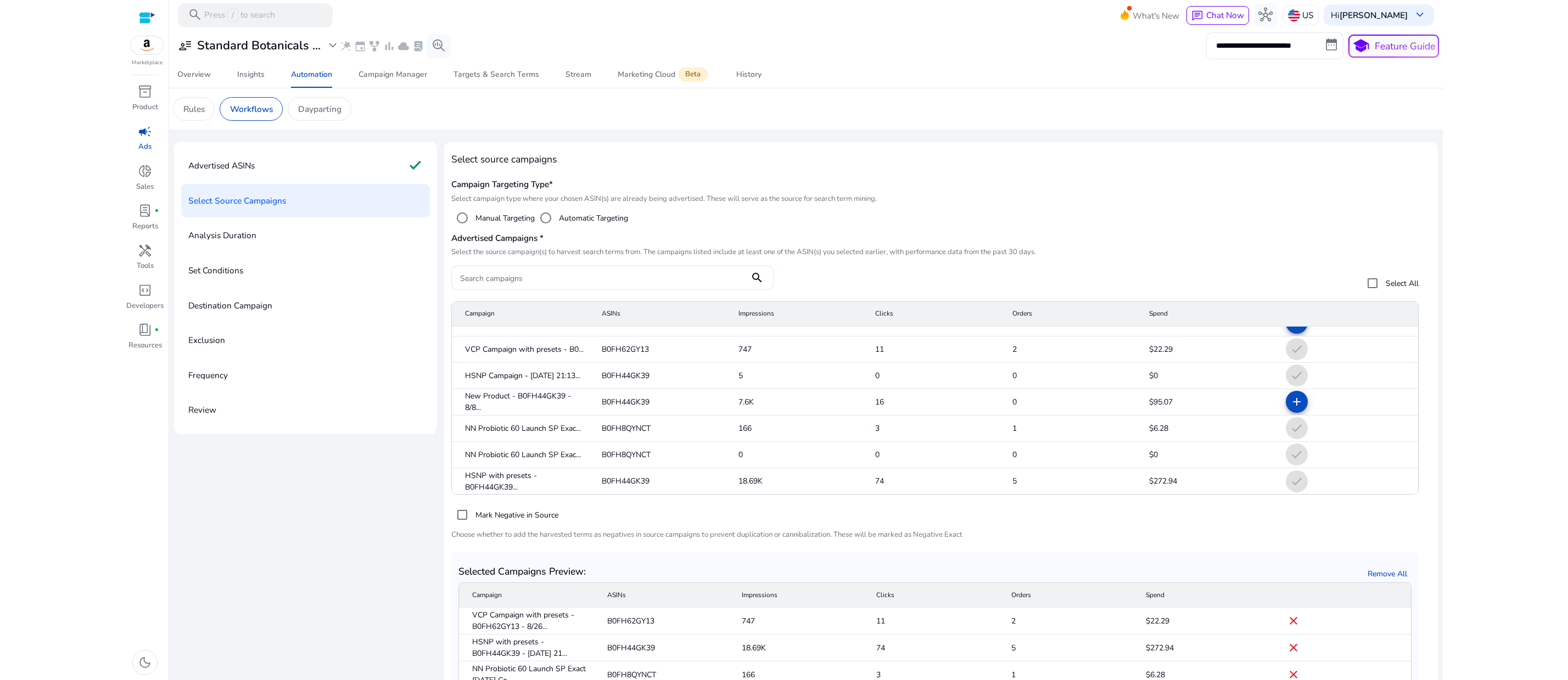
scroll to position [16, 0]
drag, startPoint x: 458, startPoint y: 583, endPoint x: 1177, endPoint y: 612, distance: 719.6
click at [1333, 619] on div "Select source campaigns Campaign Targeting Type* Select campaign type where you…" at bounding box center [940, 472] width 993 height 662
copy div "Mark Negative in Source Choose whether to add the harvested terms as negatives …"
click at [369, 638] on div "Advertised ASINs check Select Source Campaigns Analysis Duration Set Conditions…" at bounding box center [806, 477] width 1264 height 671
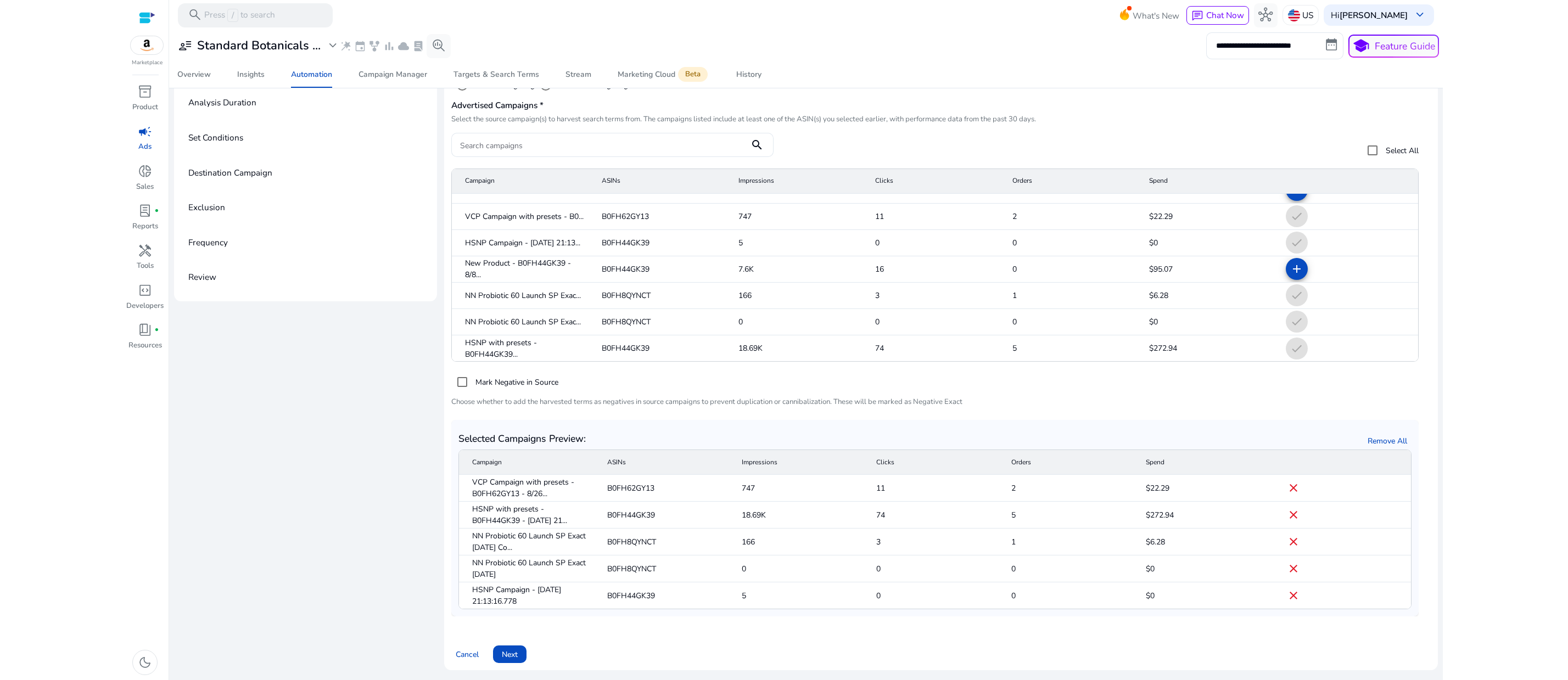
scroll to position [175, 0]
click at [518, 649] on span "Next" at bounding box center [509, 655] width 16 height 12
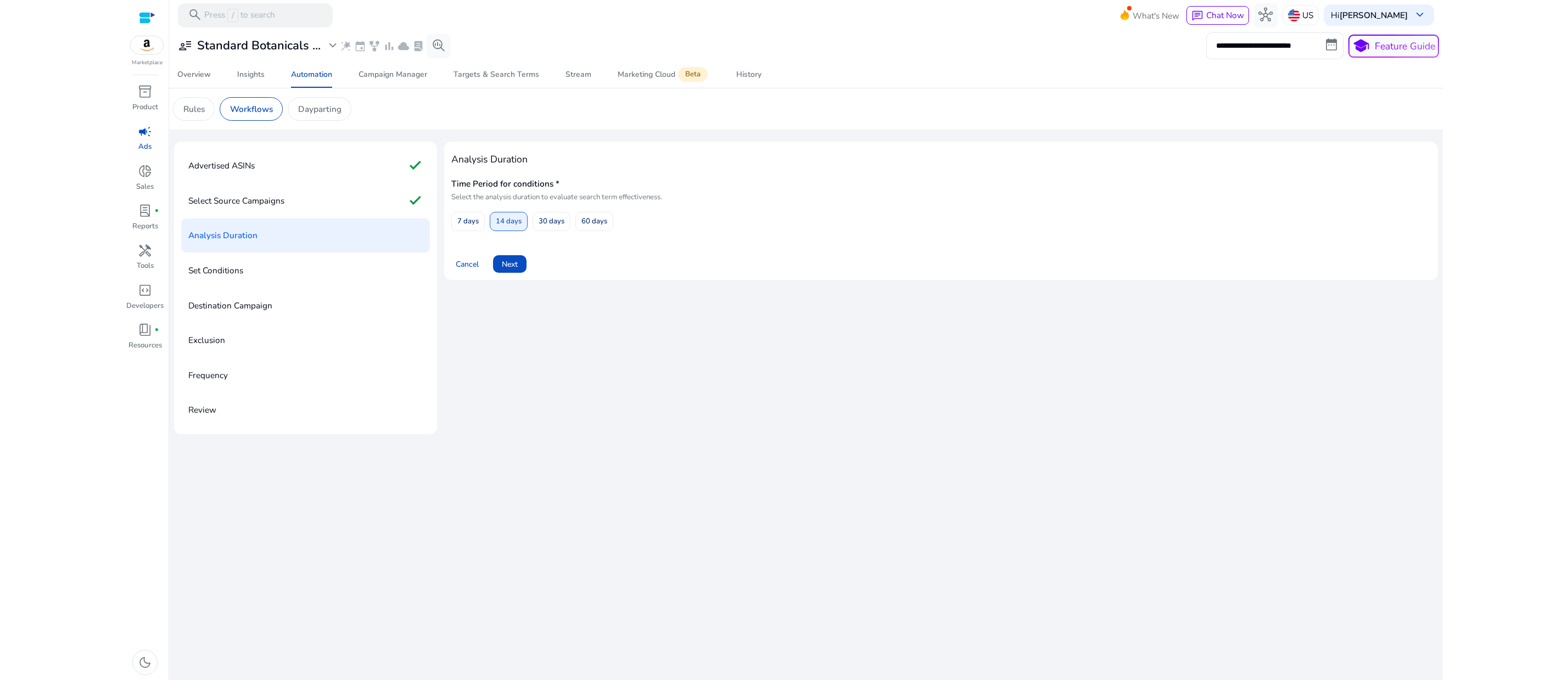
scroll to position [0, 0]
drag, startPoint x: 467, startPoint y: 202, endPoint x: 731, endPoint y: 307, distance: 284.1
click at [731, 273] on div "Analysis Duration Time Period for conditions * Select the analysis duration to …" at bounding box center [940, 211] width 979 height 124
copy div "Analysis Duration Time Period for conditions * Select the analysis duration to …"
click at [766, 434] on div "Analysis Duration Time Period for conditions * Select the analysis duration to …" at bounding box center [940, 288] width 993 height 292
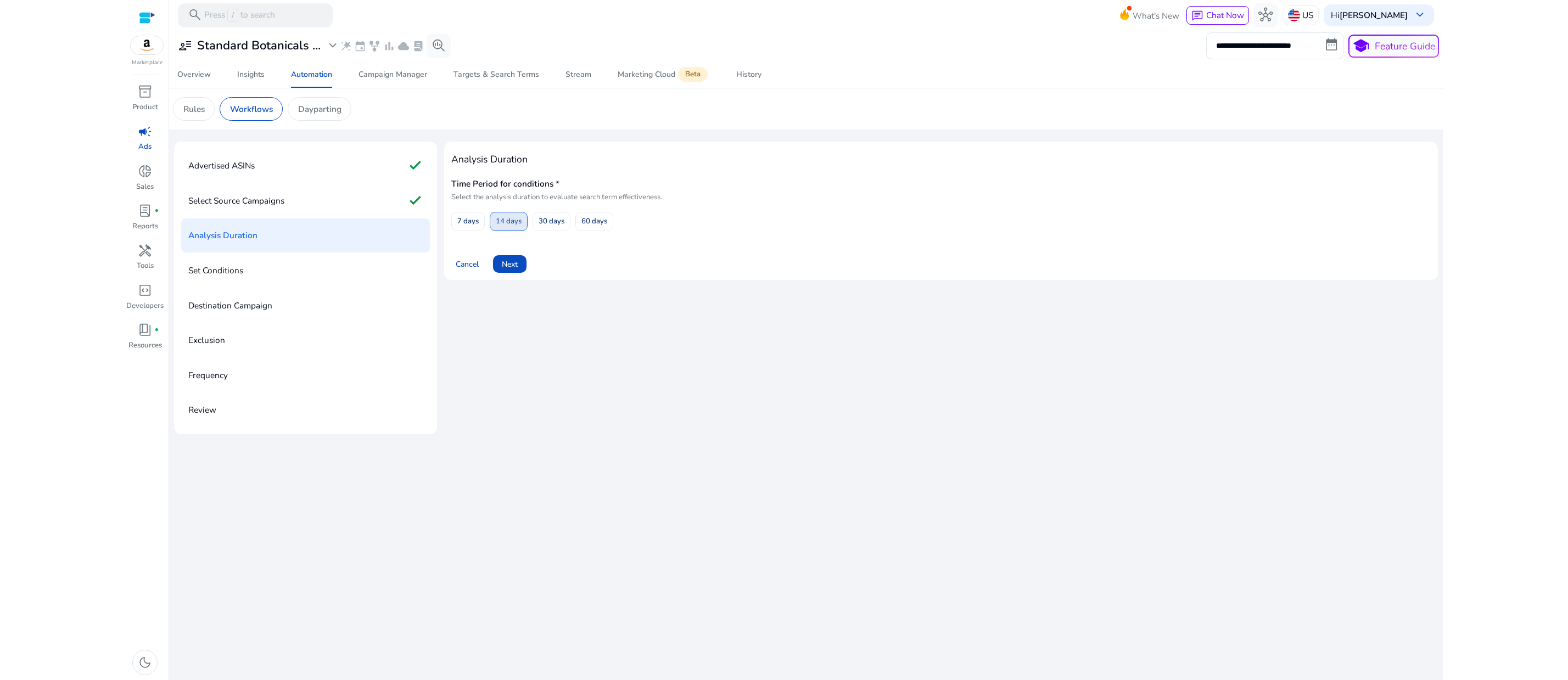
click at [522, 231] on span "14 days" at bounding box center [509, 221] width 26 height 19
click at [518, 270] on span "Next" at bounding box center [509, 265] width 16 height 12
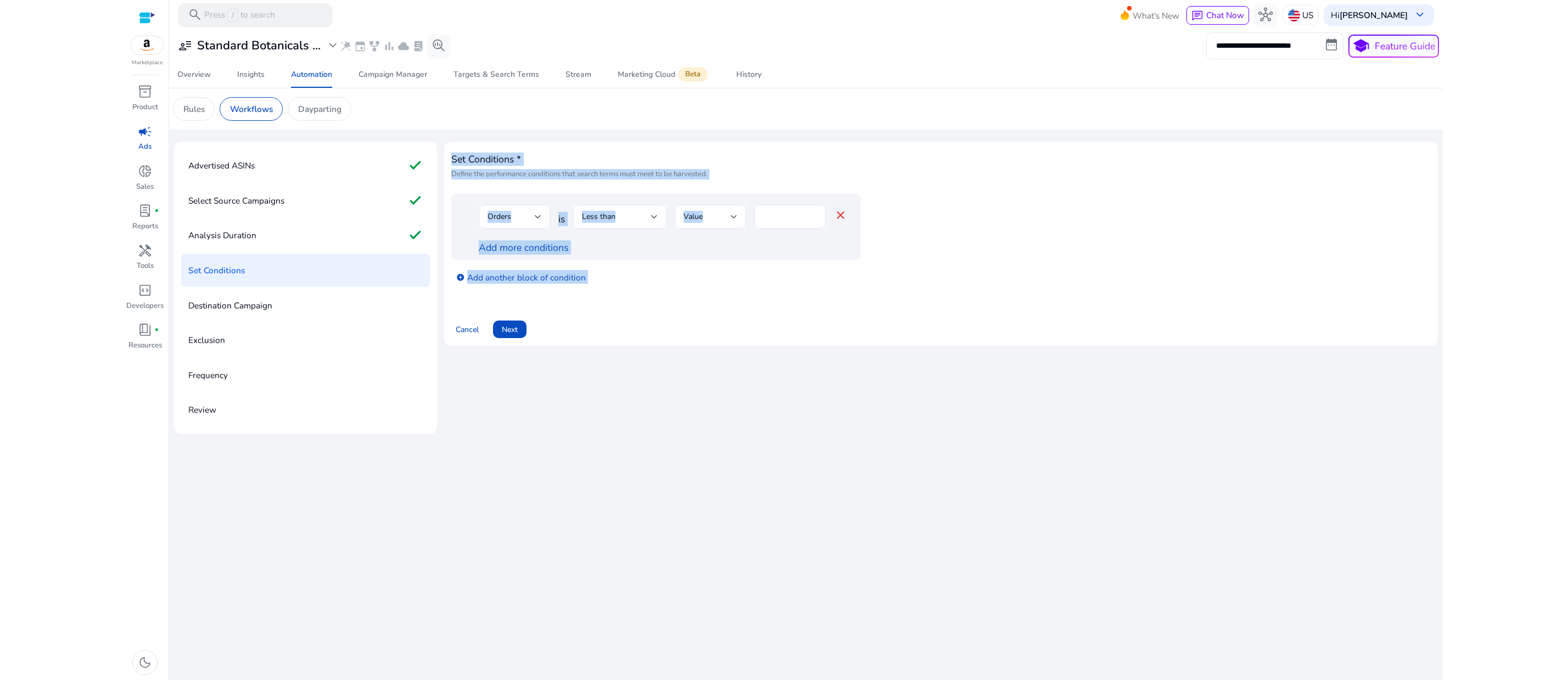
drag, startPoint x: 469, startPoint y: 199, endPoint x: 614, endPoint y: 461, distance: 299.4
click at [615, 434] on div "Set Conditions * Define the performance conditions that search terms must meet …" at bounding box center [940, 288] width 993 height 292
copy body "Set Conditions * Define the performance conditions that search terms must meet …"
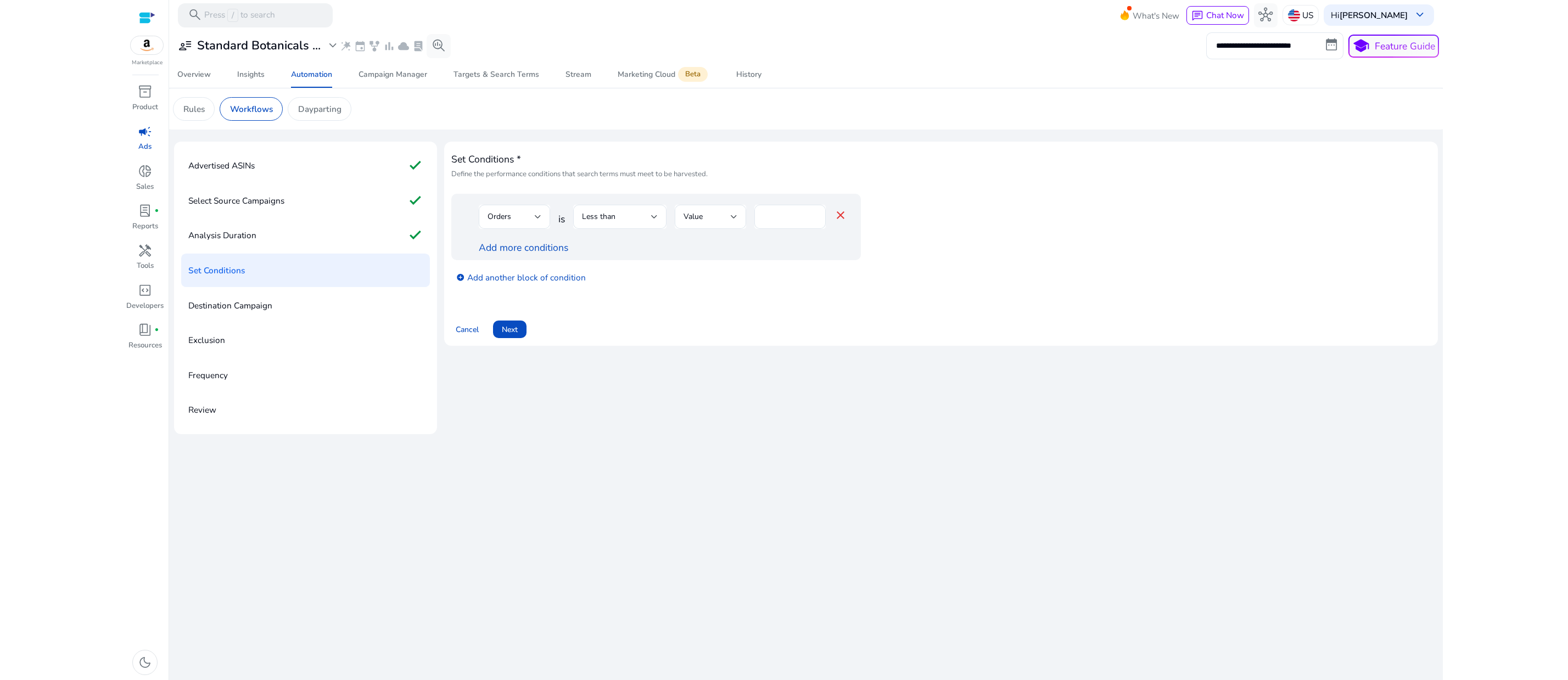
click at [764, 434] on div "Set Conditions * Define the performance conditions that search terms must meet …" at bounding box center [940, 288] width 993 height 292
click at [737, 219] on div at bounding box center [734, 217] width 6 height 5
click at [646, 576] on div at bounding box center [784, 340] width 1568 height 680
click at [541, 219] on div at bounding box center [538, 217] width 6 height 5
click at [610, 566] on div at bounding box center [784, 340] width 1568 height 680
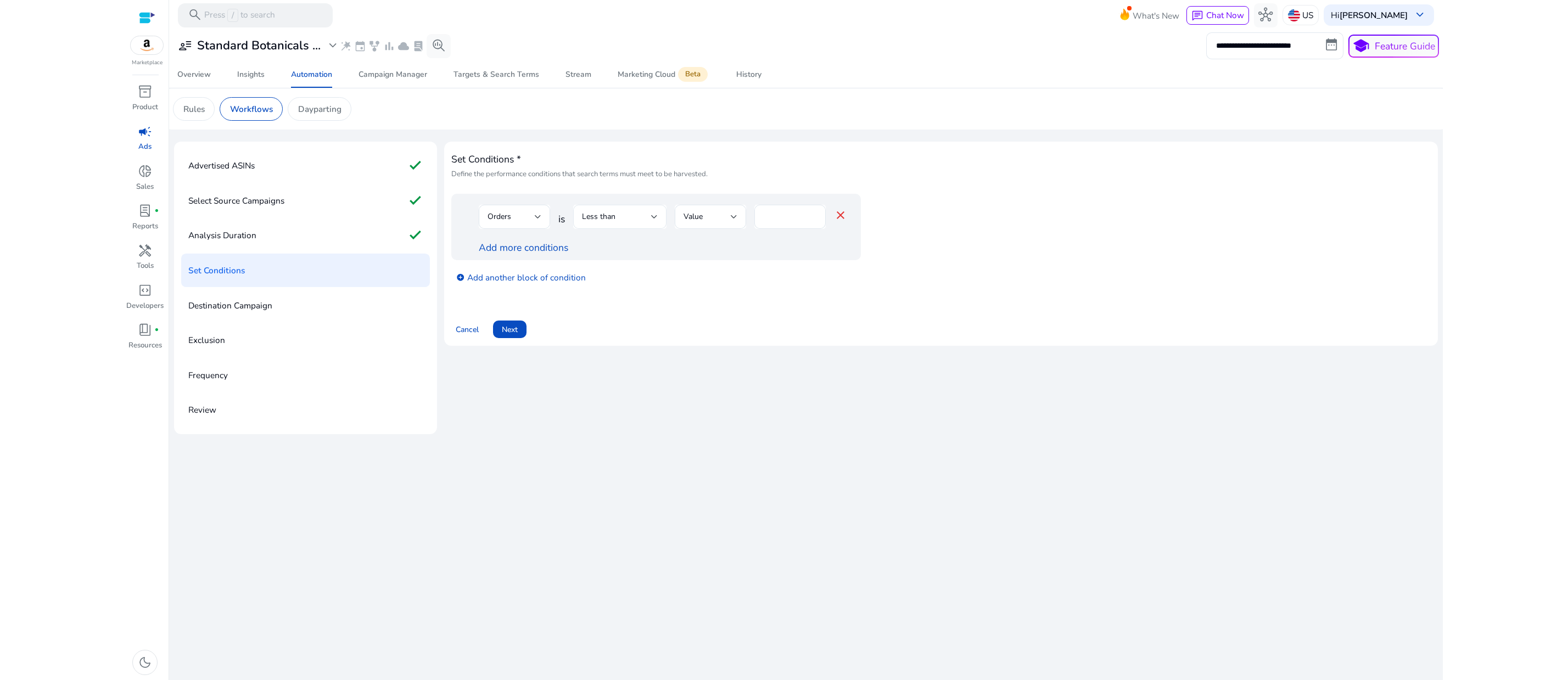
click at [657, 219] on div at bounding box center [654, 217] width 6 height 5
click at [636, 515] on div at bounding box center [784, 340] width 1568 height 680
click at [548, 284] on link "add_circle Add another block of condition" at bounding box center [521, 276] width 129 height 14
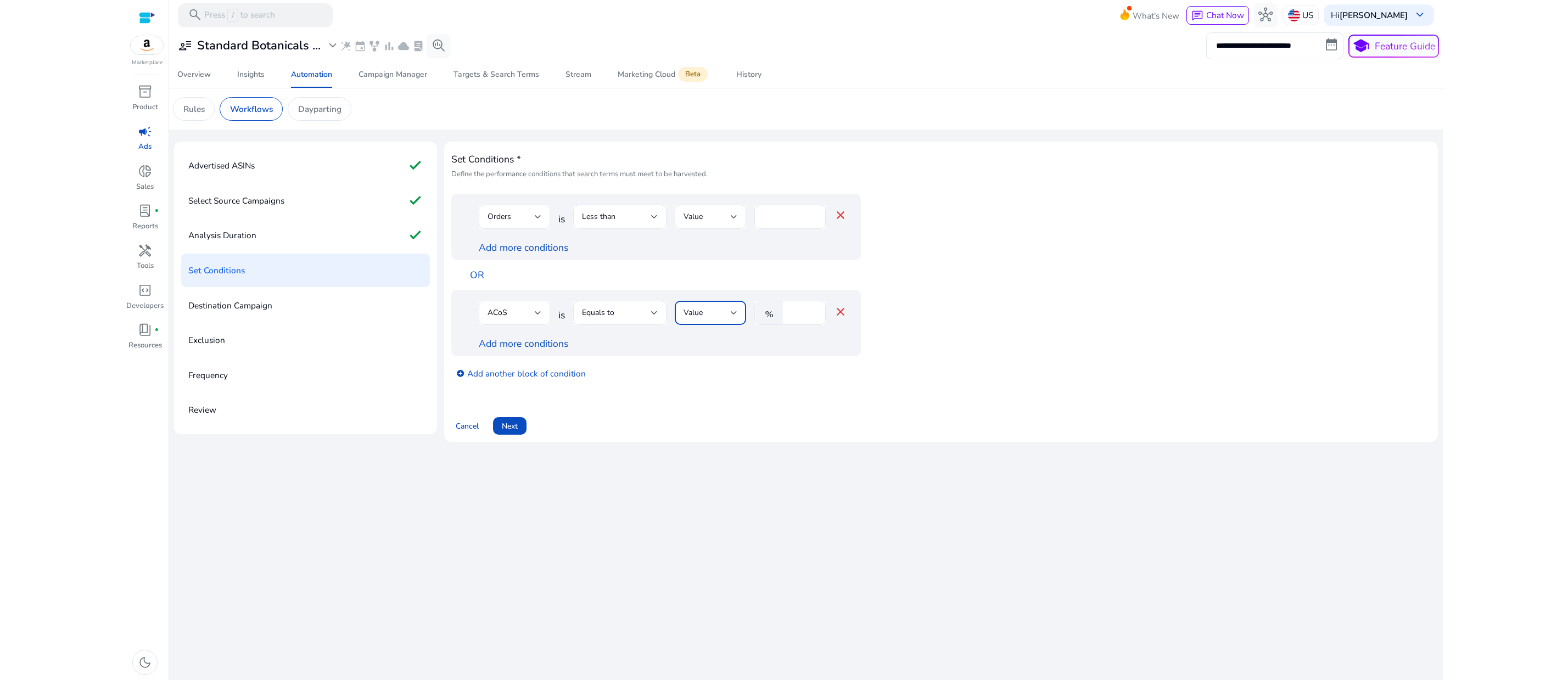
click at [737, 315] on div at bounding box center [734, 313] width 6 height 5
drag, startPoint x: 871, startPoint y: 564, endPoint x: 853, endPoint y: 509, distance: 57.9
click at [872, 562] on div at bounding box center [784, 340] width 1568 height 680
click at [817, 325] on div "****" at bounding box center [802, 313] width 28 height 24
type input "*"
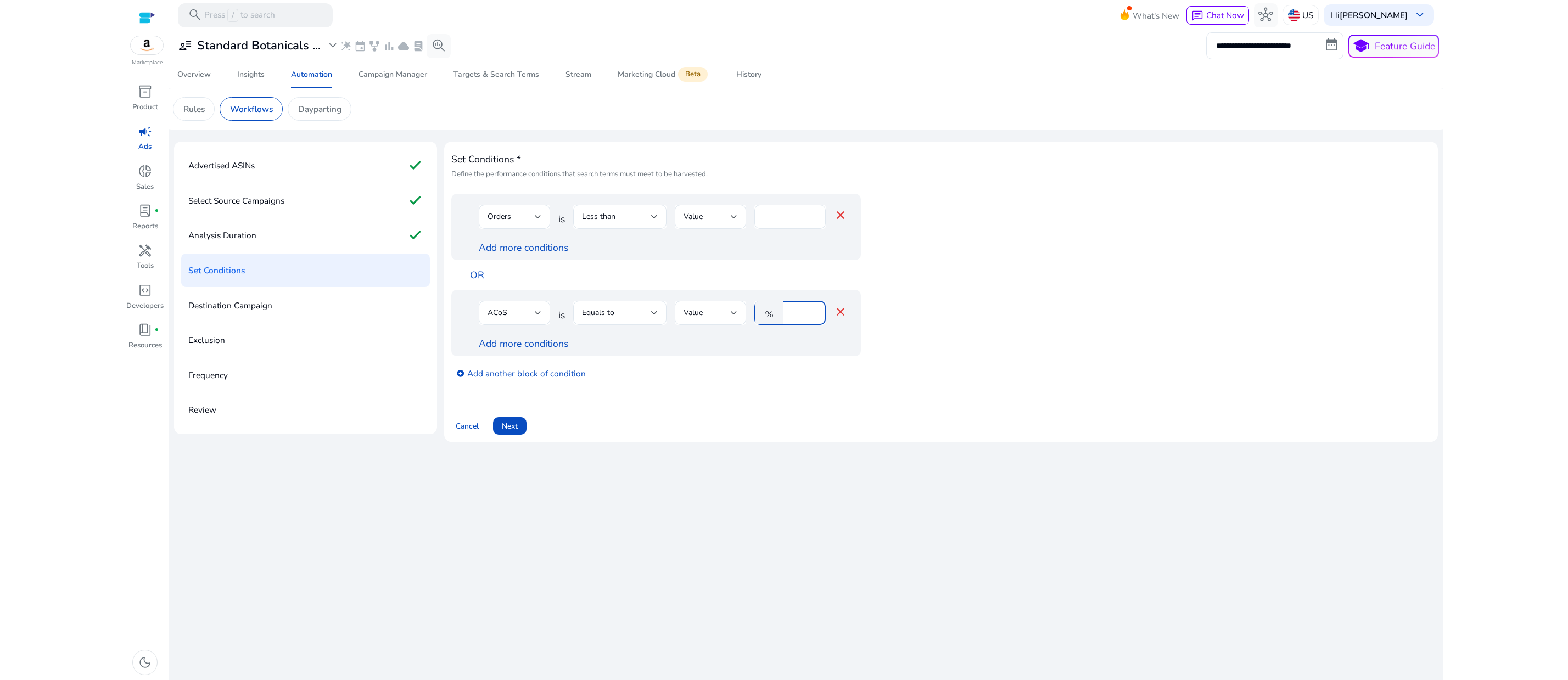
type input "**"
click at [842, 435] on div "Cancel Next" at bounding box center [940, 421] width 979 height 27
click at [737, 315] on div at bounding box center [734, 313] width 6 height 5
click at [918, 661] on div at bounding box center [784, 340] width 1568 height 680
click at [737, 219] on div at bounding box center [734, 217] width 6 height 5
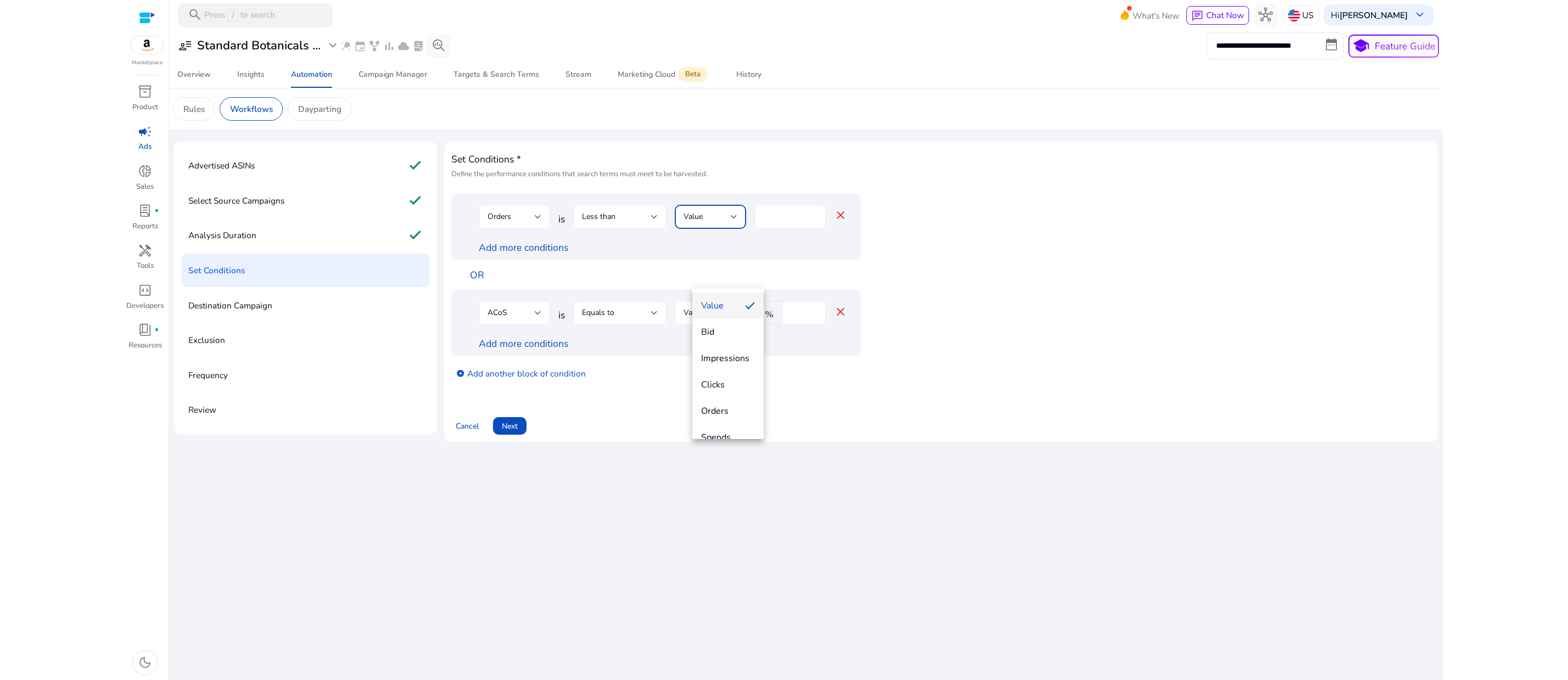
click at [819, 278] on div at bounding box center [784, 340] width 1568 height 680
click at [813, 223] on input "*" at bounding box center [790, 217] width 54 height 12
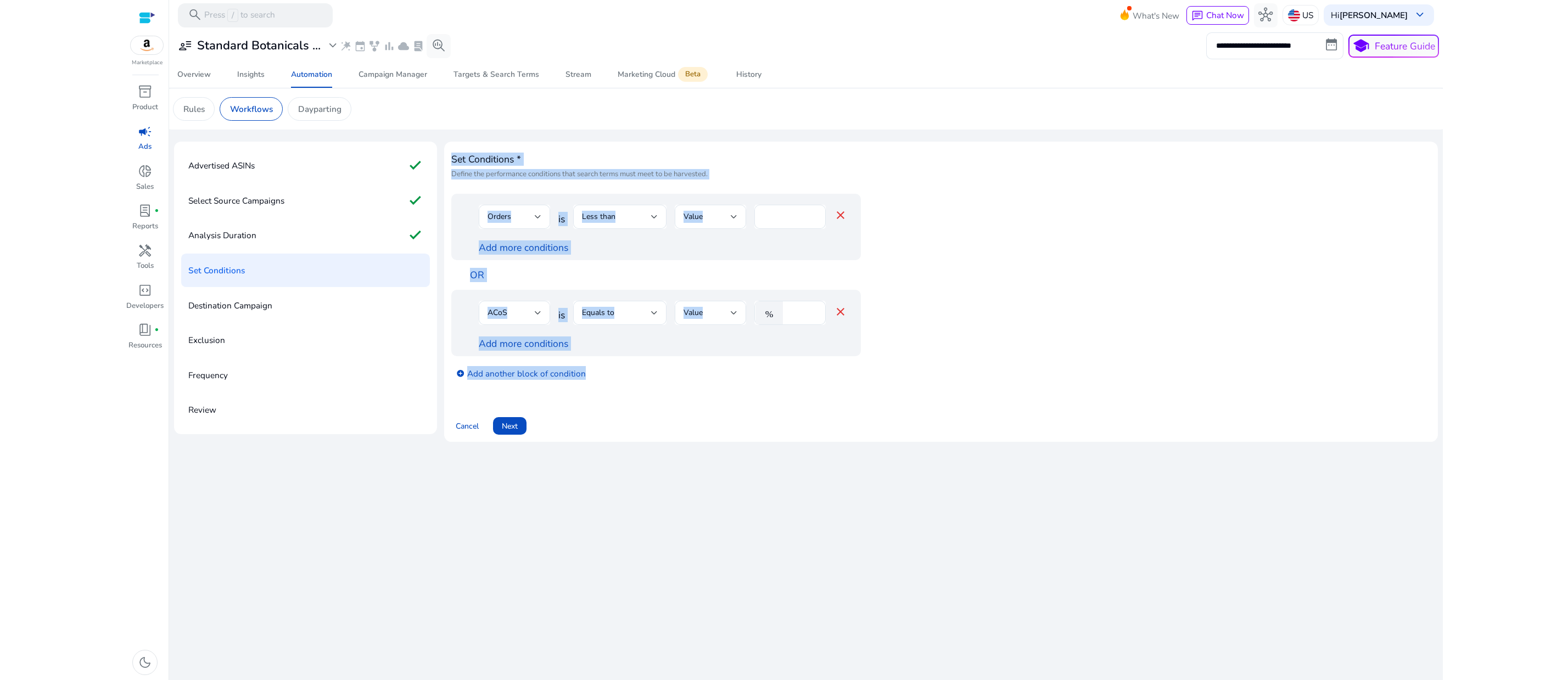
drag, startPoint x: 467, startPoint y: 197, endPoint x: 733, endPoint y: 501, distance: 403.9
click at [733, 435] on div "Set Conditions * Define the performance conditions that search terms must meet …" at bounding box center [940, 292] width 979 height 286
copy div "Set Conditions * Define the performance conditions that search terms must meet …"
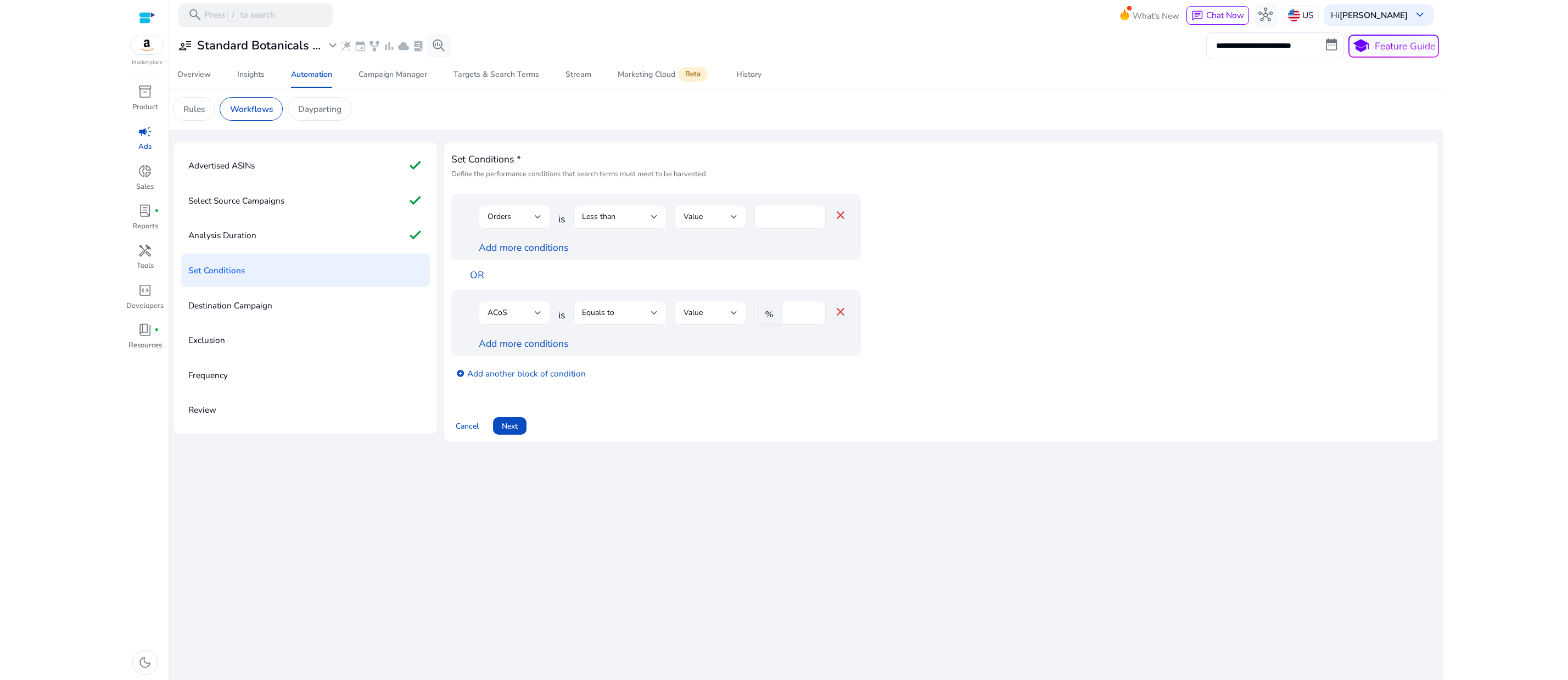
click at [795, 452] on div "Set Conditions * Define the performance conditions that search terms must meet …" at bounding box center [940, 296] width 993 height 310
click at [550, 229] on div "Orders" at bounding box center [514, 216] width 71 height 24
click at [528, 321] on span "ACoS" at bounding box center [527, 327] width 54 height 12
click at [847, 318] on mat-icon "close" at bounding box center [841, 312] width 13 height 13
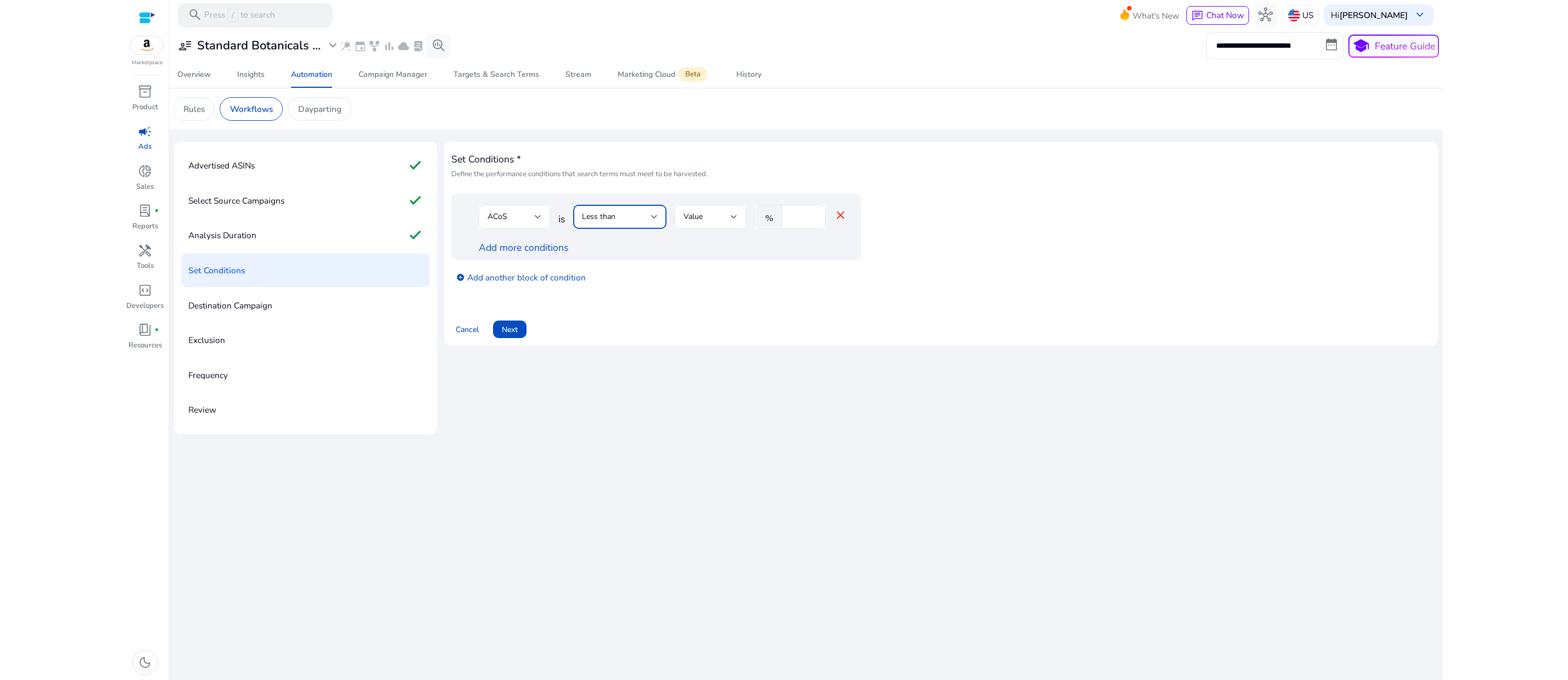
click at [657, 219] on div at bounding box center [654, 217] width 6 height 5
click at [649, 383] on div "Less than equal to" at bounding box center [635, 384] width 73 height 12
click at [737, 219] on div at bounding box center [734, 217] width 6 height 5
click at [927, 414] on div at bounding box center [784, 340] width 1568 height 680
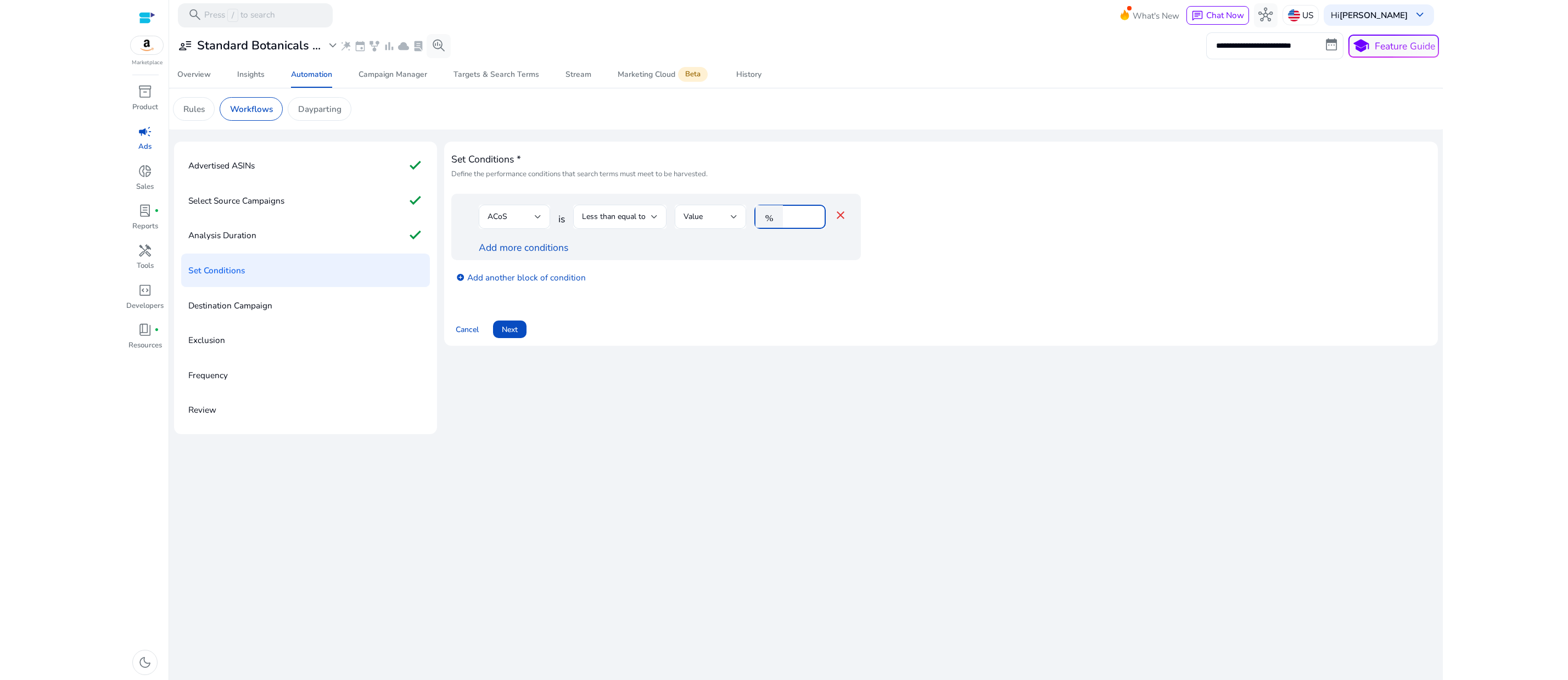
type input "*"
click at [817, 223] on input "*" at bounding box center [802, 217] width 28 height 12
click at [870, 434] on div "Set Conditions * Define the performance conditions that search terms must meet …" at bounding box center [940, 288] width 993 height 292
click at [584, 284] on link "add_circle Add another block of condition" at bounding box center [521, 276] width 129 height 14
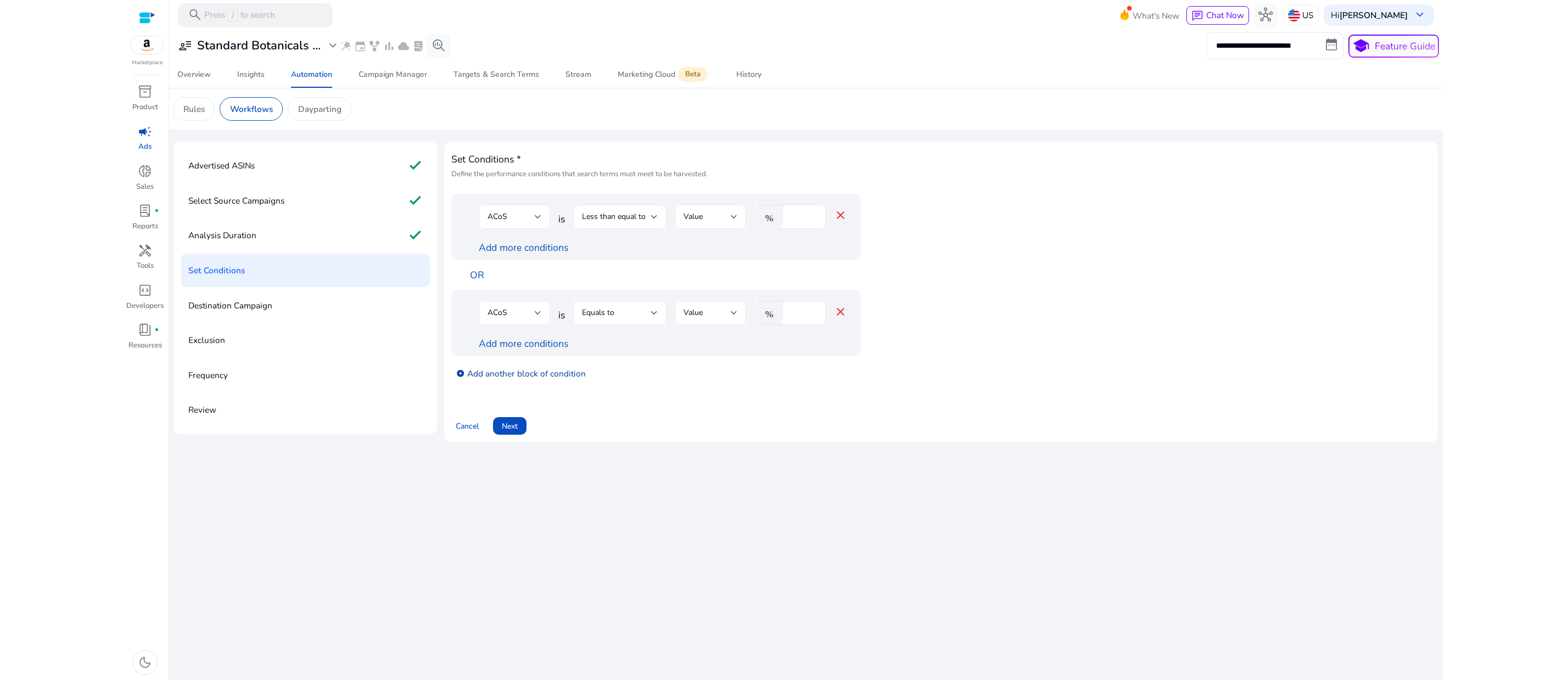
click at [586, 380] on link "add_circle Add another block of condition" at bounding box center [521, 373] width 129 height 14
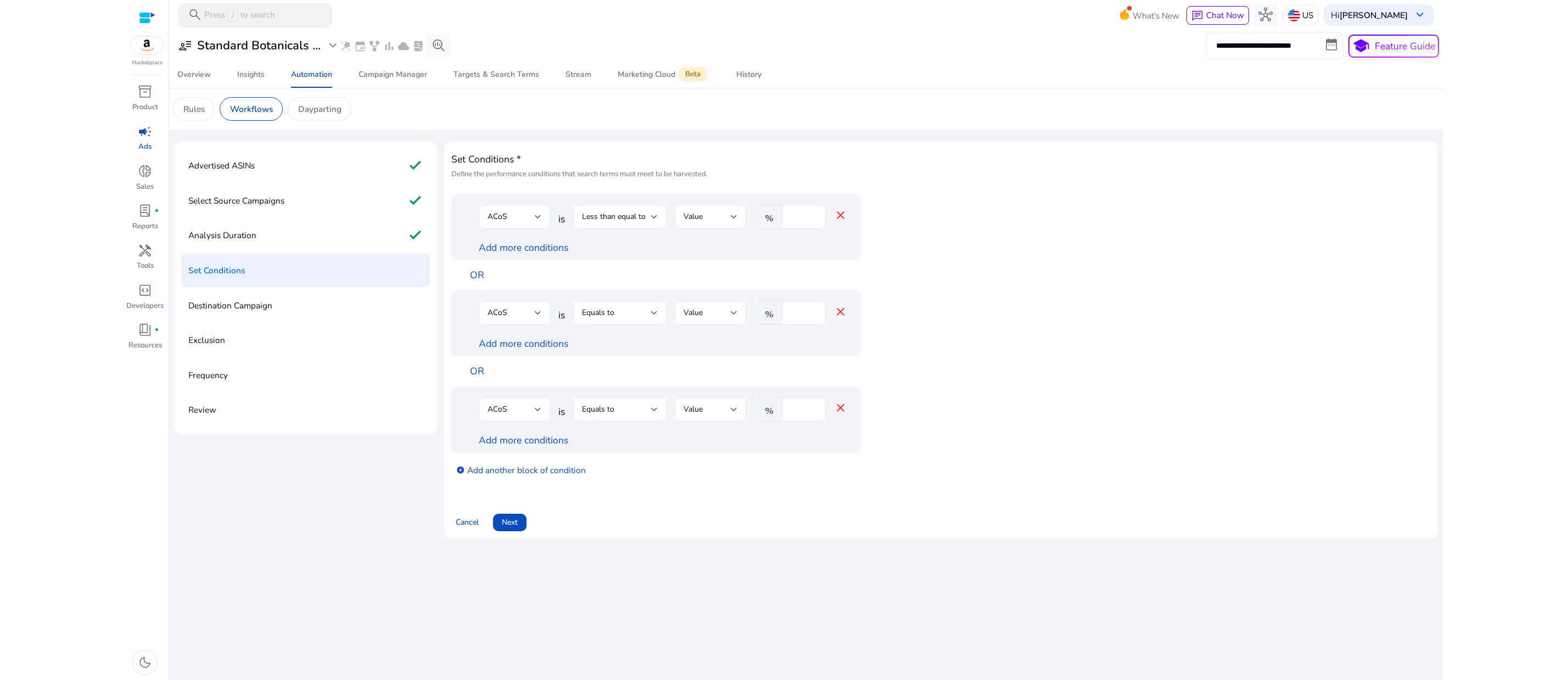
click at [847, 414] on mat-icon "close" at bounding box center [841, 408] width 13 height 13
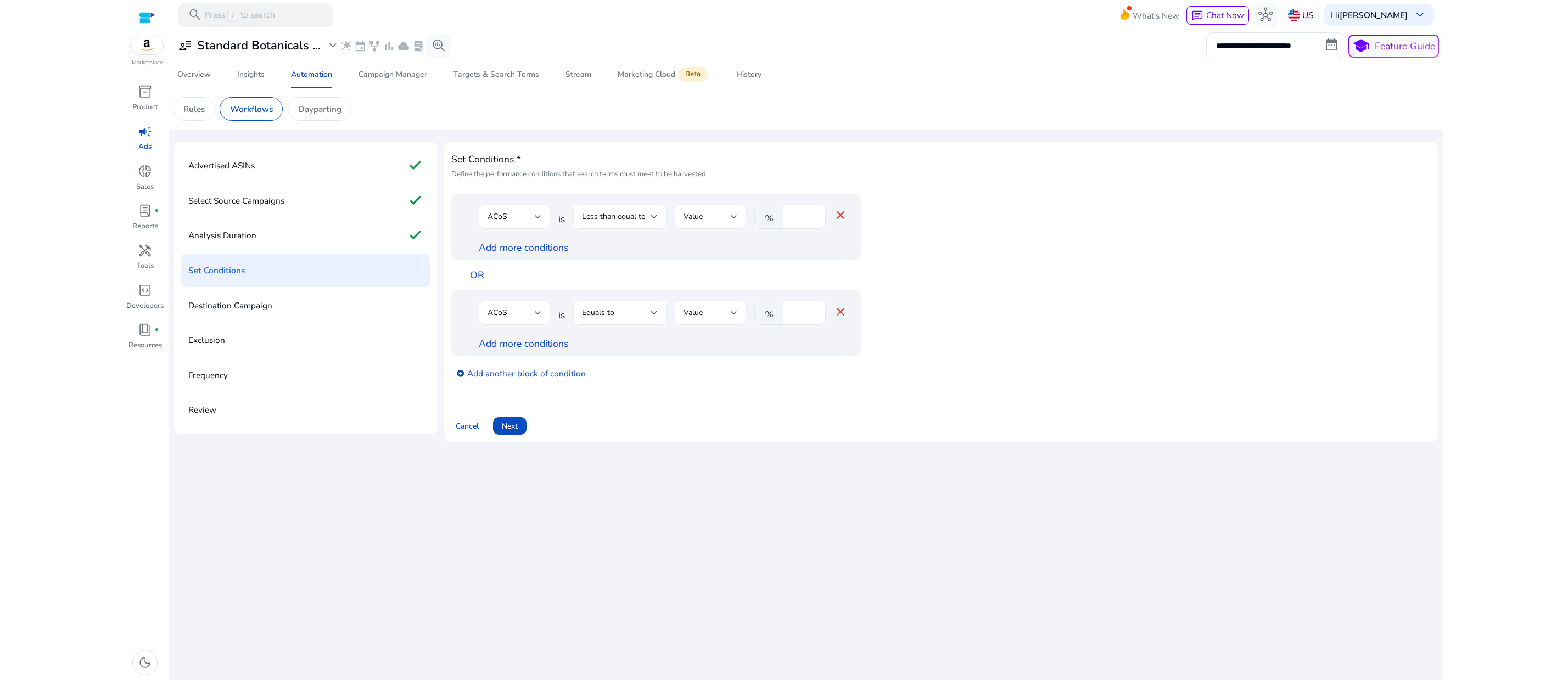
click at [847, 318] on mat-icon "close" at bounding box center [841, 312] width 13 height 13
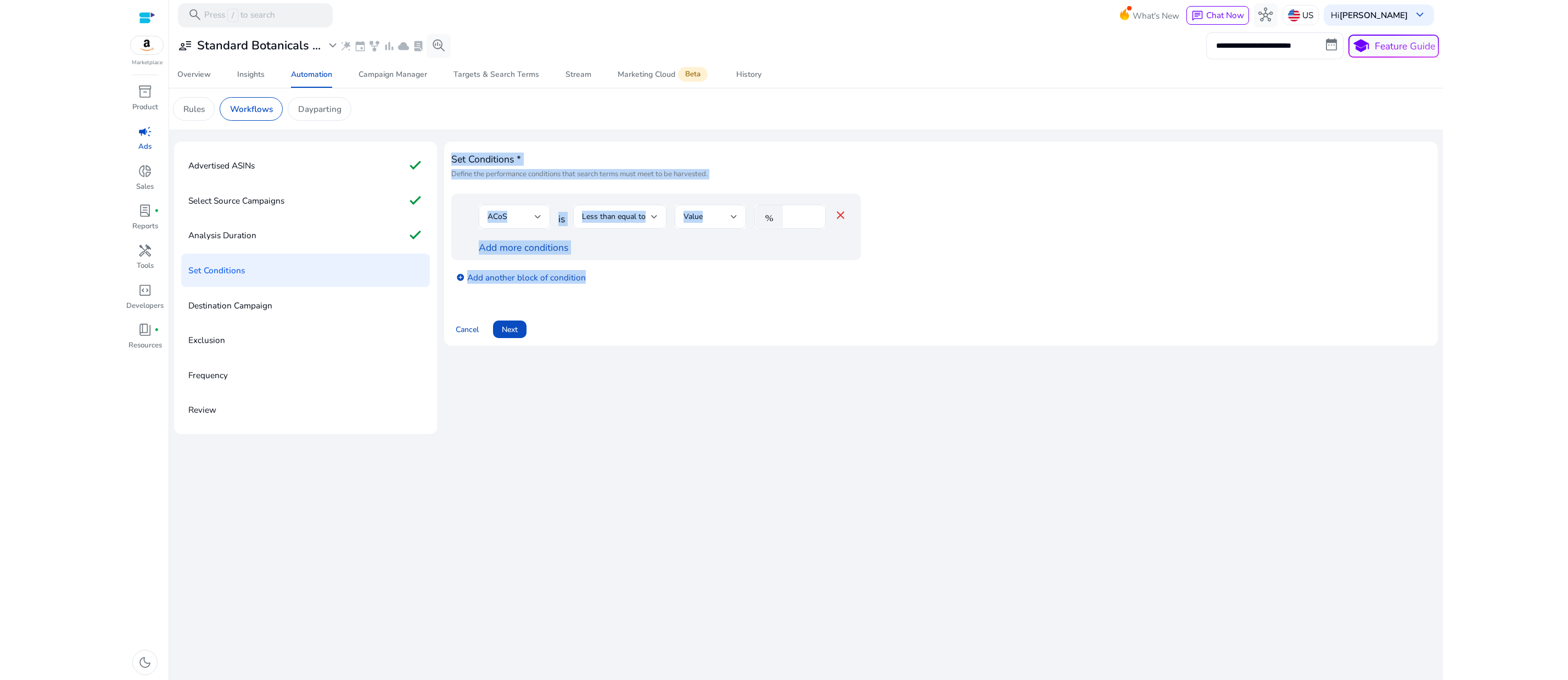
drag, startPoint x: 467, startPoint y: 205, endPoint x: 678, endPoint y: 345, distance: 253.2
click at [682, 296] on div "Set Conditions * Define the performance conditions that search terms must meet …" at bounding box center [940, 223] width 979 height 148
copy div "Set Conditions * Define the performance conditions that search terms must meet …"
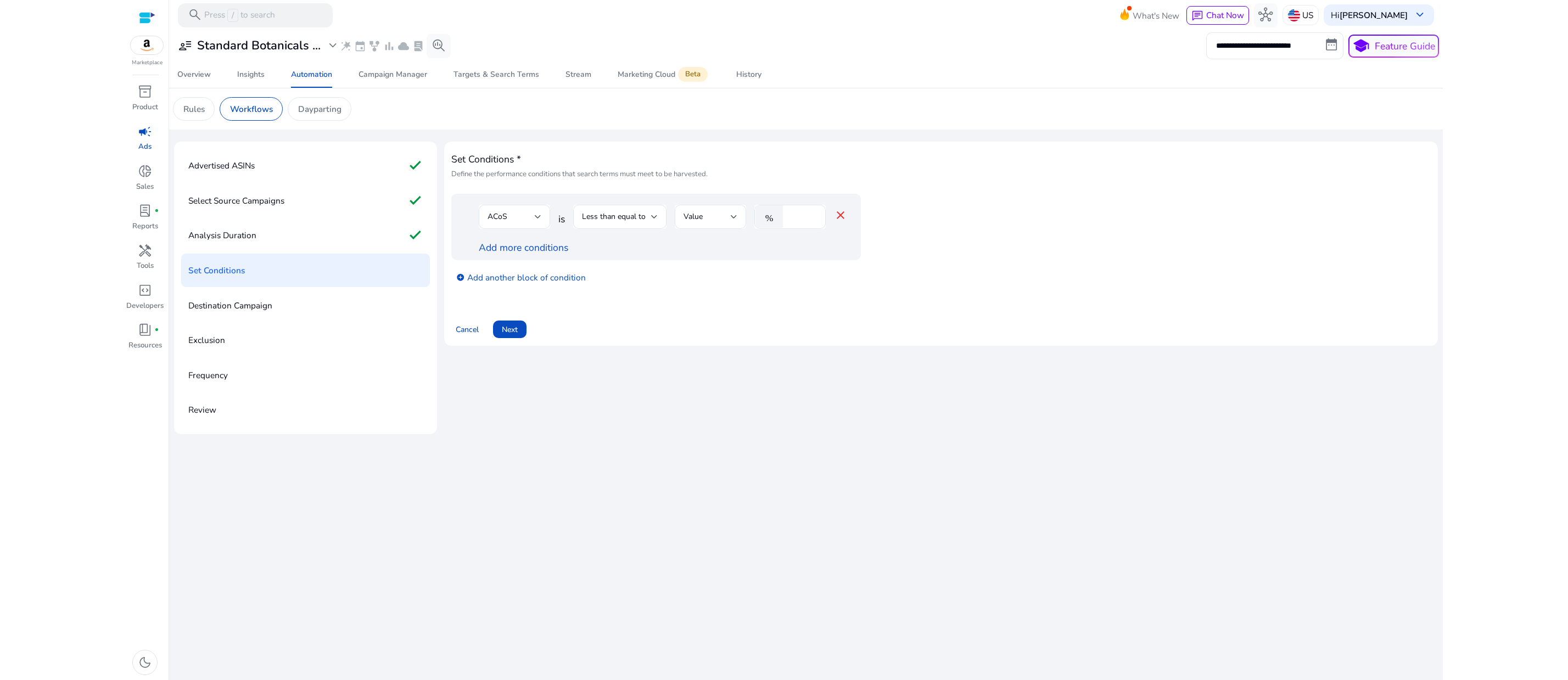
click at [803, 338] on div "Set Conditions * Define the performance conditions that search terms must meet …" at bounding box center [940, 243] width 979 height 190
click at [586, 284] on link "add_circle Add another block of condition" at bounding box center [521, 276] width 129 height 14
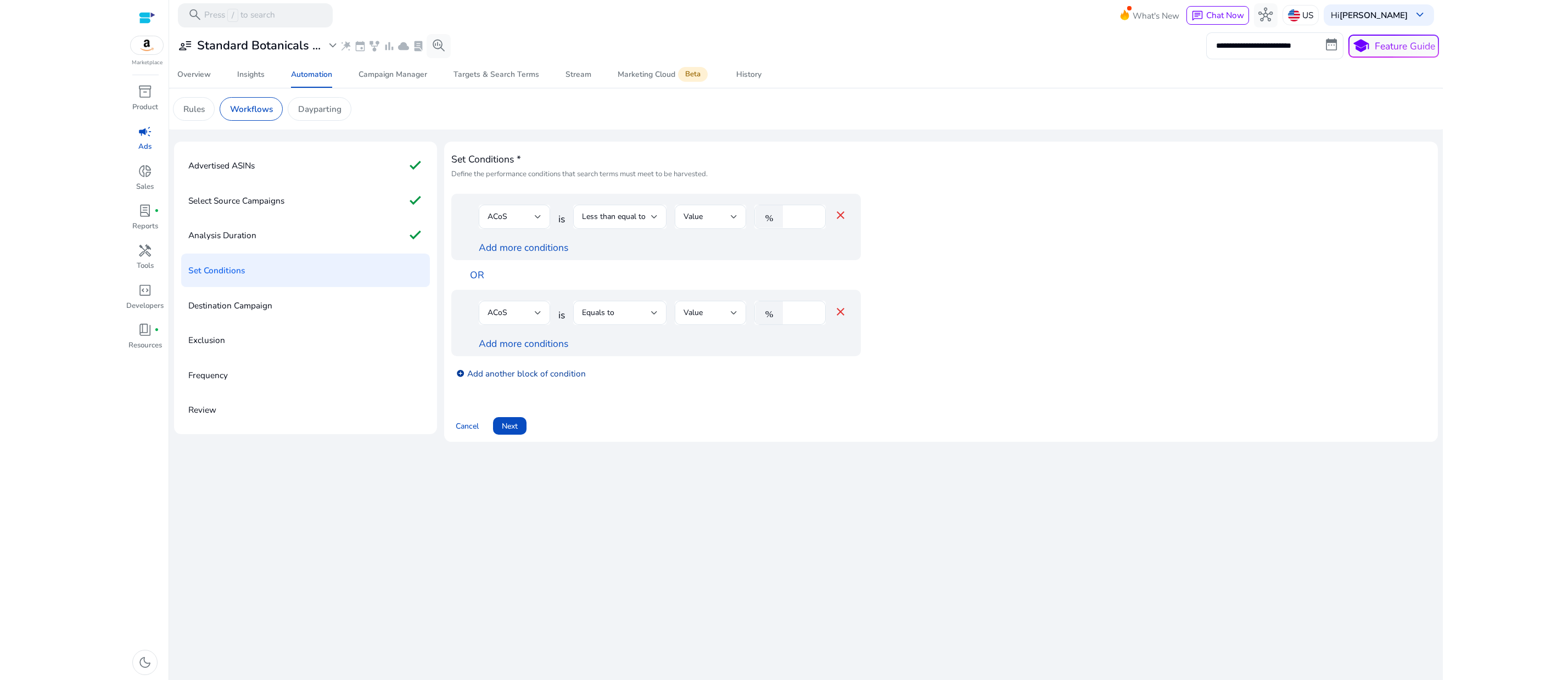
click at [515, 380] on link "add_circle Add another block of condition" at bounding box center [521, 373] width 129 height 14
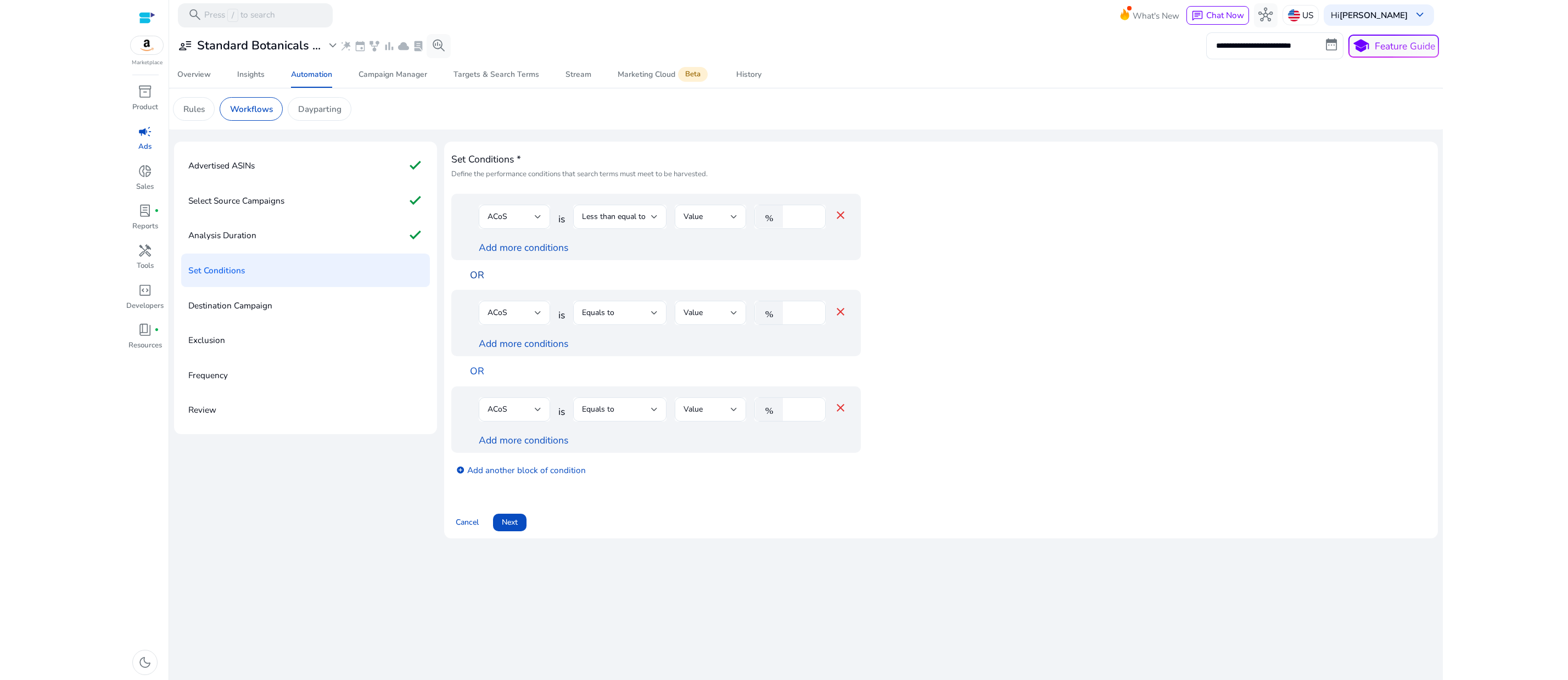
click at [484, 281] on link "OR" at bounding box center [477, 275] width 14 height 13
click at [550, 229] on div "ACoS" at bounding box center [514, 216] width 71 height 24
click at [532, 345] on span "Orders" at bounding box center [527, 347] width 54 height 12
click at [667, 229] on div "Less than equal to" at bounding box center [620, 216] width 93 height 24
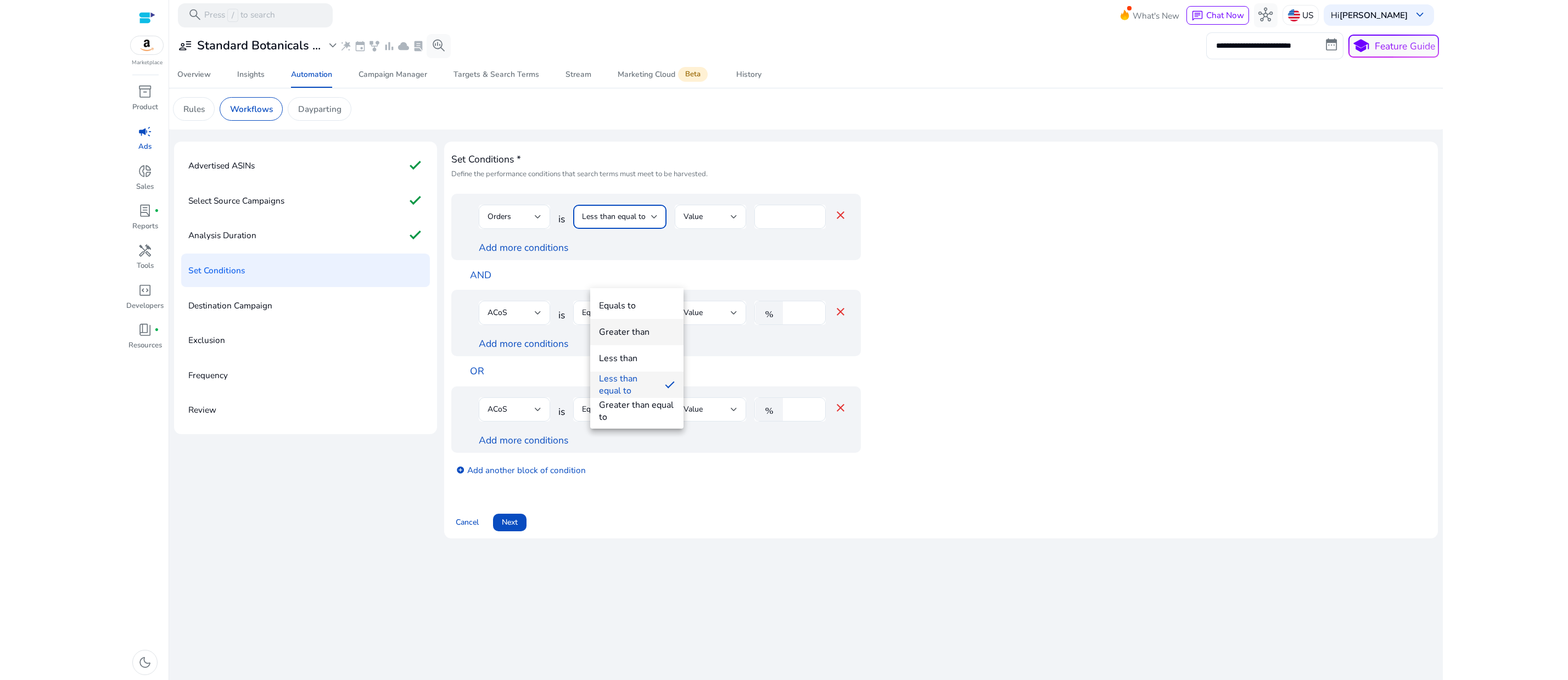
click at [649, 331] on span "Greater than" at bounding box center [636, 332] width 76 height 12
click at [795, 223] on input "**" at bounding box center [790, 217] width 54 height 12
drag, startPoint x: 795, startPoint y: 277, endPoint x: 774, endPoint y: 274, distance: 21.2
click at [774, 229] on div "**" at bounding box center [790, 216] width 71 height 24
type input "*"
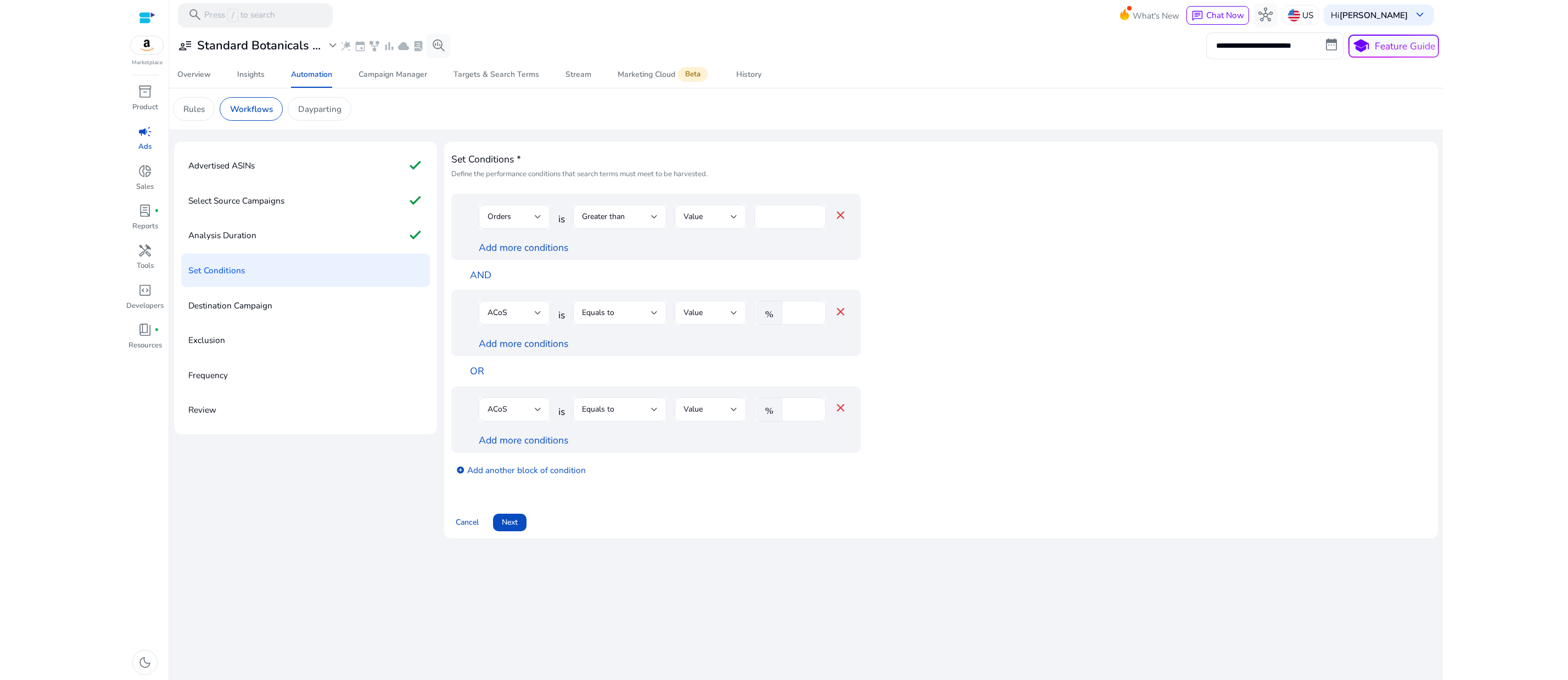
click at [1108, 324] on app-ppc-editable-conditions "Orders is Greater than Value * close Add more conditions AND ACoS is Equals to …" at bounding box center [940, 339] width 979 height 291
drag, startPoint x: 821, startPoint y: 390, endPoint x: 794, endPoint y: 389, distance: 27.0
click at [794, 325] on div "% ****" at bounding box center [786, 313] width 63 height 24
type input "**"
click at [1113, 466] on app-ppc-editable-conditions "Orders is Greater than Value * close Add more conditions AND ACoS is Equals to …" at bounding box center [940, 339] width 979 height 291
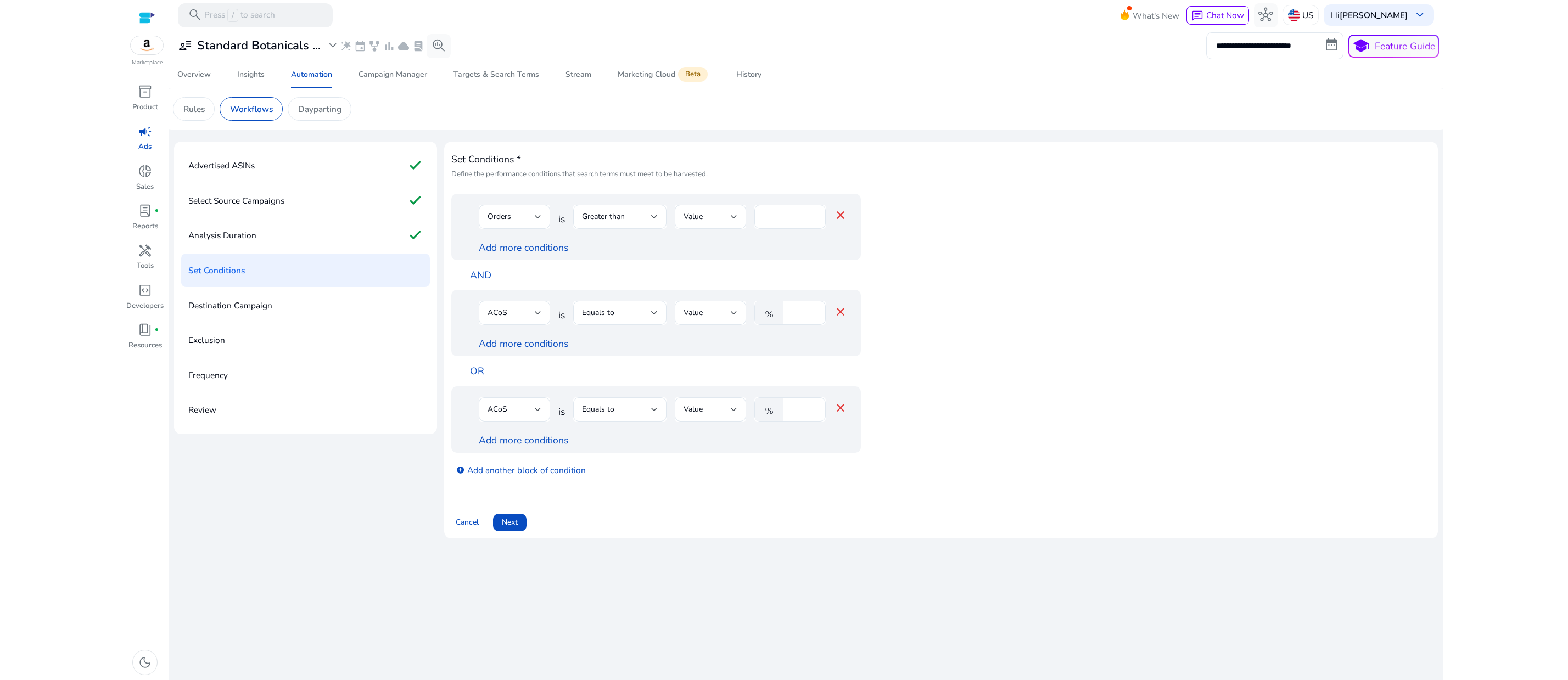
click at [847, 414] on mat-icon "close" at bounding box center [841, 408] width 13 height 13
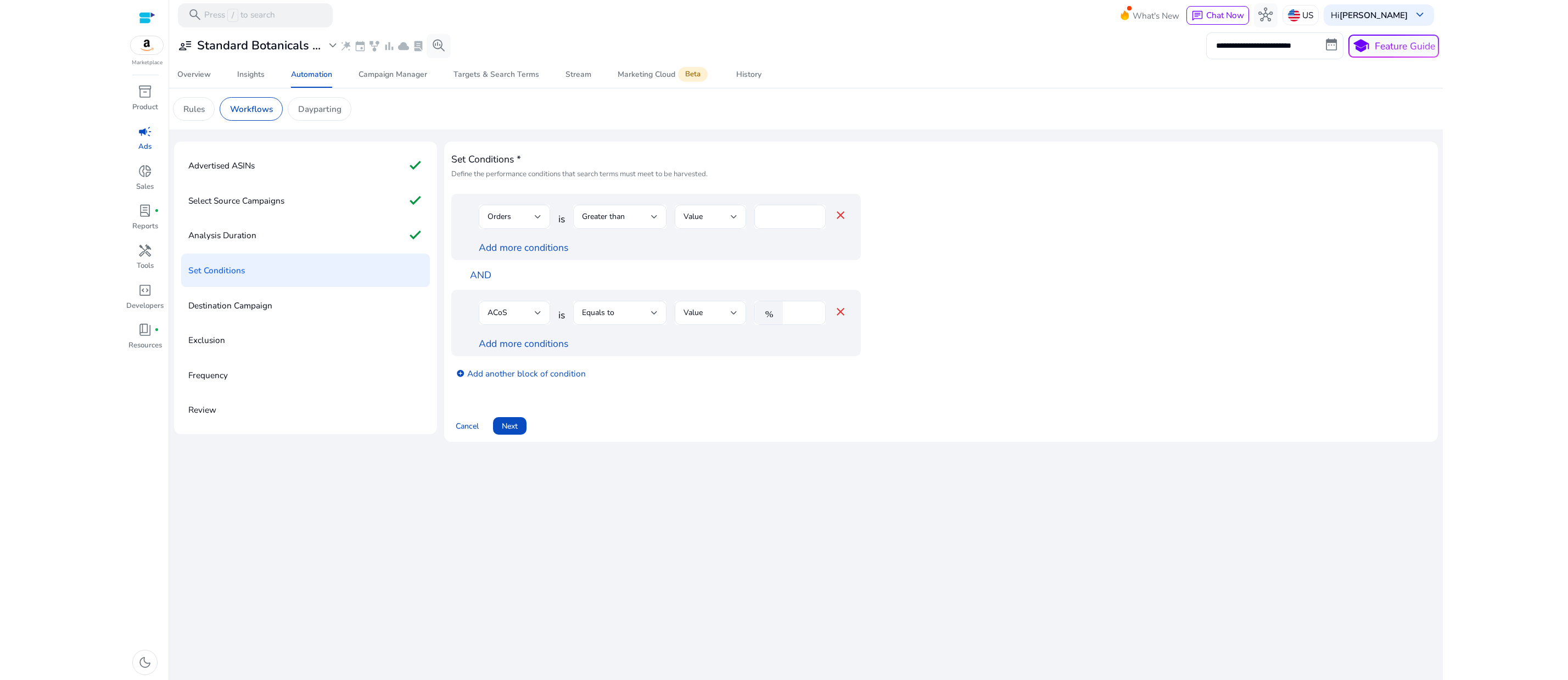
click at [1064, 435] on div "Set Conditions * Define the performance conditions that search terms must meet …" at bounding box center [940, 292] width 979 height 286
click at [737, 223] on div at bounding box center [734, 217] width 6 height 13
click at [718, 410] on span "Orders" at bounding box center [727, 411] width 54 height 12
click at [1129, 389] on app-ppc-editable-conditions "Orders is Greater than Orders close Add Arithmetic Operator Add more conditions…" at bounding box center [940, 291] width 979 height 195
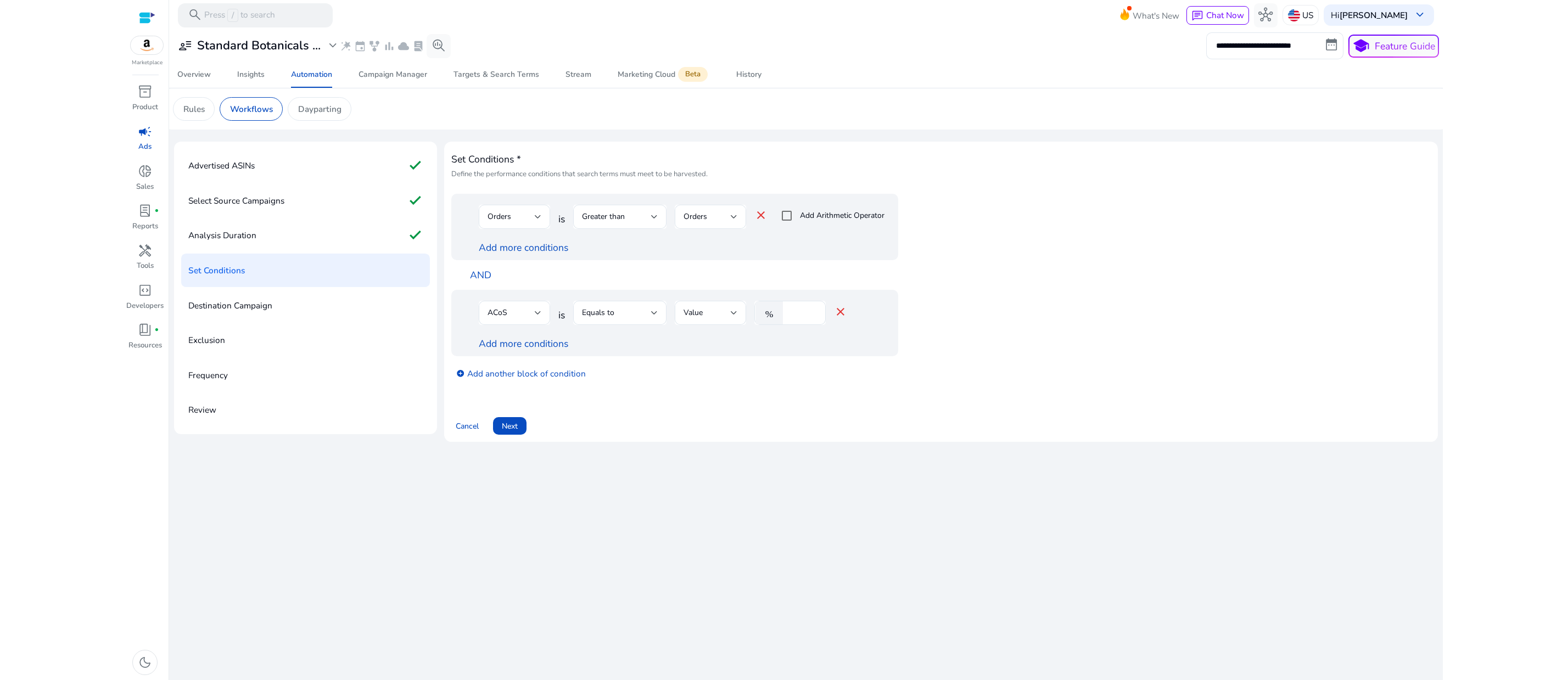
click at [860, 221] on label "Add Arithmetic Operator" at bounding box center [841, 215] width 87 height 12
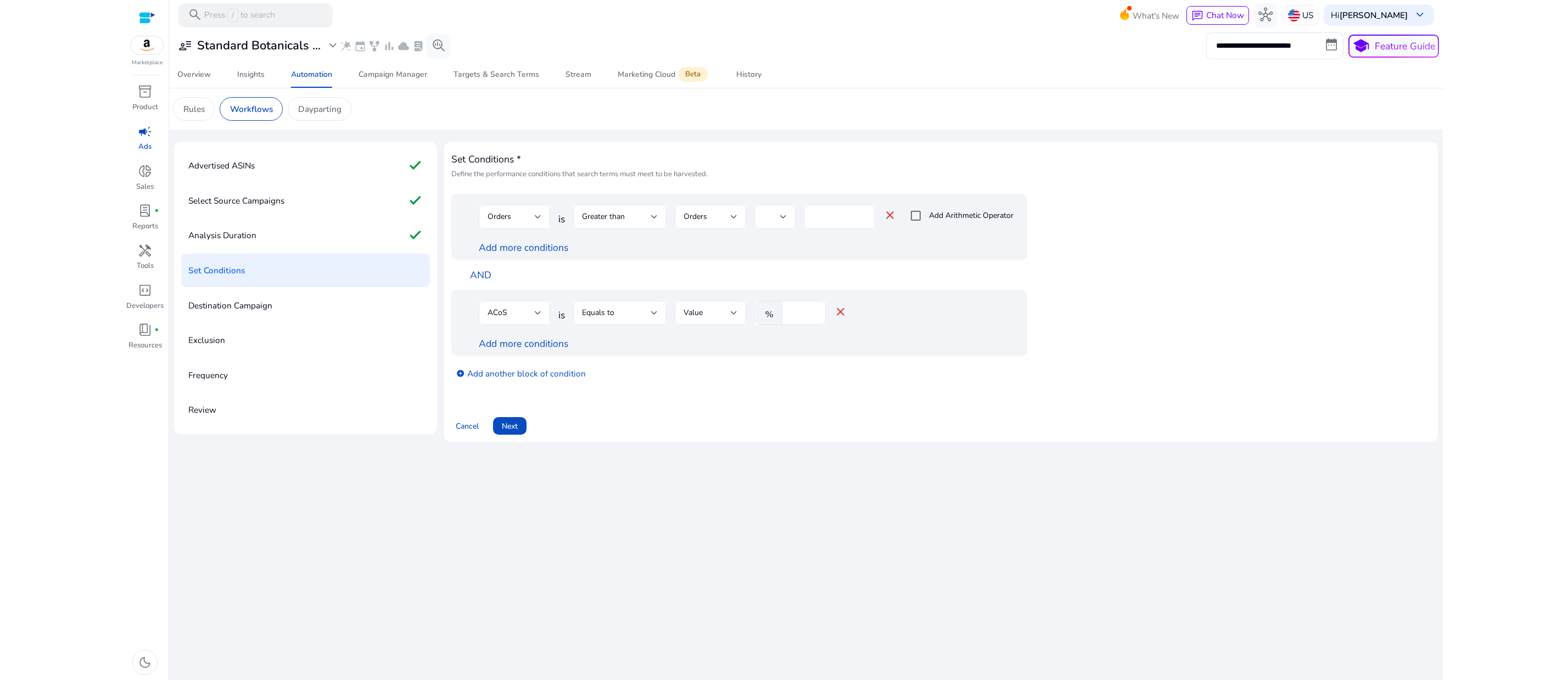
click at [896, 222] on mat-icon "close" at bounding box center [890, 215] width 13 height 13
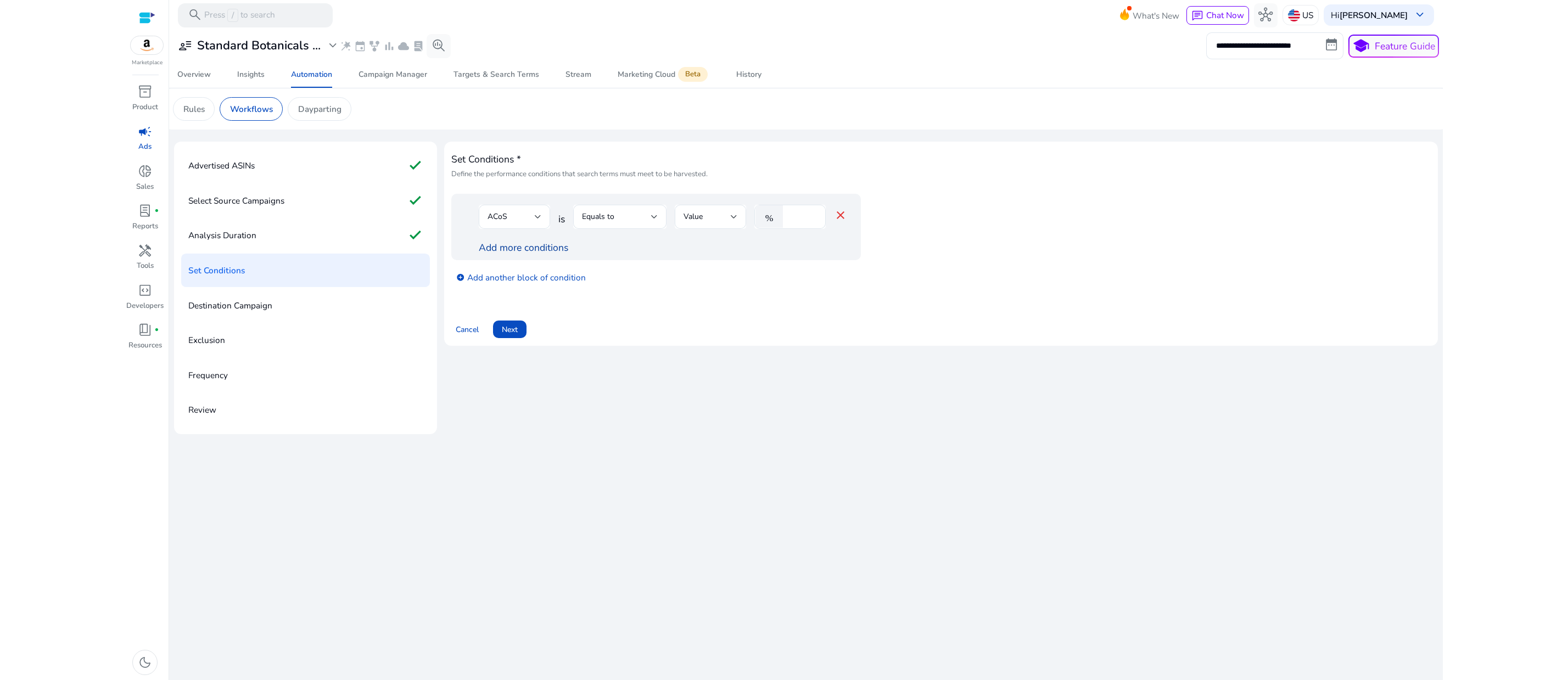
click at [568, 254] on link "Add more conditions" at bounding box center [524, 247] width 89 height 13
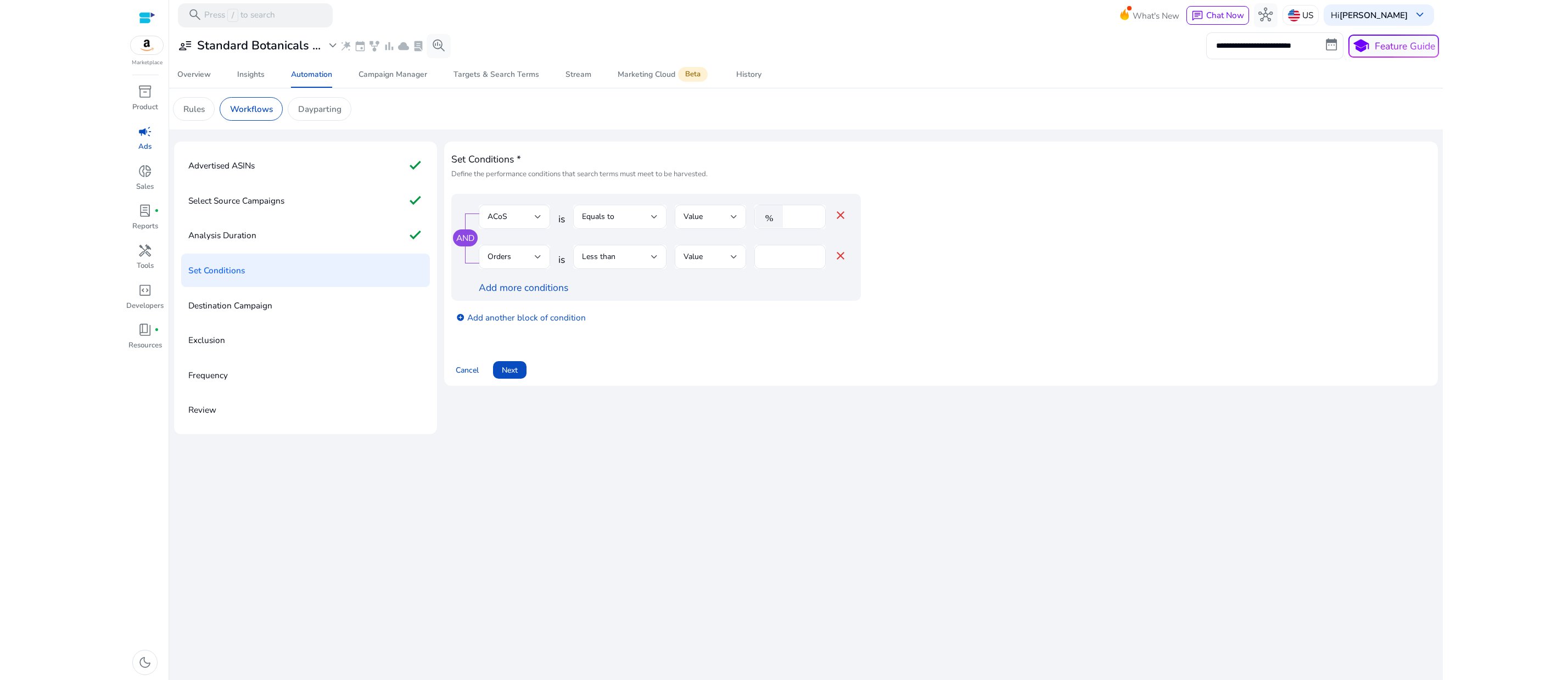
click at [651, 223] on div "Equals to" at bounding box center [616, 217] width 69 height 12
click at [626, 354] on div "Less than" at bounding box center [618, 358] width 38 height 12
click at [737, 219] on div at bounding box center [734, 217] width 6 height 5
click at [750, 276] on div at bounding box center [784, 340] width 1568 height 680
click at [657, 263] on div at bounding box center [654, 257] width 6 height 13
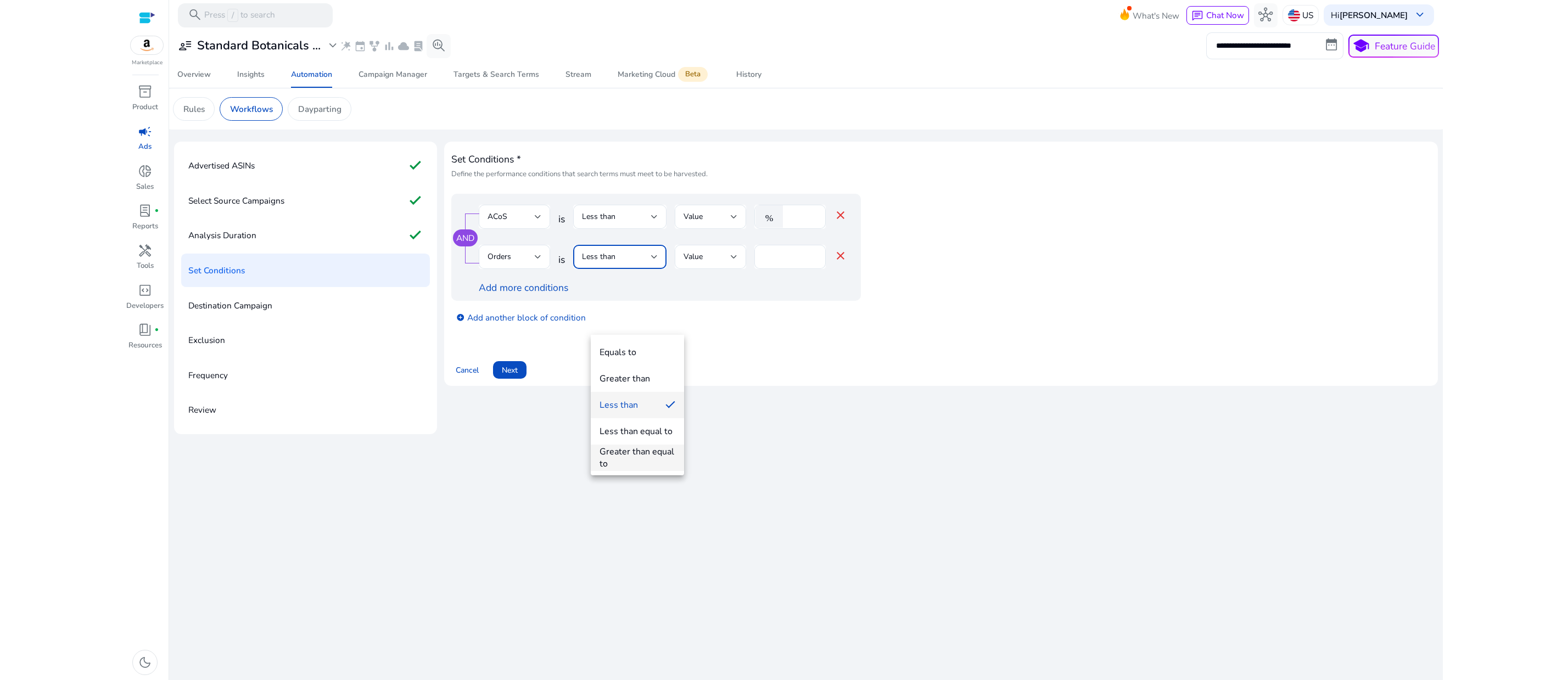
click at [664, 450] on div "Greater than equal to" at bounding box center [637, 457] width 76 height 24
click at [737, 259] on div at bounding box center [734, 257] width 6 height 5
click at [730, 456] on span "Orders" at bounding box center [727, 457] width 54 height 12
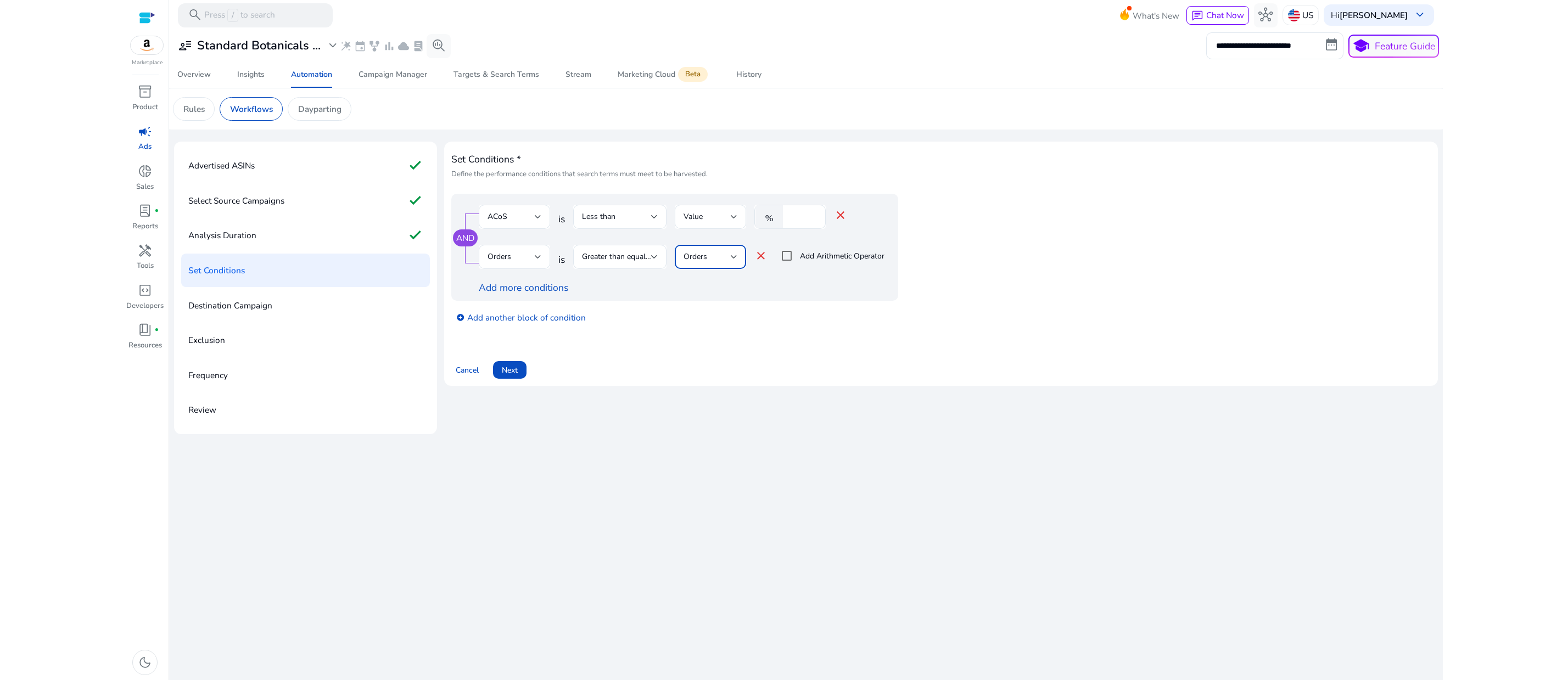
click at [767, 262] on mat-icon "close" at bounding box center [761, 256] width 13 height 13
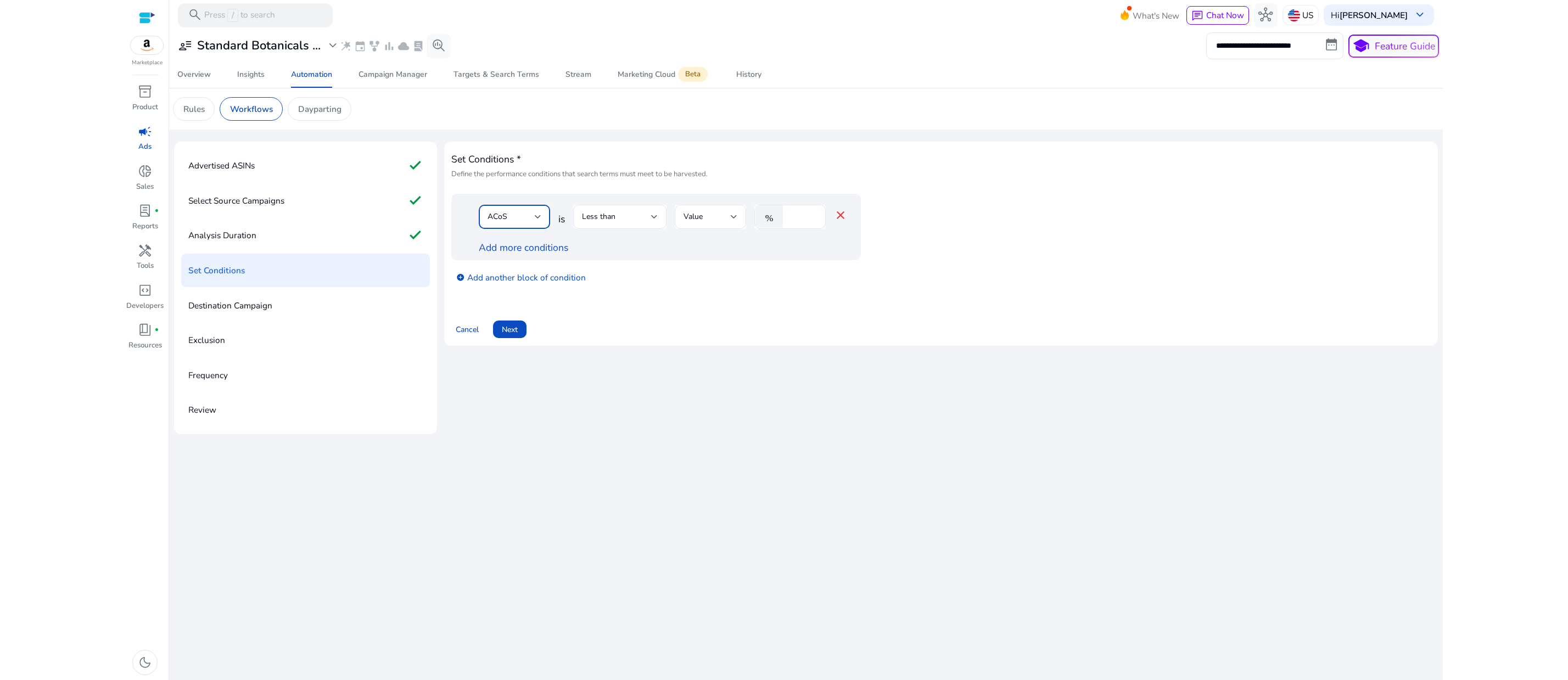
click at [541, 219] on div at bounding box center [538, 217] width 6 height 5
click at [531, 345] on span "Orders" at bounding box center [527, 347] width 54 height 12
click at [657, 219] on div at bounding box center [654, 217] width 6 height 5
click at [652, 405] on div "Greater than equal to" at bounding box center [637, 411] width 76 height 24
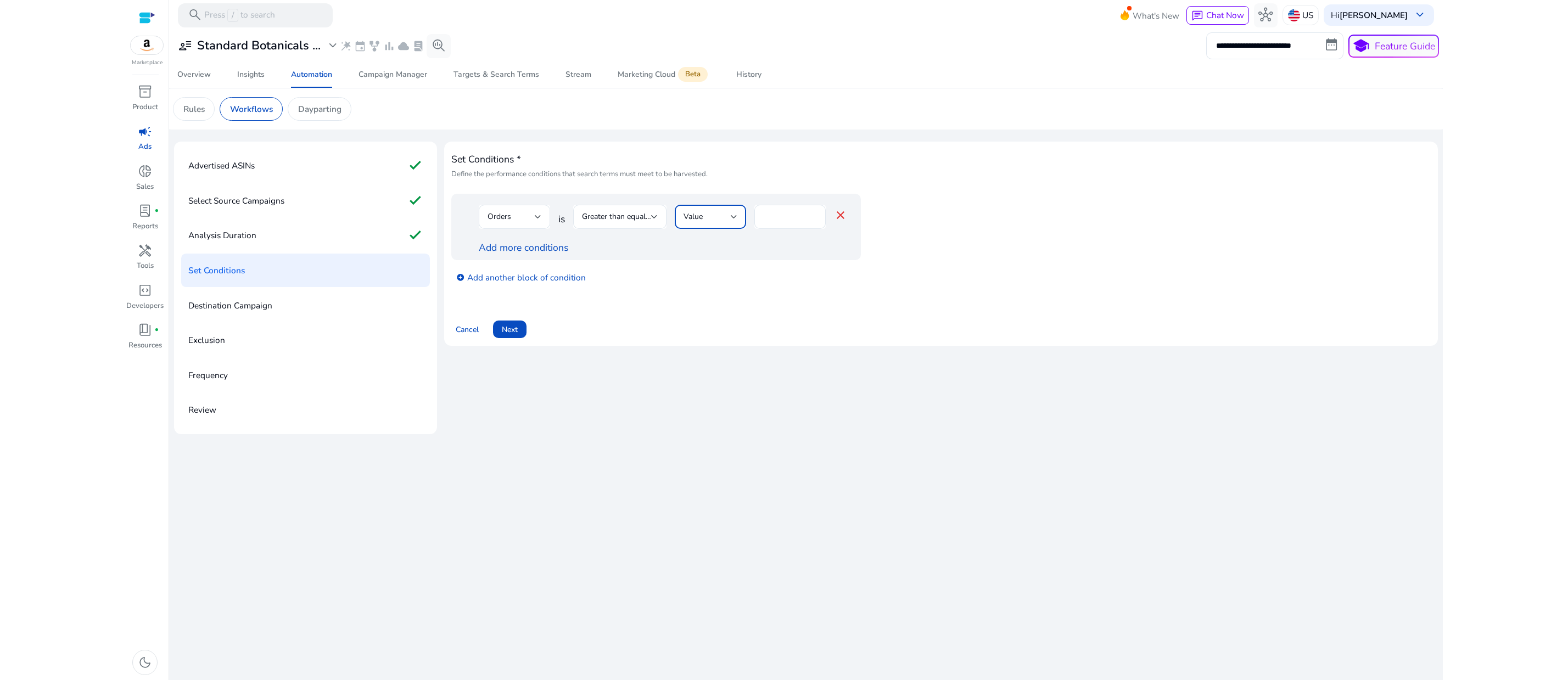
click at [737, 219] on div at bounding box center [734, 217] width 6 height 5
click at [755, 275] on div at bounding box center [784, 340] width 1568 height 680
click at [762, 434] on div "Set Conditions * Define the performance conditions that search terms must meet …" at bounding box center [940, 288] width 993 height 292
click at [737, 223] on div at bounding box center [734, 217] width 6 height 13
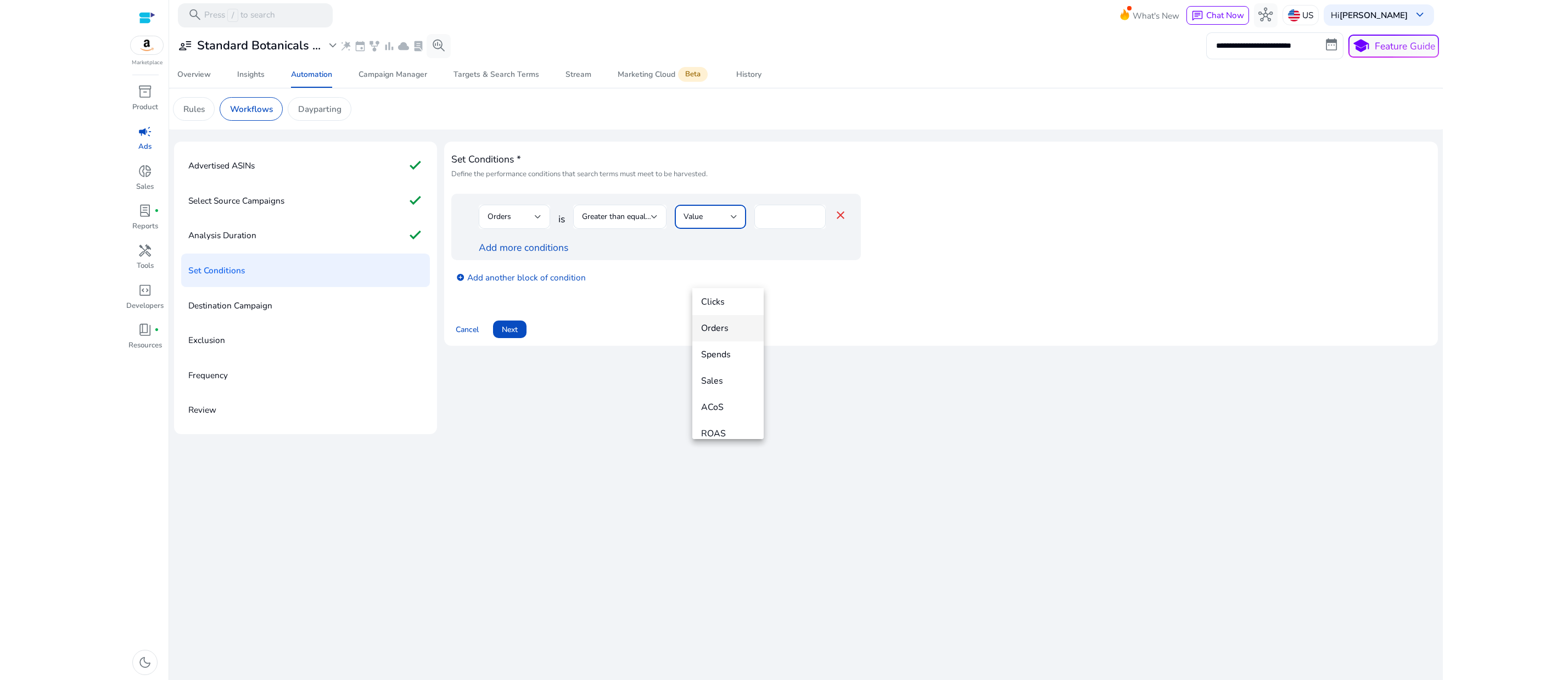
click at [733, 320] on mat-option "Orders" at bounding box center [728, 328] width 71 height 27
click at [767, 222] on mat-icon "close" at bounding box center [761, 215] width 13 height 13
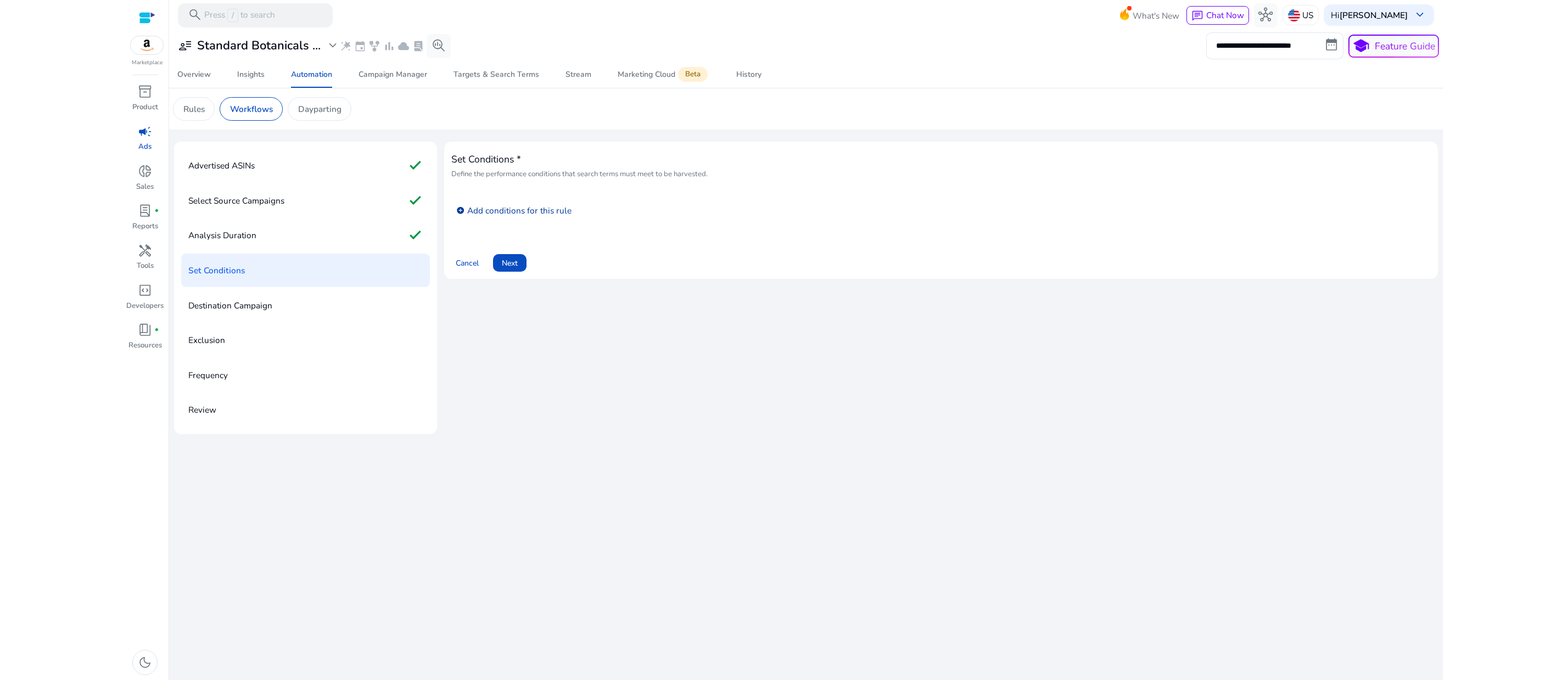
click at [541, 217] on link "add_circle Add conditions for this rule" at bounding box center [514, 210] width 115 height 14
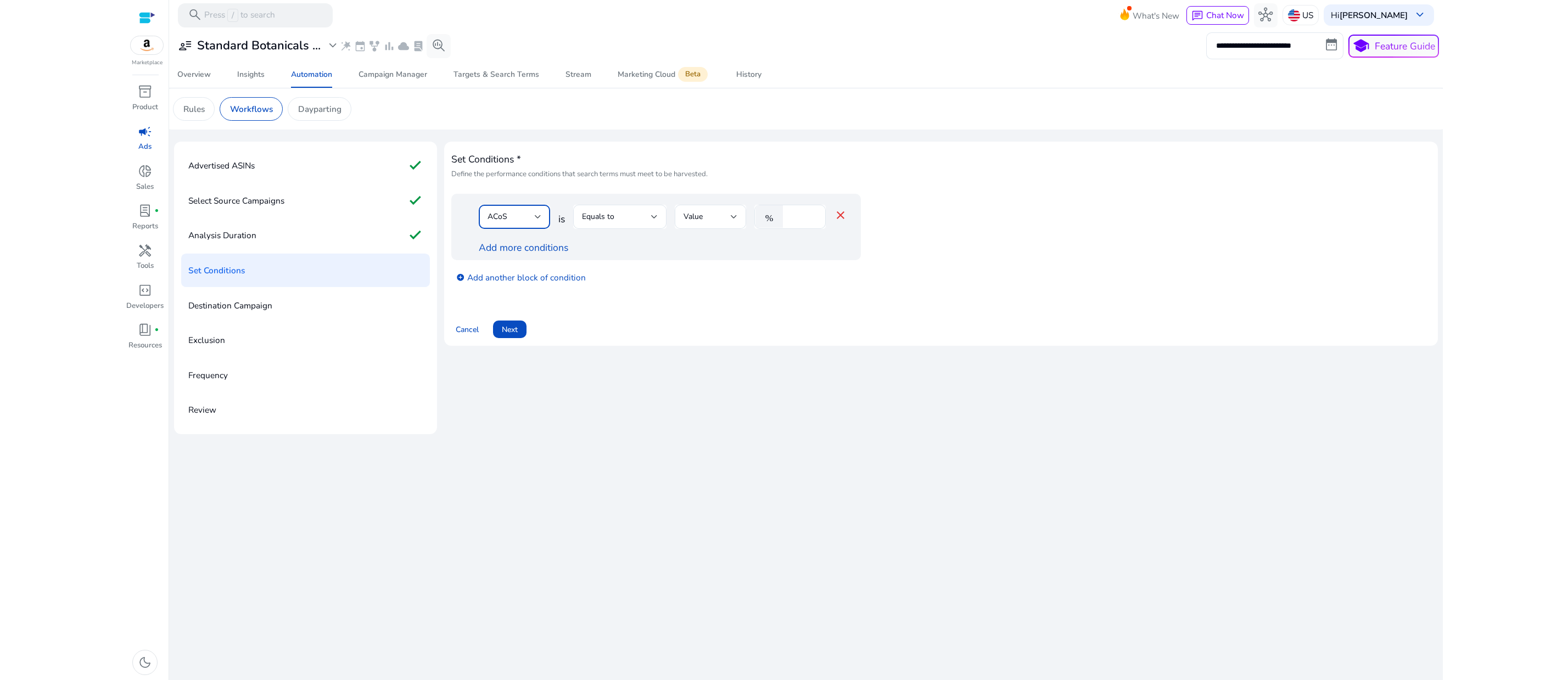
click at [541, 219] on div at bounding box center [538, 217] width 6 height 5
click at [531, 339] on mat-option "Orders" at bounding box center [528, 347] width 71 height 27
click at [657, 219] on div at bounding box center [654, 217] width 6 height 5
click at [650, 331] on span "Greater than" at bounding box center [637, 332] width 76 height 12
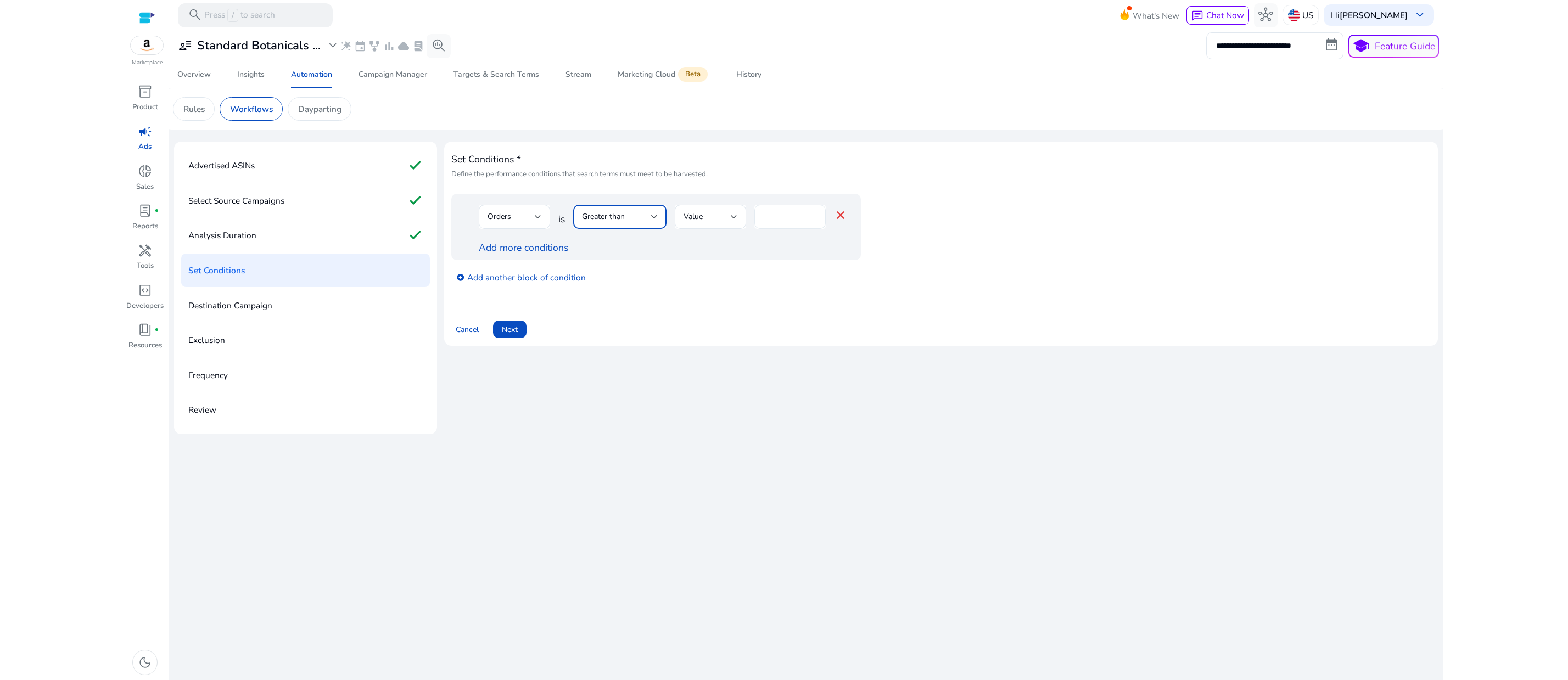
click at [798, 223] on input "****" at bounding box center [790, 217] width 54 height 12
click at [536, 254] on link "Add more conditions" at bounding box center [524, 247] width 89 height 13
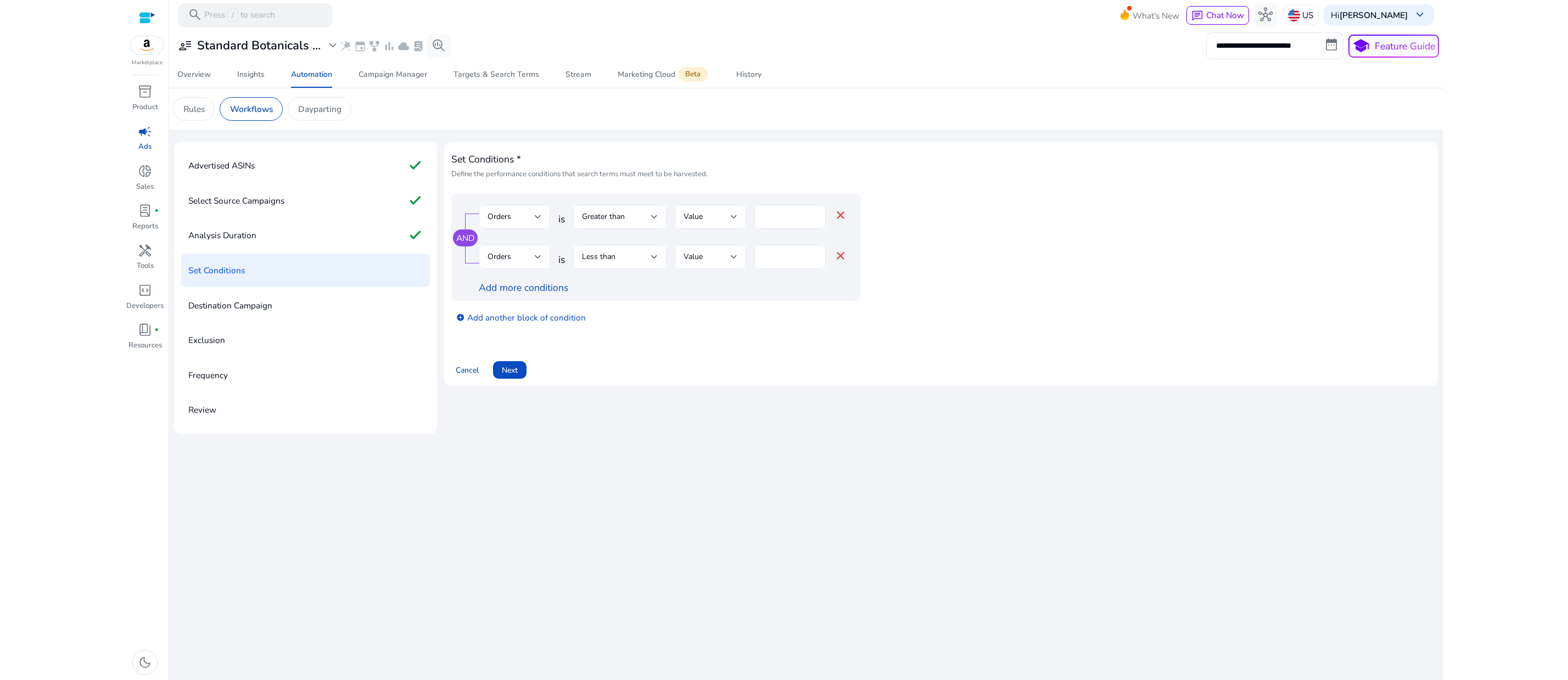
click at [541, 259] on div at bounding box center [538, 257] width 6 height 5
click at [533, 341] on span "ACoS" at bounding box center [527, 342] width 54 height 12
click at [657, 259] on div at bounding box center [654, 257] width 6 height 5
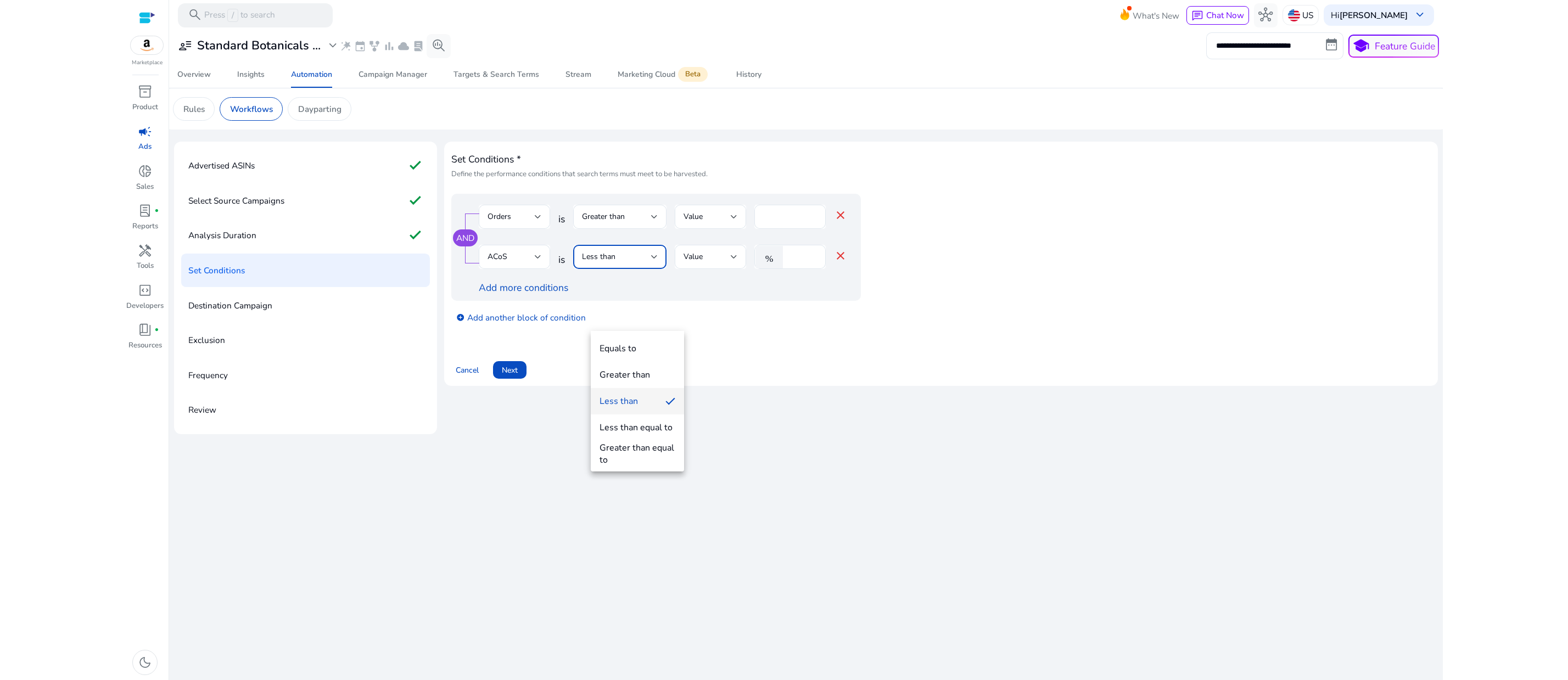
click at [815, 320] on div at bounding box center [784, 340] width 1568 height 680
click at [816, 263] on input "*" at bounding box center [802, 257] width 28 height 12
type input "**"
click at [1083, 333] on app-ppc-editable-conditions "AND Orders is Greater than Value **** close ACoS is Less than Value % ** close …" at bounding box center [940, 263] width 979 height 139
drag, startPoint x: 469, startPoint y: 199, endPoint x: 695, endPoint y: 354, distance: 274.0
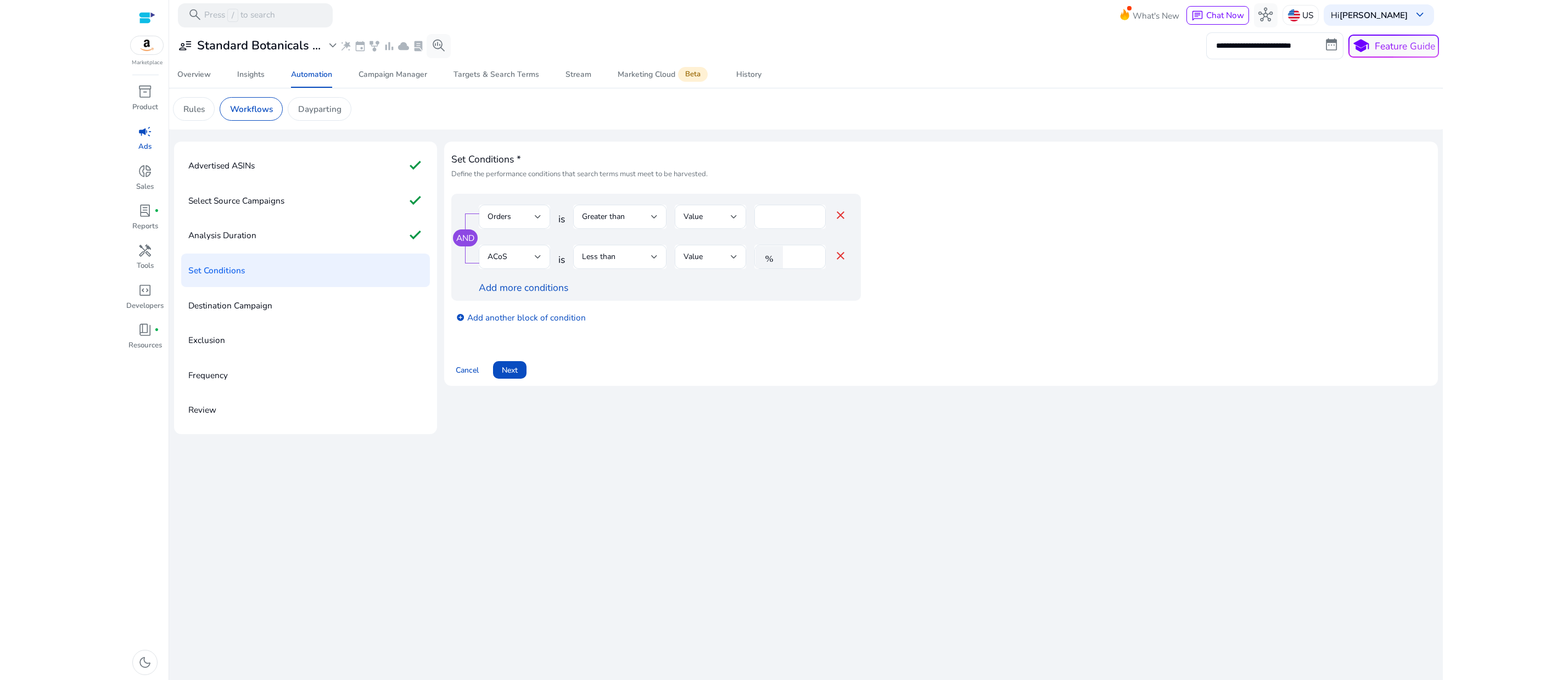
click at [695, 337] on div "Set Conditions * Define the performance conditions that search terms must meet …" at bounding box center [940, 243] width 979 height 188
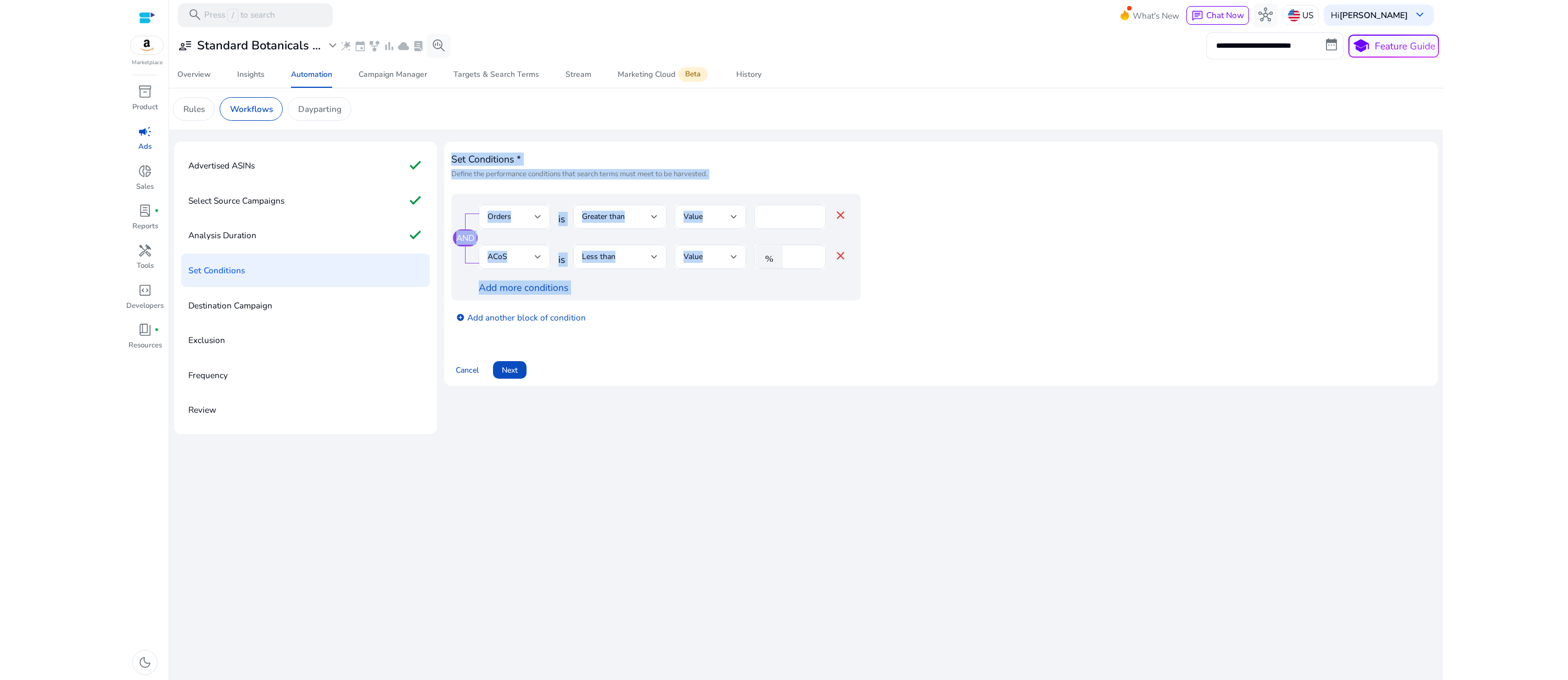
drag, startPoint x: 465, startPoint y: 206, endPoint x: 875, endPoint y: 379, distance: 445.0
click at [875, 337] on div "Set Conditions * Define the performance conditions that search terms must meet …" at bounding box center [940, 243] width 979 height 188
copy div "Set Conditions * Define the performance conditions that search terms must meet …"
click at [1129, 308] on app-ppc-editable-conditions "AND Orders is Greater than Value **** close ACoS is Less than Value % ** close …" at bounding box center [940, 263] width 979 height 139
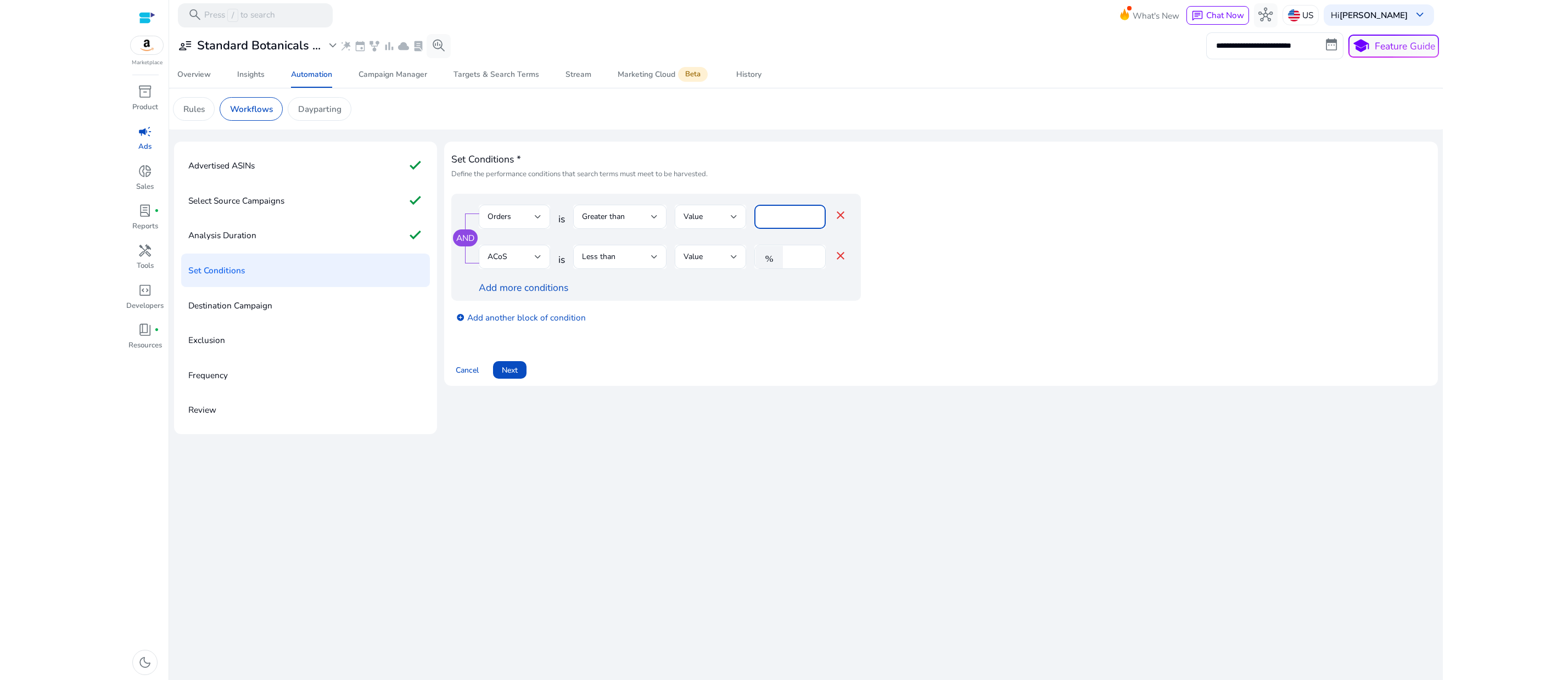
click at [806, 223] on input "****" at bounding box center [790, 217] width 54 height 12
type input "*"
click at [1215, 333] on app-ppc-editable-conditions "AND Orders is Greater than Value * close ACoS is Less than Value % ** close Add…" at bounding box center [940, 263] width 979 height 139
click at [518, 376] on span "Next" at bounding box center [509, 370] width 16 height 12
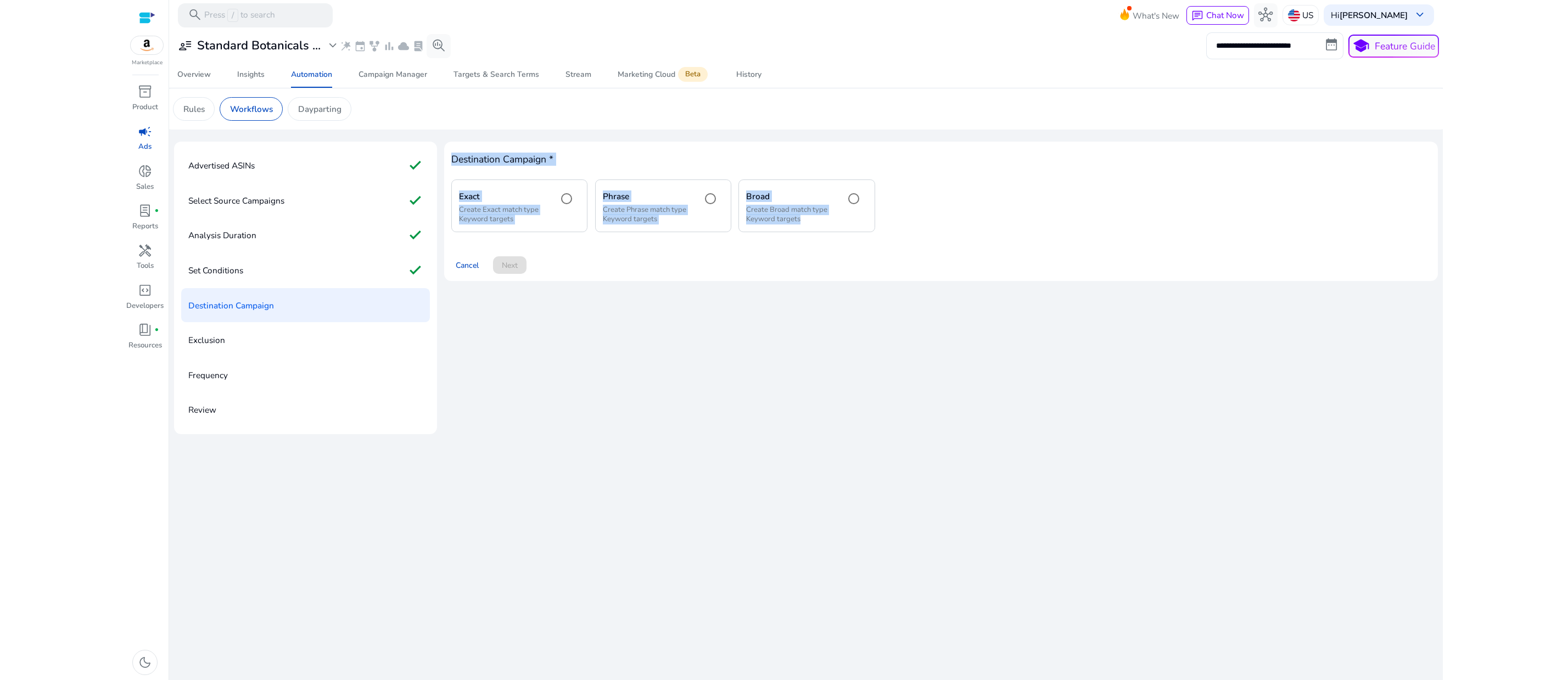
drag, startPoint x: 987, startPoint y: 329, endPoint x: 460, endPoint y: 201, distance: 542.3
click at [460, 201] on div "Destination Campaign * Exact Create Exact match type Keyword targets Phrase Cre…" at bounding box center [940, 212] width 993 height 140
copy div "Destination Campaign * Exact Create Exact match type Keyword targets Phrase Cre…"
click at [723, 434] on div "Destination Campaign * Exact Create Exact match type Keyword targets Phrase Cre…" at bounding box center [940, 288] width 993 height 292
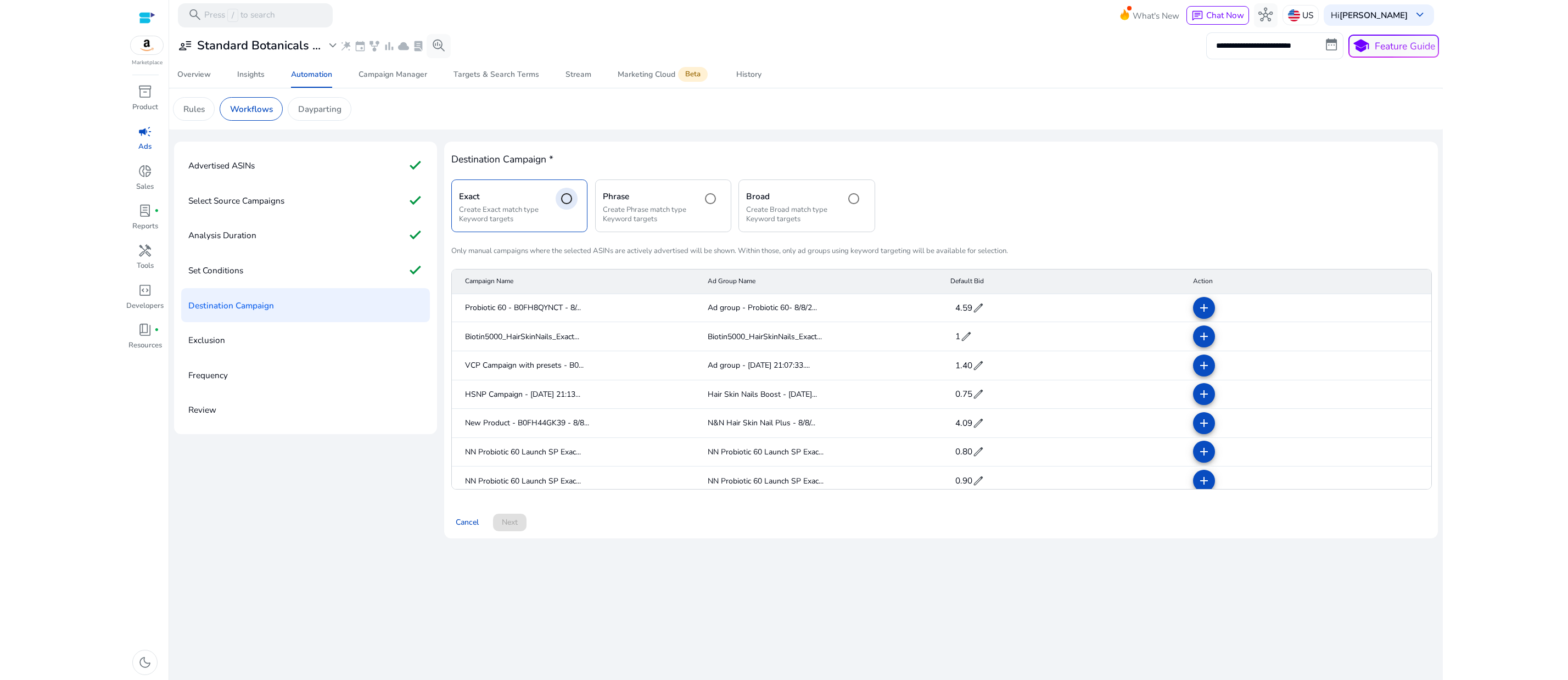
scroll to position [0, 0]
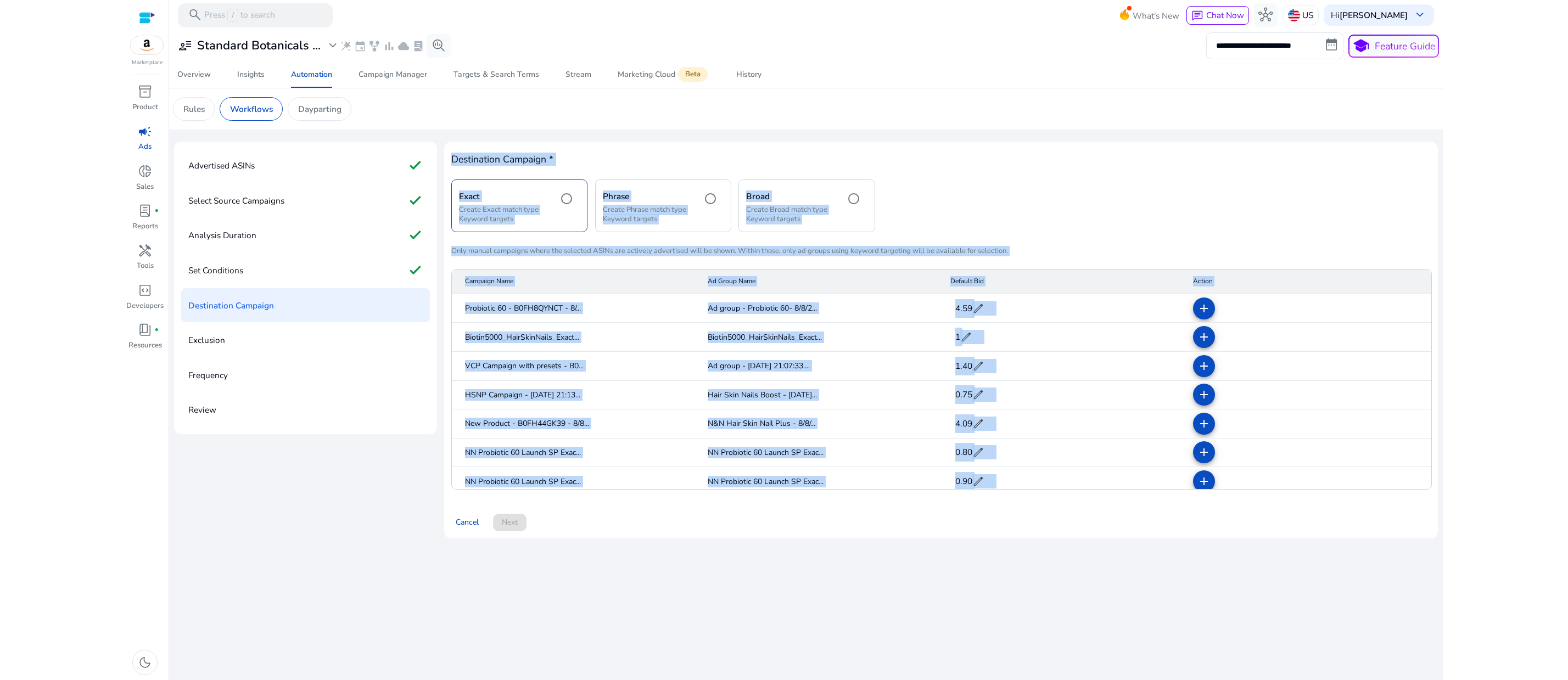
drag, startPoint x: 468, startPoint y: 199, endPoint x: 1347, endPoint y: 657, distance: 991.2
click at [1347, 538] on div "Destination Campaign * Exact Create Exact match type Keyword targets Phrase Cre…" at bounding box center [940, 340] width 993 height 397
copy body "Destination Campaign * Exact Create Exact match type Keyword targets Phrase Cre…"
click at [1507, 301] on html "**********" at bounding box center [784, 340] width 1568 height 680
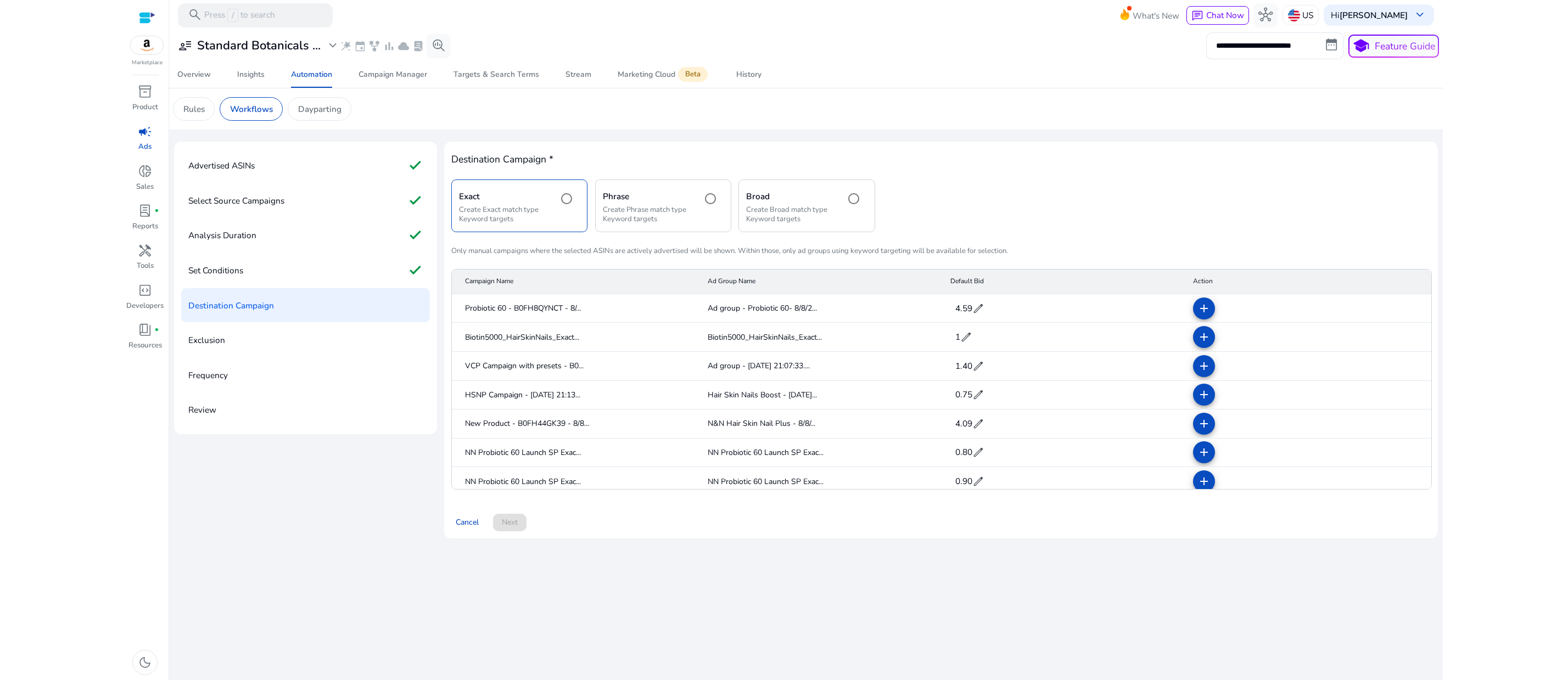
click at [984, 314] on span "edit" at bounding box center [978, 308] width 12 height 12
click at [967, 316] on input "****" at bounding box center [967, 307] width 28 height 17
type input "*****"
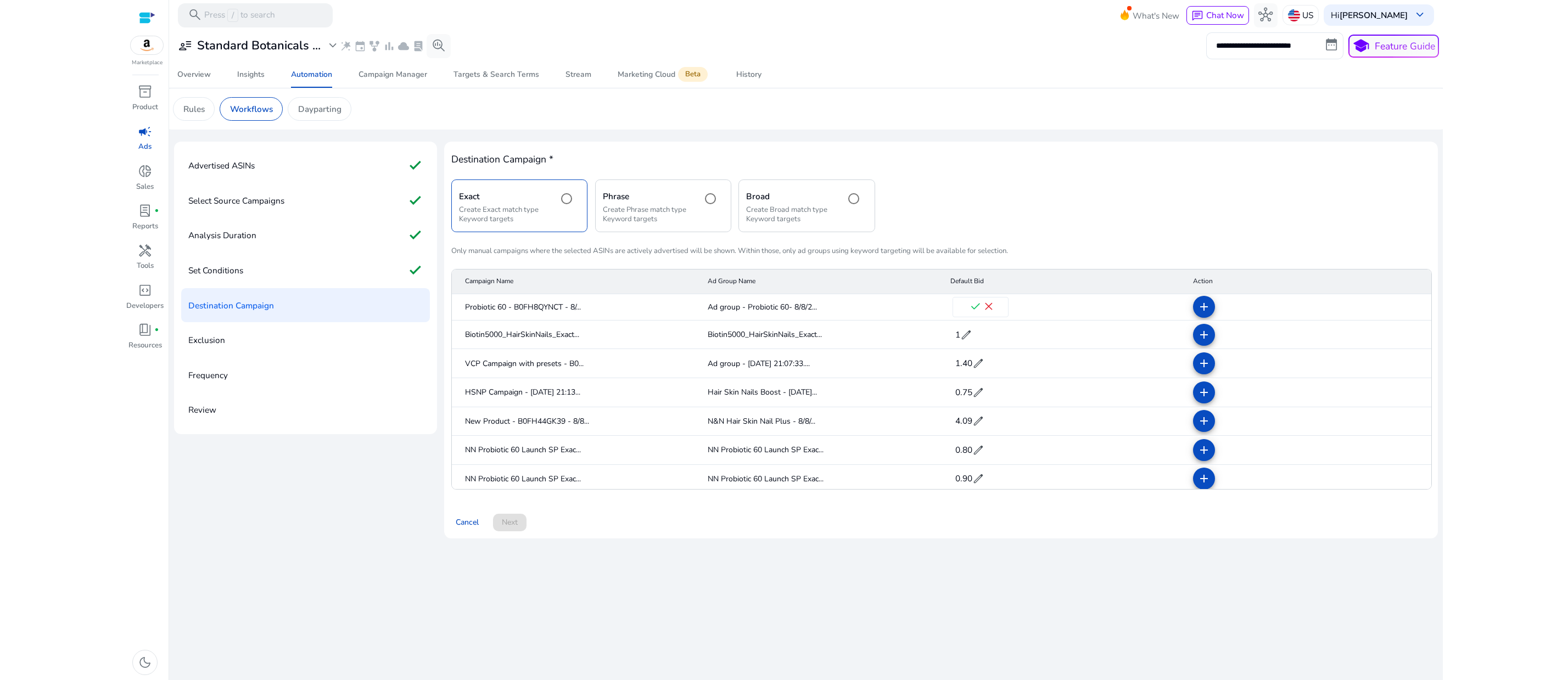
click at [1532, 494] on html "**********" at bounding box center [784, 340] width 1568 height 680
click at [1533, 494] on html "**********" at bounding box center [784, 340] width 1568 height 680
click at [981, 313] on span "check" at bounding box center [975, 307] width 13 height 13
click at [972, 314] on span "1.56" at bounding box center [964, 308] width 17 height 12
click at [982, 313] on span "check" at bounding box center [988, 307] width 13 height 13
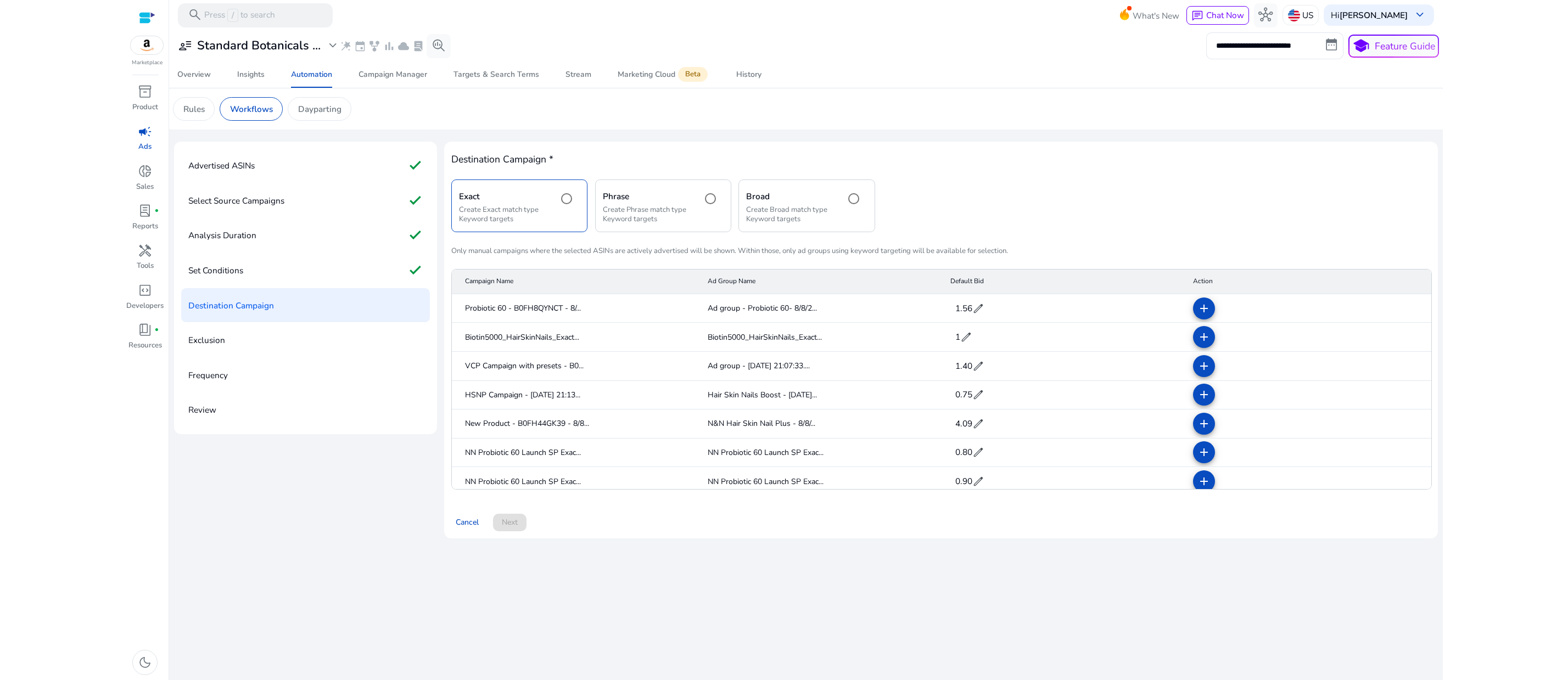
click at [984, 314] on span "edit" at bounding box center [978, 308] width 12 height 12
click at [1002, 313] on span "close" at bounding box center [1001, 307] width 13 height 13
click at [972, 314] on span "4.59" at bounding box center [964, 308] width 17 height 12
click at [971, 316] on input "****" at bounding box center [967, 307] width 28 height 17
click at [982, 313] on span "check" at bounding box center [988, 307] width 13 height 13
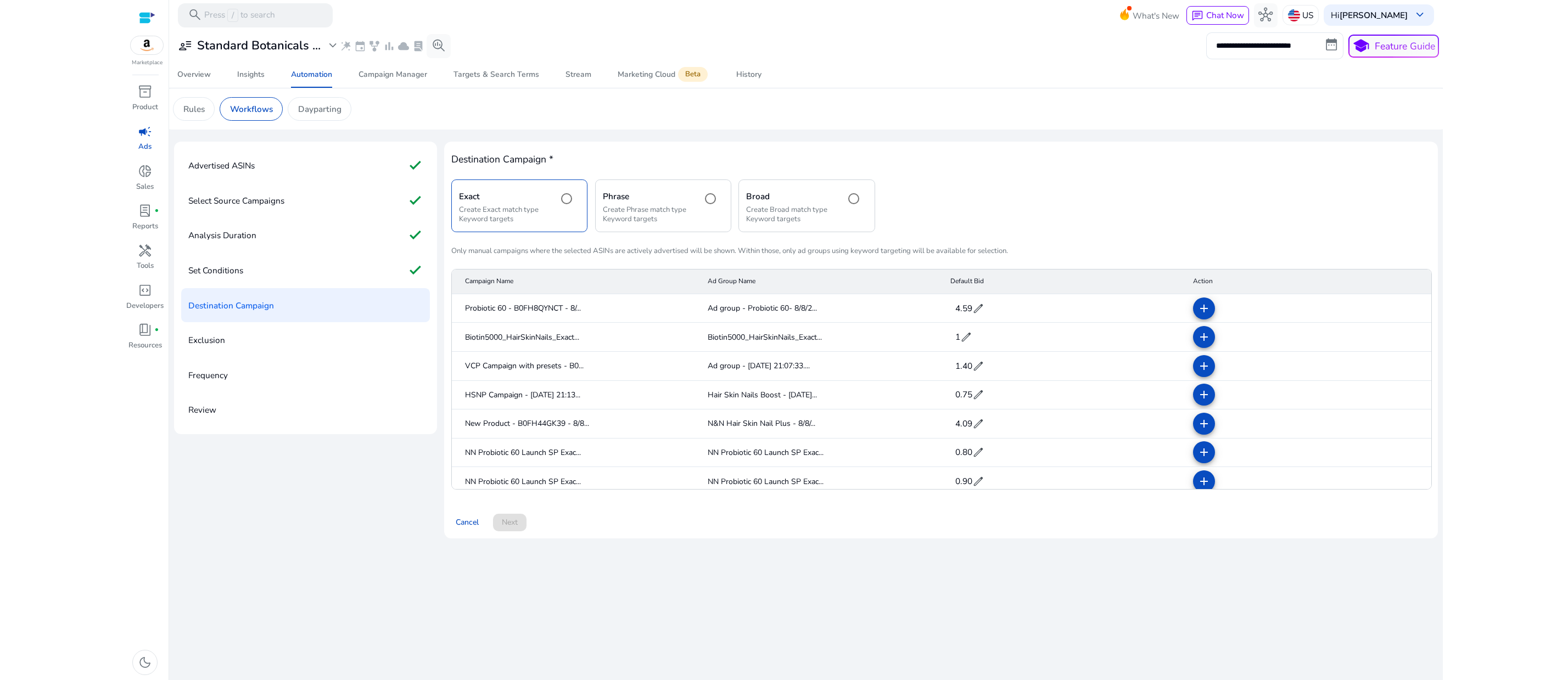
click at [972, 314] on span "4.59" at bounding box center [964, 308] width 17 height 12
click at [982, 313] on span "check" at bounding box center [988, 307] width 13 height 13
click at [984, 314] on span "edit" at bounding box center [978, 308] width 12 height 12
click at [968, 316] on input "****" at bounding box center [967, 307] width 28 height 17
type input "***"
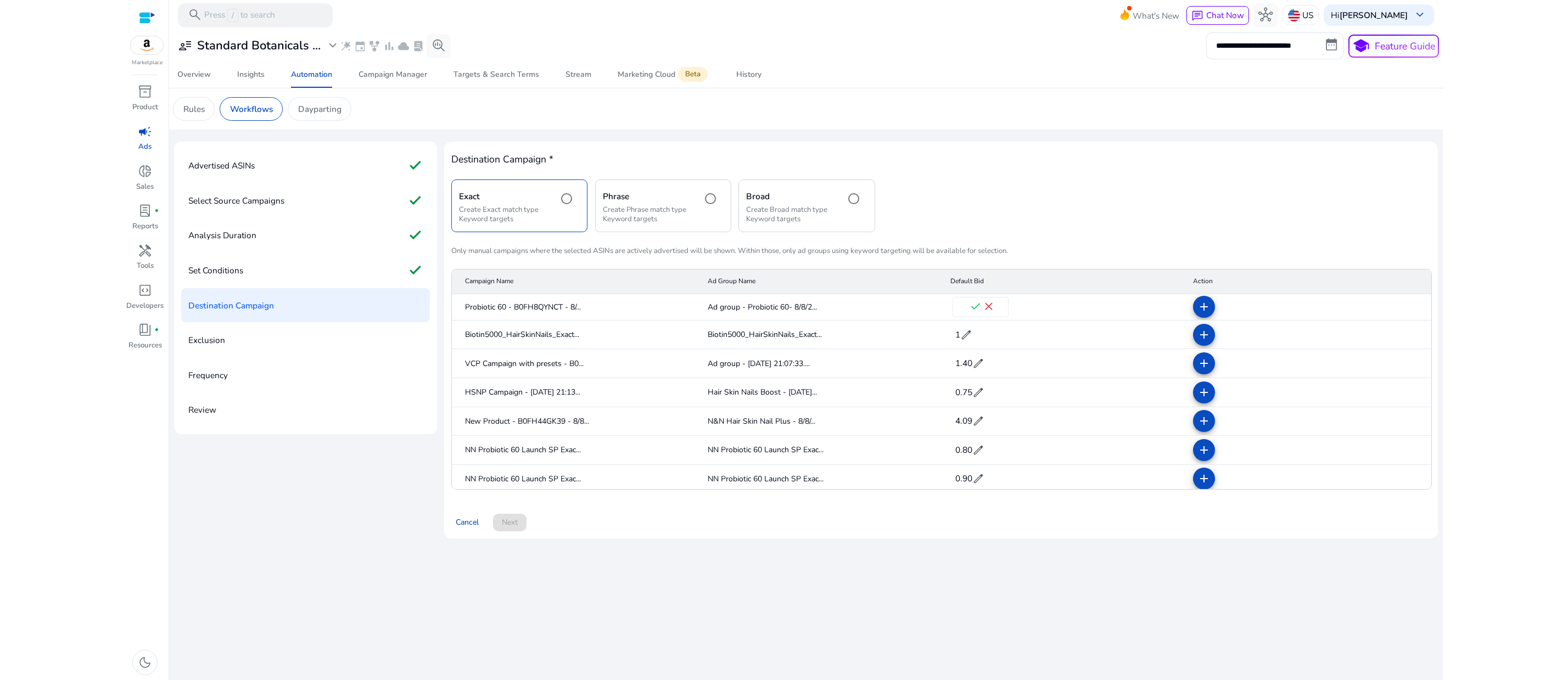
click at [982, 313] on span "check" at bounding box center [975, 307] width 13 height 13
click at [1492, 380] on html "**********" at bounding box center [784, 340] width 1568 height 680
click at [972, 429] on span "4.09" at bounding box center [964, 424] width 17 height 12
click at [967, 432] on input "****" at bounding box center [967, 422] width 28 height 17
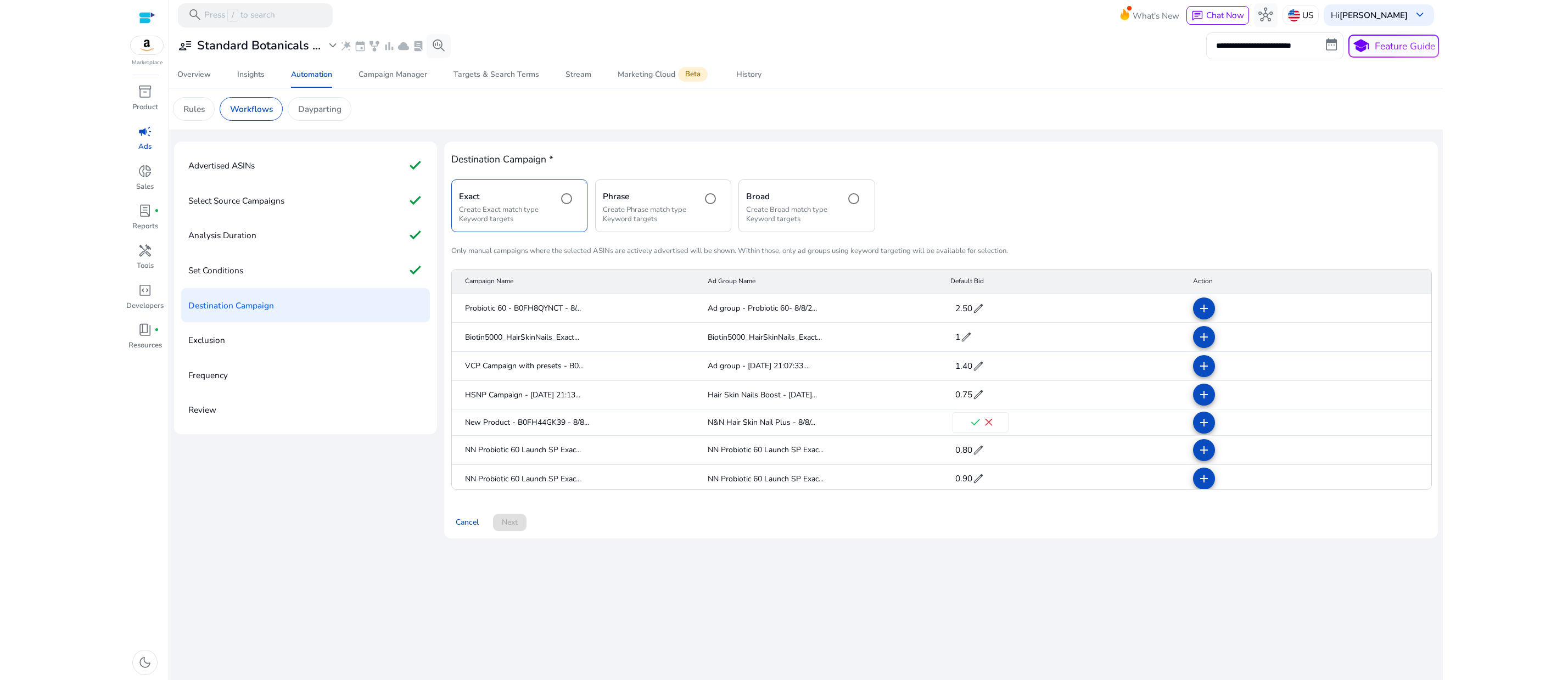
type input "*"
type input "****"
click at [982, 429] on span "check" at bounding box center [975, 422] width 13 height 13
click at [1496, 575] on html "**********" at bounding box center [784, 340] width 1568 height 680
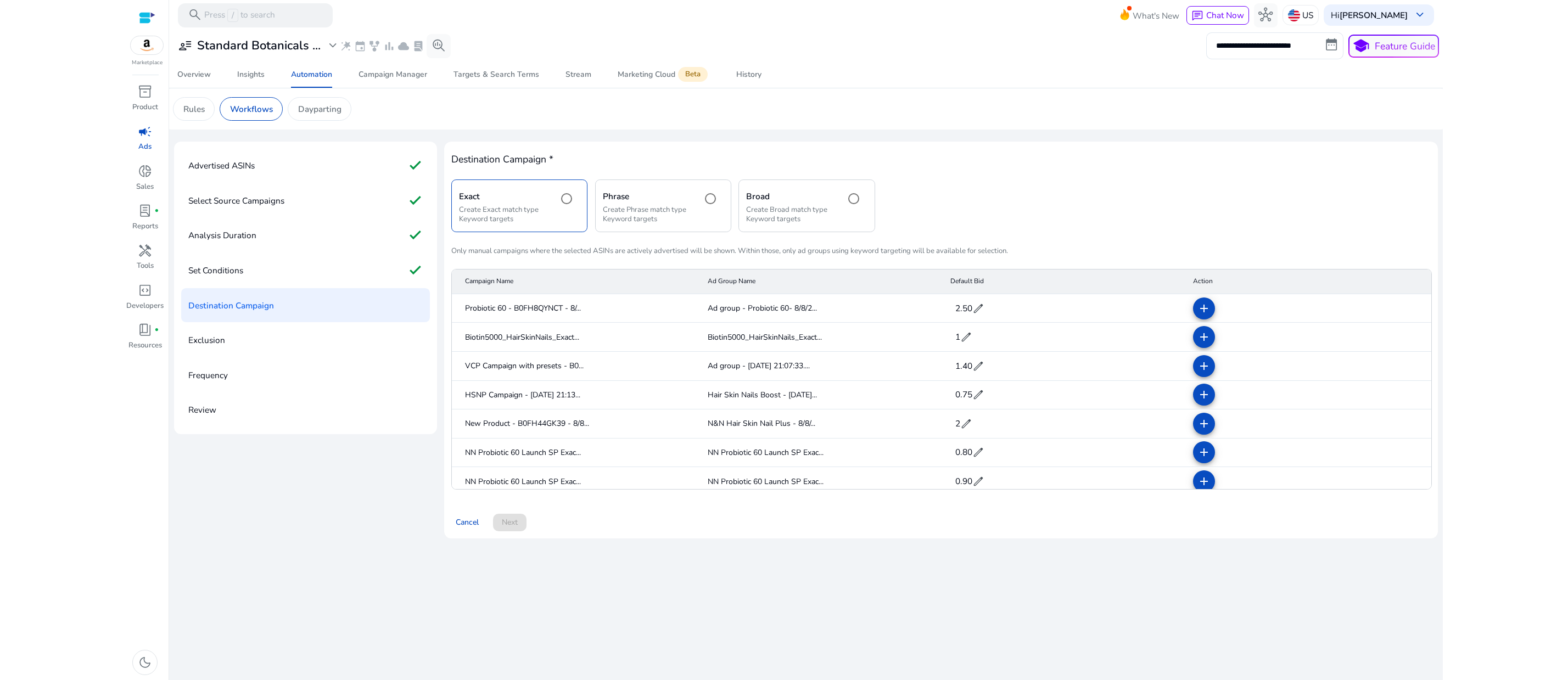
click at [1351, 439] on mat-cell "add" at bounding box center [1308, 424] width 247 height 29
click at [1013, 531] on div "Cancel Next" at bounding box center [940, 518] width 979 height 27
click at [1063, 439] on mat-cell "2 edit" at bounding box center [1063, 424] width 243 height 29
click at [1008, 531] on div "Cancel Next" at bounding box center [940, 518] width 979 height 27
click at [960, 429] on span "2" at bounding box center [958, 424] width 5 height 12
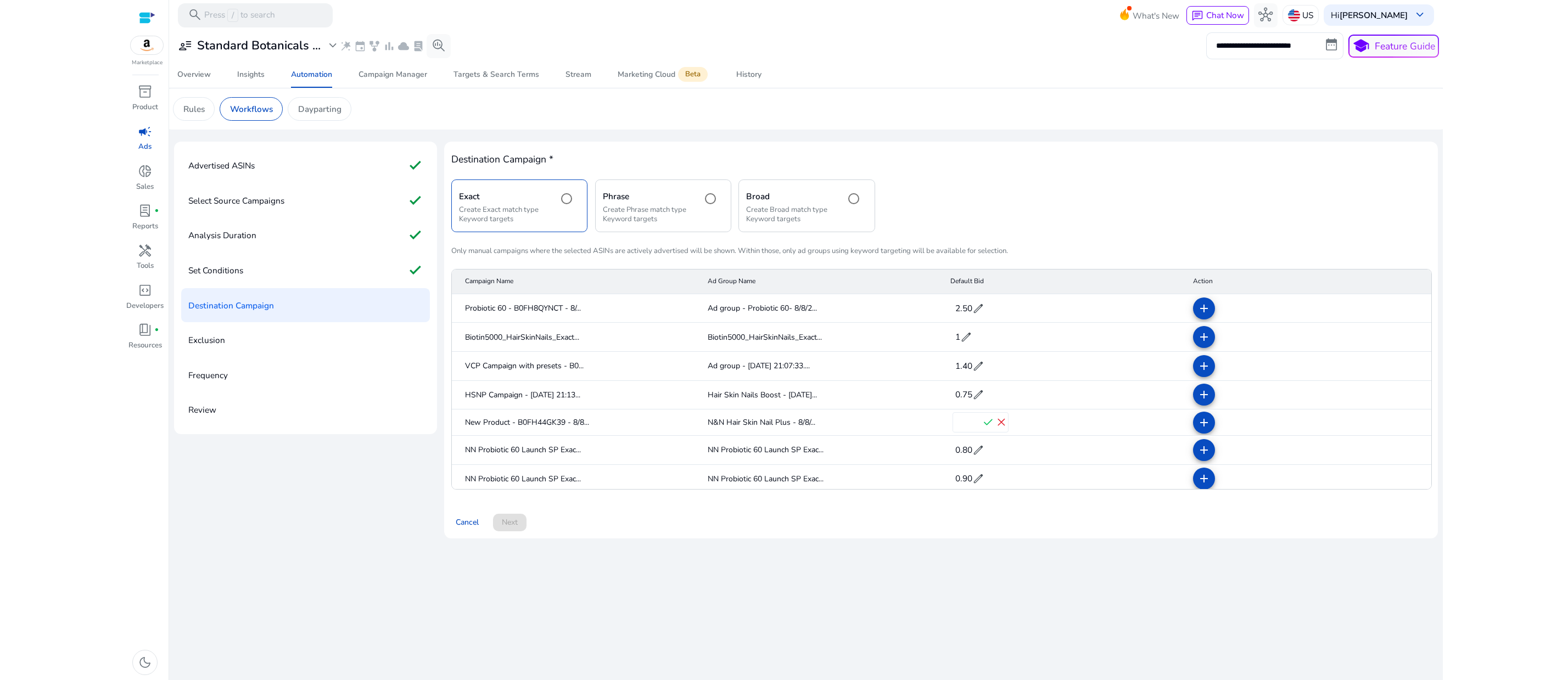
click at [967, 432] on input "****" at bounding box center [967, 422] width 28 height 17
type input "**"
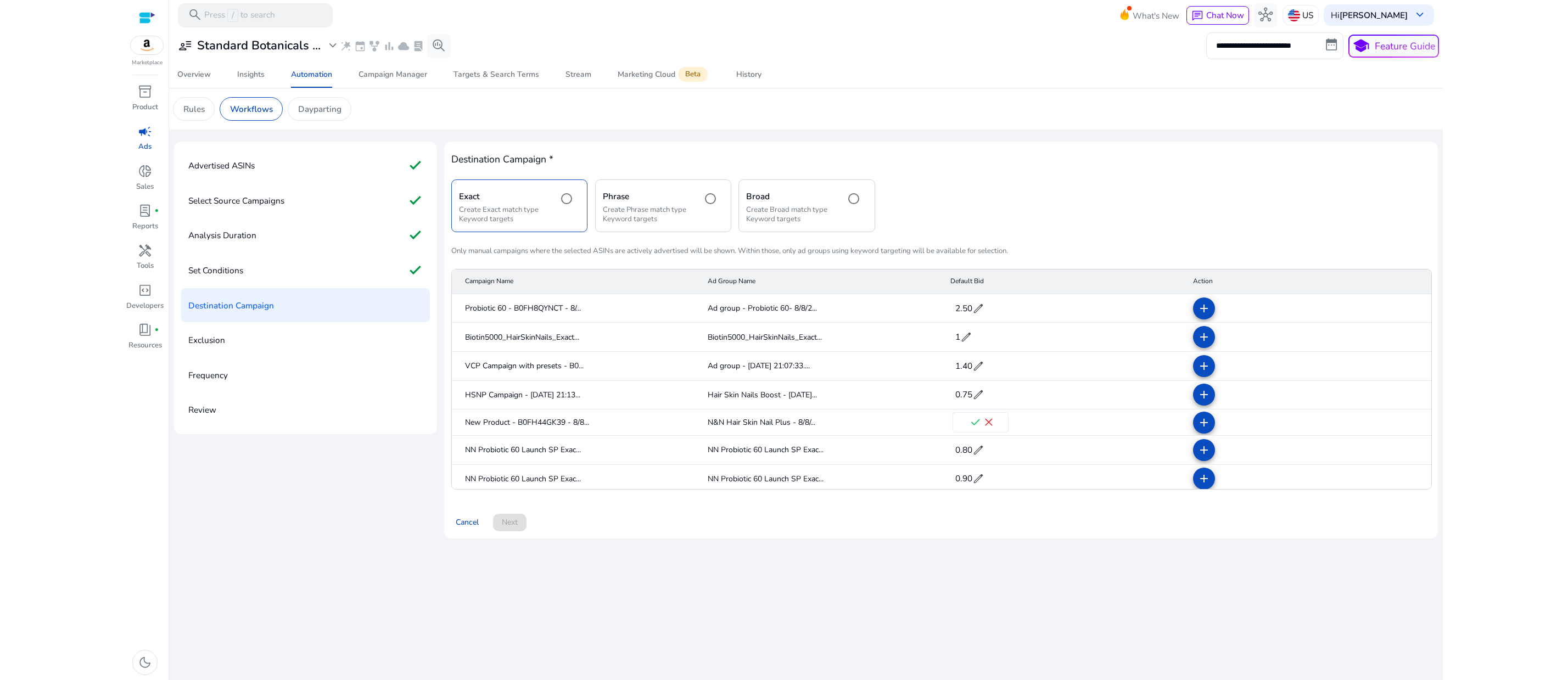
type input "****"
click at [982, 429] on span "check" at bounding box center [975, 422] width 13 height 13
drag, startPoint x: 1078, startPoint y: 645, endPoint x: 1116, endPoint y: 659, distance: 40.5
click at [1078, 531] on div "Cancel Next" at bounding box center [940, 518] width 979 height 27
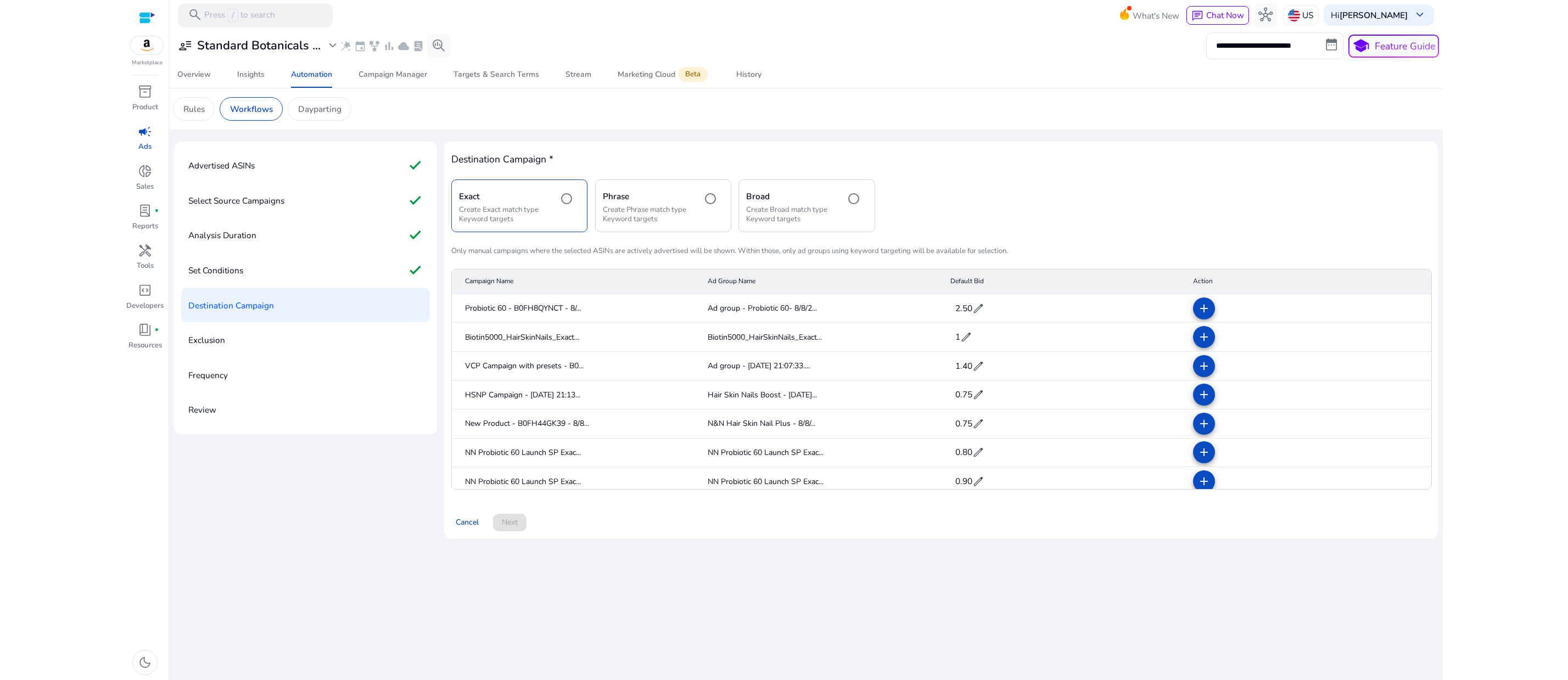
click at [1507, 550] on html "**********" at bounding box center [784, 340] width 1568 height 680
click at [1206, 315] on mat-icon "add" at bounding box center [1204, 309] width 13 height 13
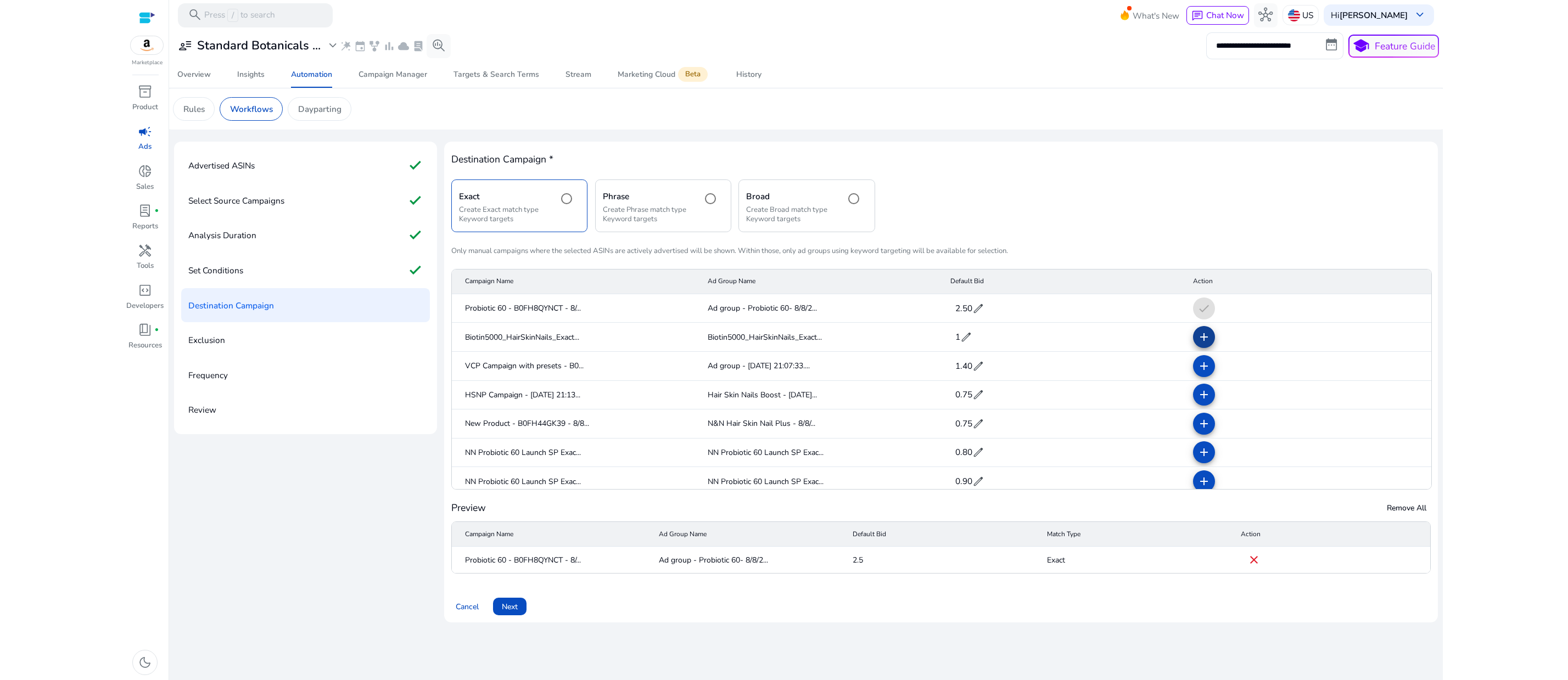
click at [1197, 344] on mat-icon "add" at bounding box center [1204, 337] width 13 height 13
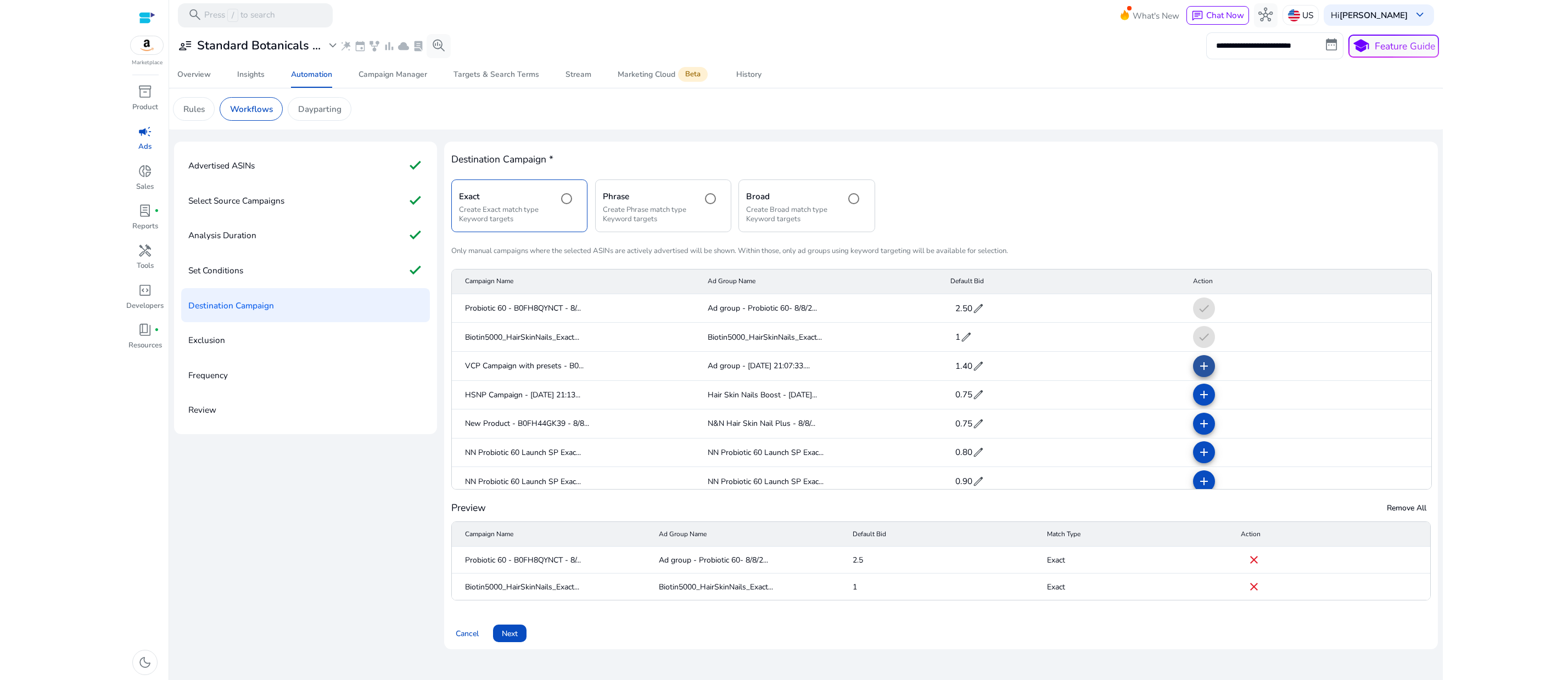
click at [1199, 373] on mat-icon "add" at bounding box center [1204, 366] width 13 height 13
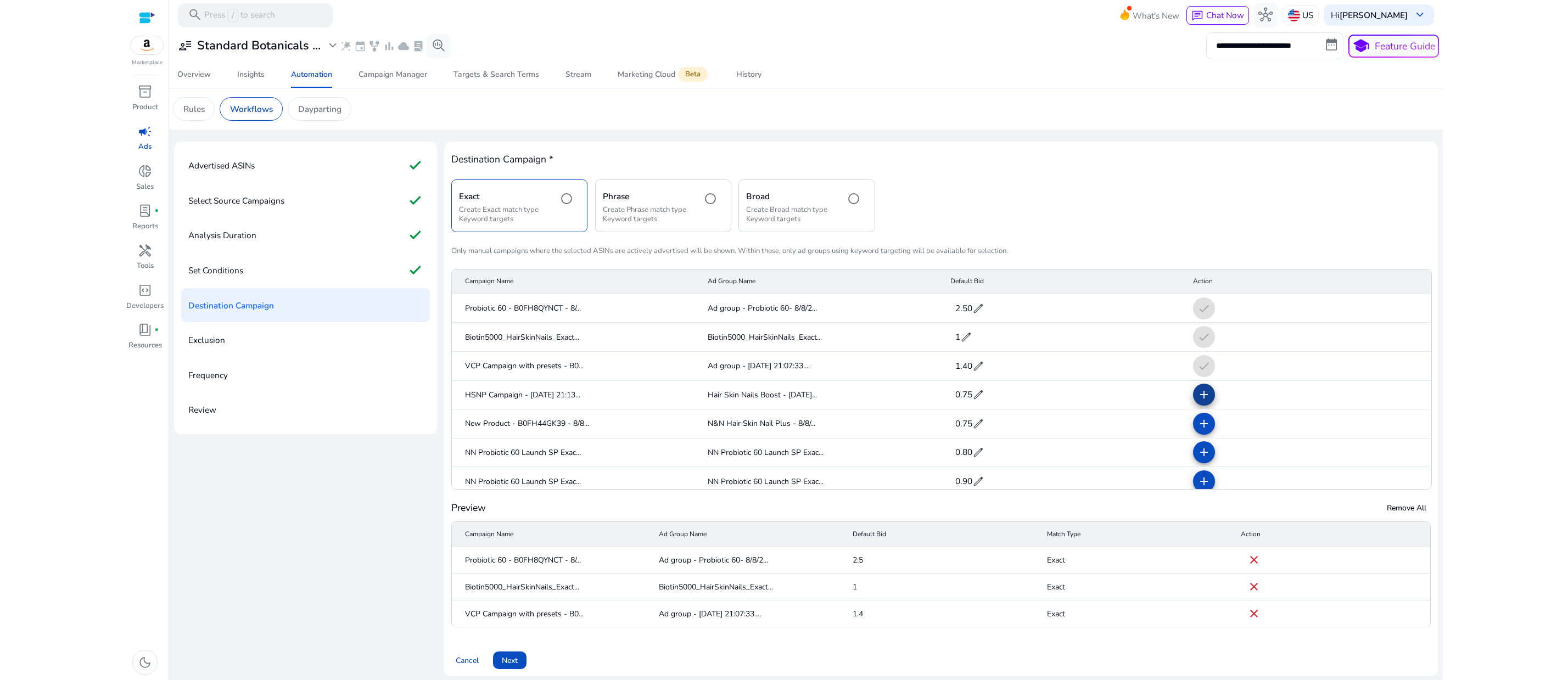
click at [1200, 401] on mat-icon "add" at bounding box center [1204, 395] width 13 height 13
click at [1198, 430] on mat-icon "add" at bounding box center [1204, 424] width 13 height 13
click at [1197, 459] on mat-icon "add" at bounding box center [1204, 452] width 13 height 13
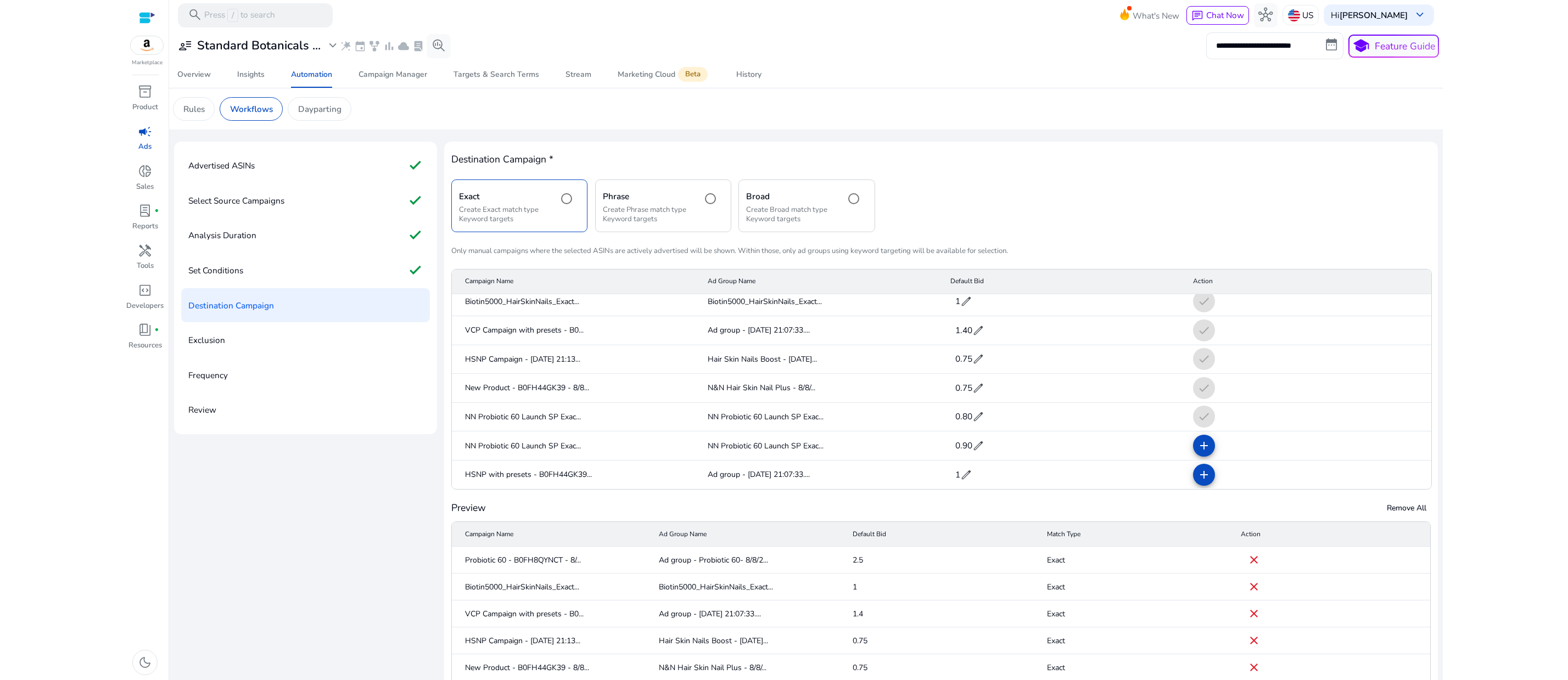
scroll to position [73, 0]
click at [1198, 452] on mat-icon "add" at bounding box center [1204, 446] width 13 height 13
click at [1195, 488] on span at bounding box center [1204, 474] width 27 height 27
click at [964, 314] on span "2.50" at bounding box center [964, 308] width 17 height 12
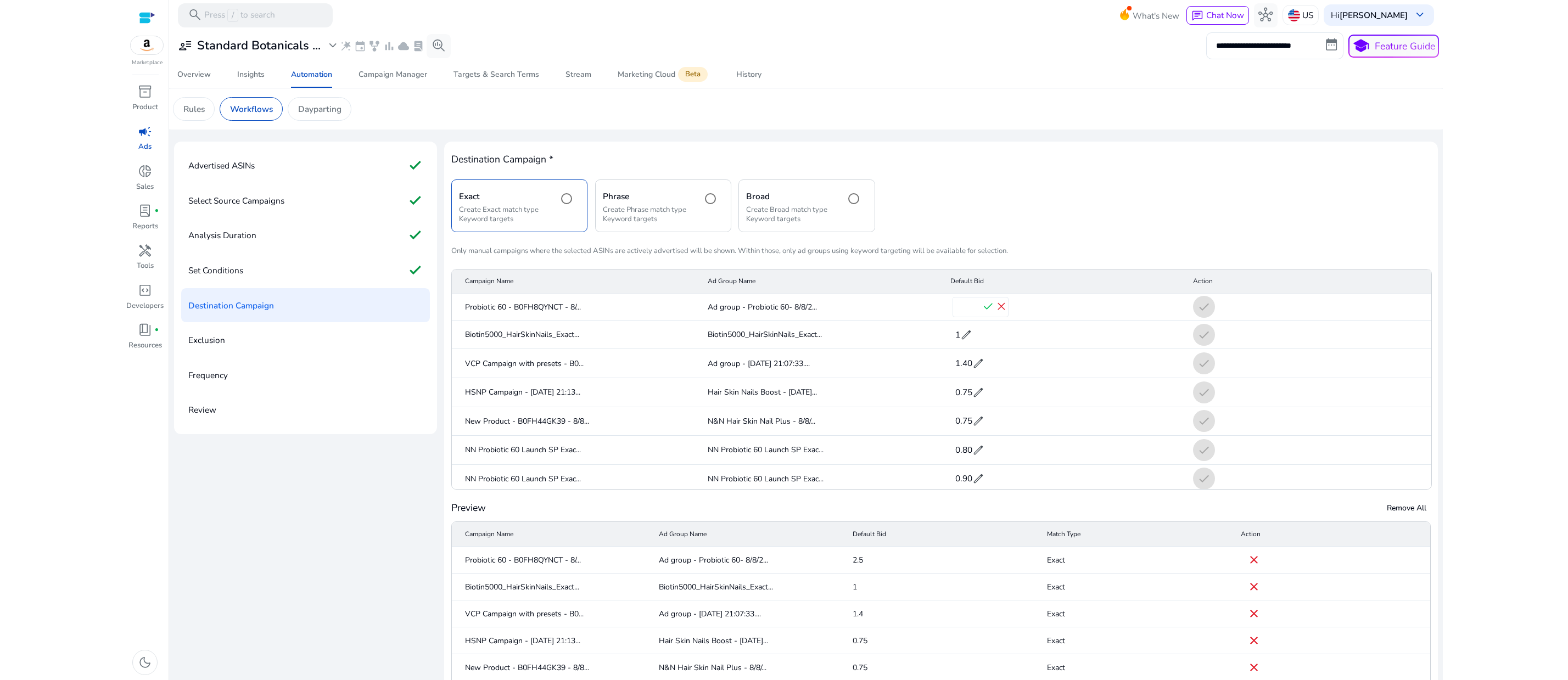
click at [964, 316] on input "***" at bounding box center [967, 307] width 28 height 17
click at [982, 313] on span "check" at bounding box center [988, 307] width 13 height 13
click at [971, 314] on span "2.50" at bounding box center [964, 308] width 17 height 12
click at [966, 316] on input "***" at bounding box center [967, 307] width 28 height 17
click at [960, 316] on input "***" at bounding box center [967, 307] width 28 height 17
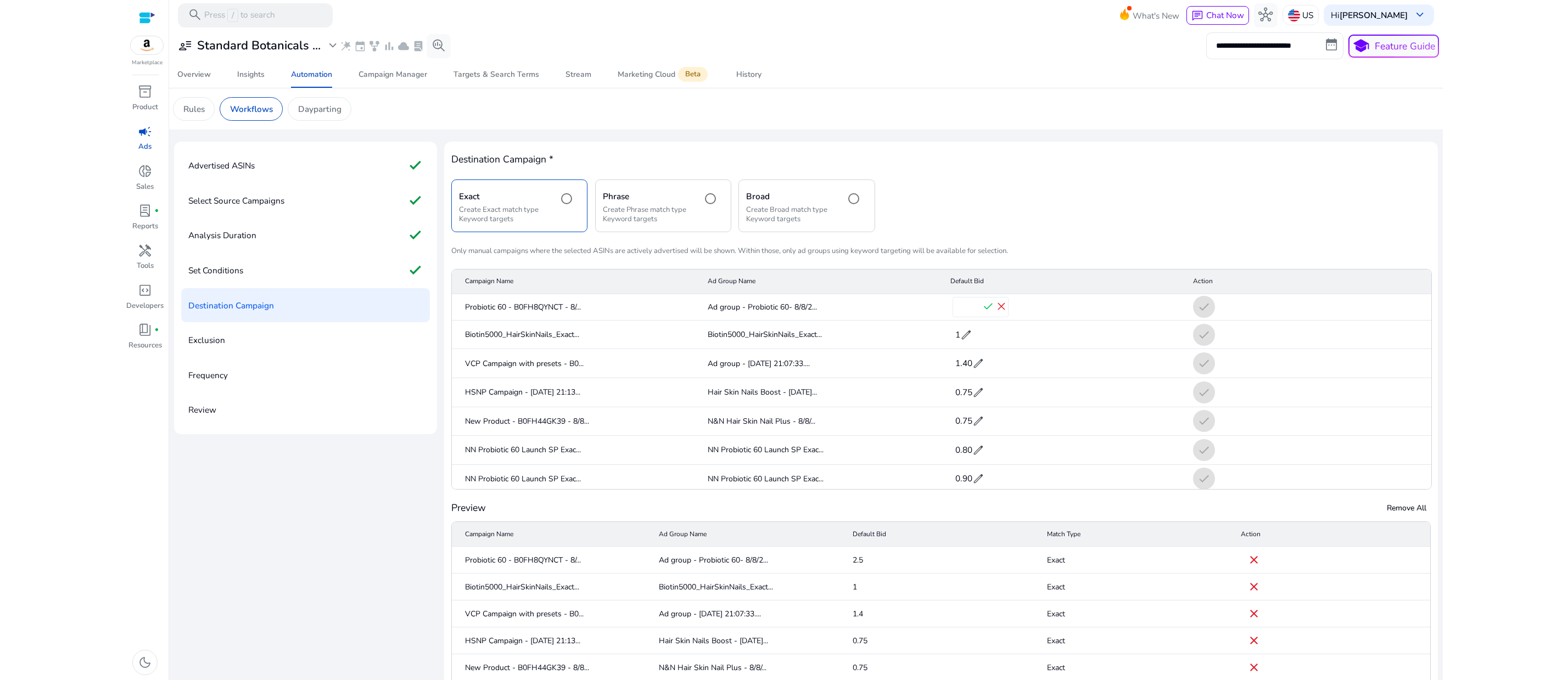
type input "***"
click at [982, 313] on span "check" at bounding box center [988, 307] width 13 height 13
click at [972, 371] on span "1.40" at bounding box center [964, 366] width 17 height 12
click at [966, 373] on input "***" at bounding box center [967, 364] width 28 height 17
click at [963, 373] on input "***" at bounding box center [967, 364] width 28 height 17
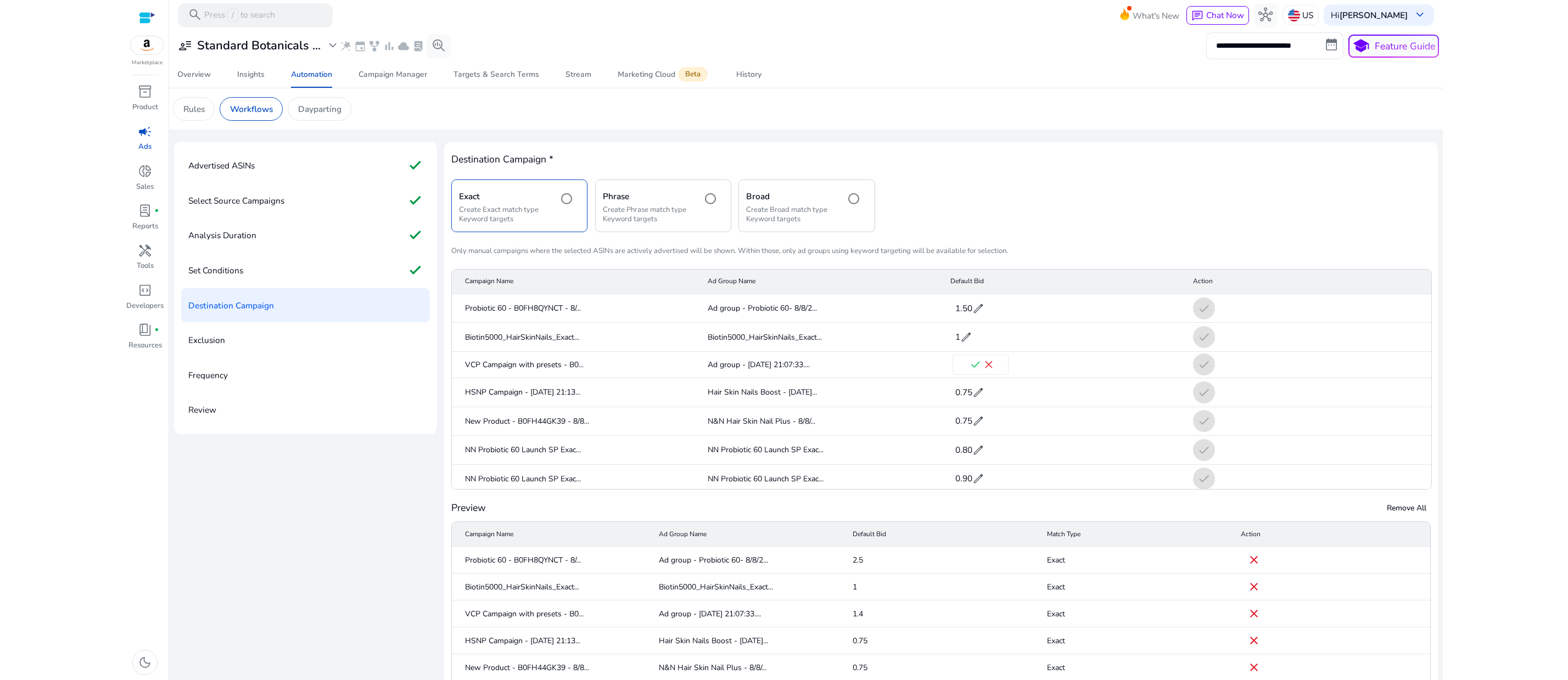
scroll to position [0, 7]
type input "*"
type input "***"
click at [979, 371] on span "check" at bounding box center [975, 365] width 13 height 13
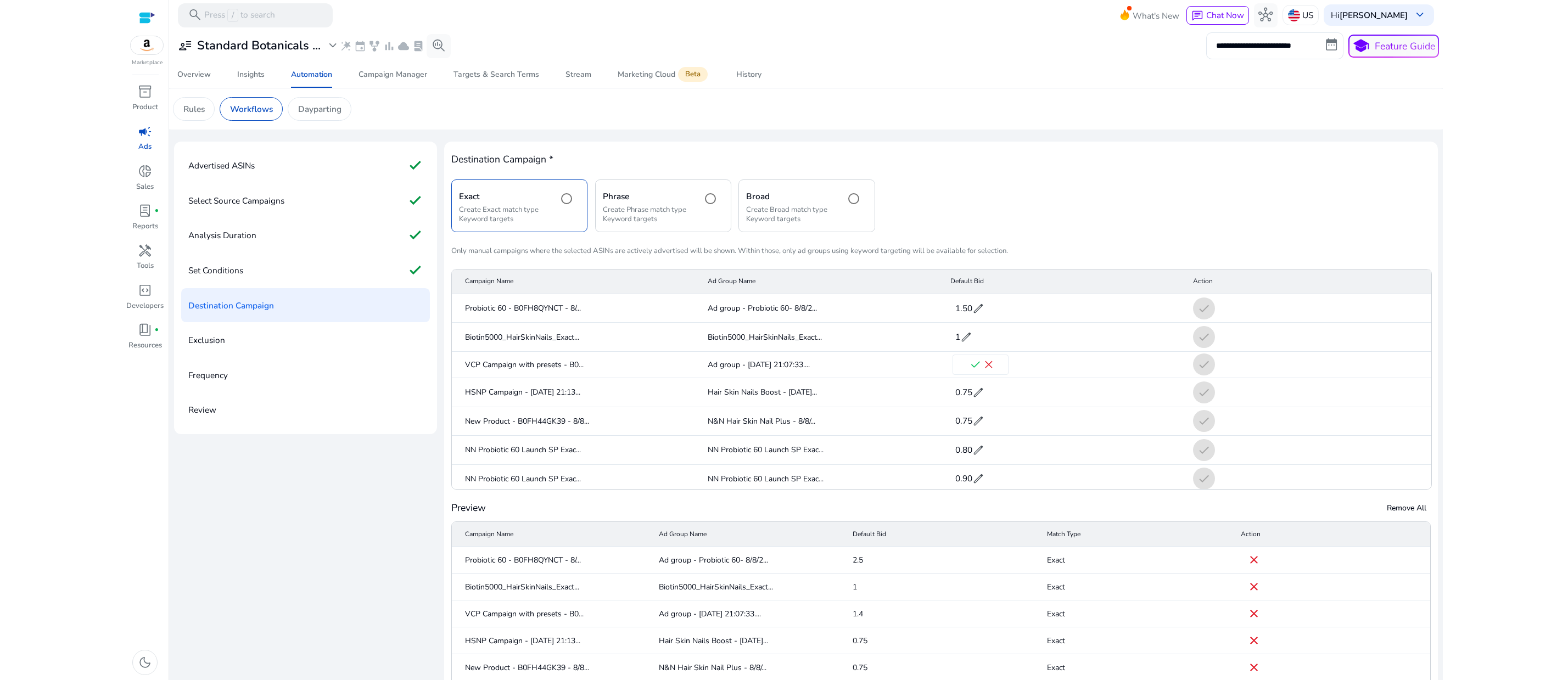
scroll to position [0, 0]
click at [1518, 509] on html "**********" at bounding box center [784, 340] width 1568 height 680
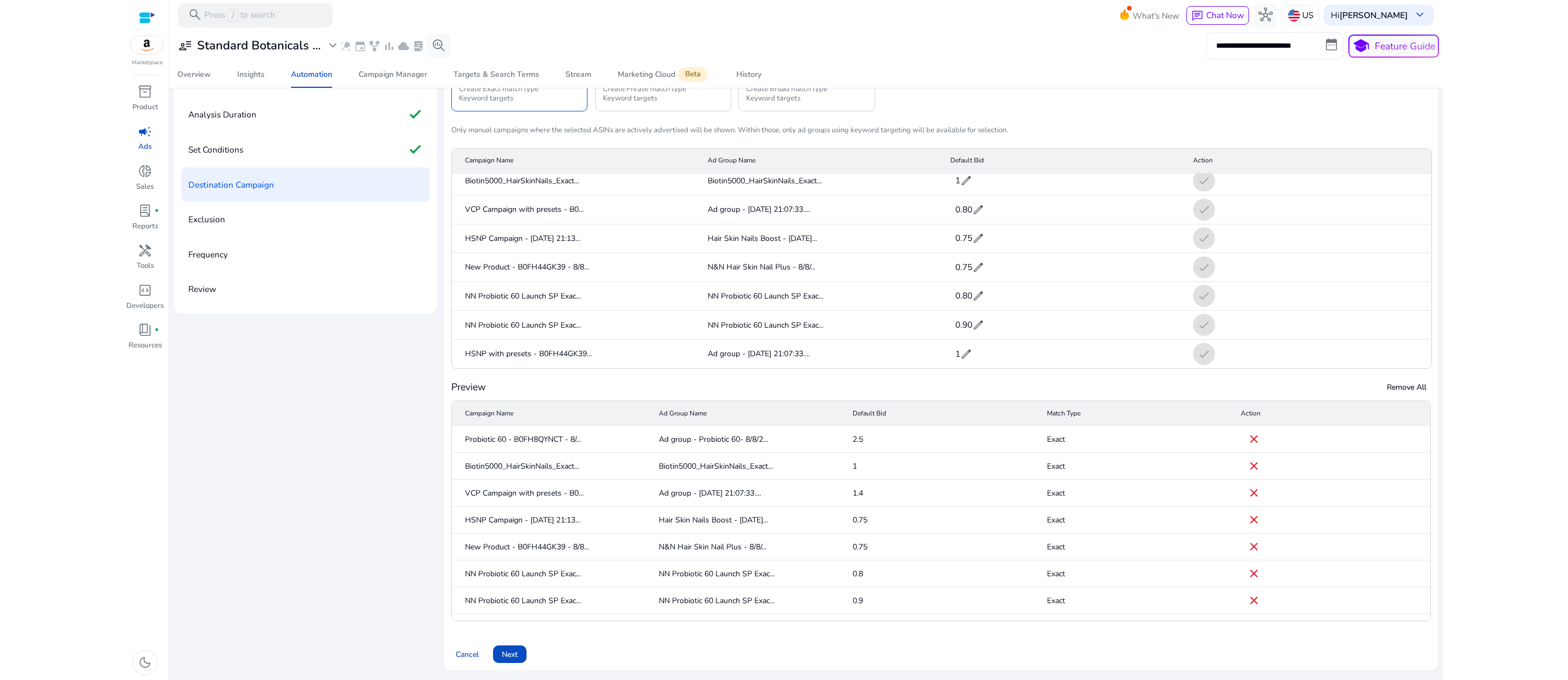
scroll to position [19, 0]
drag, startPoint x: 1431, startPoint y: 472, endPoint x: 1430, endPoint y: 532, distance: 60.0
click at [1431, 534] on mat-sidenav-content "**********" at bounding box center [806, 340] width 1274 height 680
click at [1530, 435] on html "**********" at bounding box center [784, 340] width 1568 height 680
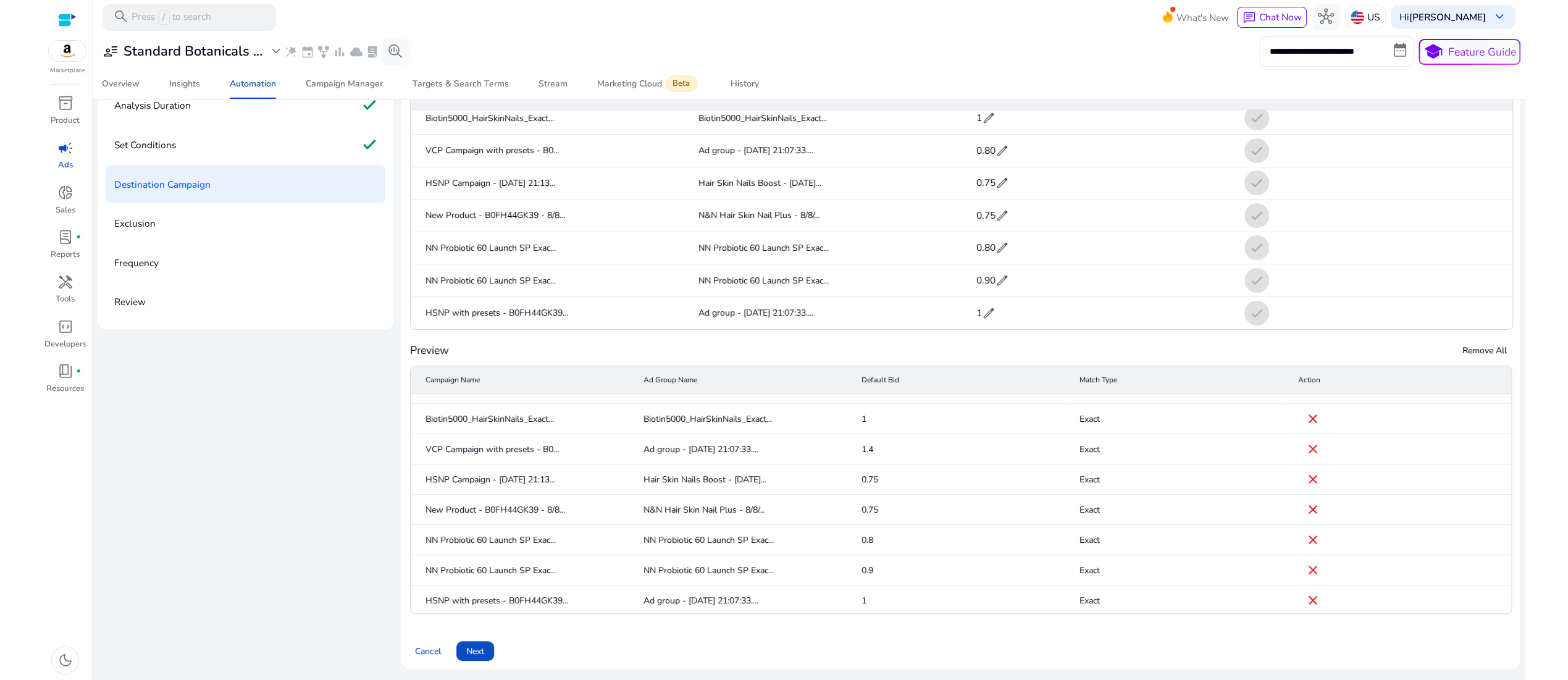
scroll to position [197, 0]
click at [1553, 386] on html "**********" at bounding box center [784, 340] width 1568 height 680
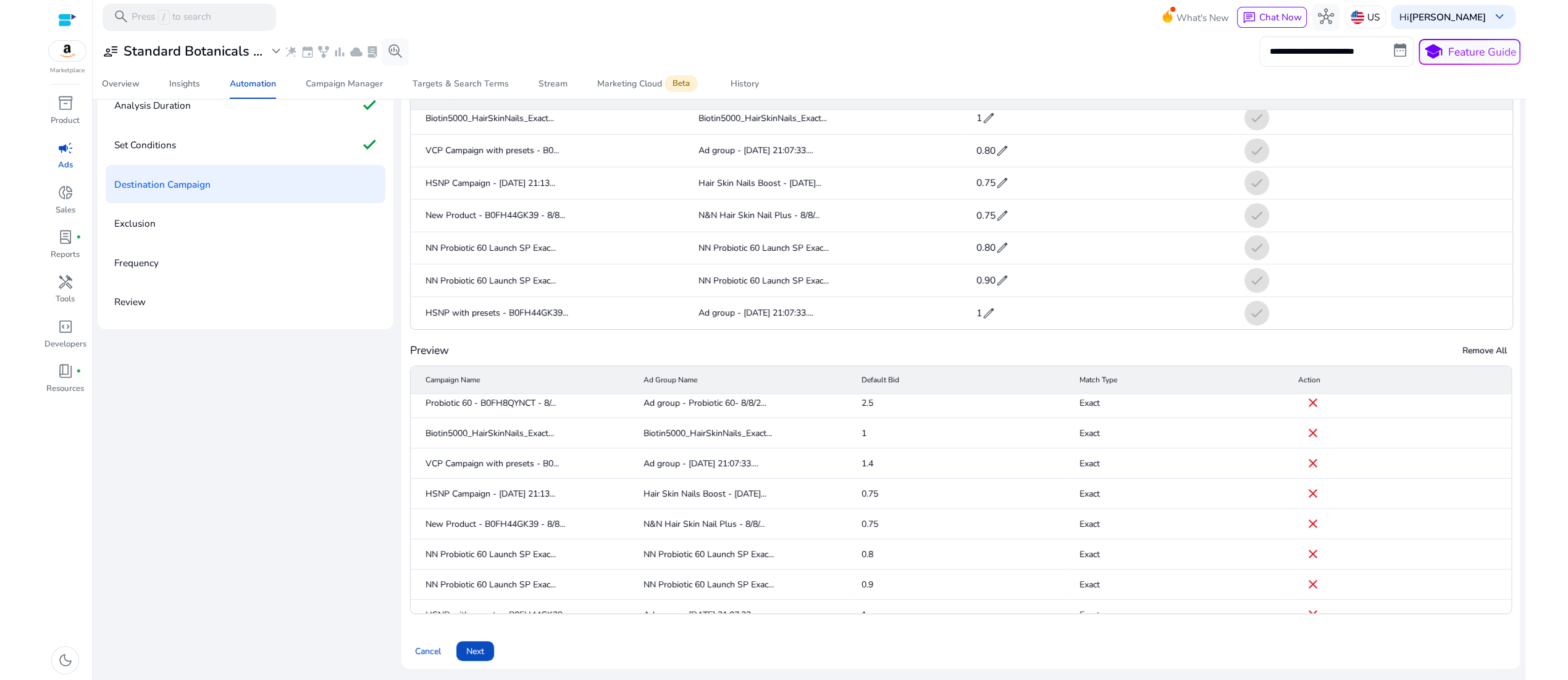
scroll to position [0, 0]
click at [866, 394] on mat-cell "2.5" at bounding box center [960, 409] width 218 height 31
click at [881, 394] on mat-cell "2.5" at bounding box center [960, 409] width 218 height 31
click at [494, 636] on span at bounding box center [475, 651] width 38 height 30
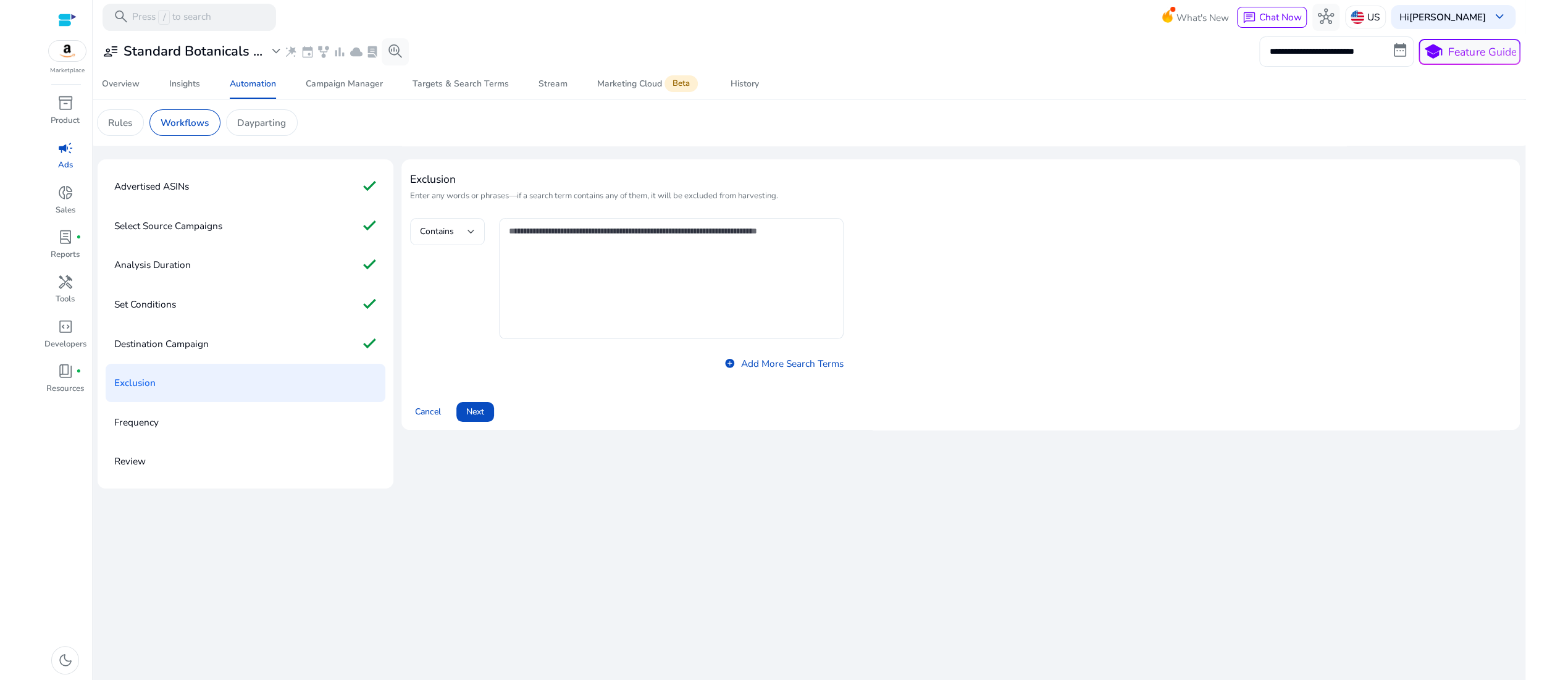
scroll to position [6, 0]
click at [475, 234] on div at bounding box center [471, 232] width 7 height 5
click at [587, 481] on div at bounding box center [784, 340] width 1568 height 680
drag, startPoint x: 428, startPoint y: 219, endPoint x: 926, endPoint y: 451, distance: 549.4
click at [926, 422] on div "Exclusion Enter any words or phrases—if a search term contains any of them, it …" at bounding box center [960, 294] width 1101 height 254
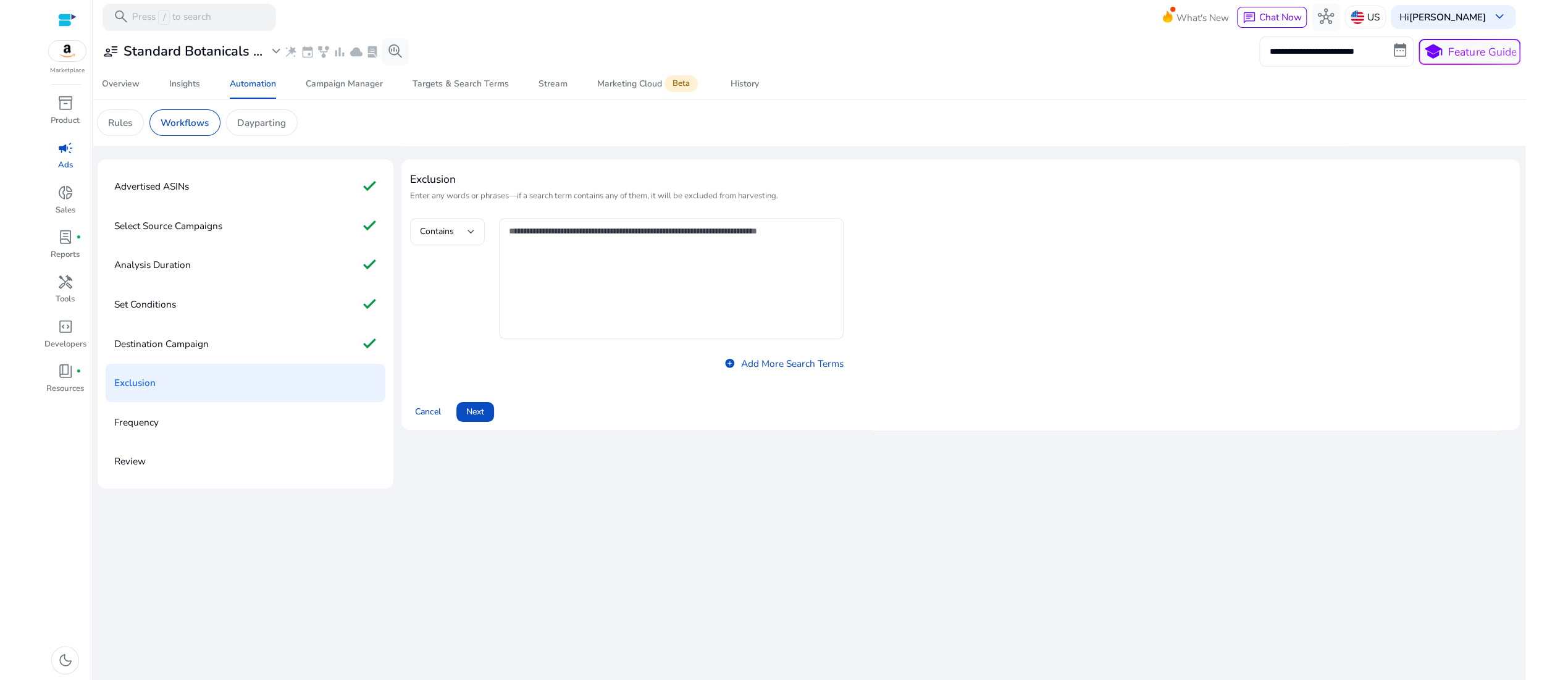
copy div "Exclusion Enter any words or phrases—if a search term contains any of them, it …"
drag, startPoint x: 577, startPoint y: 577, endPoint x: 587, endPoint y: 405, distance: 172.3
click at [580, 489] on div "Exclusion Enter any words or phrases—if a search term contains any of them, it …" at bounding box center [959, 324] width 1117 height 329
